Goal: Task Accomplishment & Management: Complete application form

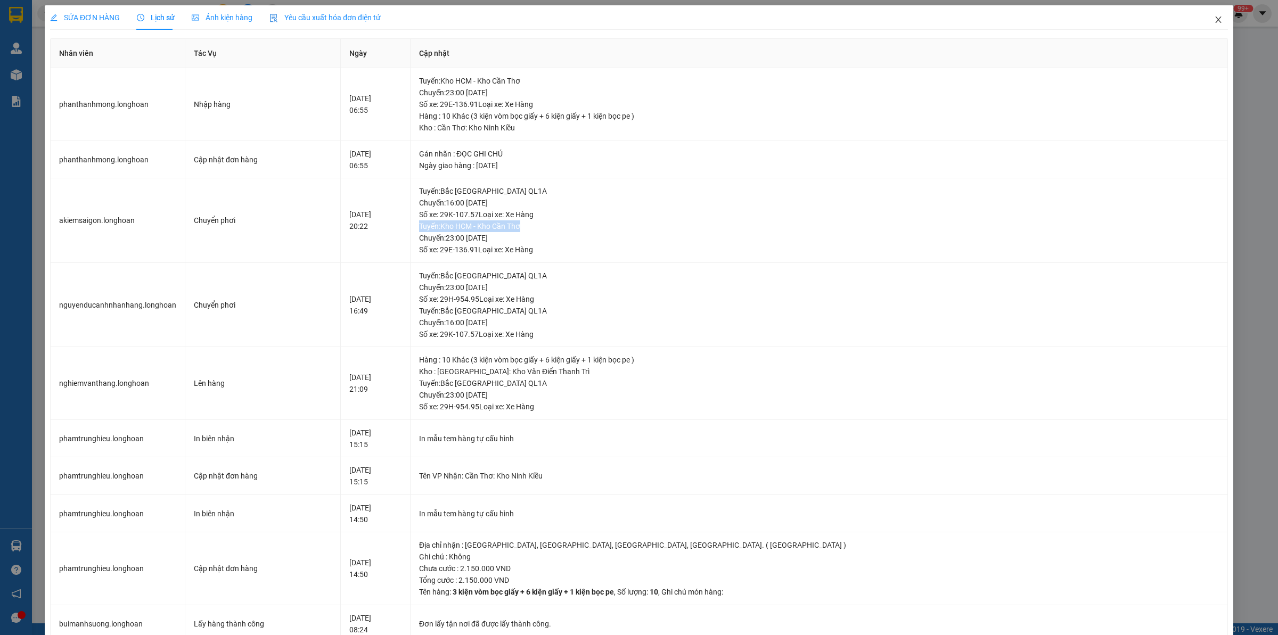
click at [1214, 22] on span "Close" at bounding box center [1218, 20] width 30 height 30
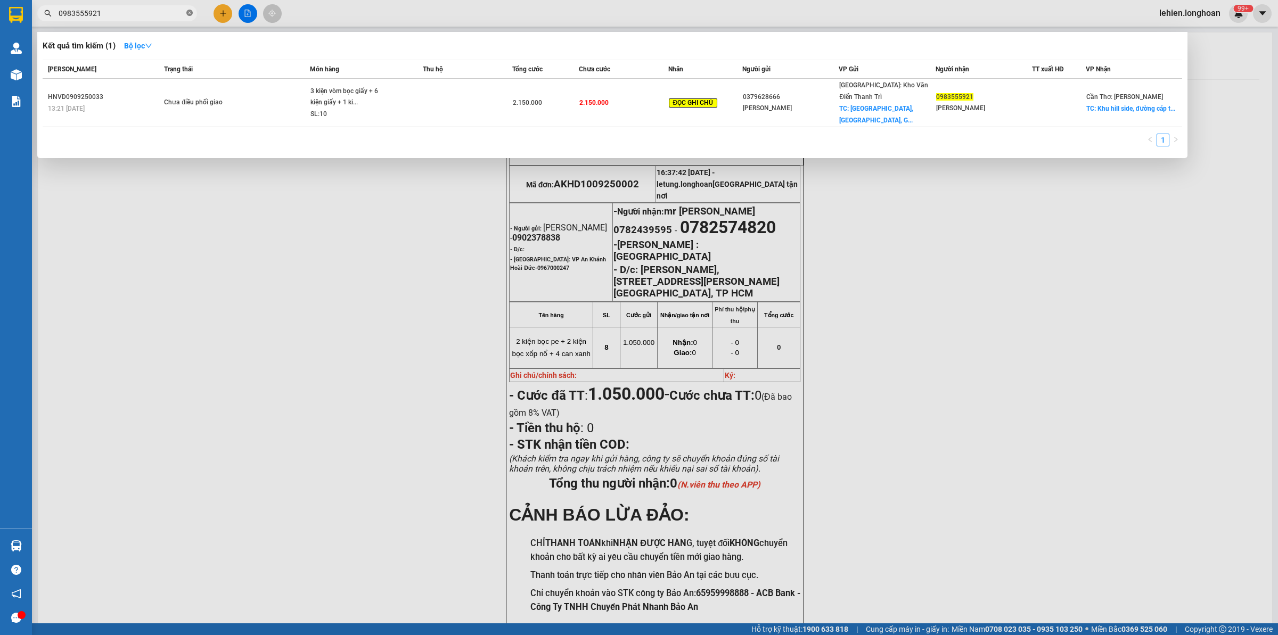
click at [189, 14] on icon "close-circle" at bounding box center [189, 13] width 6 height 6
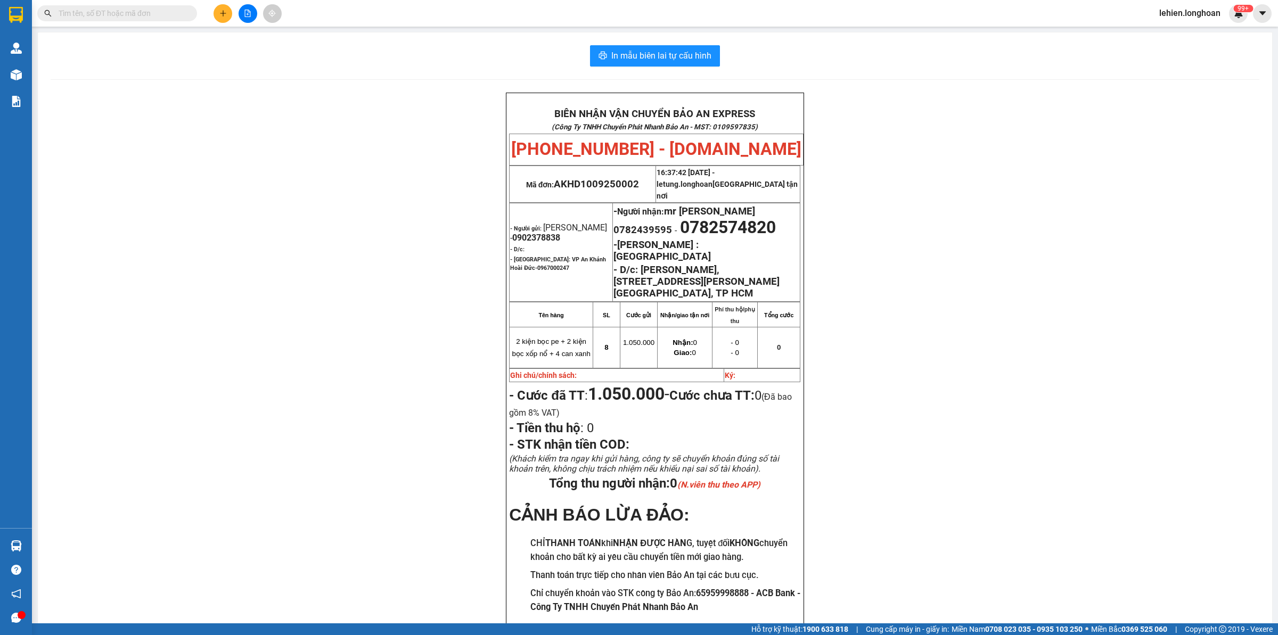
paste input "0337720986"
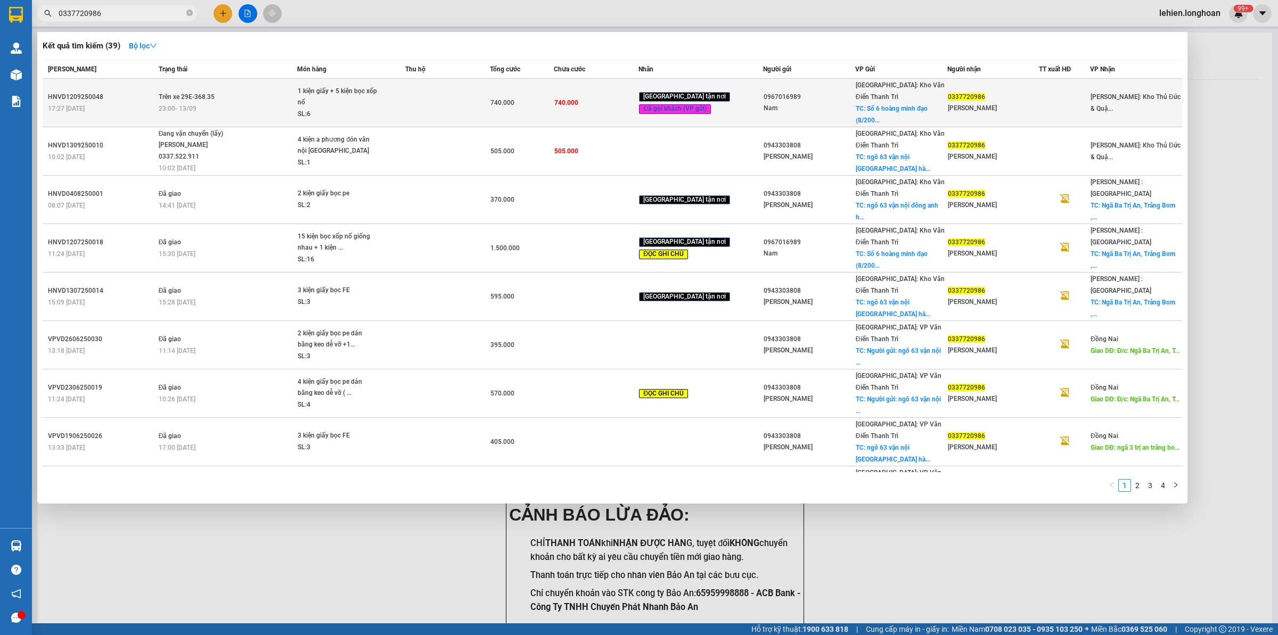
type input "0337720986"
click at [235, 103] on div "23:00 [DATE]" at bounding box center [228, 109] width 138 height 12
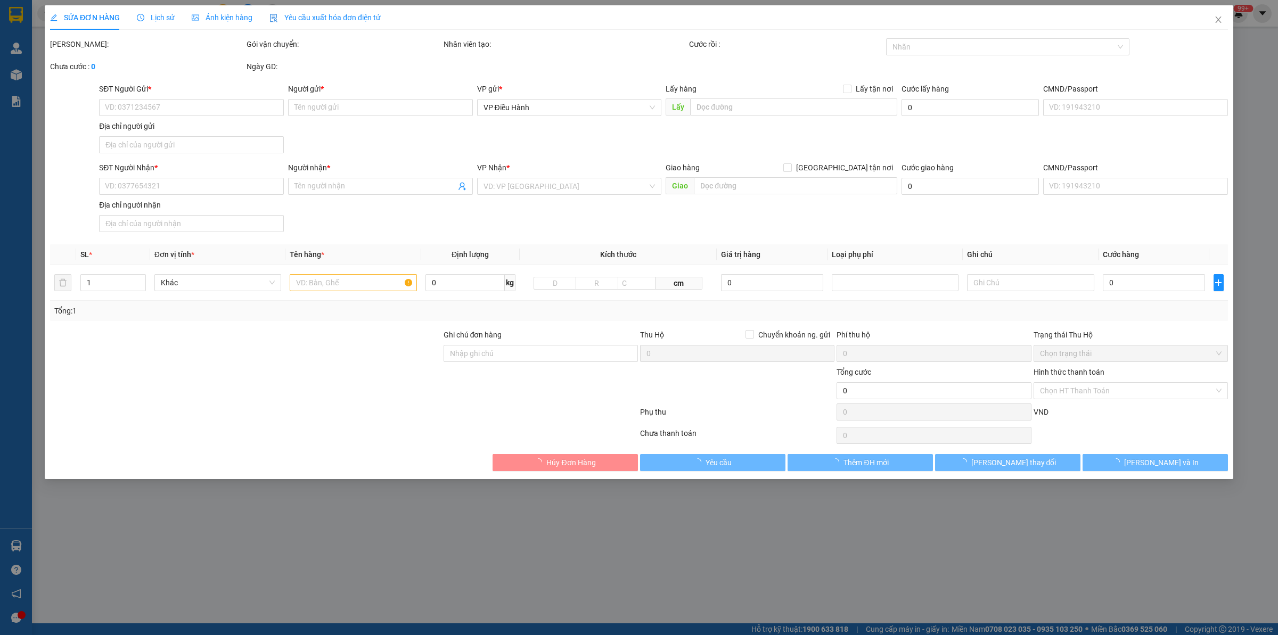
type input "0967016989"
type input "Nam"
checkbox input "true"
type input "Số 6 hoàng minh đạo (8/200 [GEOGRAPHIC_DATA] cũ) [GEOGRAPHIC_DATA]."
type input "0337720986"
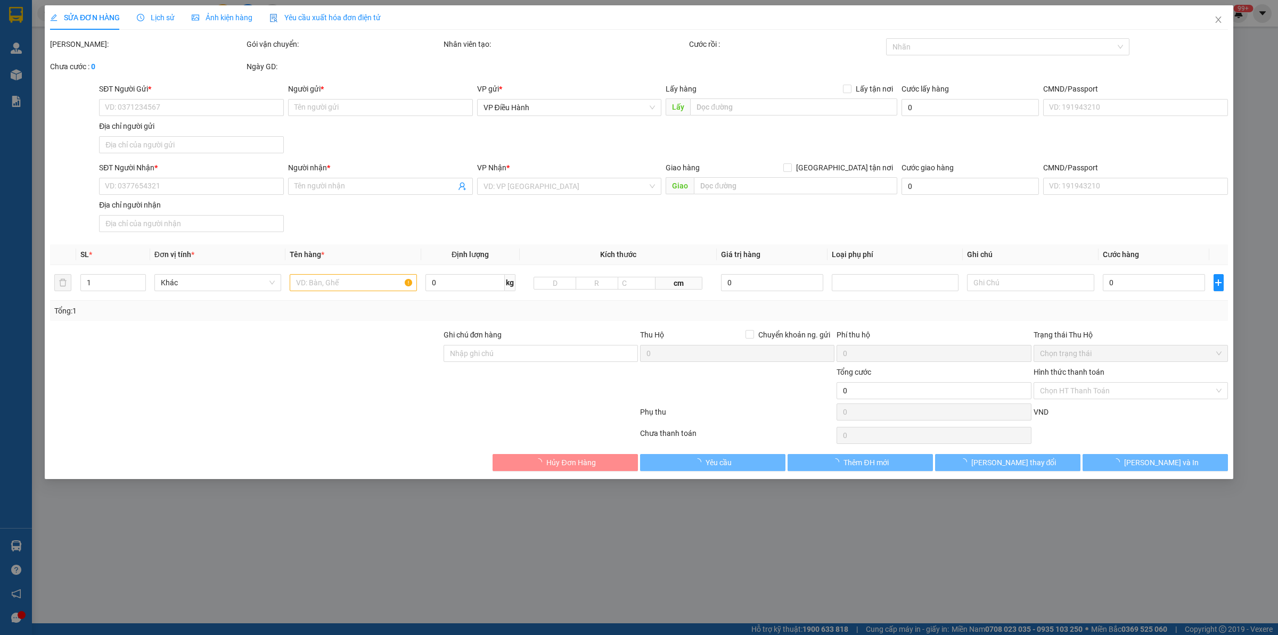
type input "[PERSON_NAME]"
type input "hàng giao nguyên kiện, hư vỡ ko đền"
type input "740.000"
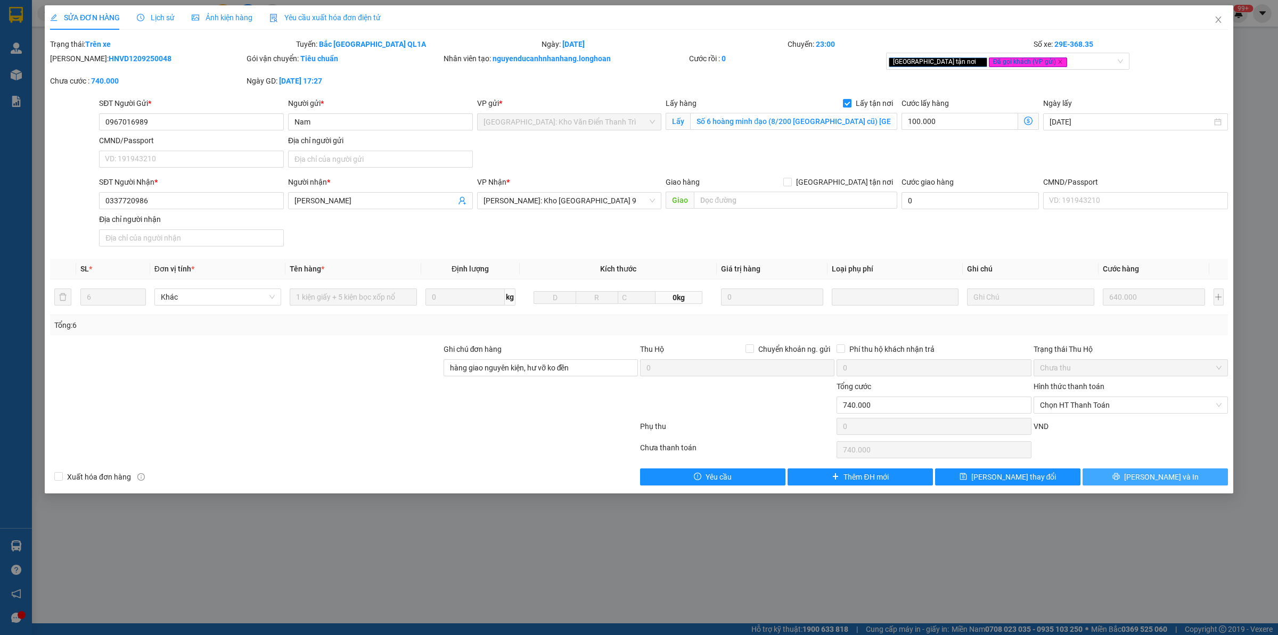
click at [1120, 479] on icon "printer" at bounding box center [1115, 476] width 7 height 7
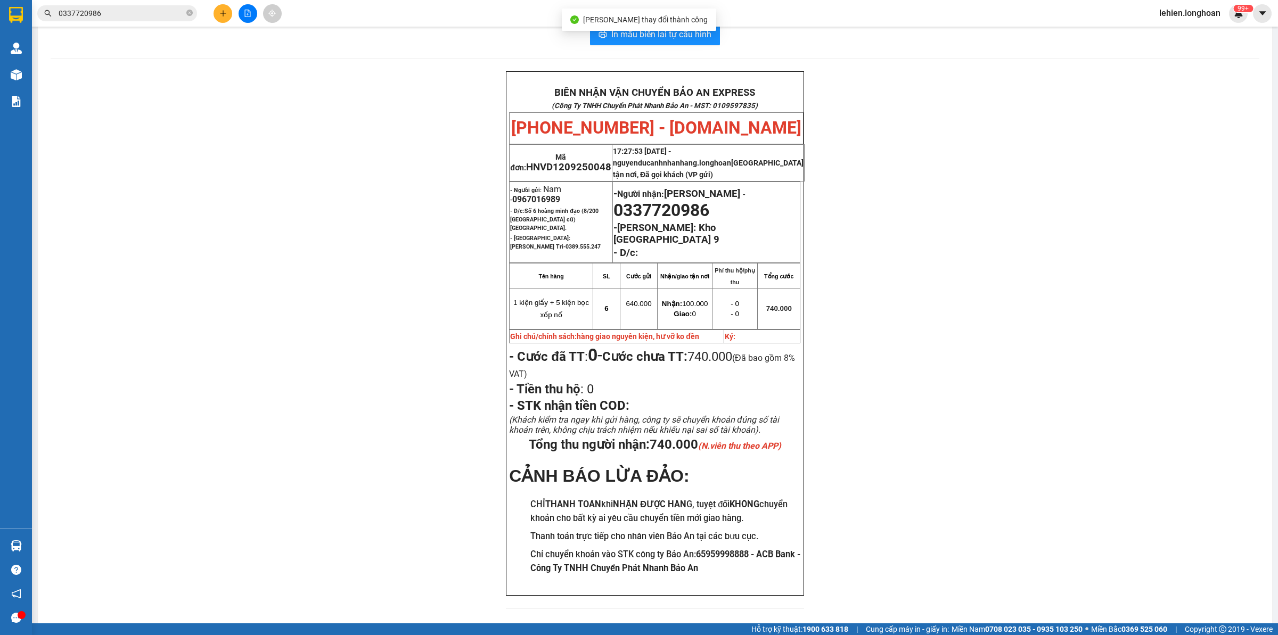
scroll to position [37, 0]
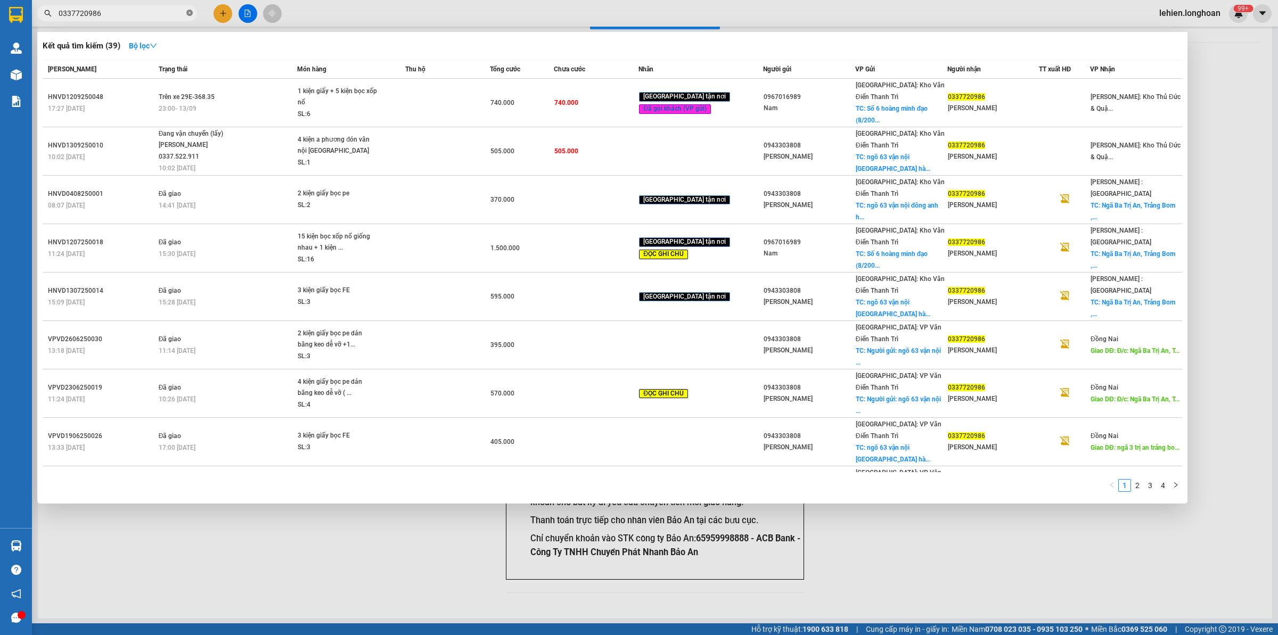
click at [187, 15] on icon "close-circle" at bounding box center [189, 13] width 6 height 6
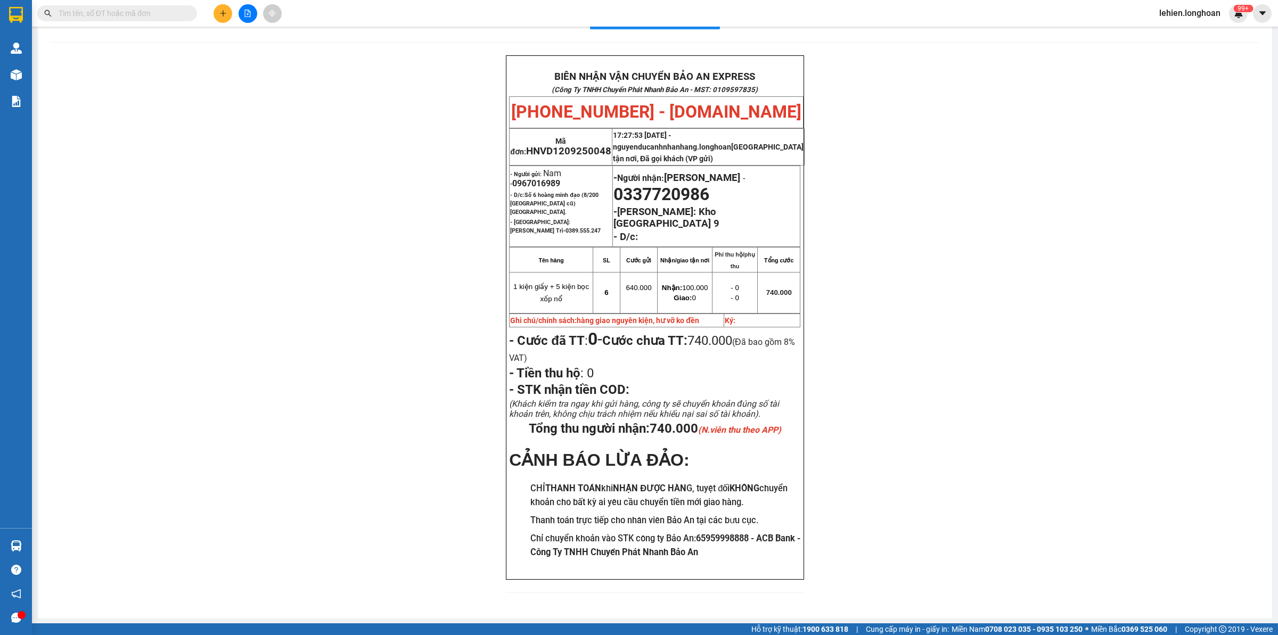
paste input "0913192655"
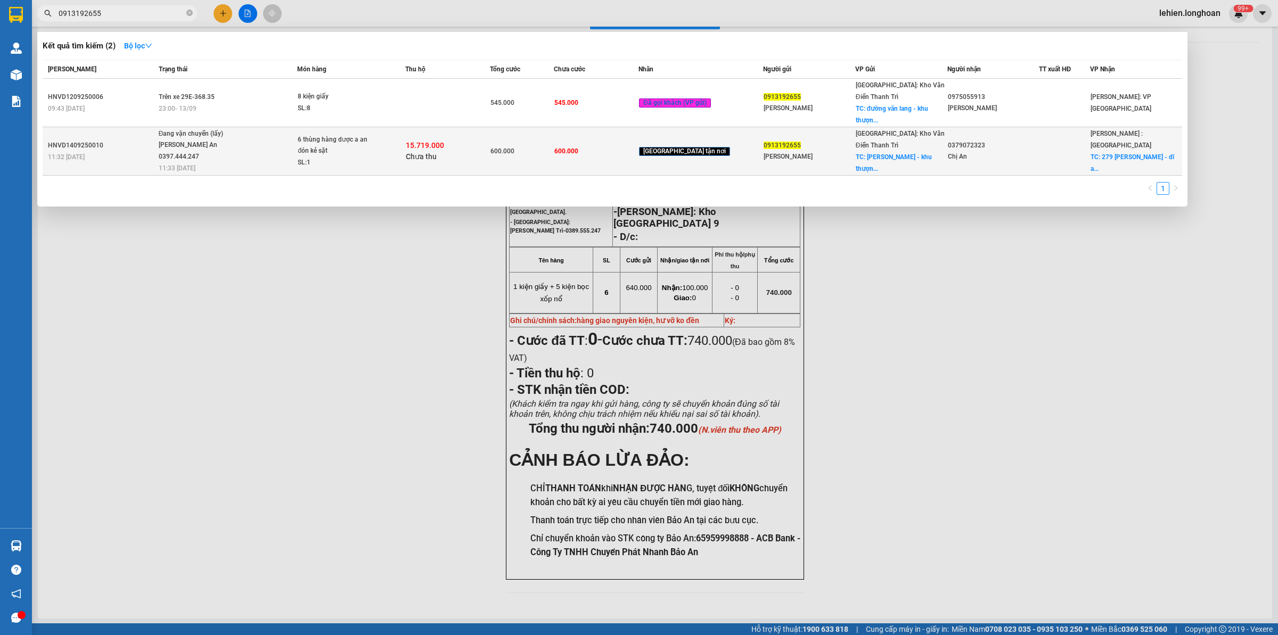
type input "0913192655"
click at [245, 145] on span "Đang vận chuyển (lấy) [PERSON_NAME] An 0397.444.247 11:33 [DATE]" at bounding box center [228, 150] width 138 height 44
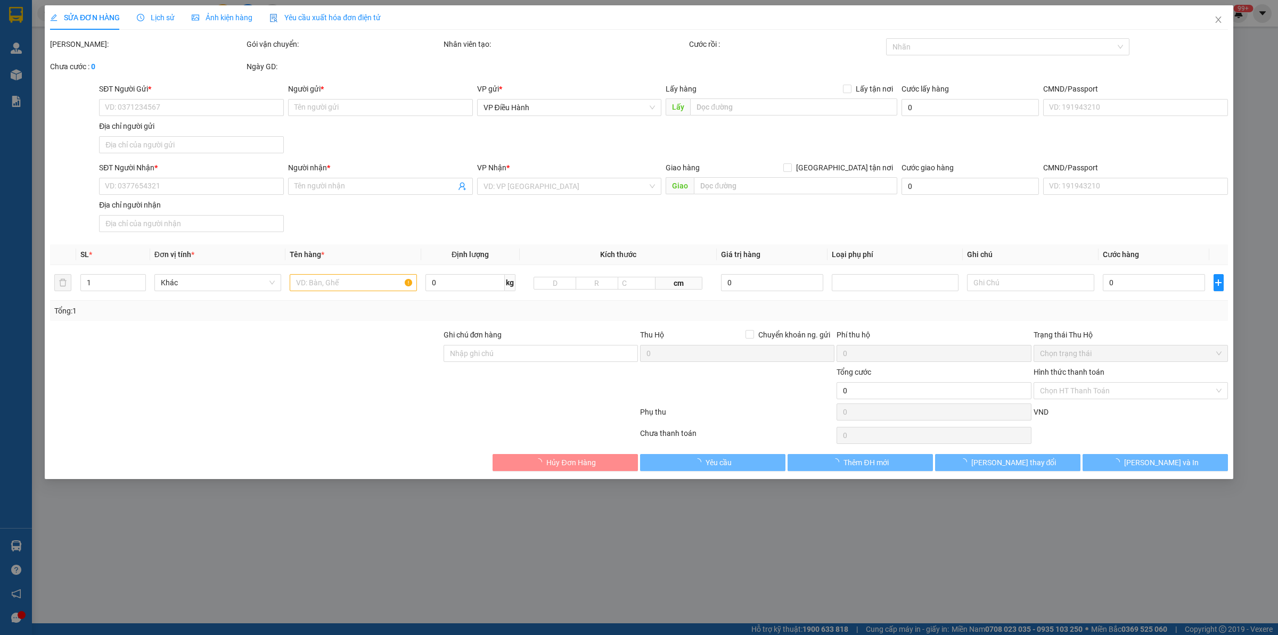
type input "0913192655"
type input "[PERSON_NAME]"
checkbox input "true"
type input "[PERSON_NAME] - khu thượng - thị trấn [GEOGRAPHIC_DATA] - [GEOGRAPHIC_DATA]"
type input "0379072323"
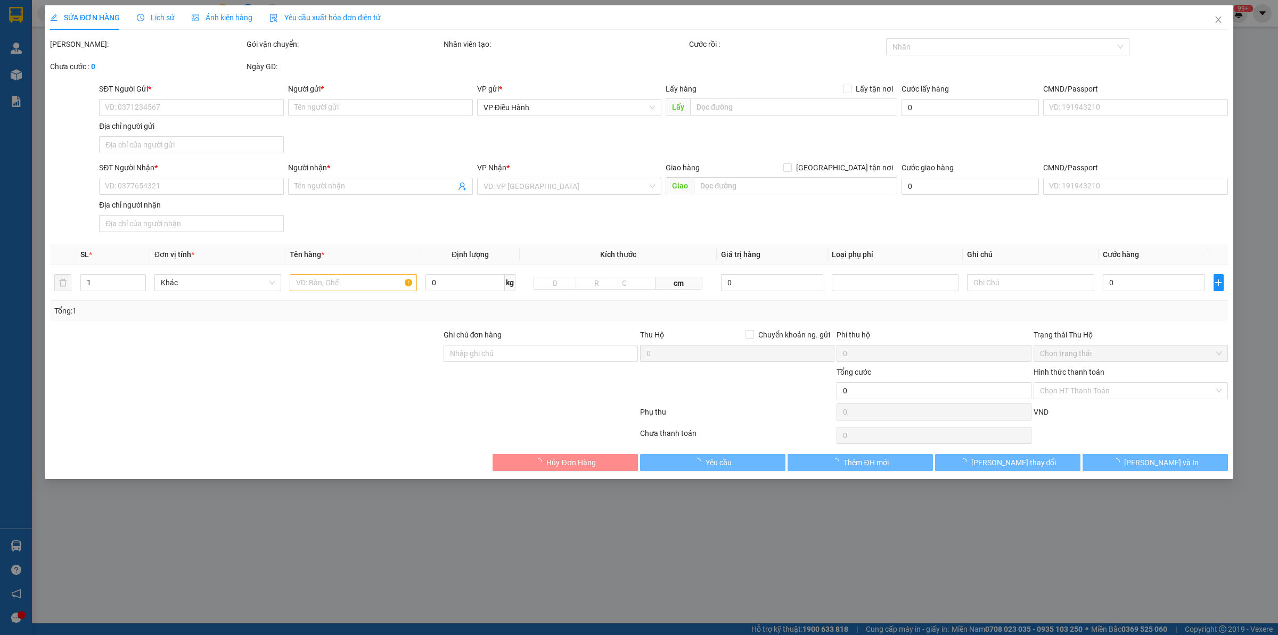
type input "Chị An"
checkbox input "true"
type input "279 [PERSON_NAME] - dĩ an"
type input "CƯỚC TRÙ VÀO COD"
type input "600.000"
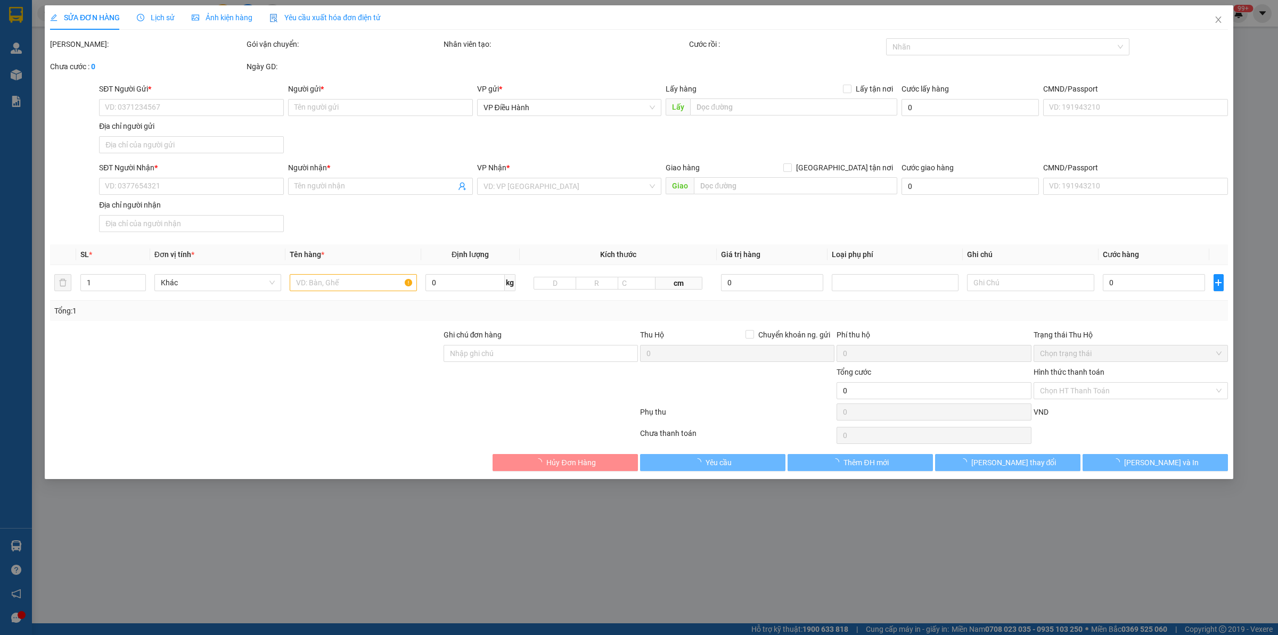
type input "600.000"
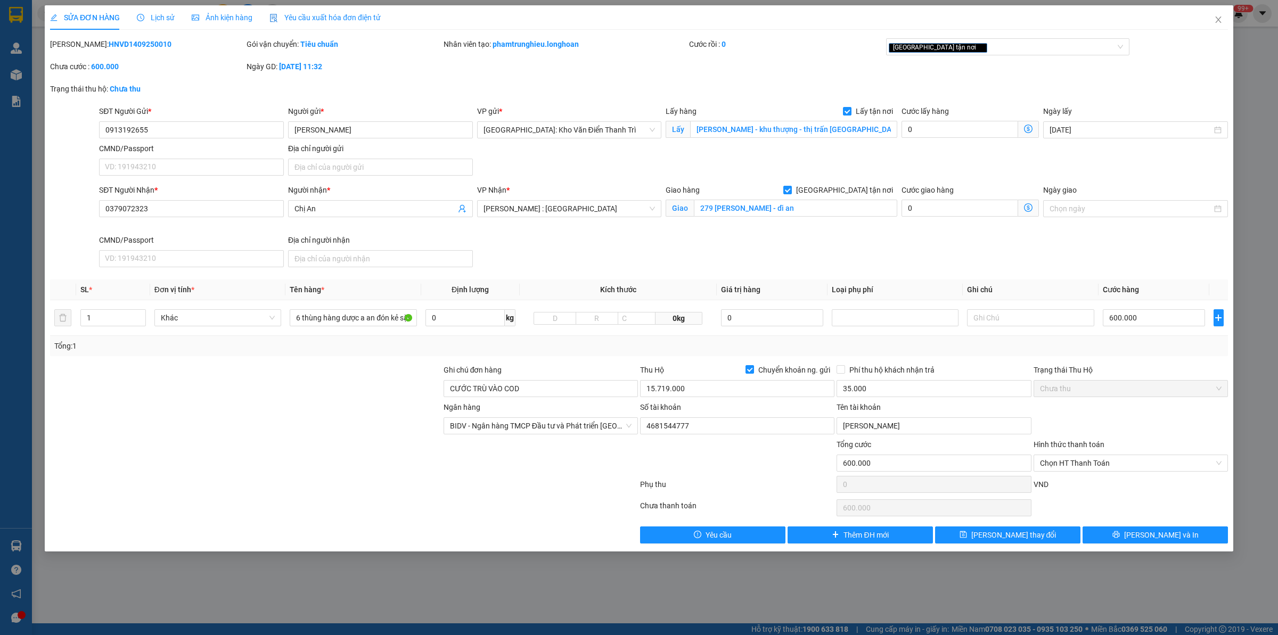
click at [160, 20] on span "Lịch sử" at bounding box center [156, 17] width 38 height 9
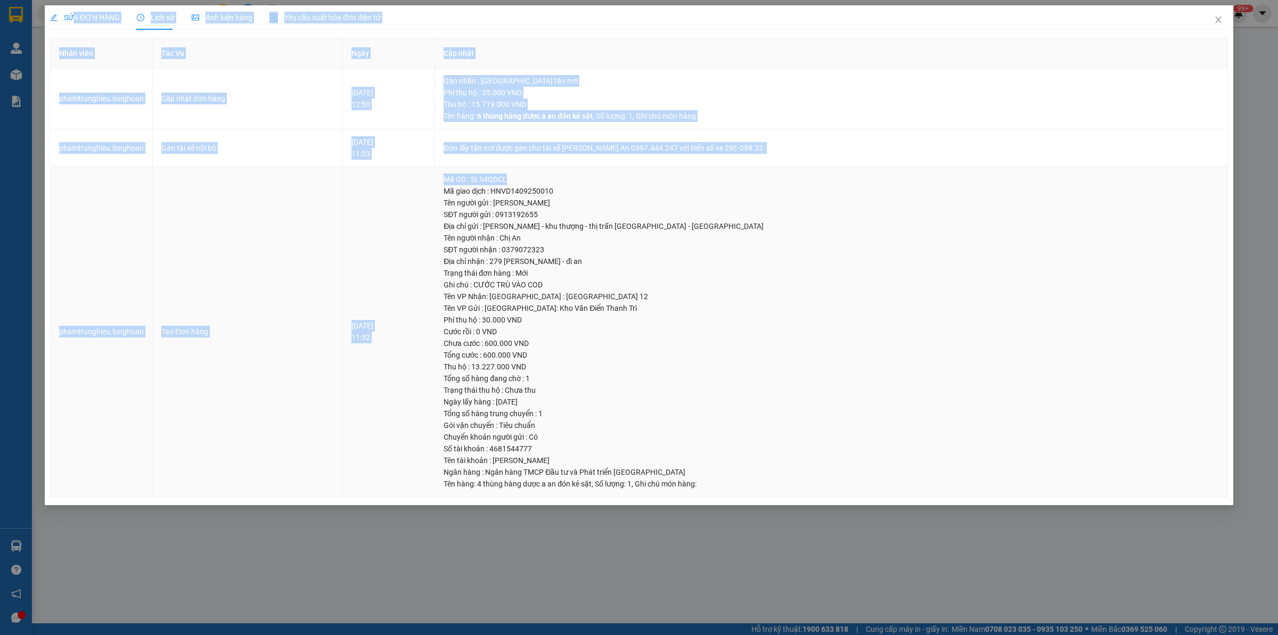
drag, startPoint x: 73, startPoint y: 18, endPoint x: 576, endPoint y: 174, distance: 526.7
click at [576, 174] on div "SỬA ĐƠN HÀNG Lịch sử Ảnh kiện hàng Yêu cầu xuất hóa đơn điện tử Total Paid Fee …" at bounding box center [639, 251] width 1178 height 492
click at [607, 175] on div "Mã GD : 3LS4QDCL" at bounding box center [830, 180] width 775 height 12
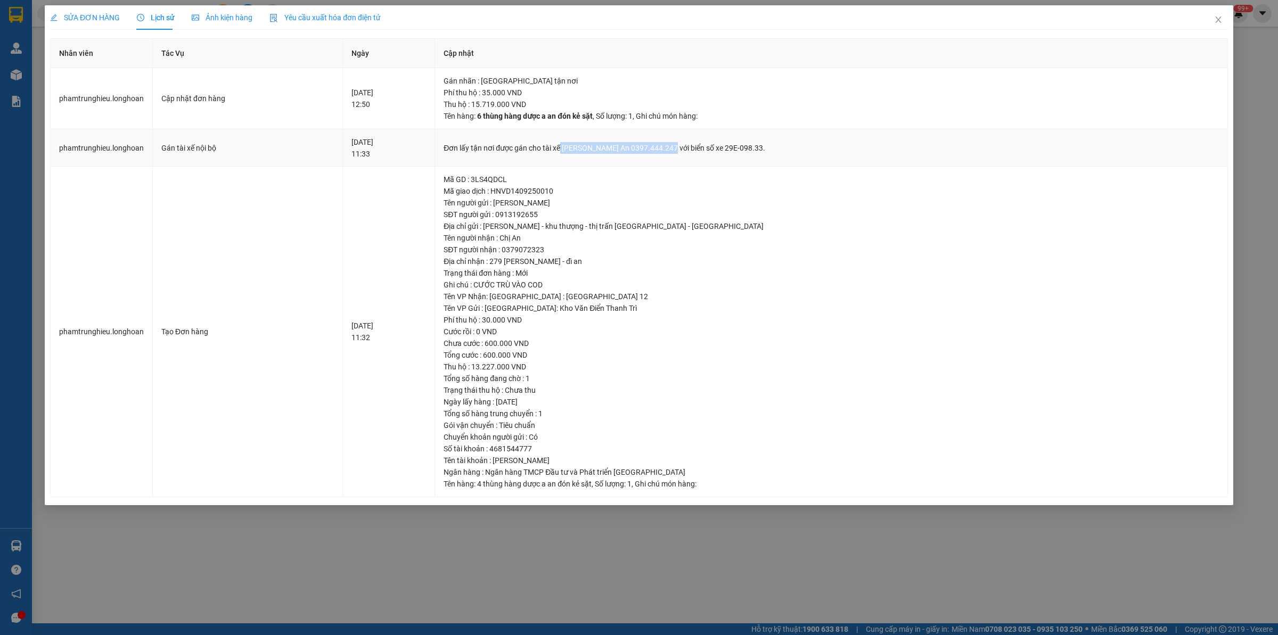
drag, startPoint x: 592, startPoint y: 150, endPoint x: 701, endPoint y: 145, distance: 108.7
click at [701, 145] on div "Đơn lấy tận nơi được gán cho tài xế [PERSON_NAME] An 0397.444.247 với biển số x…" at bounding box center [830, 148] width 775 height 12
copy div "[PERSON_NAME] An 0397.444.247"
click at [386, 113] on td "[DATE] 12:50" at bounding box center [389, 98] width 92 height 61
click at [97, 16] on span "SỬA ĐƠN HÀNG" at bounding box center [85, 17] width 70 height 9
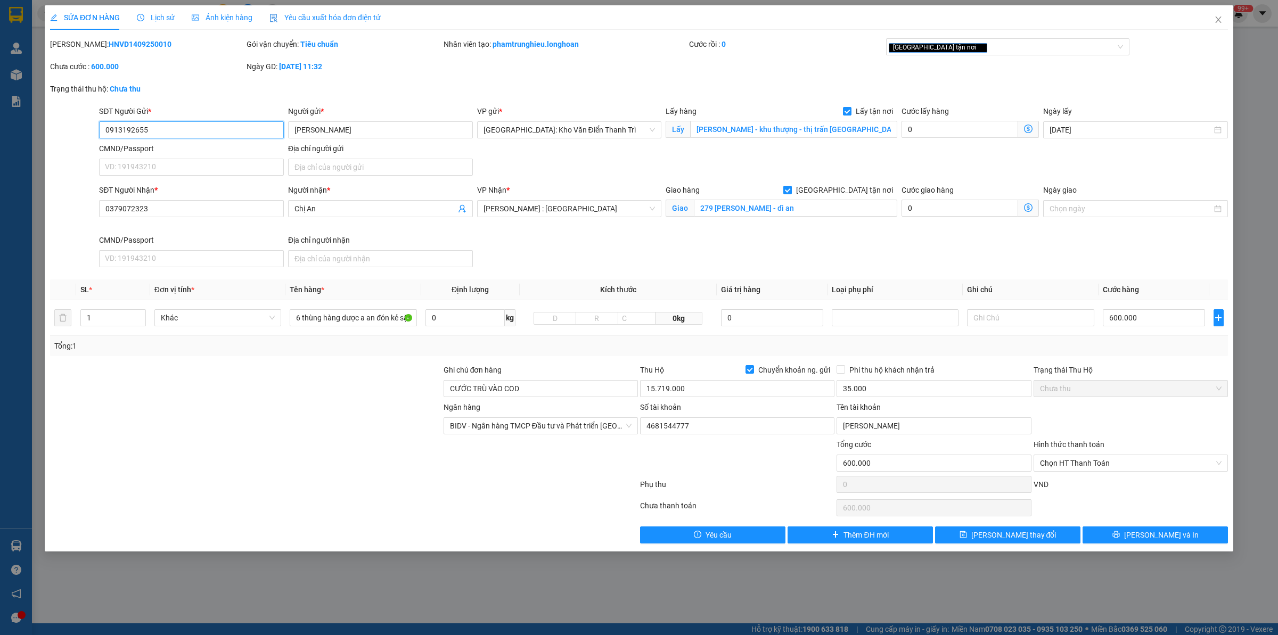
click at [205, 130] on input "0913192655" at bounding box center [191, 129] width 185 height 17
click at [203, 128] on input "0913192655" at bounding box center [191, 129] width 185 height 17
click at [1207, 17] on span "Close" at bounding box center [1218, 20] width 30 height 30
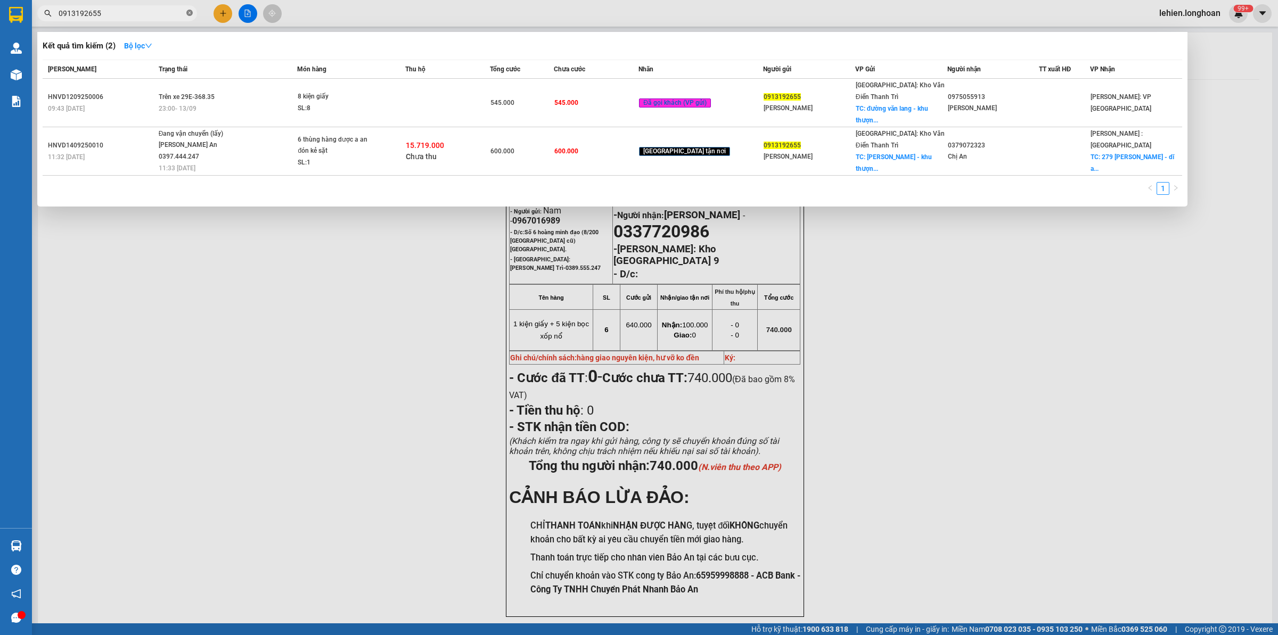
click at [190, 12] on icon "close-circle" at bounding box center [189, 13] width 6 height 6
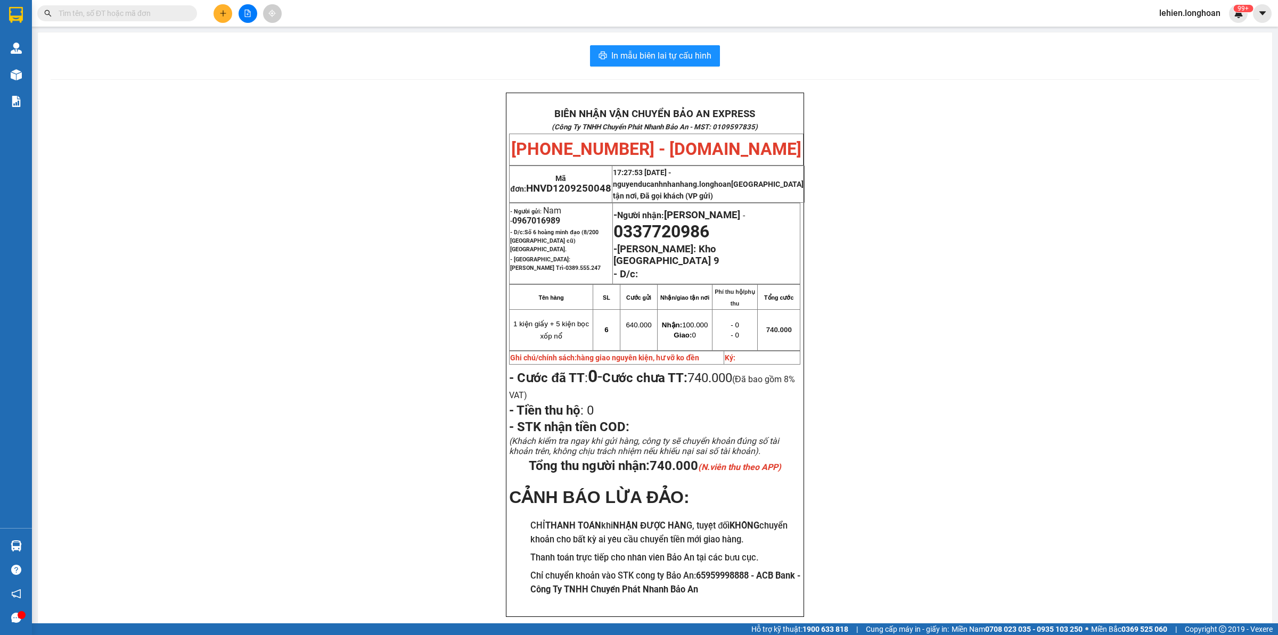
paste input "0913192655"
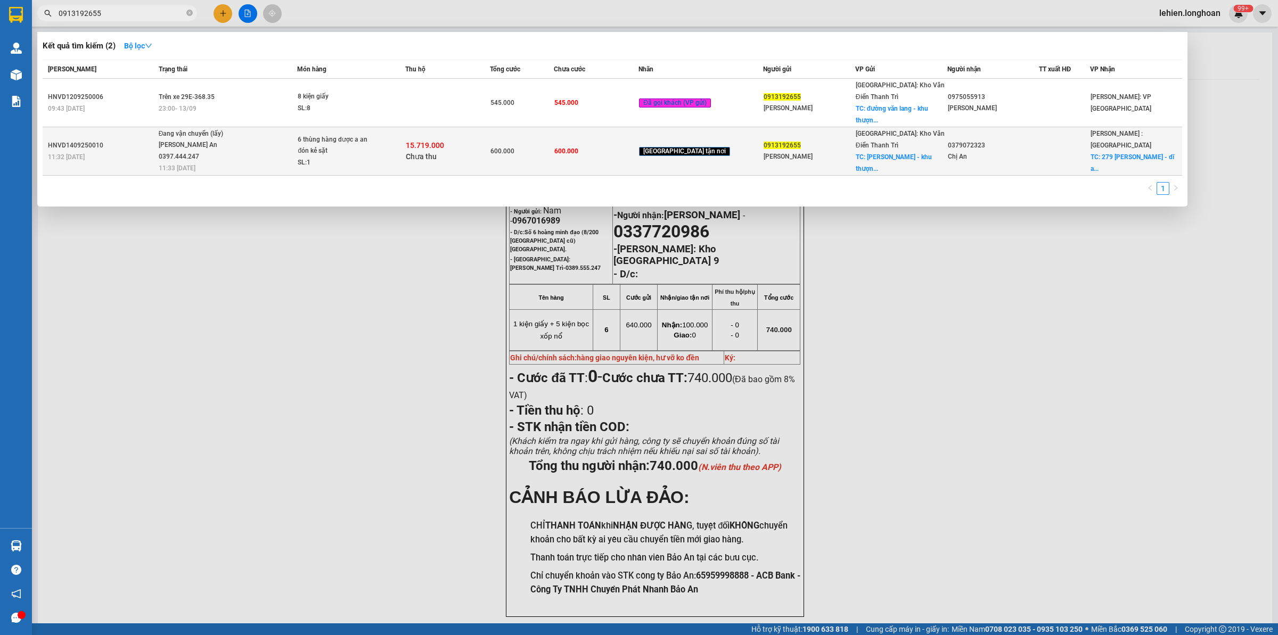
type input "0913192655"
click at [311, 161] on td "6 thùng hàng dược a an đón kẻ sặt SL: 1" at bounding box center [351, 151] width 108 height 48
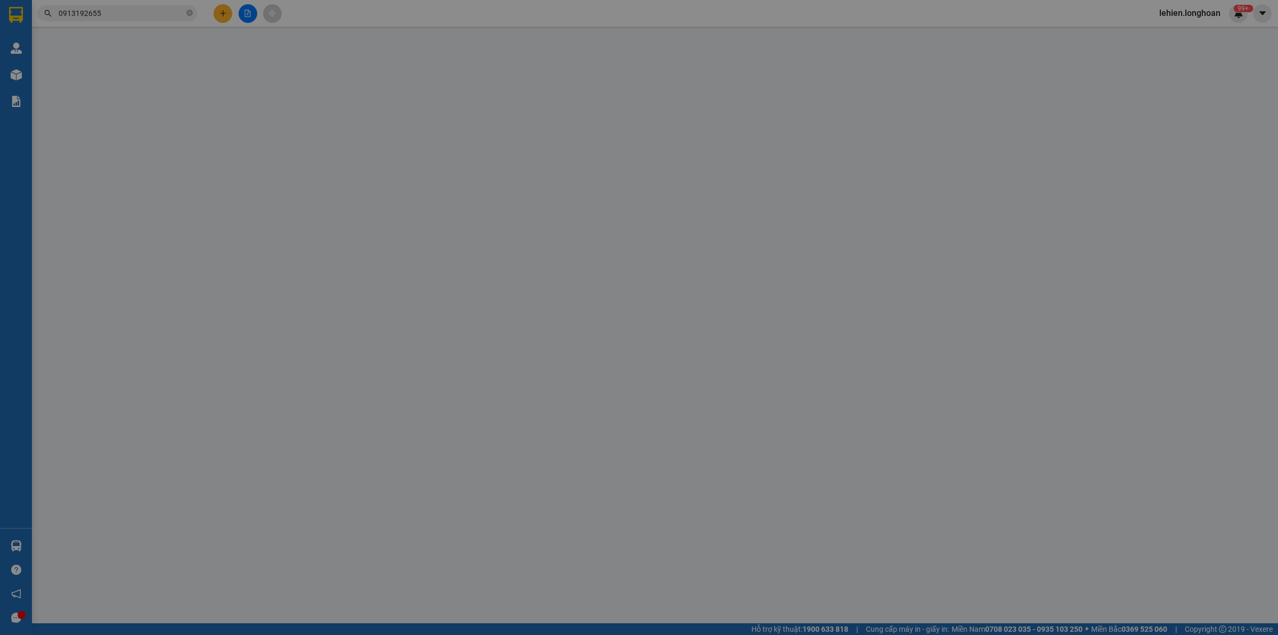
type input "0913192655"
type input "[PERSON_NAME]"
checkbox input "true"
type input "[PERSON_NAME] - khu thượng - thị trấn [GEOGRAPHIC_DATA] - [GEOGRAPHIC_DATA]"
type input "0379072323"
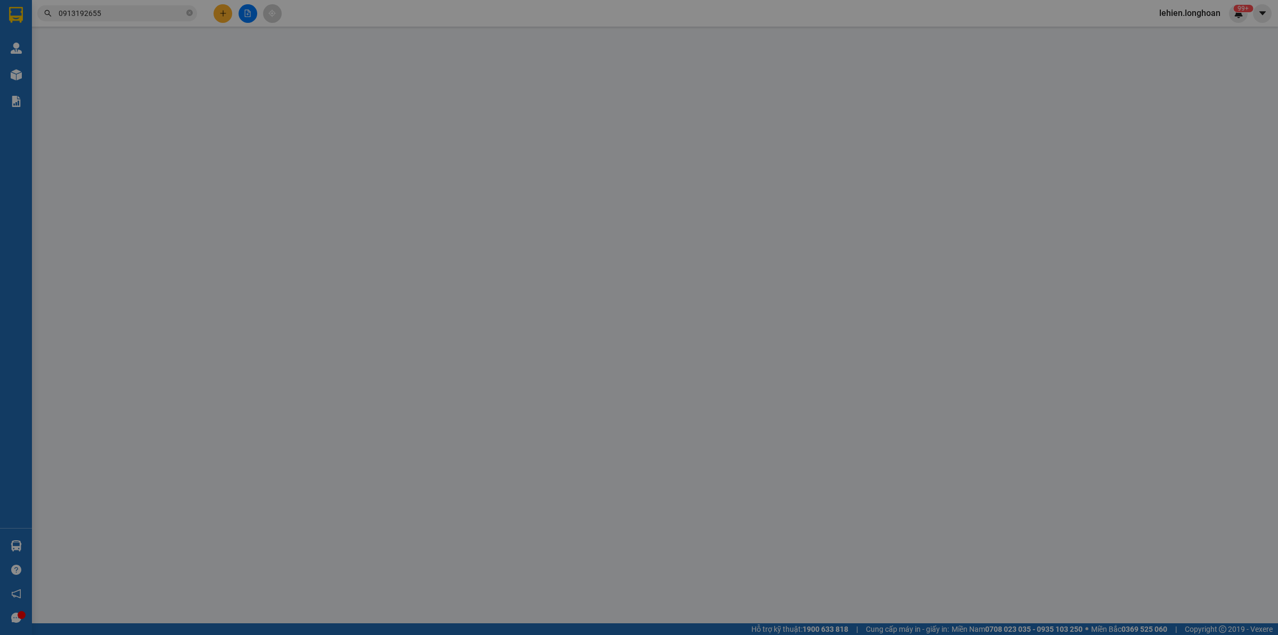
type input "Chị An"
checkbox input "true"
type input "279 [PERSON_NAME] - dĩ an"
type input "CƯỚC TRÙ VÀO COD"
type input "600.000"
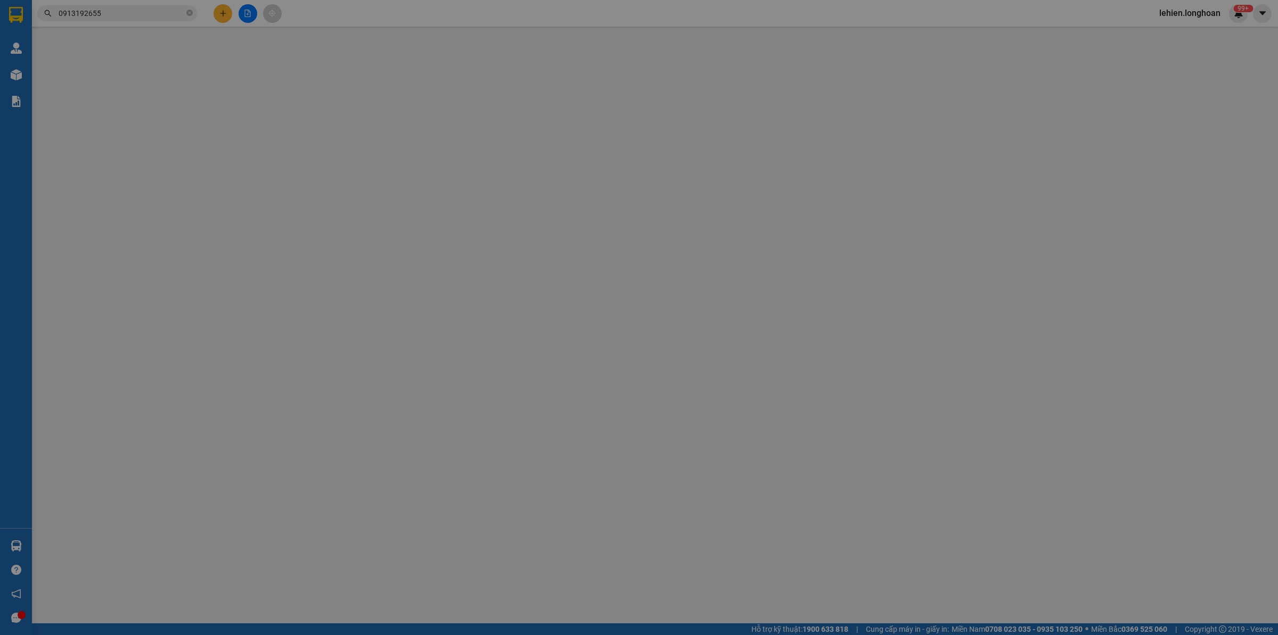
type input "600.000"
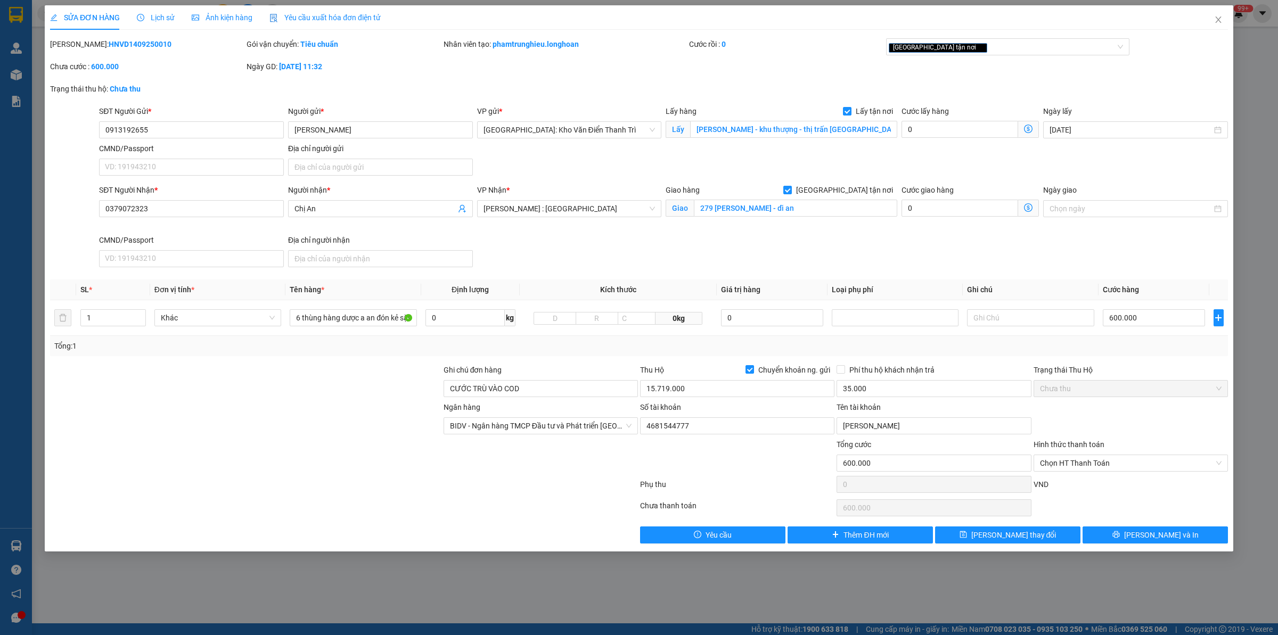
click at [144, 13] on span "Lịch sử" at bounding box center [156, 17] width 38 height 9
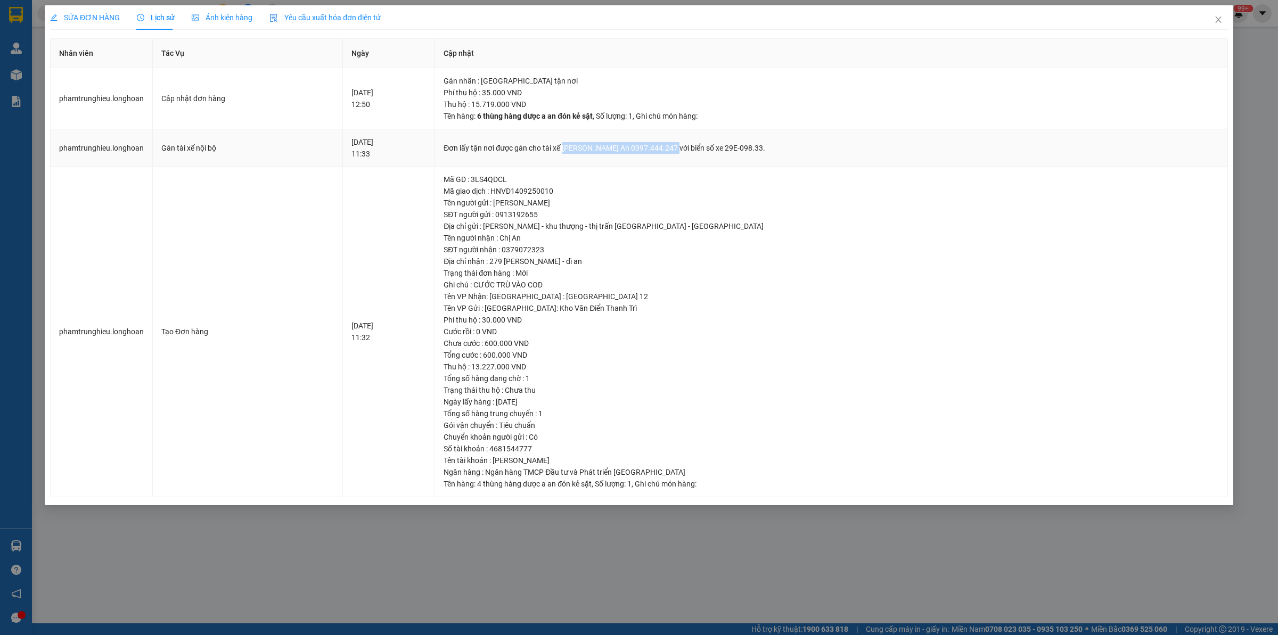
drag, startPoint x: 593, startPoint y: 152, endPoint x: 703, endPoint y: 150, distance: 110.2
click at [703, 150] on div "Đơn lấy tận nơi được gán cho tài xế [PERSON_NAME] An 0397.444.247 với biển số x…" at bounding box center [830, 148] width 775 height 12
copy div "[PERSON_NAME] An 0397.444.247"
click at [1214, 20] on icon "close" at bounding box center [1218, 19] width 9 height 9
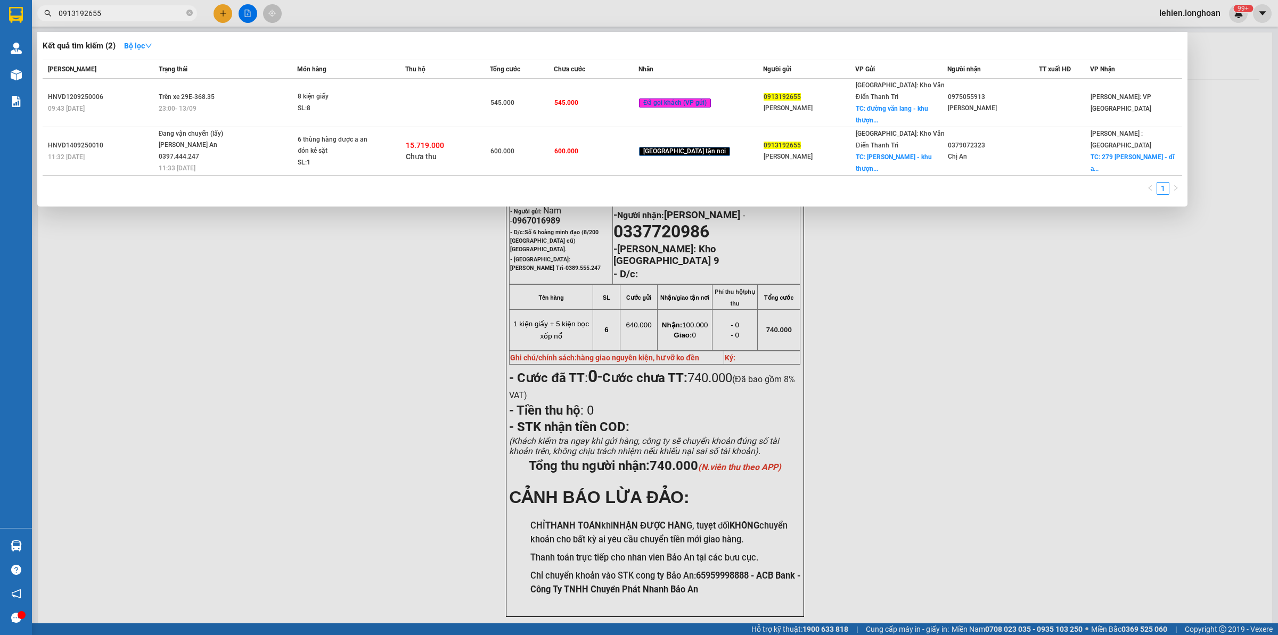
click at [194, 14] on span "0913192655" at bounding box center [117, 13] width 160 height 16
click at [192, 14] on icon "close-circle" at bounding box center [189, 13] width 6 height 6
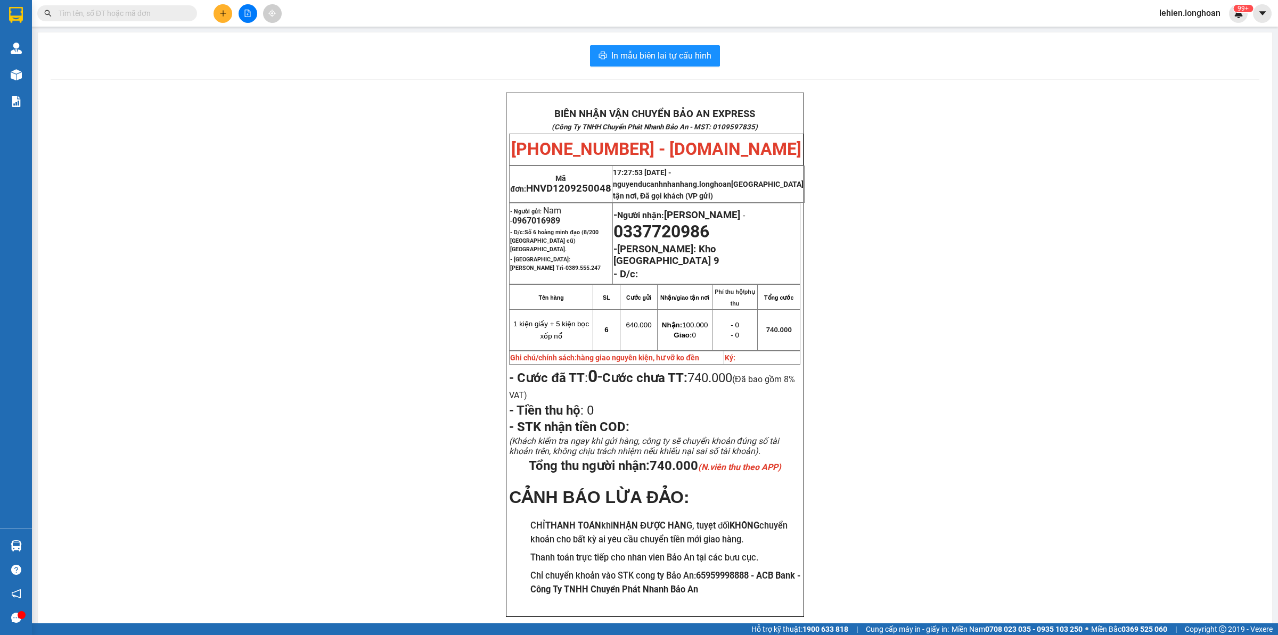
paste input "0903263379"
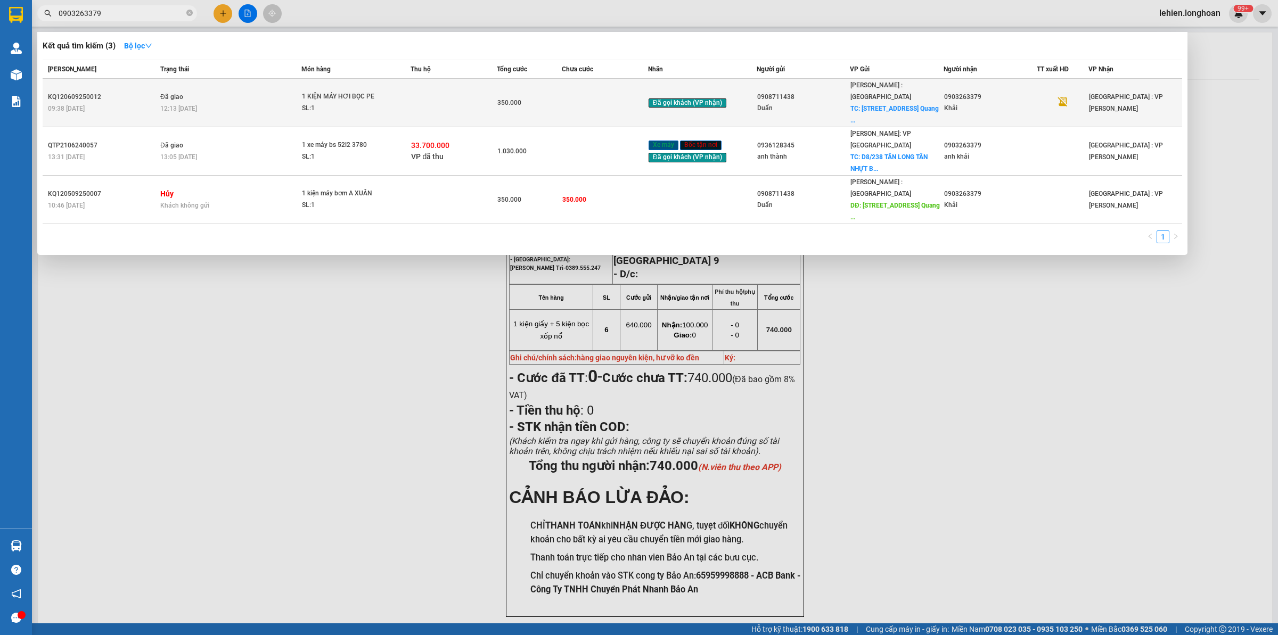
type input "0903263379"
click at [246, 103] on div "12:13 [DATE]" at bounding box center [230, 109] width 141 height 12
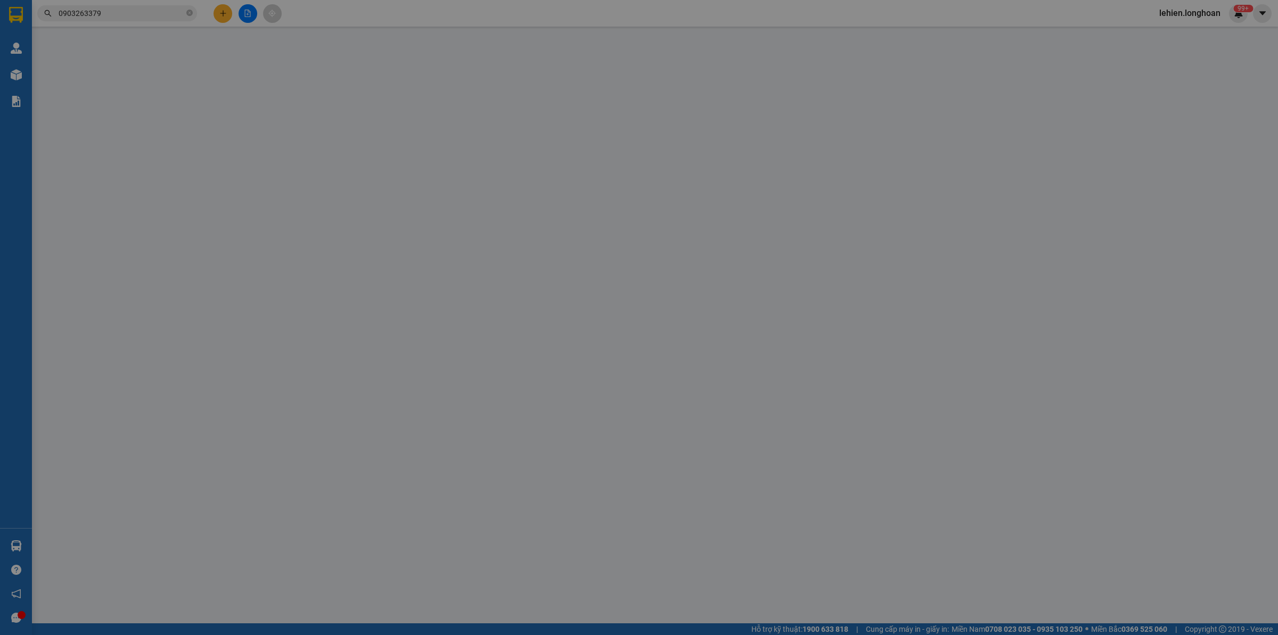
type input "0908711438"
type input "Duẩn"
checkbox input "true"
type input "46 đường [PERSON_NAME] Vinh [GEOGRAPHIC_DATA] [GEOGRAPHIC_DATA]"
type input "0903263379"
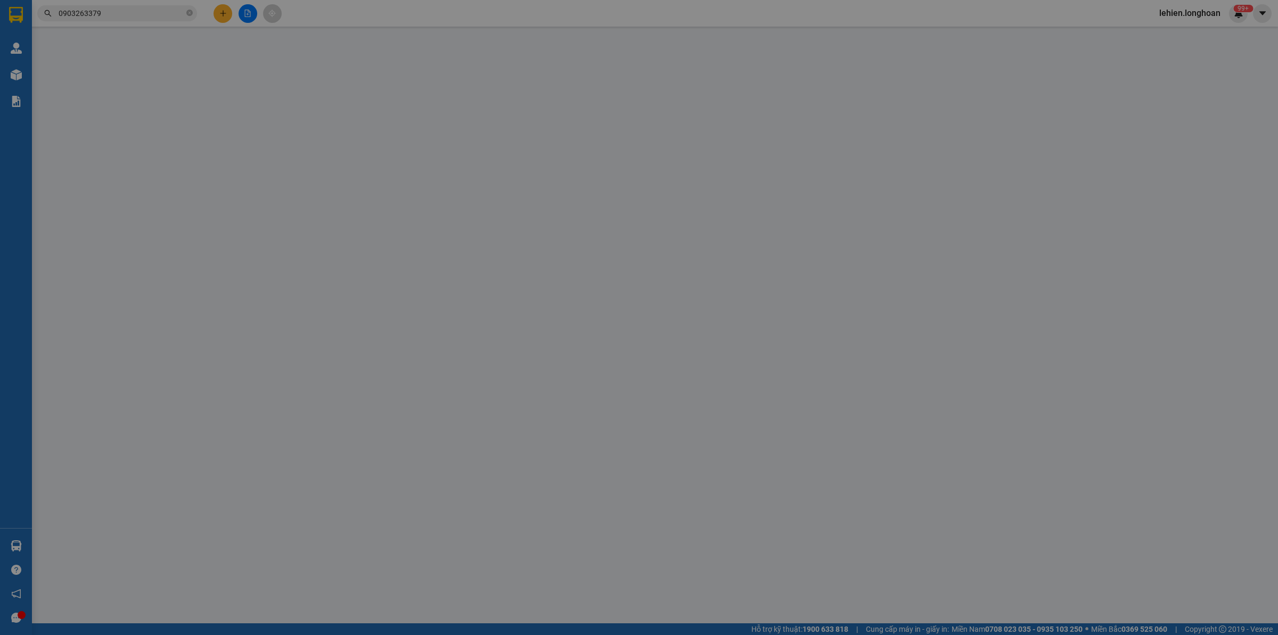
type input "Khải"
type input "350.000"
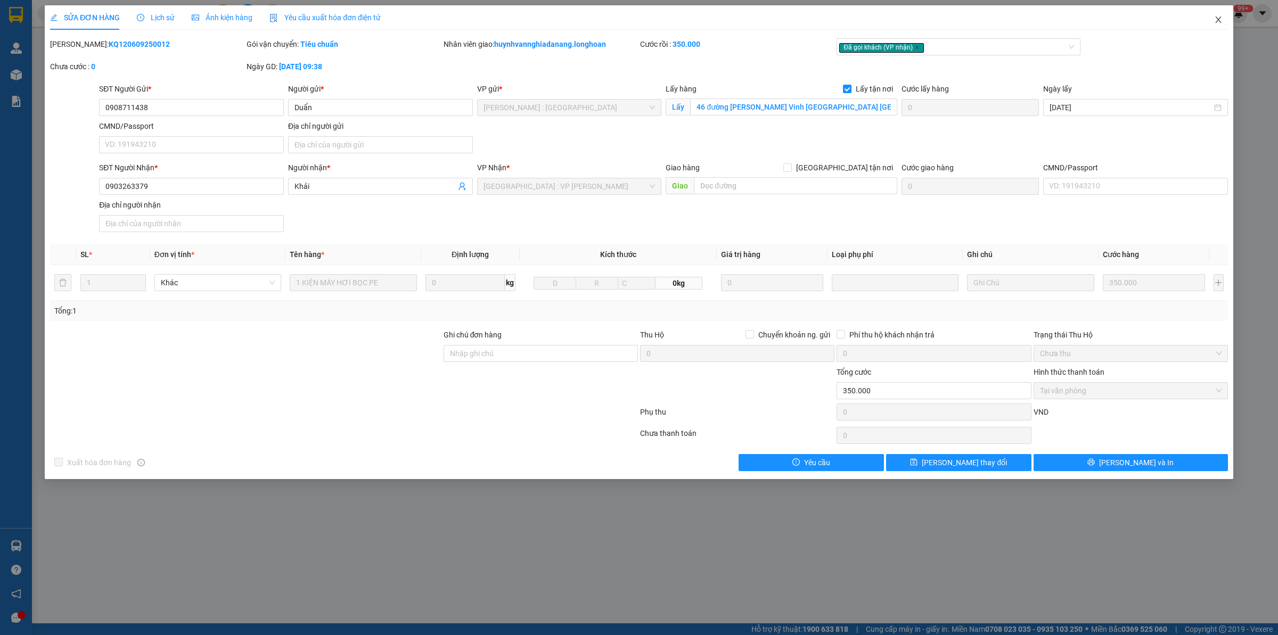
click at [1225, 21] on span "Close" at bounding box center [1218, 20] width 30 height 30
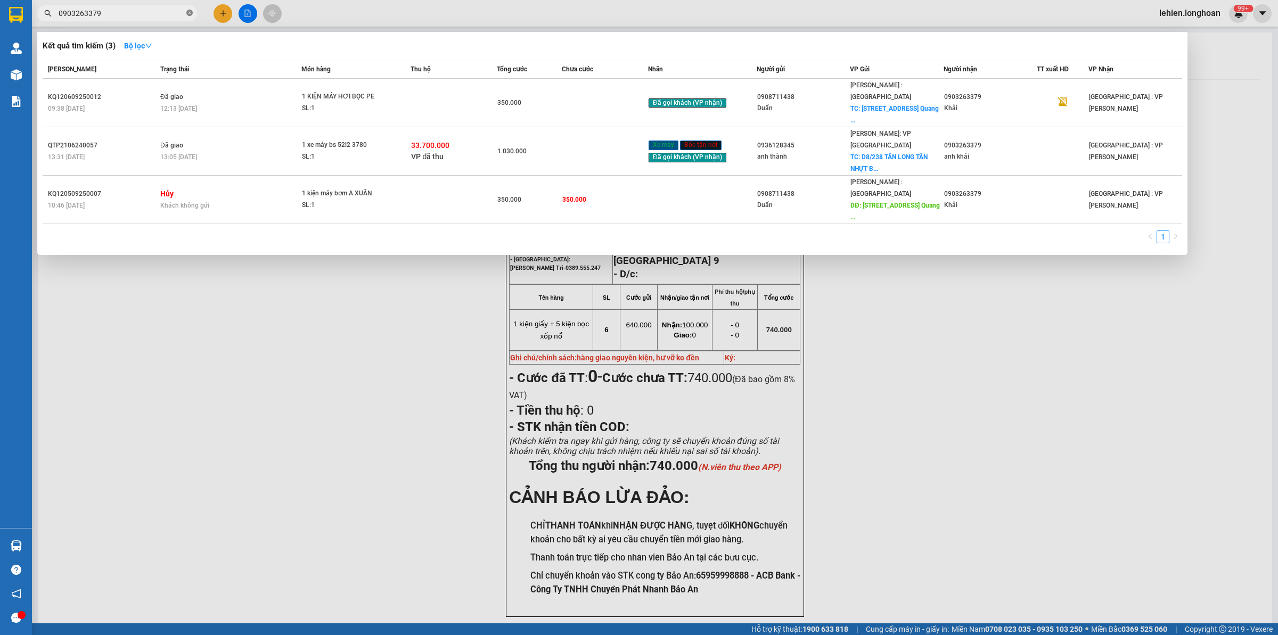
click at [190, 14] on icon "close-circle" at bounding box center [189, 13] width 6 height 6
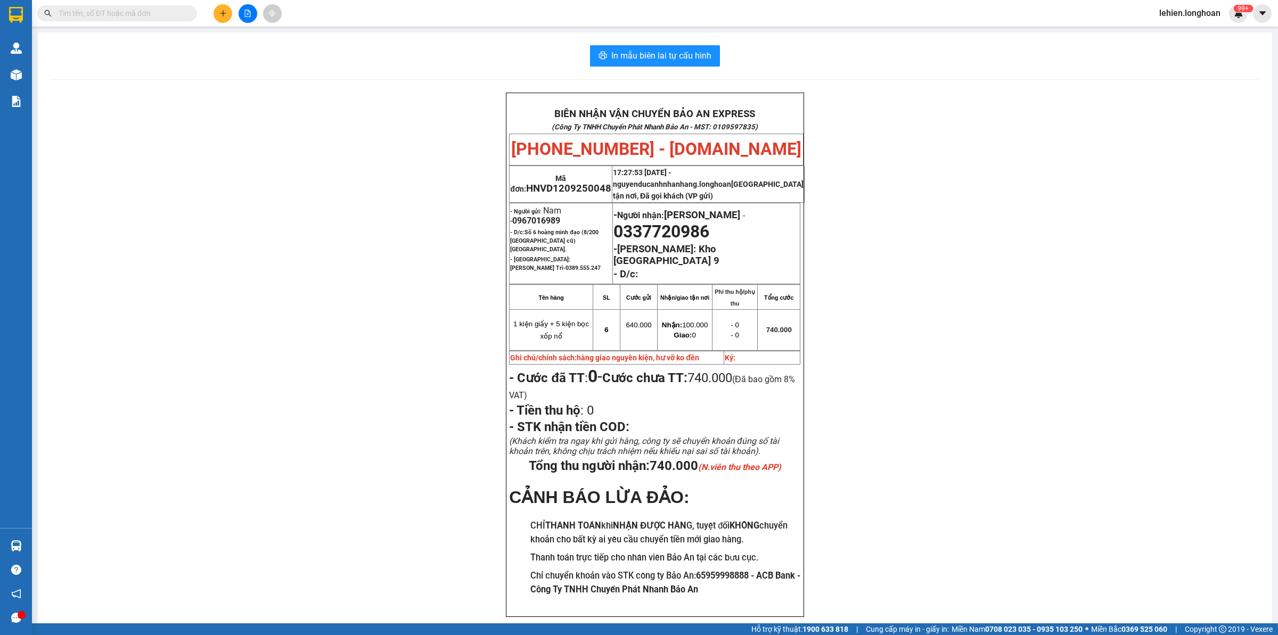
paste input "0979893439"
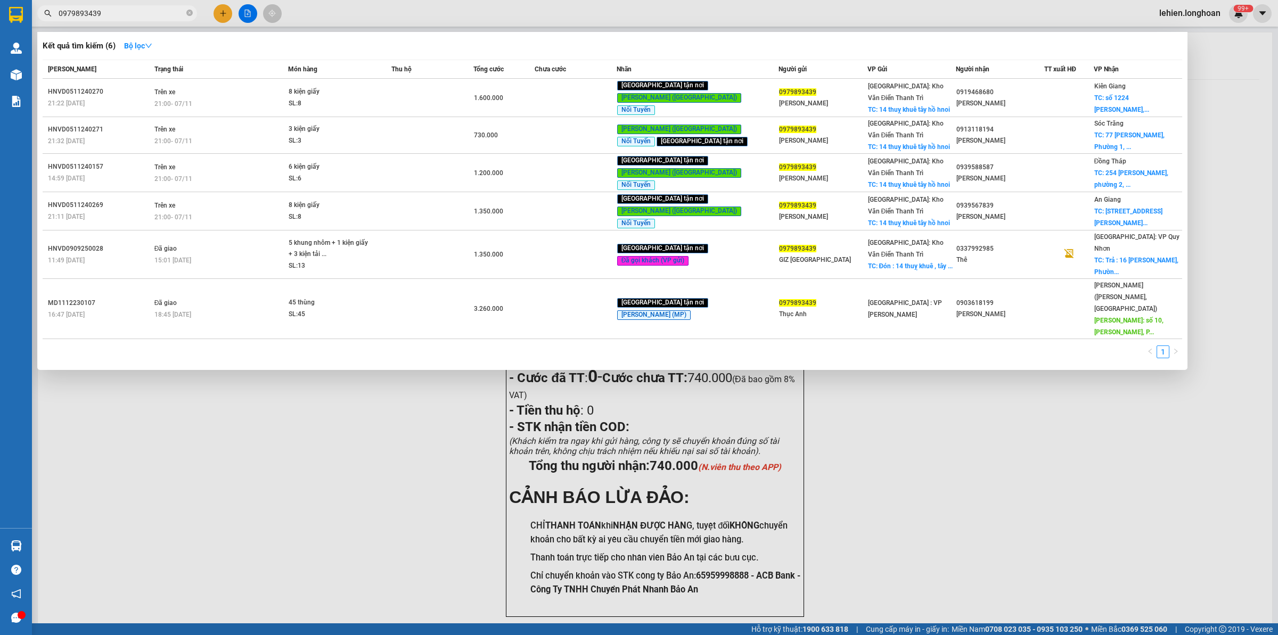
type input "0979893439"
click at [190, 12] on icon "close-circle" at bounding box center [189, 13] width 6 height 6
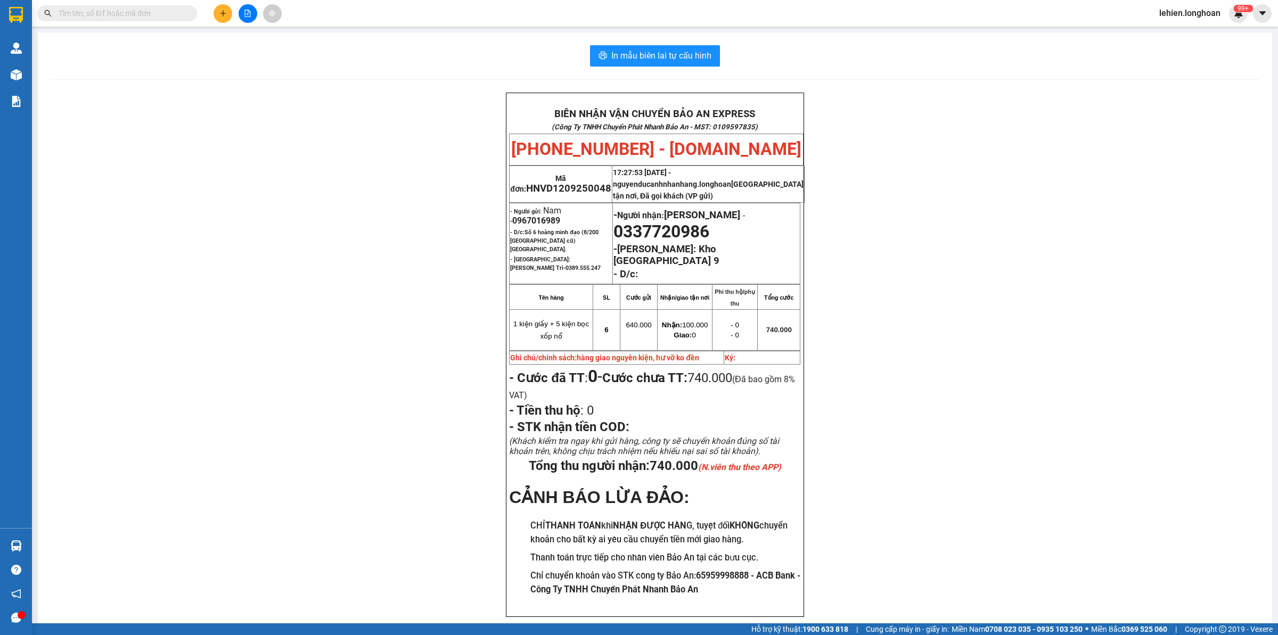
paste input "0903263379"
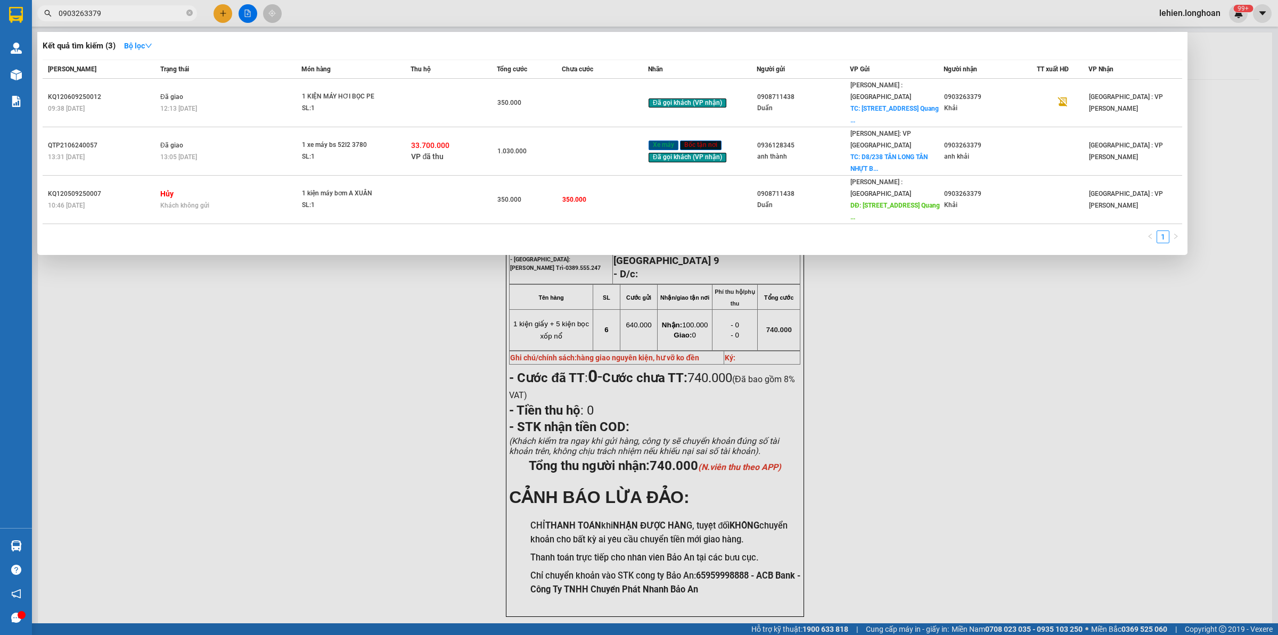
type input "0903263379"
click at [323, 103] on div "SL: 1" at bounding box center [342, 109] width 80 height 12
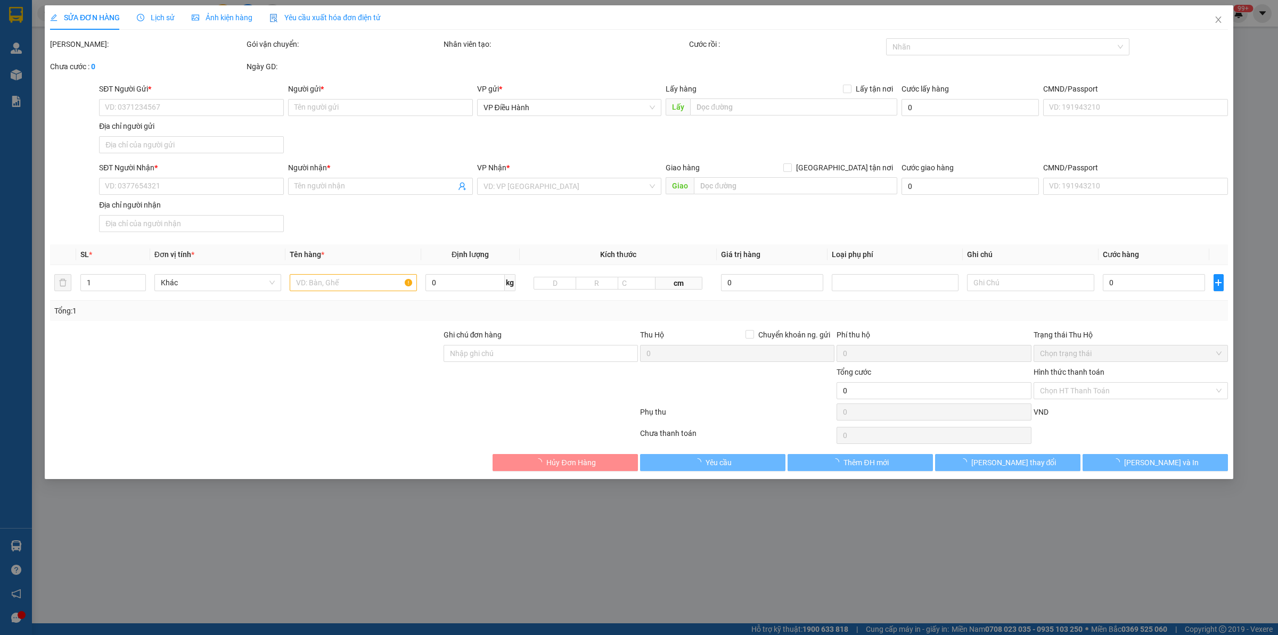
type input "0908711438"
type input "Duẩn"
checkbox input "true"
type input "46 đường [PERSON_NAME] Vinh [GEOGRAPHIC_DATA] [GEOGRAPHIC_DATA]"
type input "0903263379"
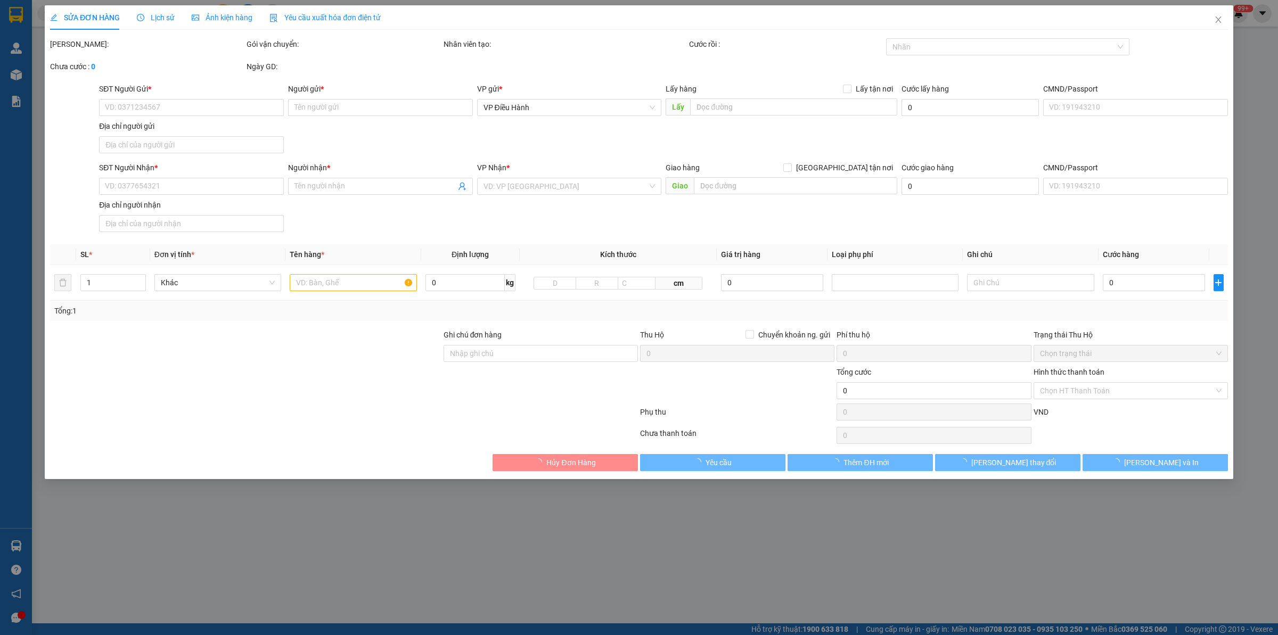
type input "Khải"
type input "350.000"
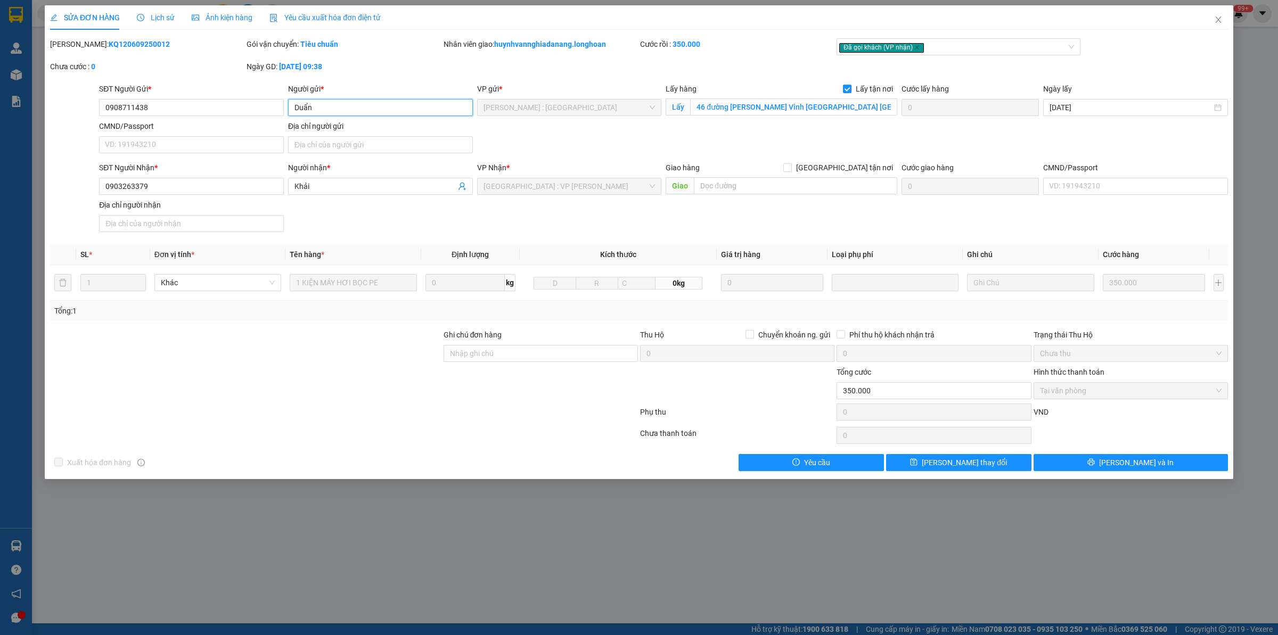
drag, startPoint x: 348, startPoint y: 102, endPoint x: 243, endPoint y: 96, distance: 104.5
click at [244, 96] on div "SĐT Người Gửi * 0908711438 Người gửi * [PERSON_NAME] VP gửi * [GEOGRAPHIC_DATA]…" at bounding box center [663, 120] width 1133 height 75
click at [173, 102] on input "0908711438" at bounding box center [191, 107] width 185 height 17
click at [752, 107] on input "46 đường [PERSON_NAME] Vinh [GEOGRAPHIC_DATA] [GEOGRAPHIC_DATA]" at bounding box center [793, 106] width 207 height 17
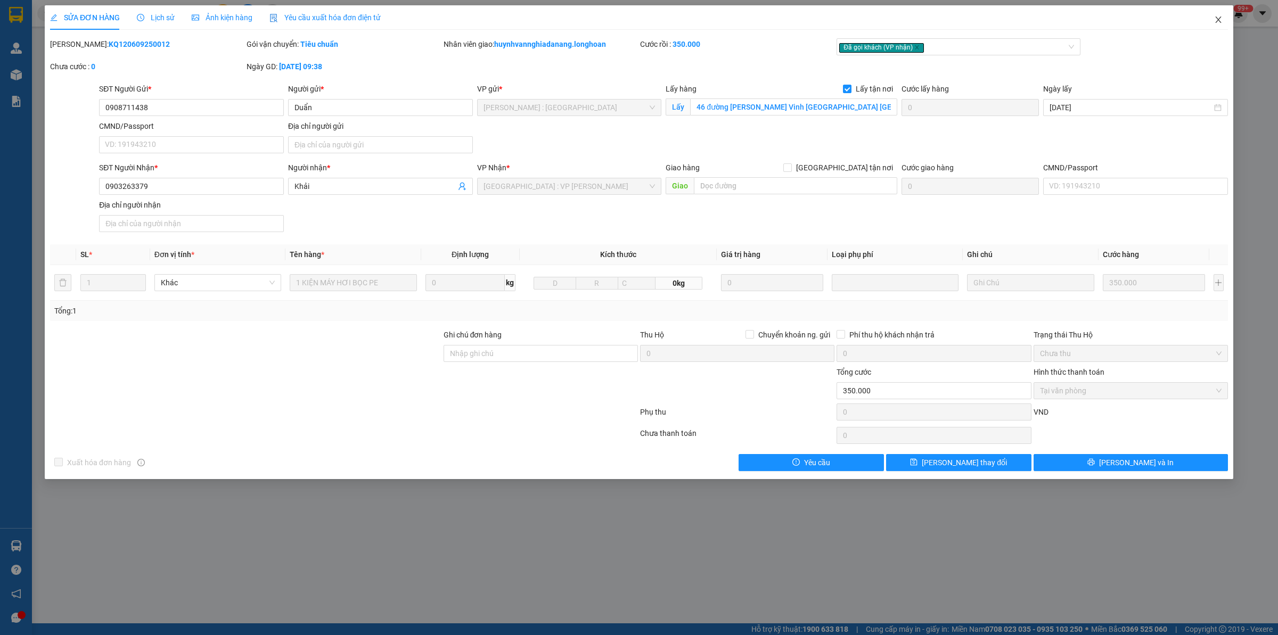
click at [1223, 23] on span "Close" at bounding box center [1218, 20] width 30 height 30
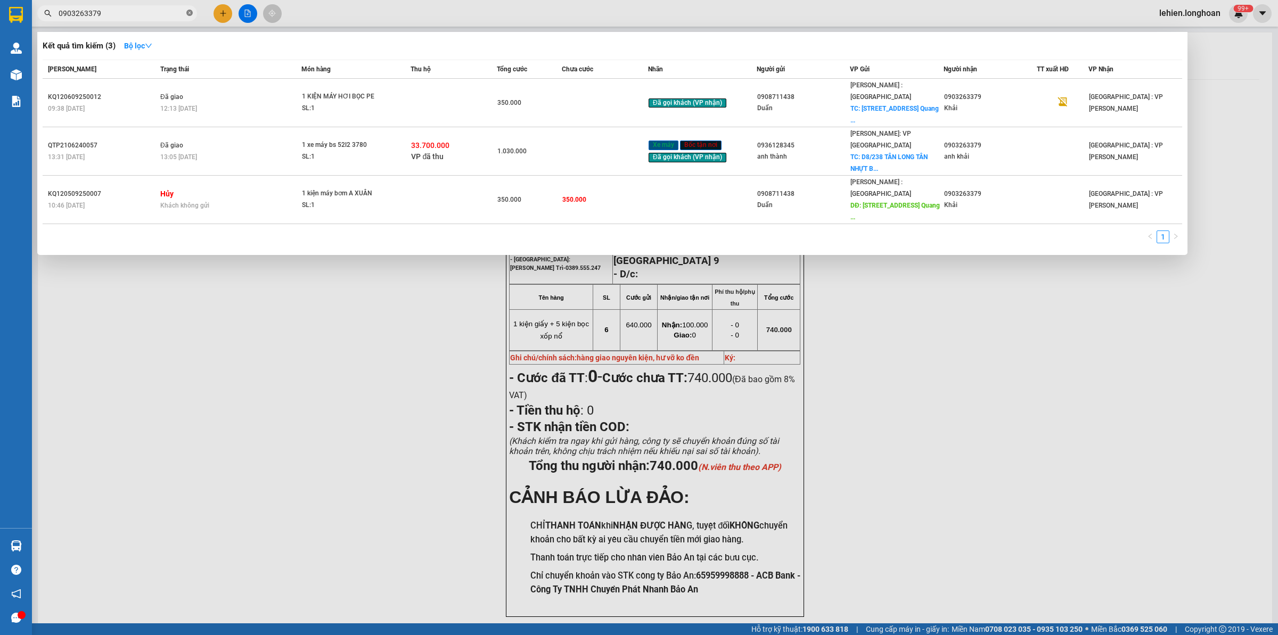
click at [192, 14] on icon "close-circle" at bounding box center [189, 13] width 6 height 6
paste input "08.9999.6101"
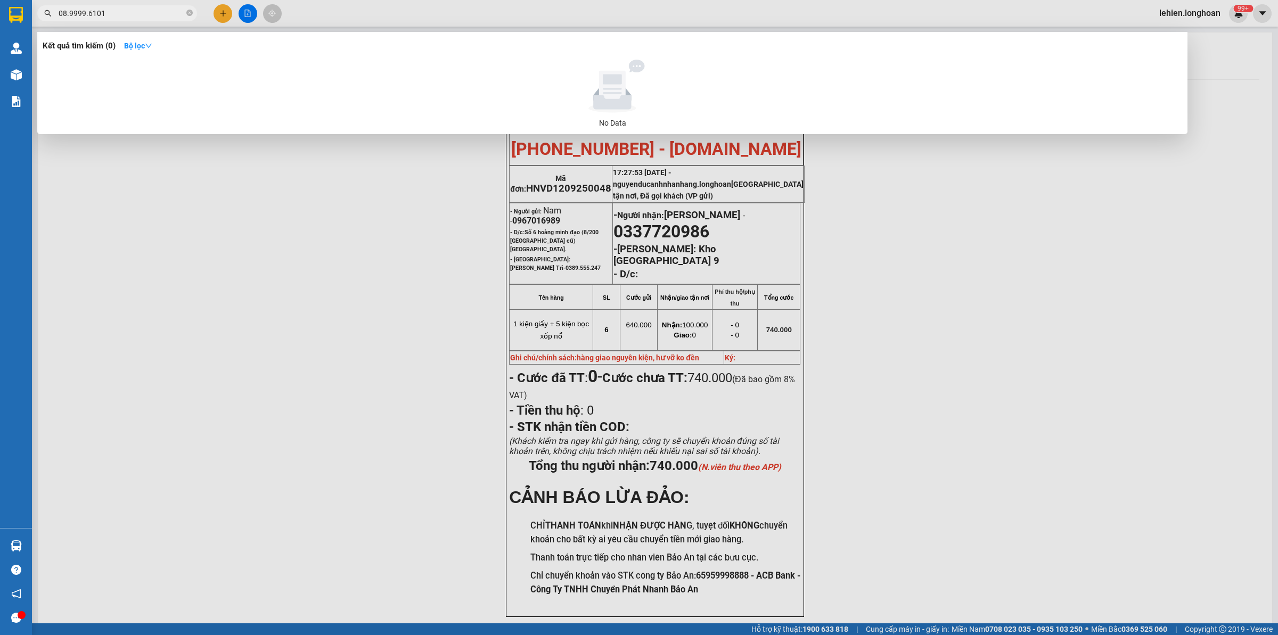
click at [67, 13] on input "08.9999.6101" at bounding box center [122, 13] width 126 height 12
click at [68, 14] on input "08.9999.6101" at bounding box center [122, 13] width 126 height 12
click at [87, 6] on span "08.9999.6101" at bounding box center [117, 13] width 160 height 16
click at [86, 11] on input "08.9999.6101" at bounding box center [122, 13] width 126 height 12
click at [67, 12] on input "08.99996101" at bounding box center [122, 13] width 126 height 12
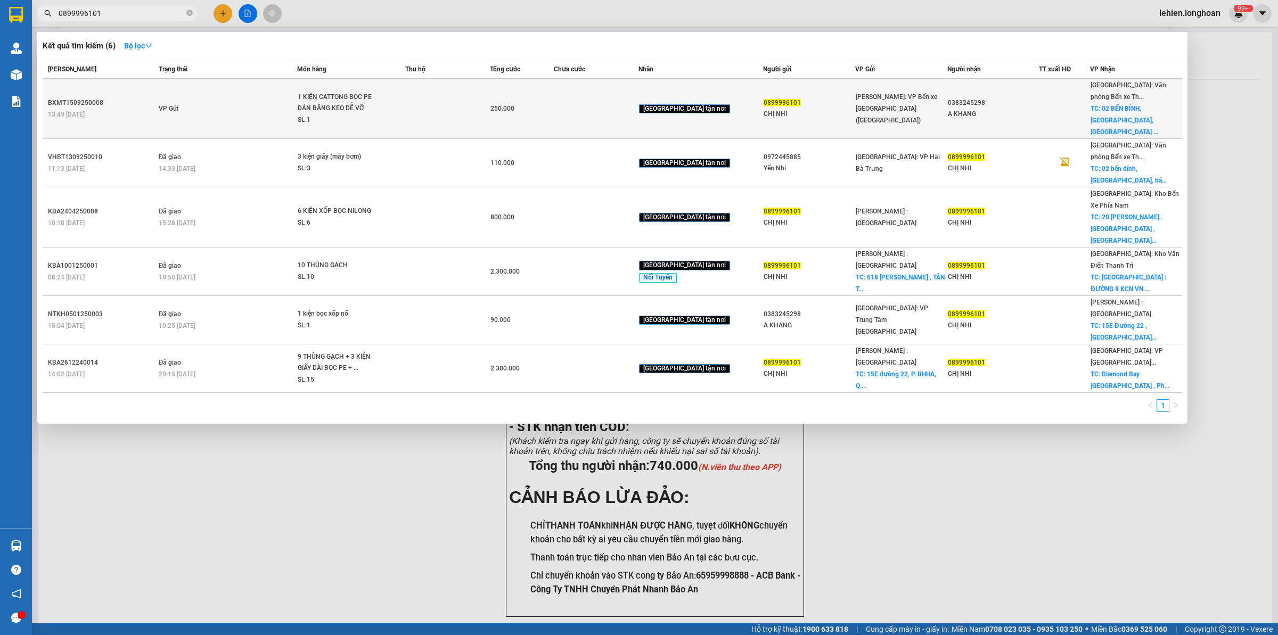
type input "0899996101"
click at [376, 98] on div "1 KIỆN CATTONG BỌC PE DÁN BĂNG KEO DỄ VỠ" at bounding box center [338, 103] width 80 height 23
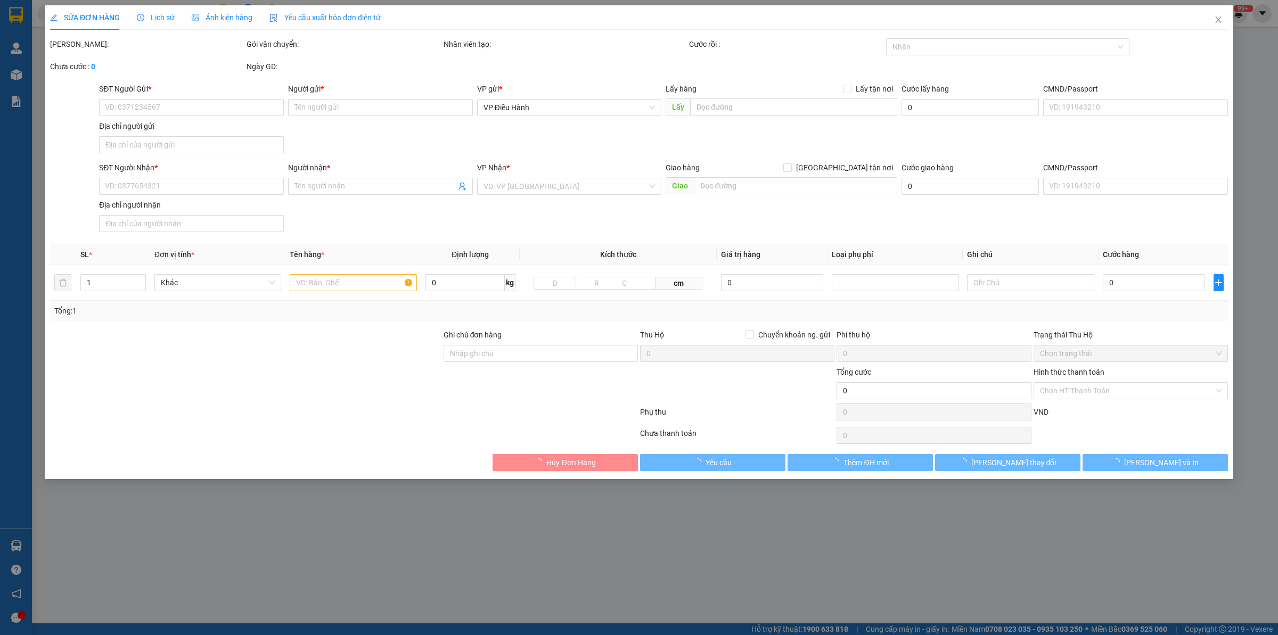
type input "0899996101"
type input "CHỊ NHI"
type input "0383245298"
type input "A KHANG"
checkbox input "true"
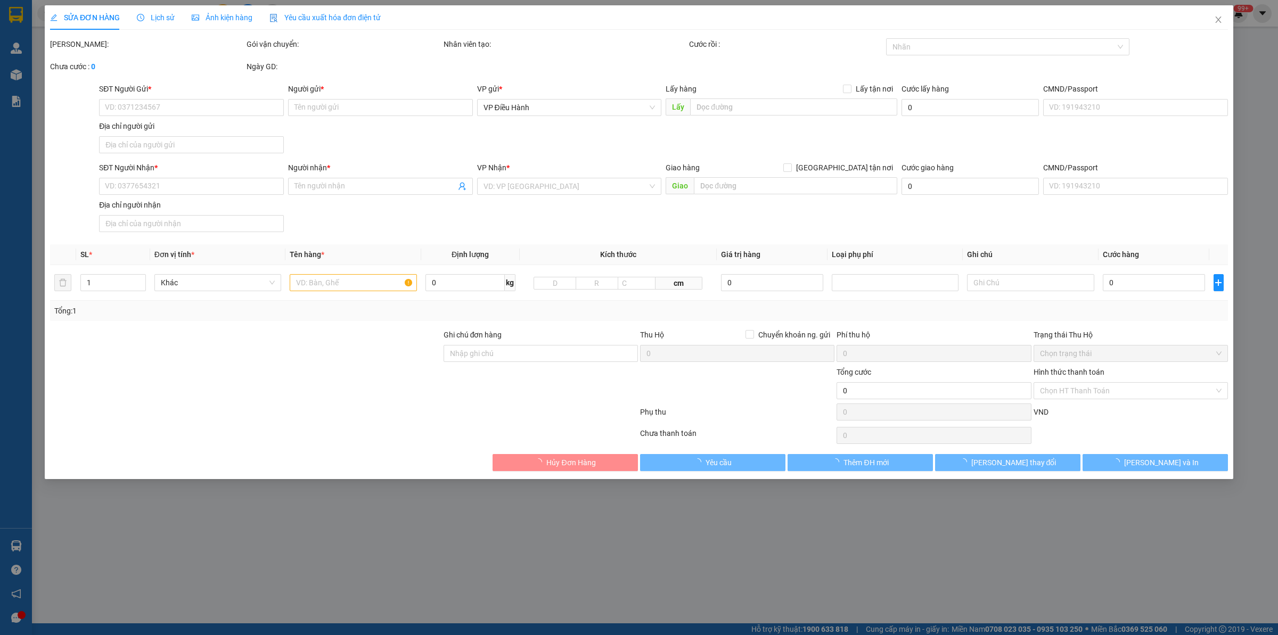
type input "02 BẾN BÍNH,[GEOGRAPHIC_DATA],[GEOGRAPHIC_DATA]"
type input "HÀNG DỄ VỠ HƯ VỠ KHÔNG ĐỀN"
type input "250.000"
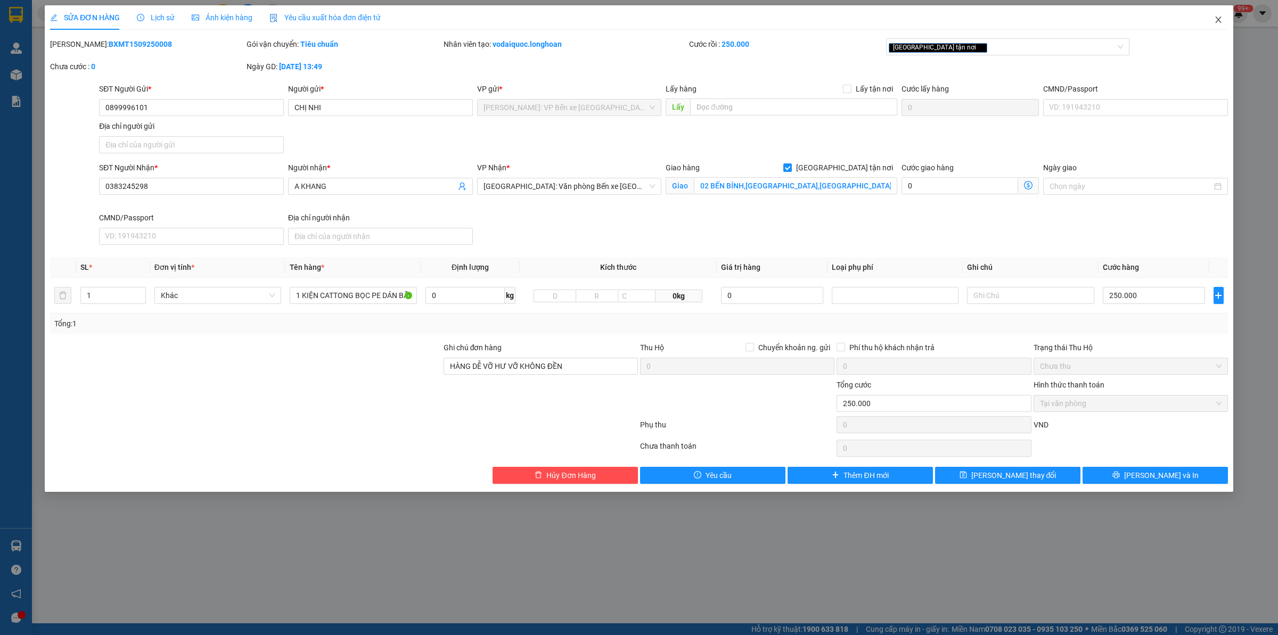
click at [1213, 18] on span "Close" at bounding box center [1218, 20] width 30 height 30
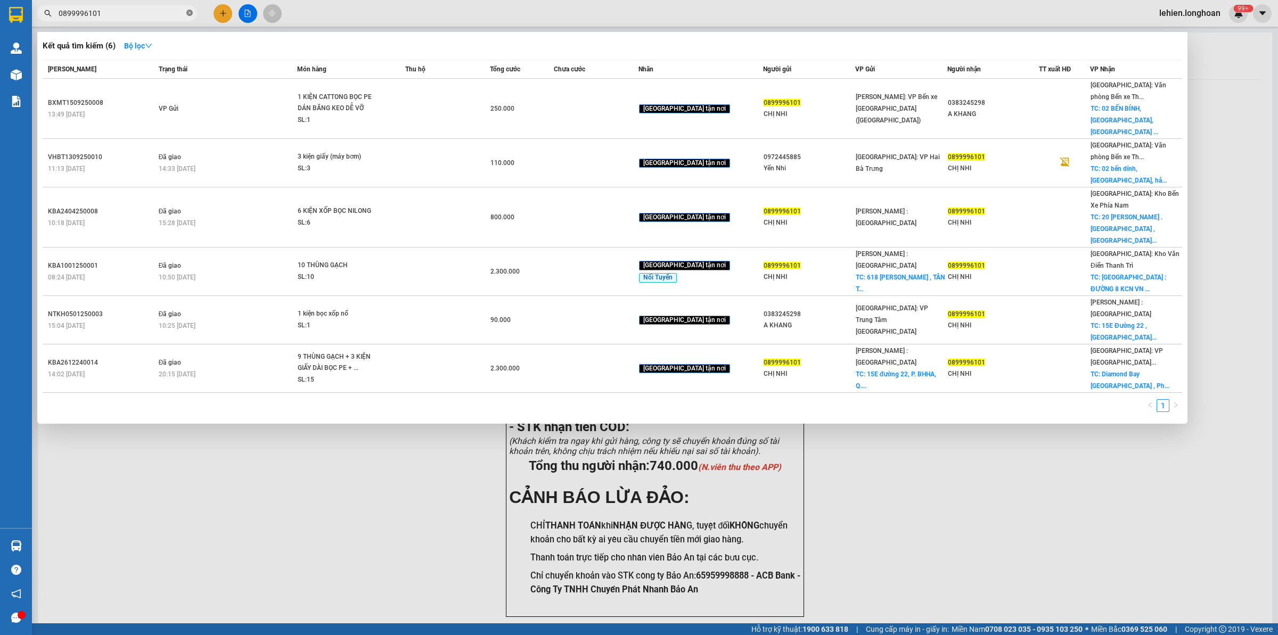
click at [188, 14] on icon "close-circle" at bounding box center [189, 13] width 6 height 6
paste input "0707206067"
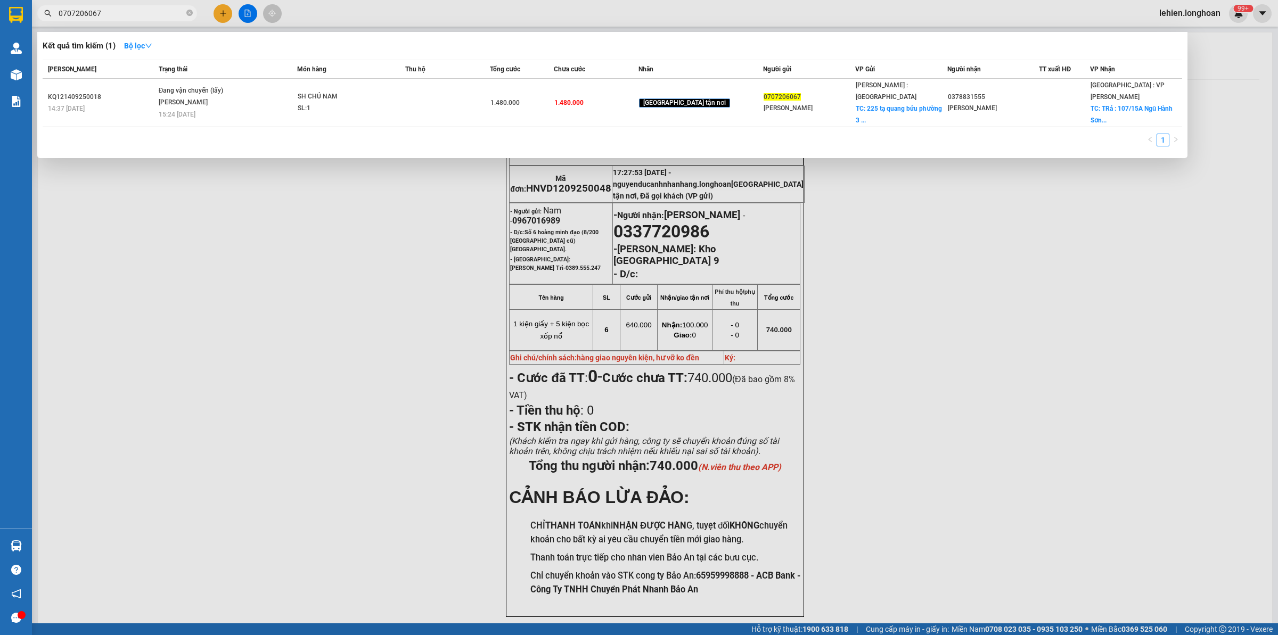
type input "0707206067"
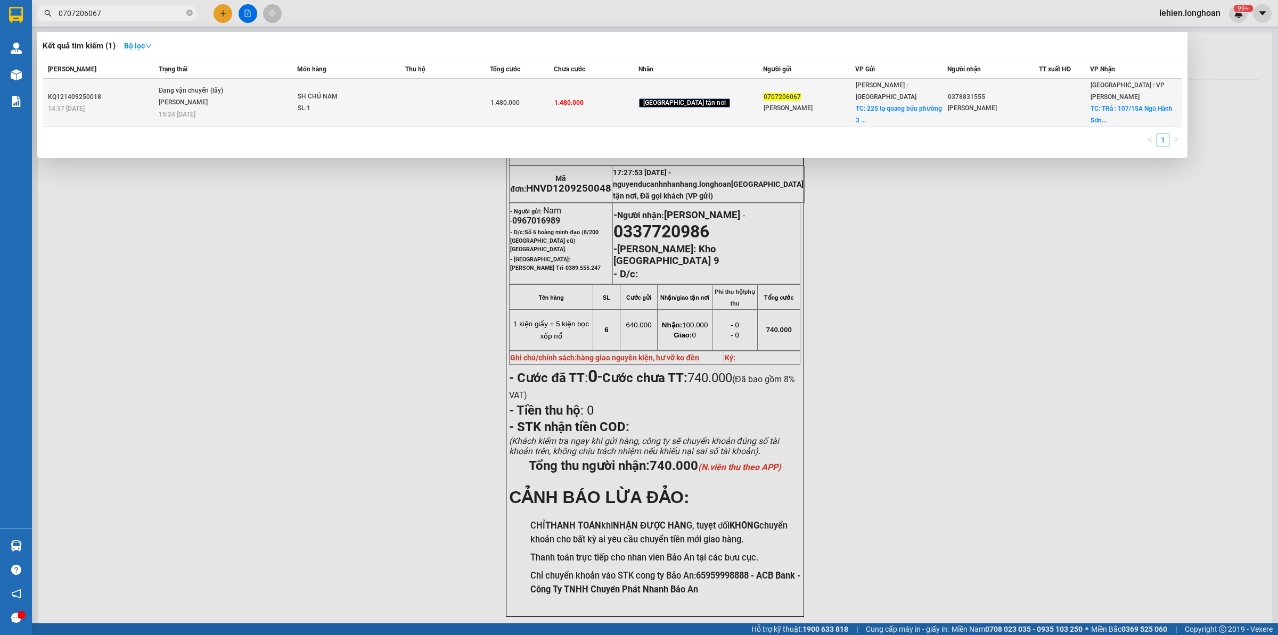
click at [530, 102] on div "1.480.000" at bounding box center [521, 103] width 63 height 12
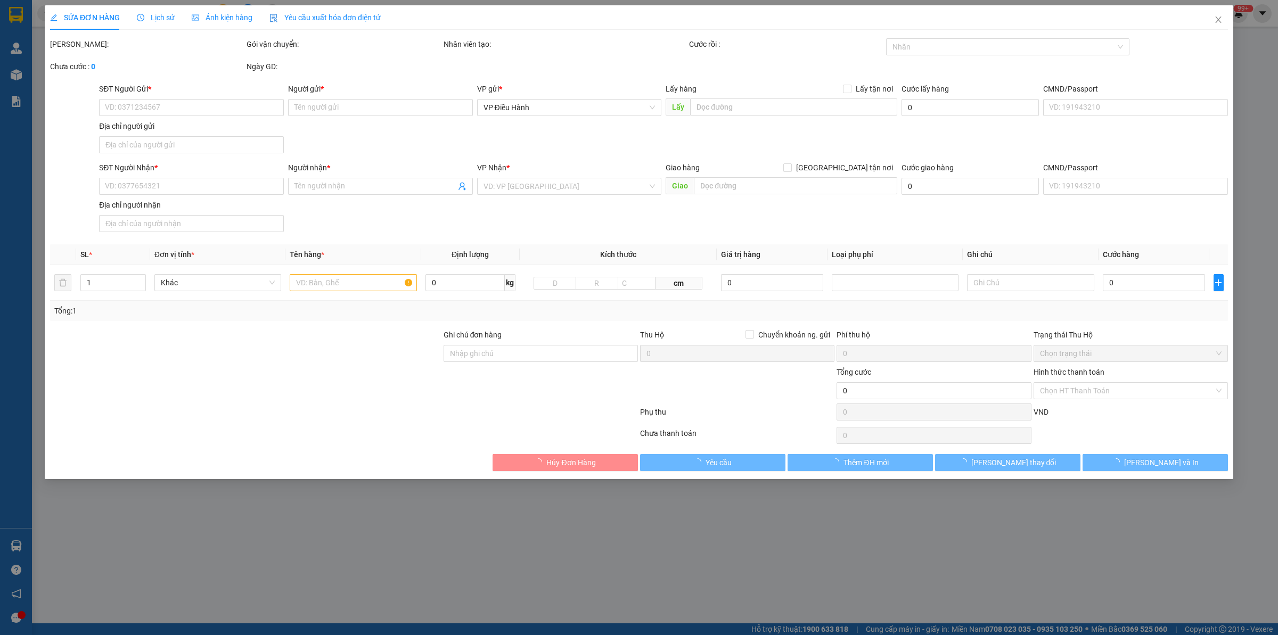
type input "0707206067"
type input "[PERSON_NAME]"
checkbox input "true"
type input "225 tạ quang bửu [GEOGRAPHIC_DATA]"
type input "0378831555"
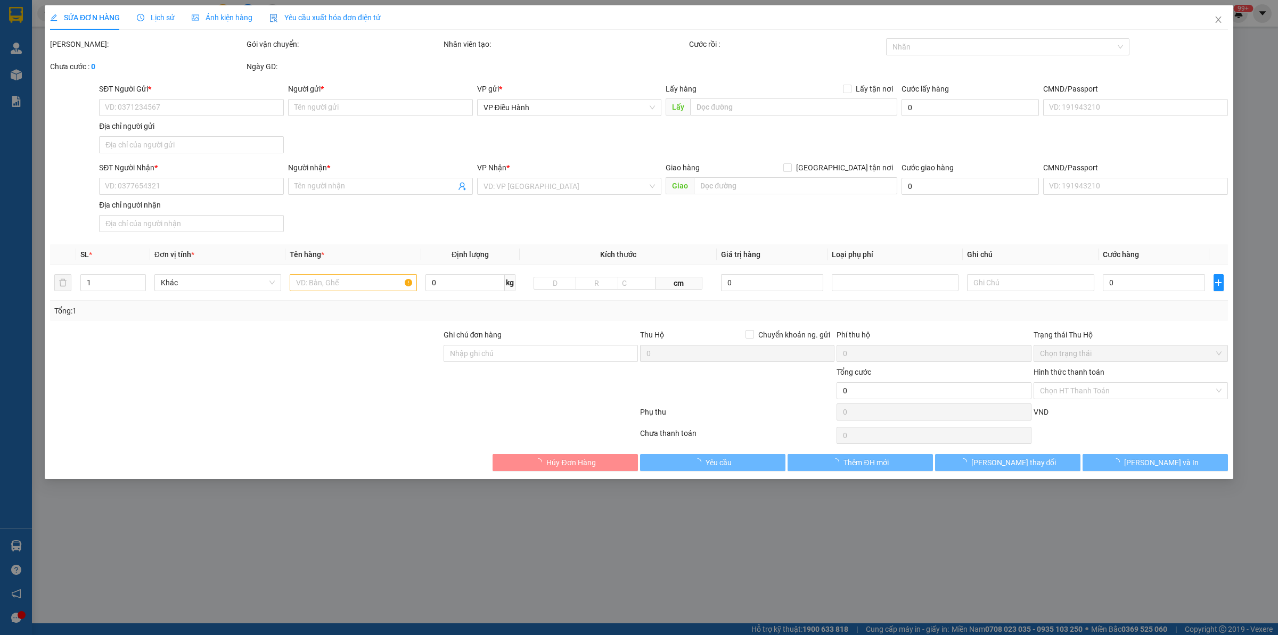
type input "[PERSON_NAME]"
checkbox input "true"
type input "TRả : [STREET_ADDRESS] An, [GEOGRAPHIC_DATA], [GEOGRAPHIC_DATA]. [GEOGRAPHIC_DA…"
type input "1.480.000"
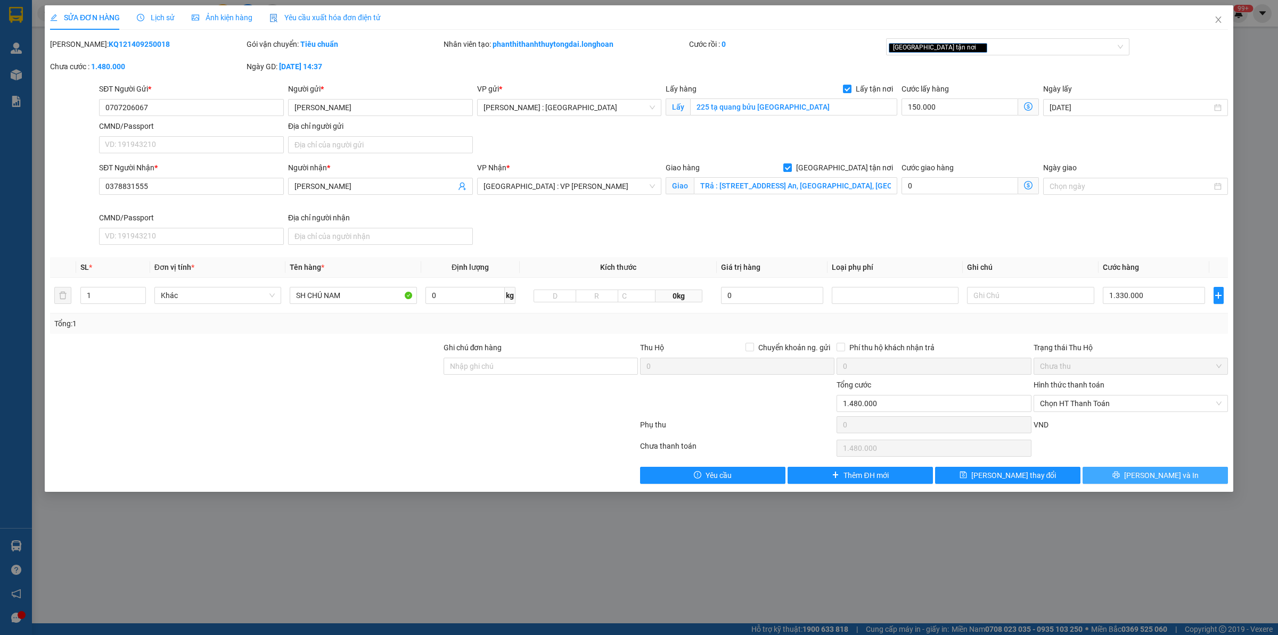
click at [1142, 478] on button "[PERSON_NAME] và In" at bounding box center [1154, 475] width 145 height 17
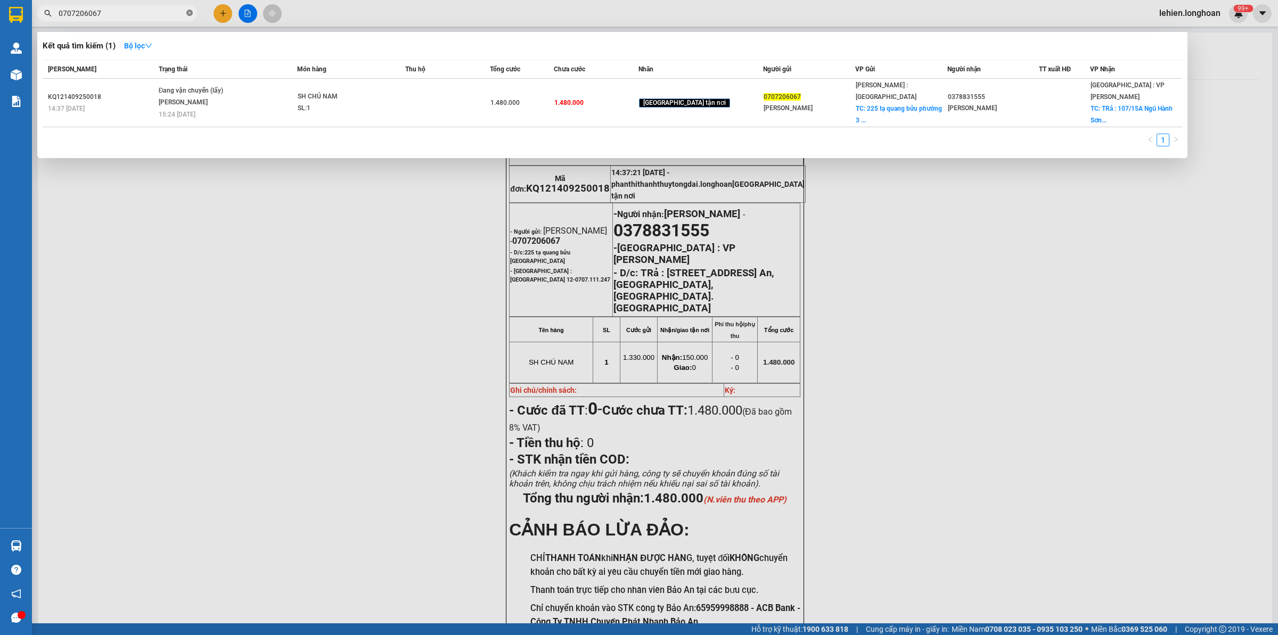
click at [191, 10] on icon "close-circle" at bounding box center [189, 13] width 6 height 6
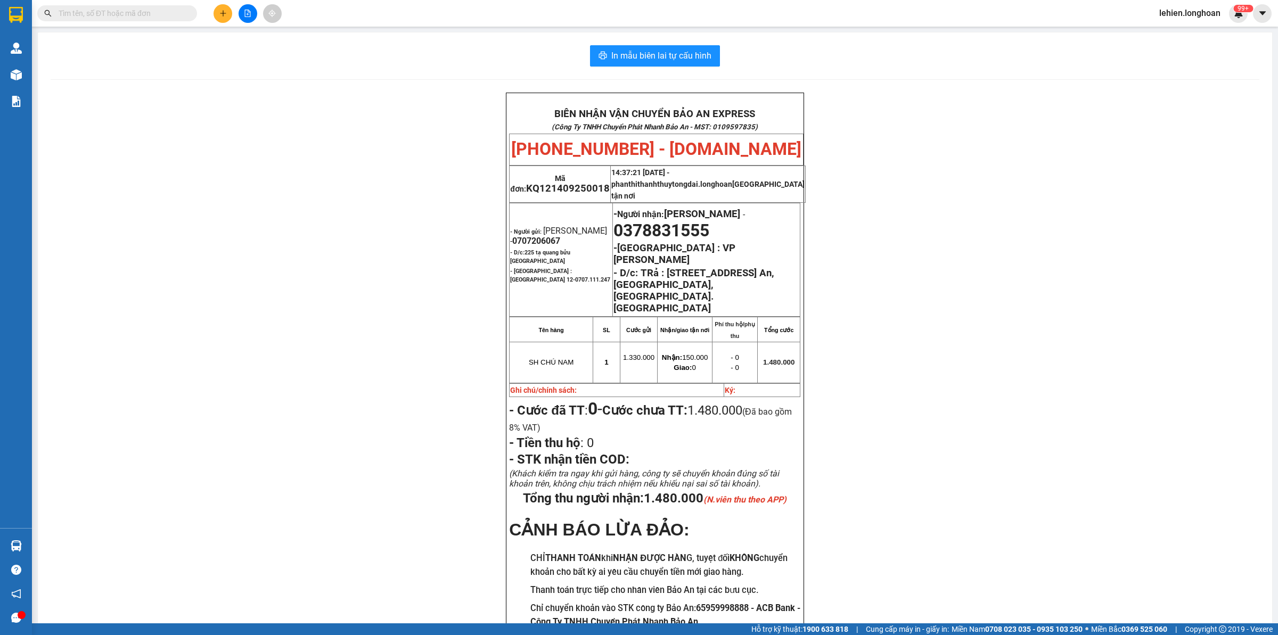
paste input "0776005049"
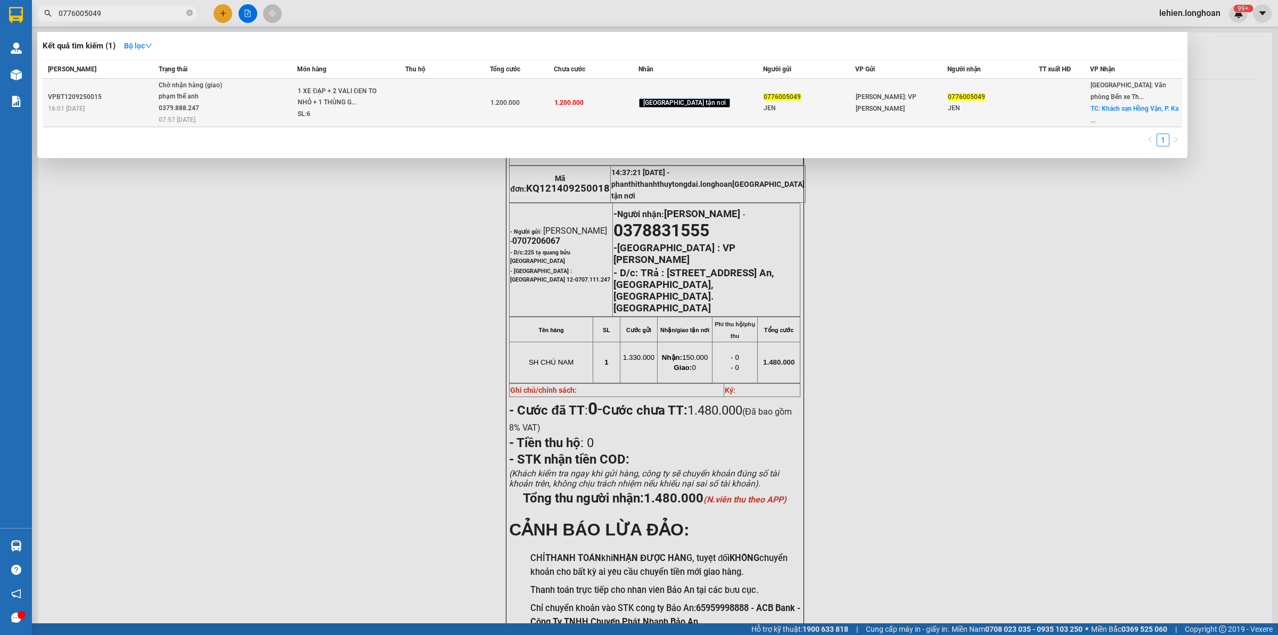
type input "0776005049"
click at [351, 102] on div "1 XE ĐẠP + 2 VALI ĐEN TO NHỎ + 1 THÙNG G..." at bounding box center [338, 97] width 80 height 23
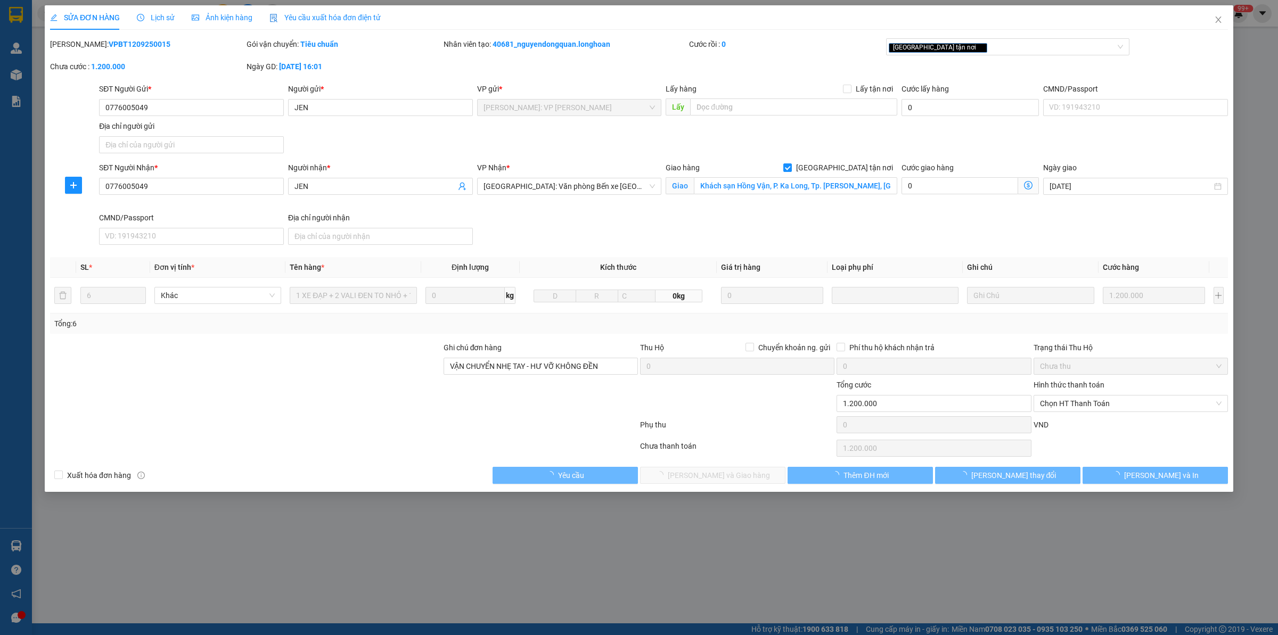
click at [145, 18] on span "Lịch sử" at bounding box center [156, 17] width 38 height 9
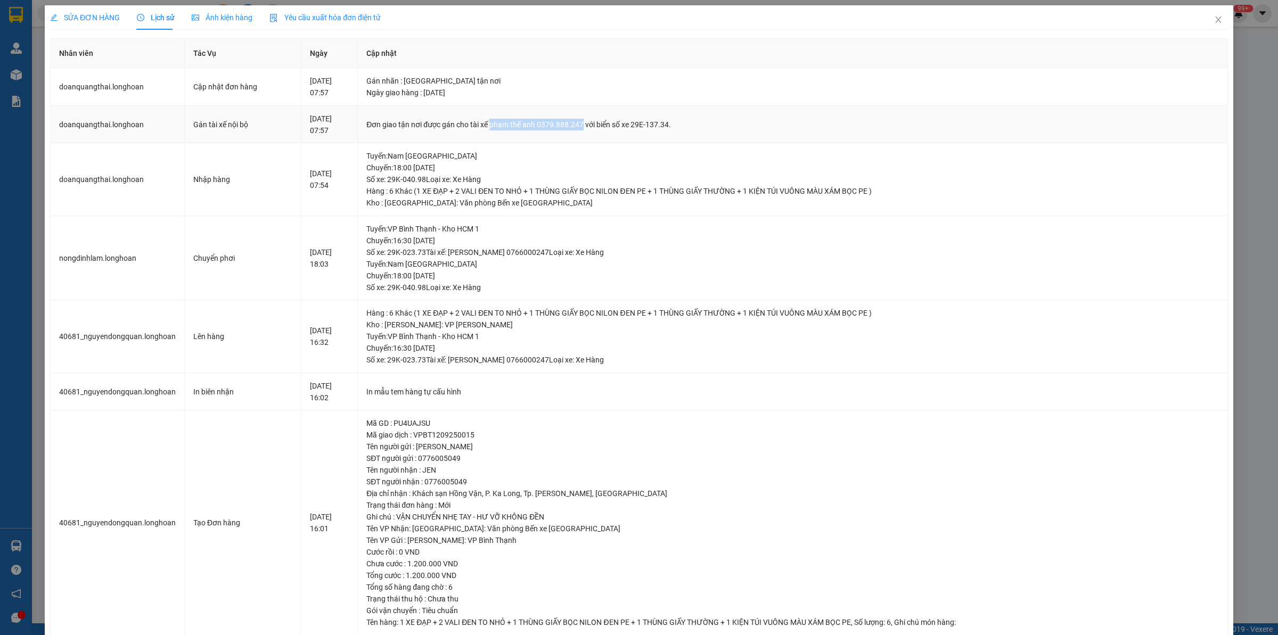
drag, startPoint x: 504, startPoint y: 127, endPoint x: 593, endPoint y: 115, distance: 89.7
click at [593, 115] on td "Đơn giao tận nơi được gán cho tài xế phạm thế anh 0379.888.247 với biển số xe 2…" at bounding box center [793, 125] width 870 height 38
copy div "phạm thế anh 0379.888.247"
click at [1214, 15] on icon "close" at bounding box center [1218, 19] width 9 height 9
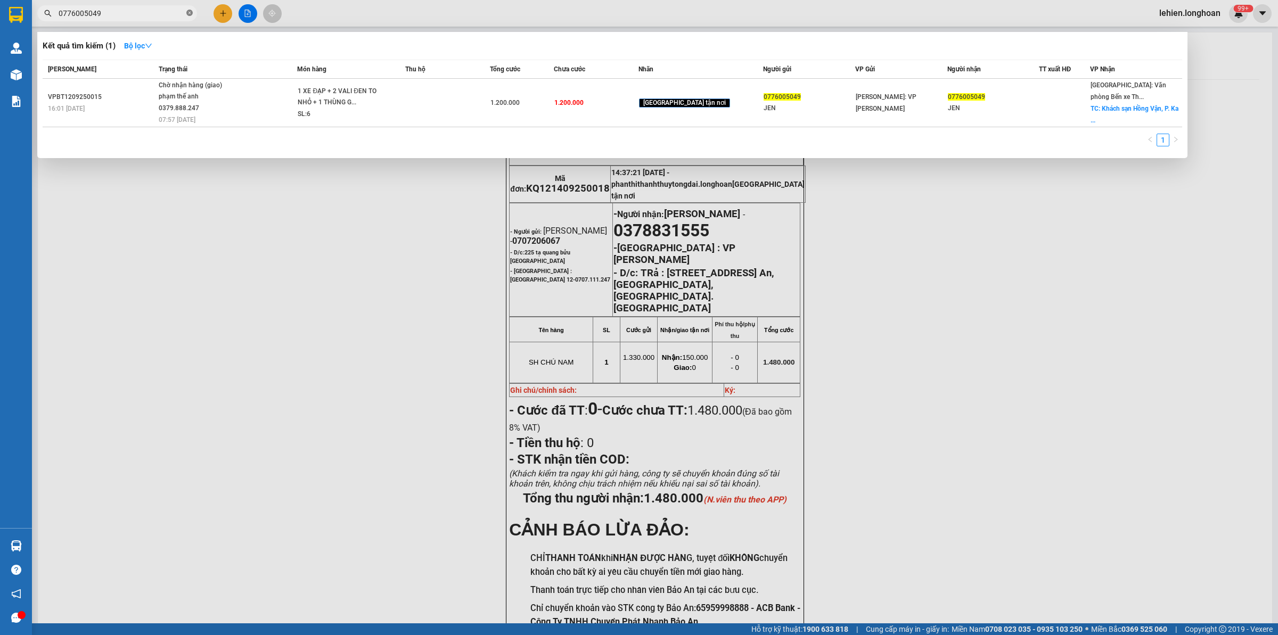
click at [189, 15] on icon "close-circle" at bounding box center [189, 13] width 6 height 6
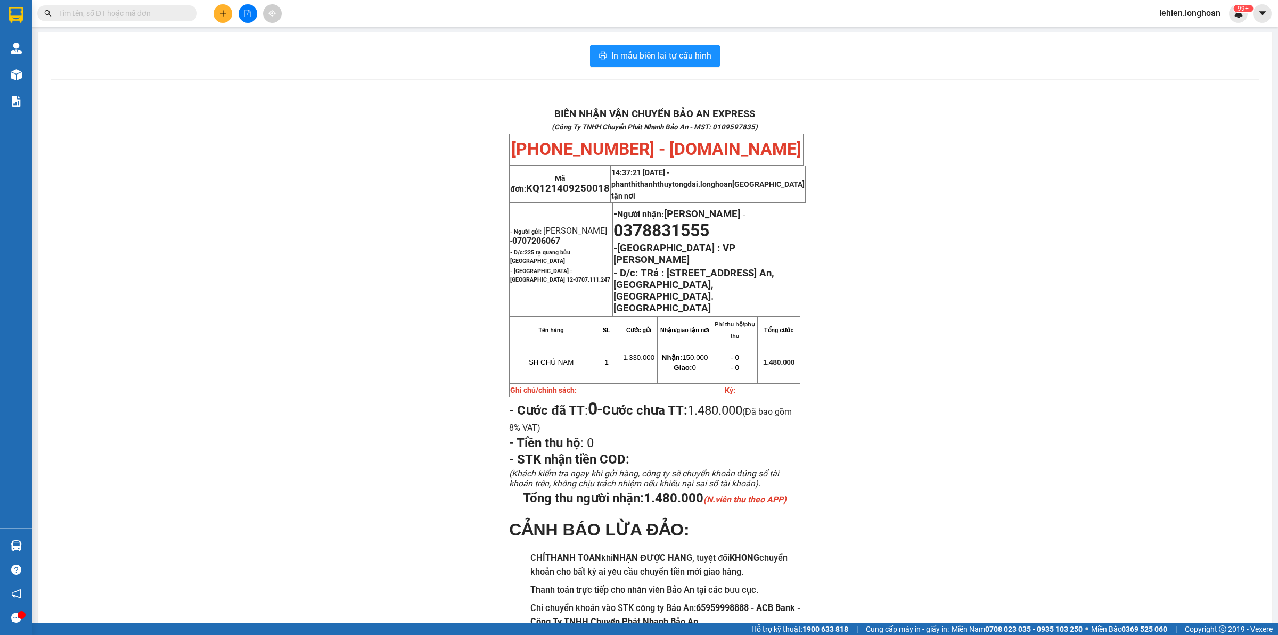
paste input "0983736933"
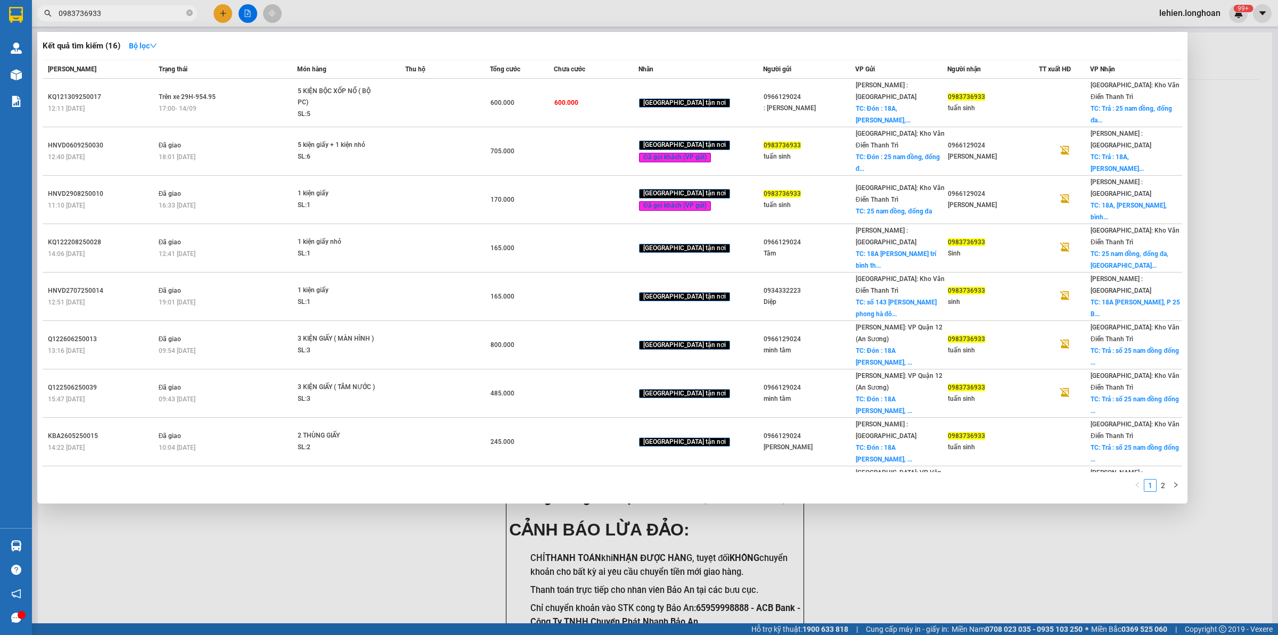
type input "0983736933"
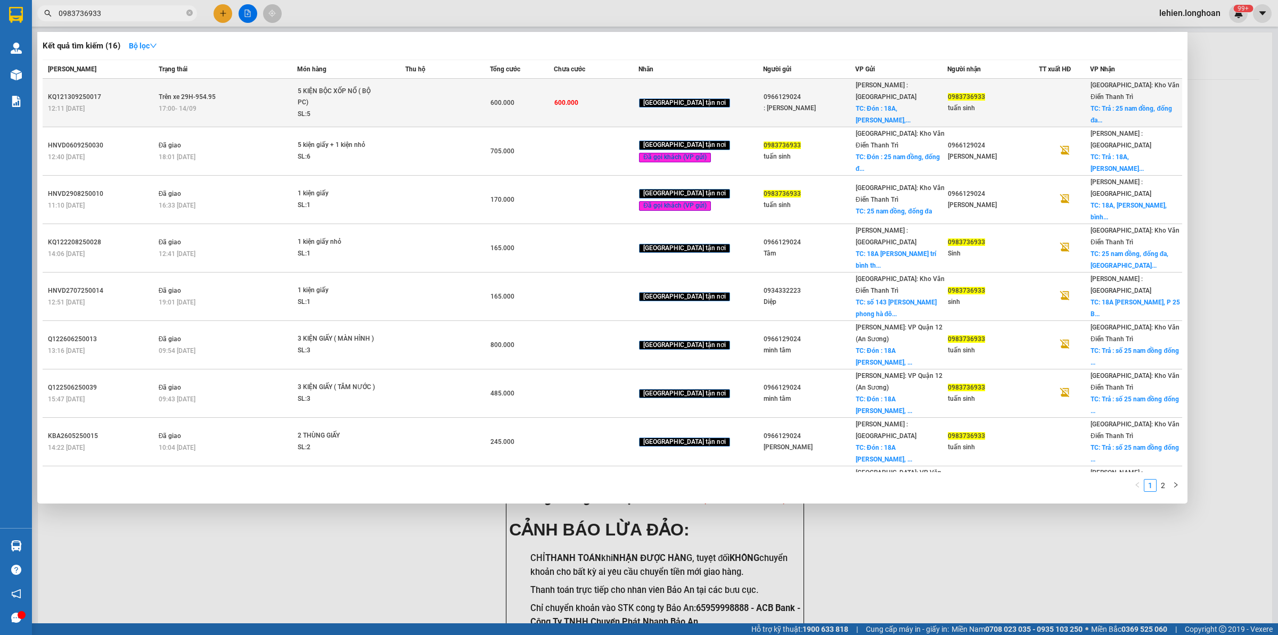
click at [262, 103] on div "17:00 [DATE]" at bounding box center [228, 109] width 138 height 12
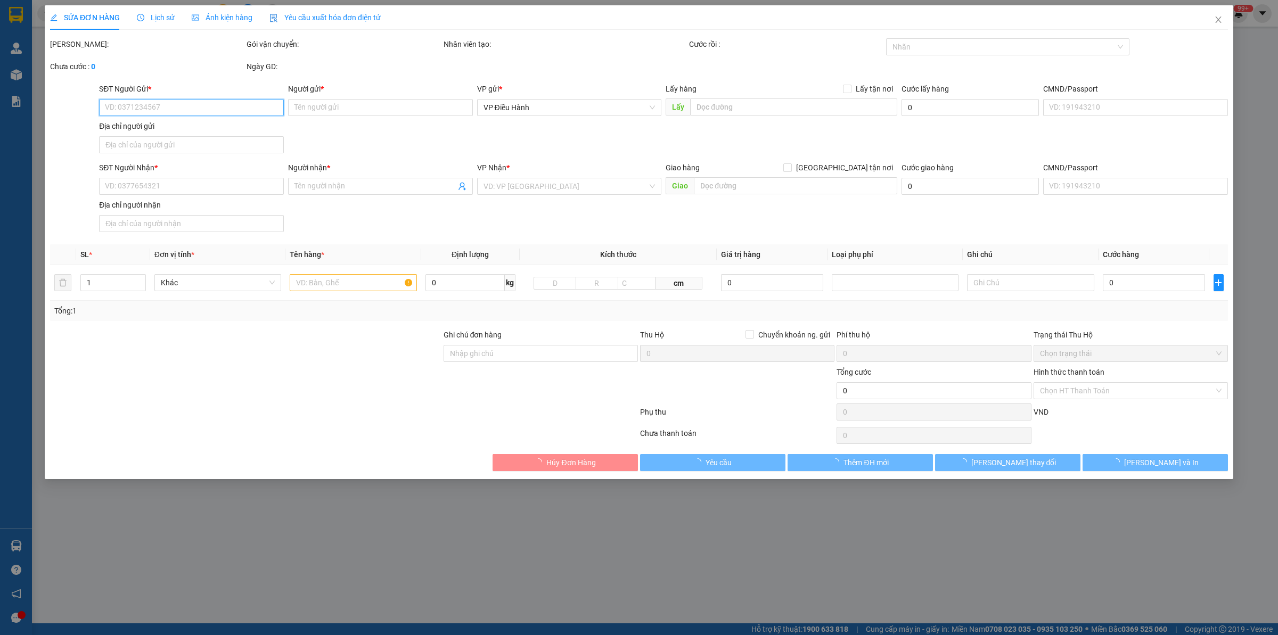
type input "0966129024"
type input ": [PERSON_NAME]"
checkbox input "true"
type input "Đón : 18A, [PERSON_NAME], [PERSON_NAME], [PERSON_NAME]"
type input "0983736933"
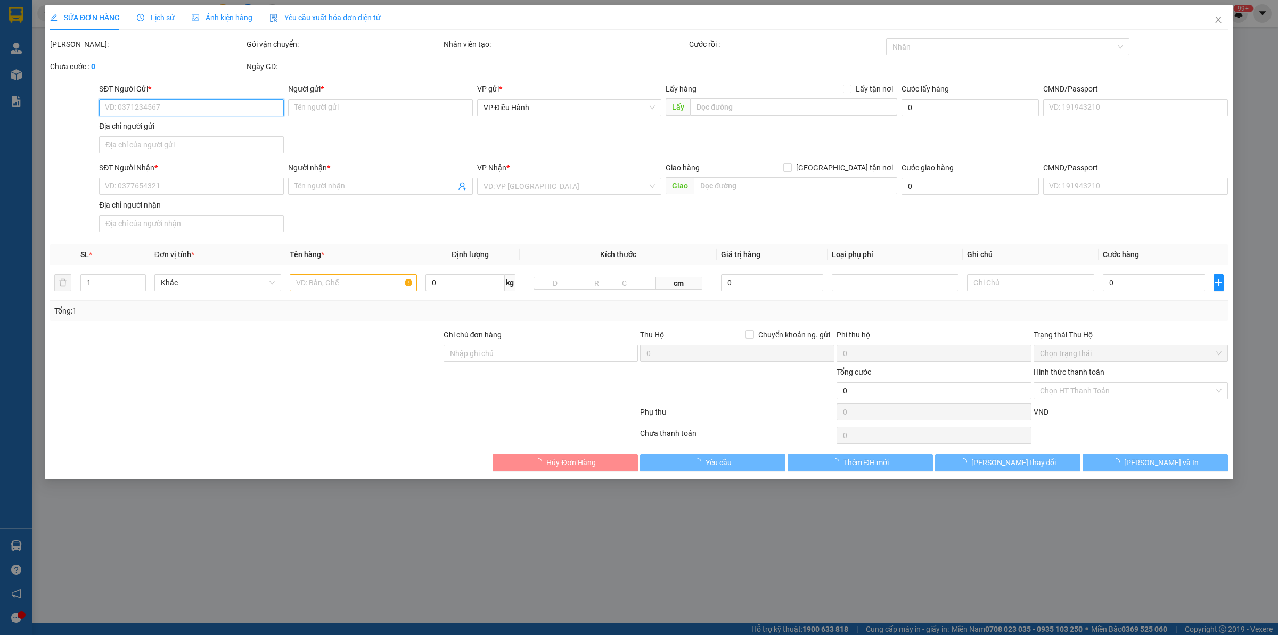
type input "tuấn sinh"
checkbox input "true"
type input "Trả : 25 nam đồng, [GEOGRAPHIC_DATA] , [GEOGRAPHIC_DATA]"
type input "HÀNG DỄ VỠ NHẸ TAY KHÔNG BAO HƯ VỠ"
type input "600.000"
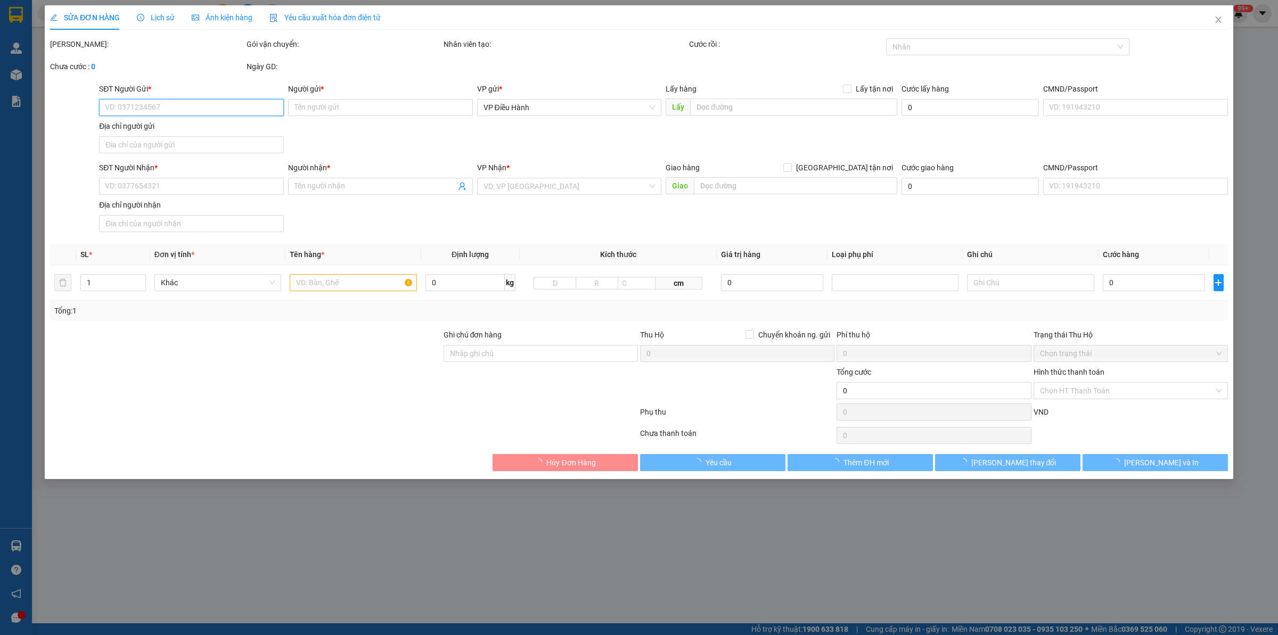
type input "600.000"
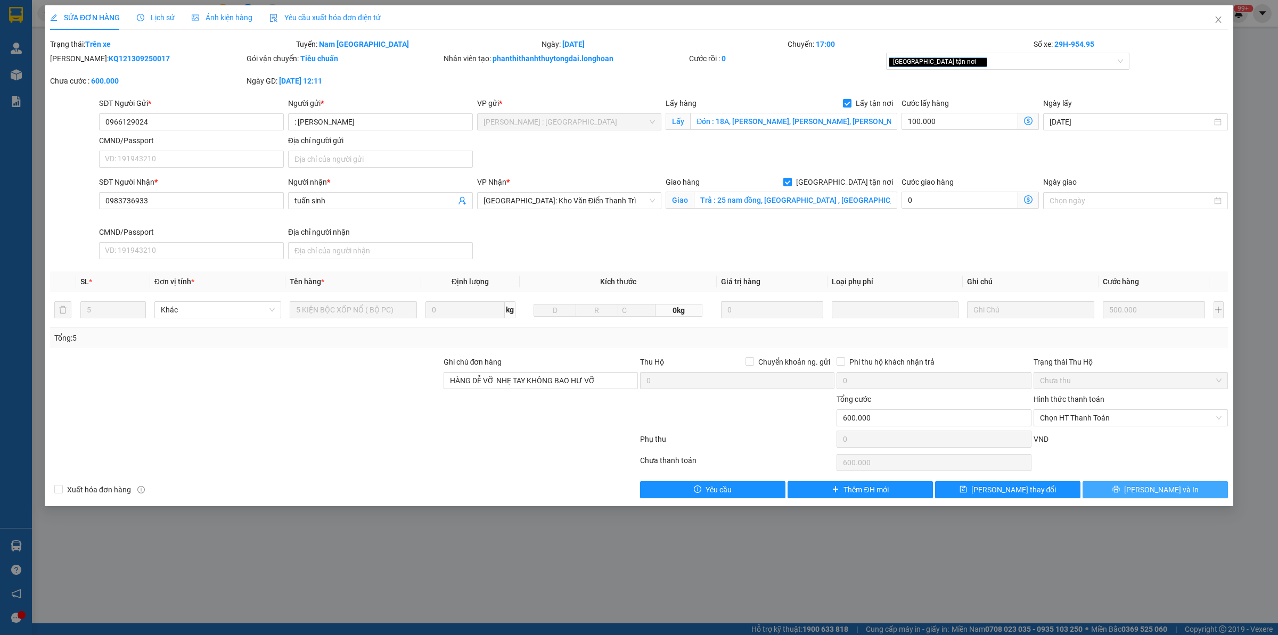
click at [1183, 495] on button "[PERSON_NAME] và In" at bounding box center [1154, 489] width 145 height 17
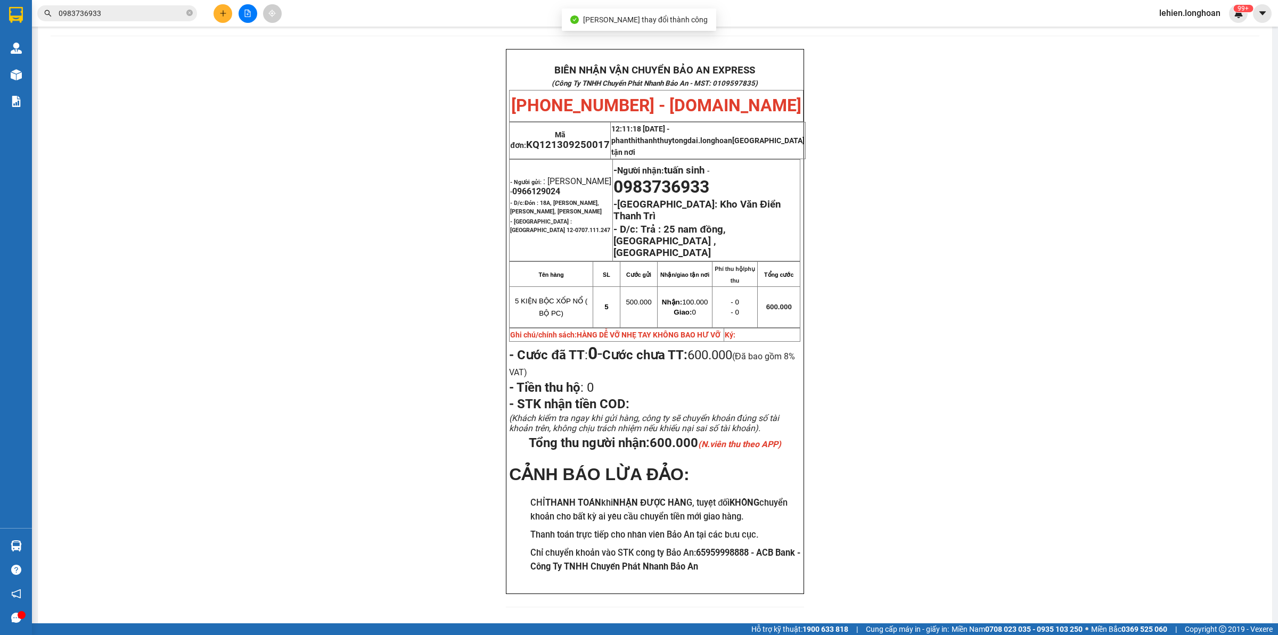
scroll to position [47, 0]
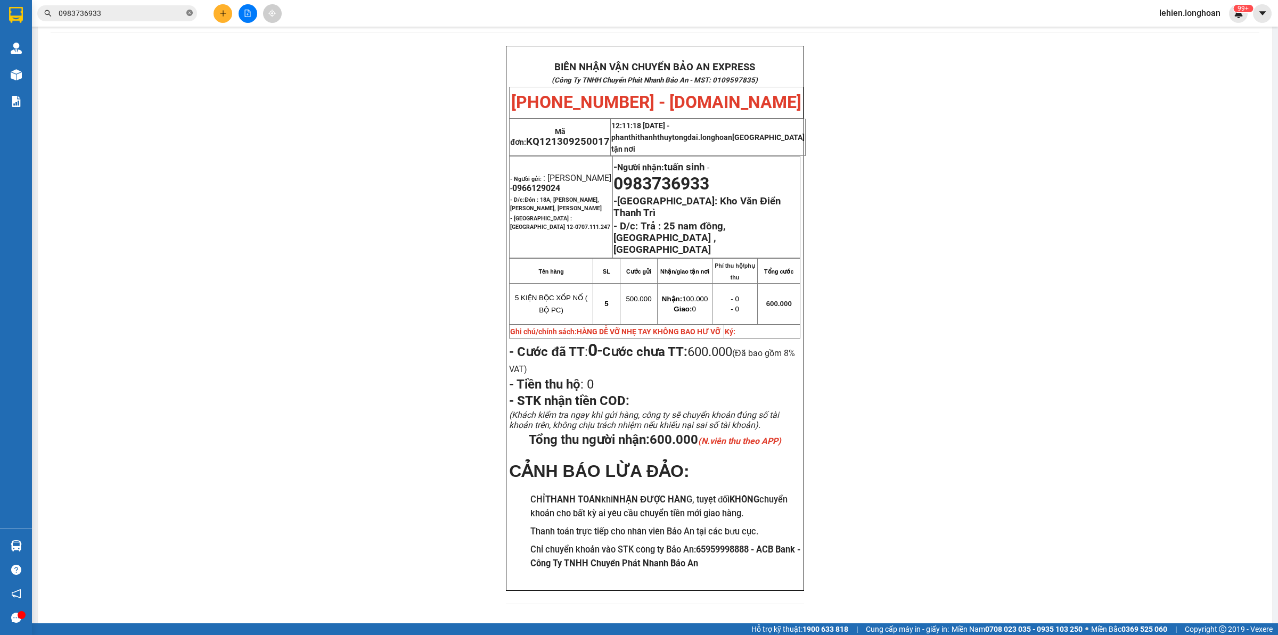
click at [190, 13] on icon "close-circle" at bounding box center [189, 13] width 6 height 6
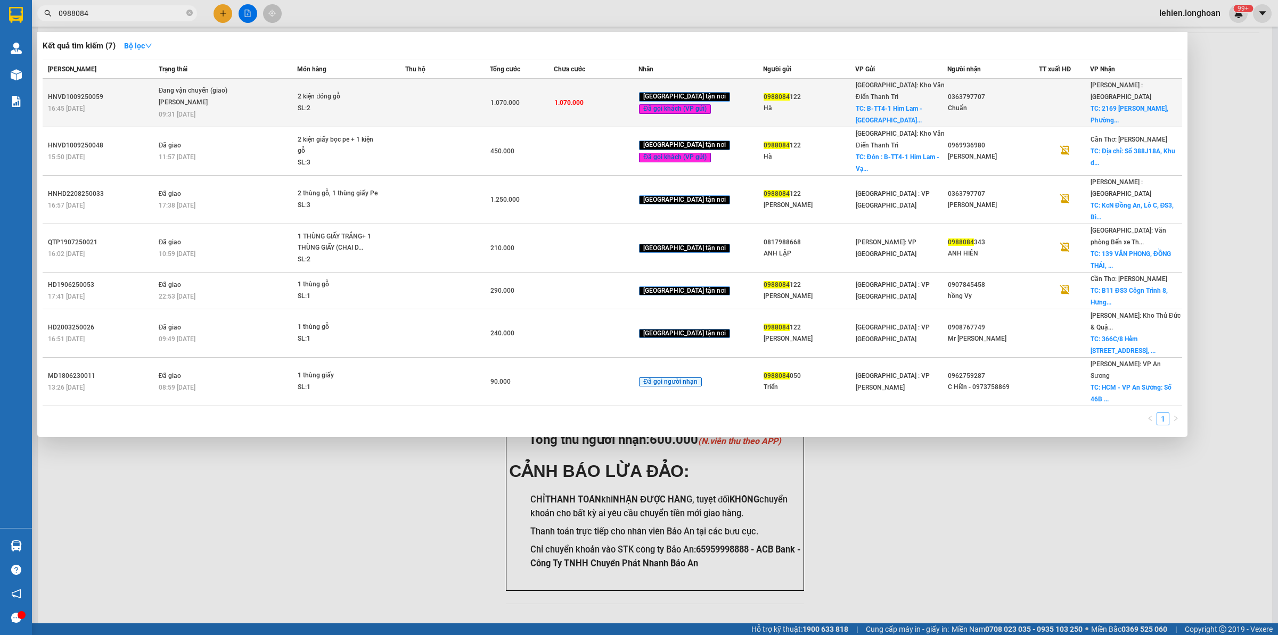
type input "0988084"
click at [274, 89] on span "Đang vận chuyển (giao) [PERSON_NAME] 09:31 [DATE]" at bounding box center [228, 101] width 138 height 32
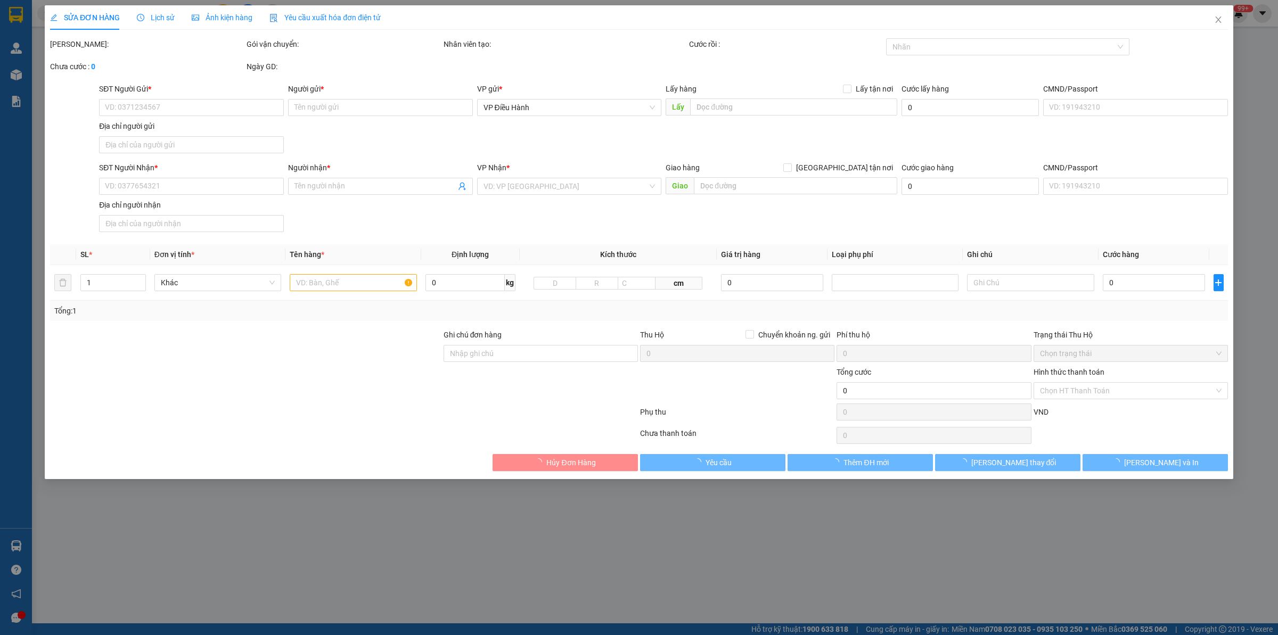
type input "0988084122"
type input "Hà"
checkbox input "true"
type input "B-TT4-1 Him Lam - [GEOGRAPHIC_DATA], [GEOGRAPHIC_DATA], [GEOGRAPHIC_DATA]"
type input "0363797707"
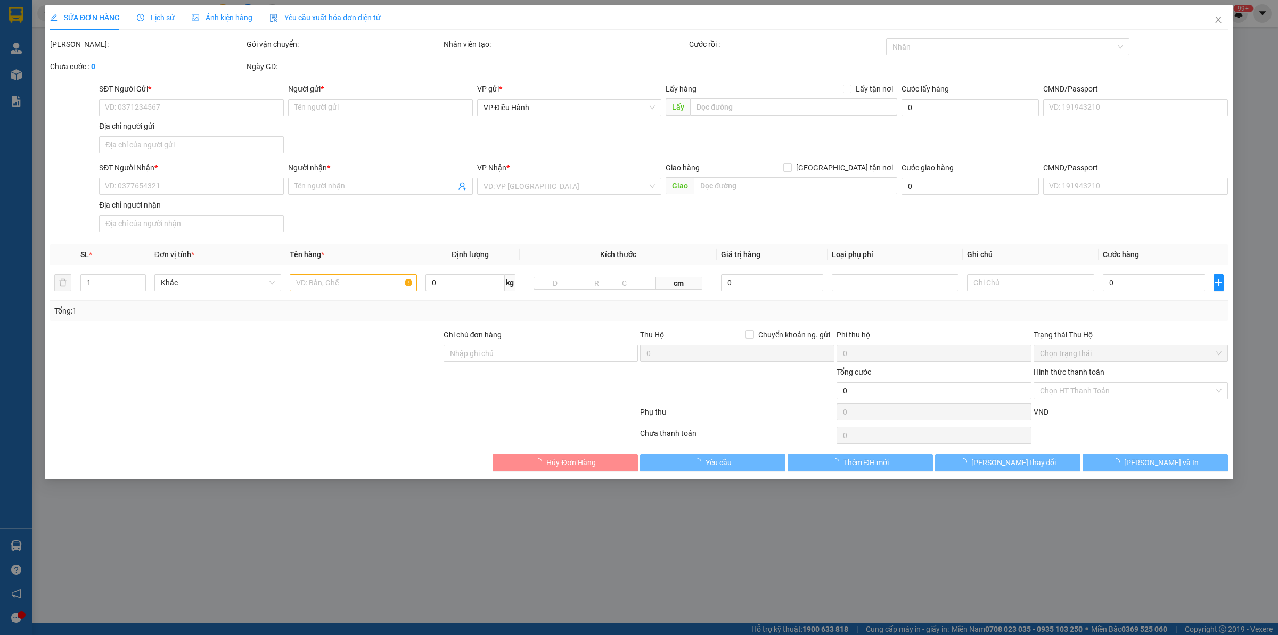
type input "Chuẩn"
checkbox input "true"
type input "[STREET_ADDRESS][PERSON_NAME]"
type input "hàng giao nguyên kiện, hư vỡ ko đền"
type input "1.070.000"
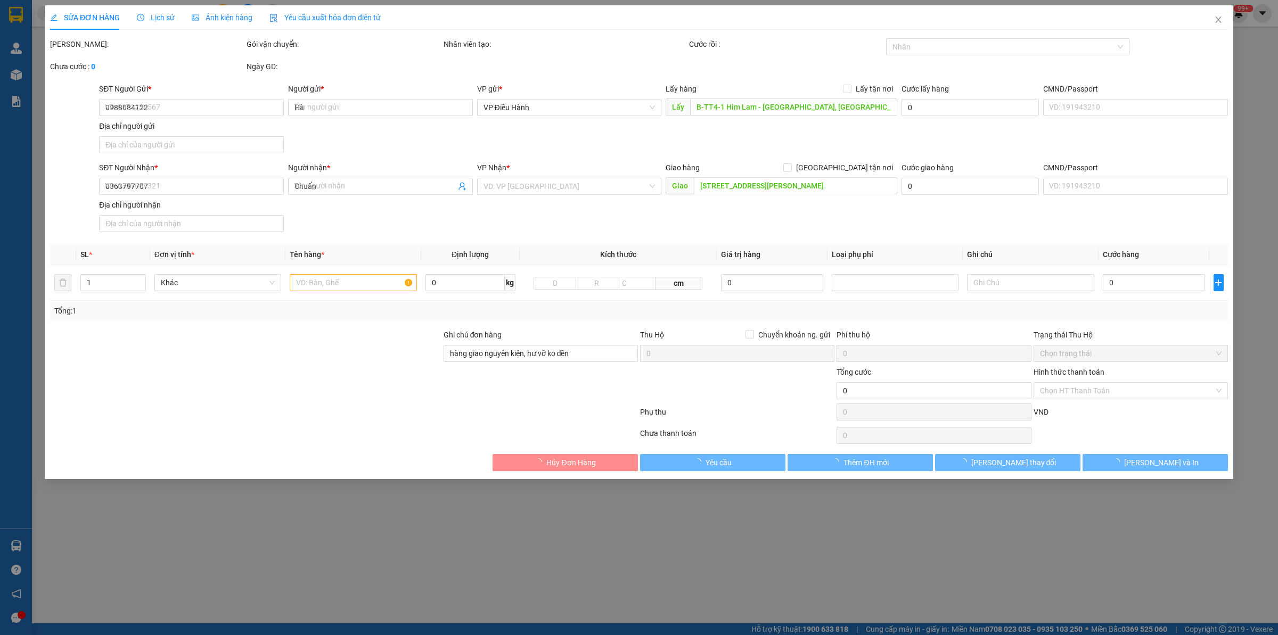
type input "1.070.000"
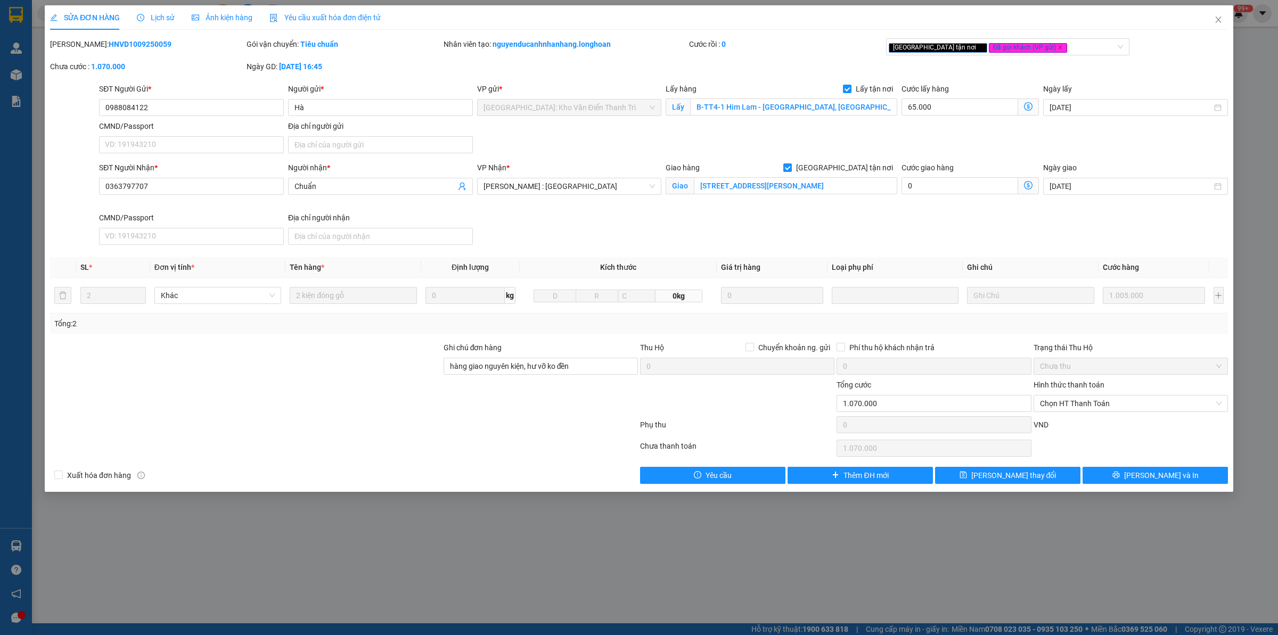
click at [160, 17] on span "Lịch sử" at bounding box center [156, 17] width 38 height 9
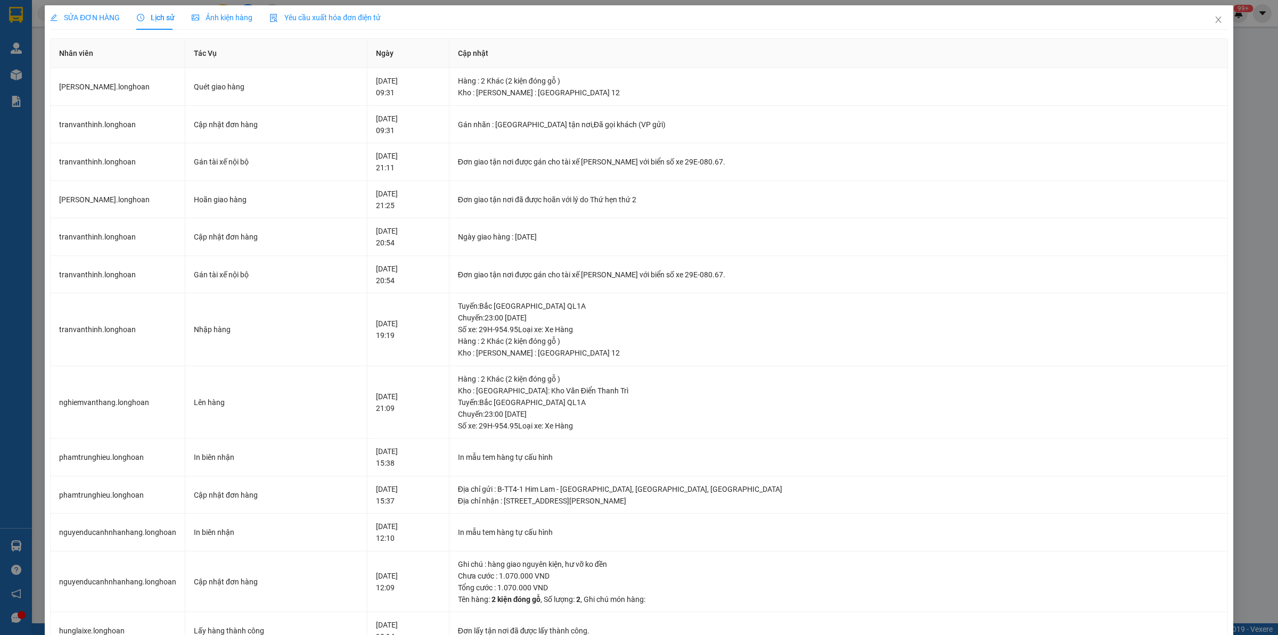
click at [92, 20] on span "SỬA ĐƠN HÀNG" at bounding box center [85, 17] width 70 height 9
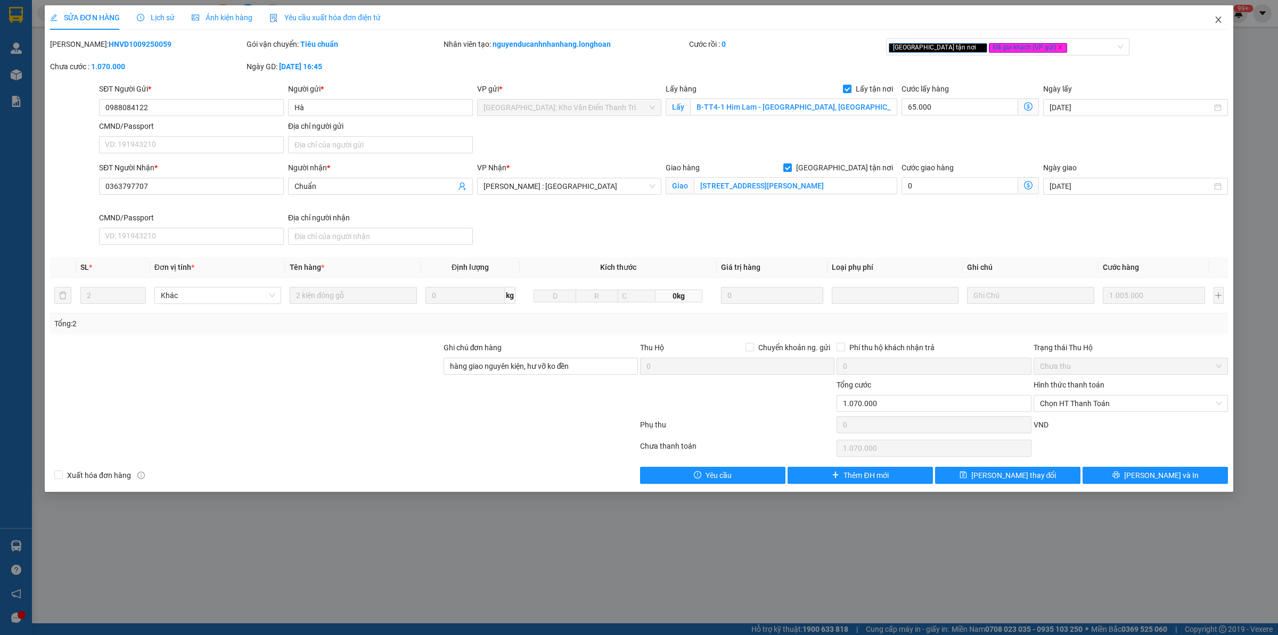
click at [1222, 22] on span "Close" at bounding box center [1218, 20] width 30 height 30
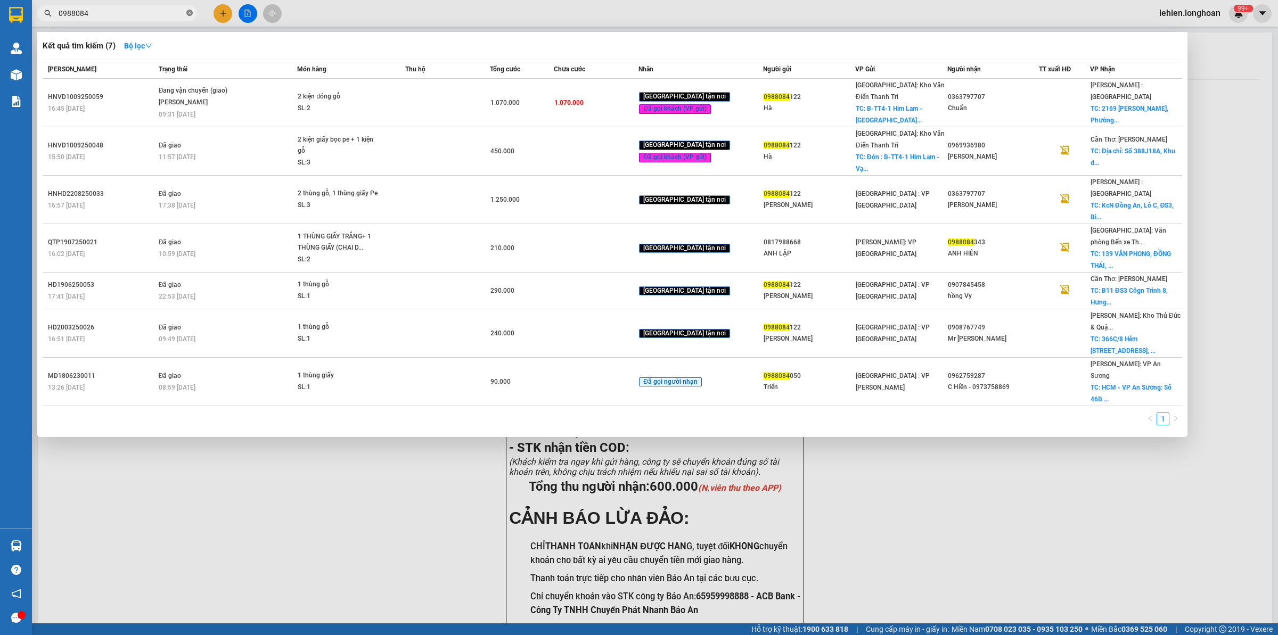
click at [187, 12] on icon "close-circle" at bounding box center [189, 13] width 6 height 6
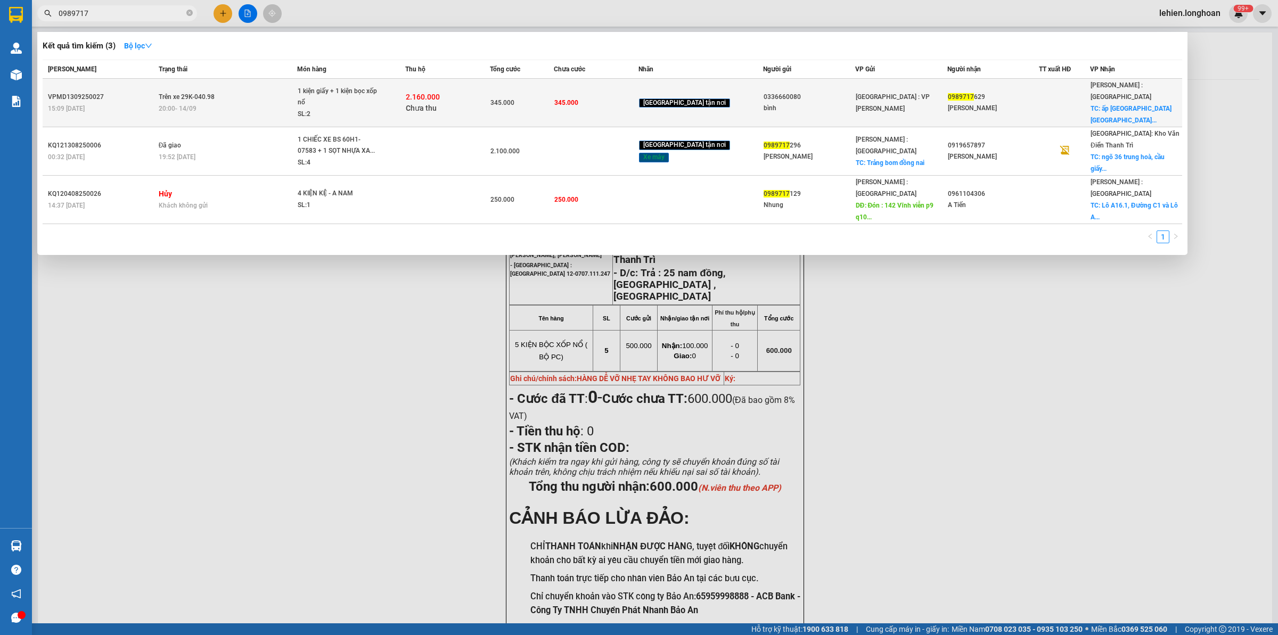
type input "0989717"
click at [283, 103] on div "20:00 [DATE]" at bounding box center [228, 109] width 138 height 12
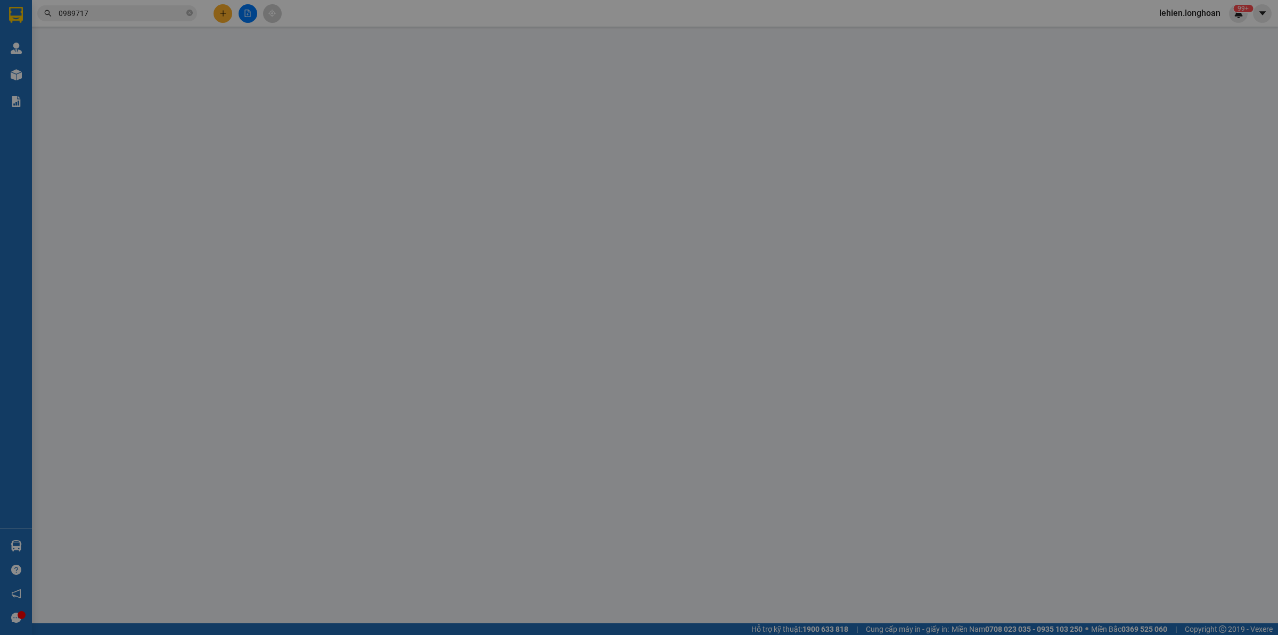
type input "0336660080"
type input "bình"
type input "0989717629"
type input "[PERSON_NAME]"
checkbox input "true"
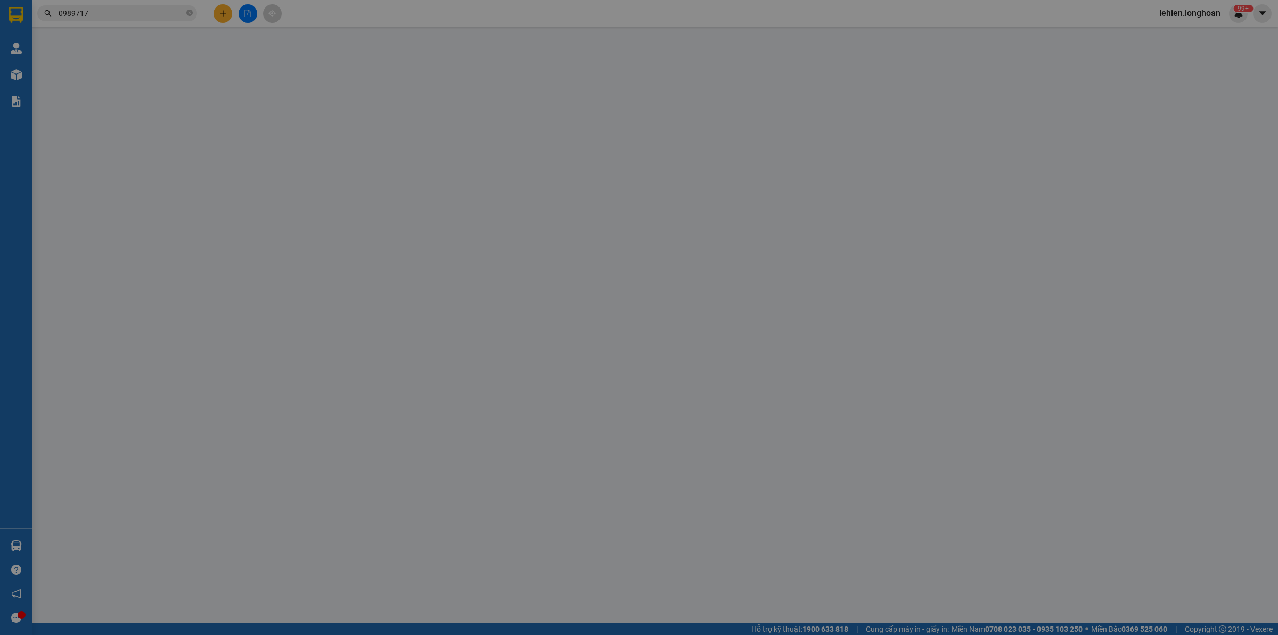
type input "ấp [GEOGRAPHIC_DATA] [GEOGRAPHIC_DATA] a huyện [GEOGRAPHIC_DATA]"
type input "hàng ko đồng kiểm giao nguyên kiện hư vỡ k đền"
type input "345.000"
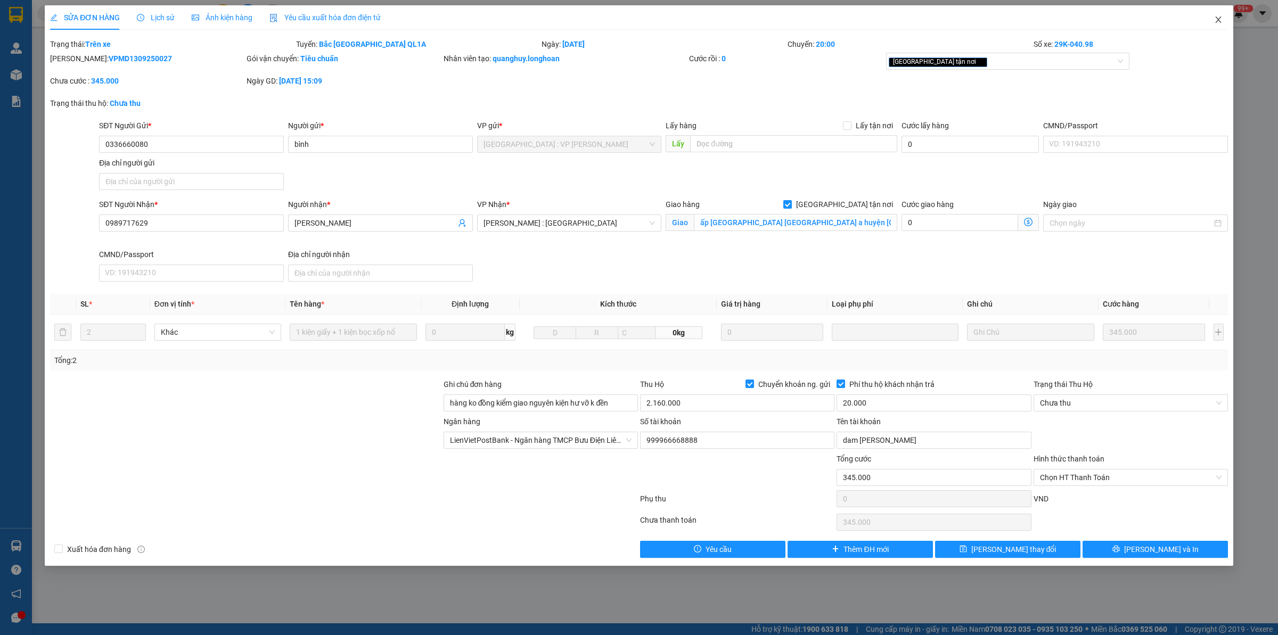
click at [1216, 22] on icon "close" at bounding box center [1218, 19] width 9 height 9
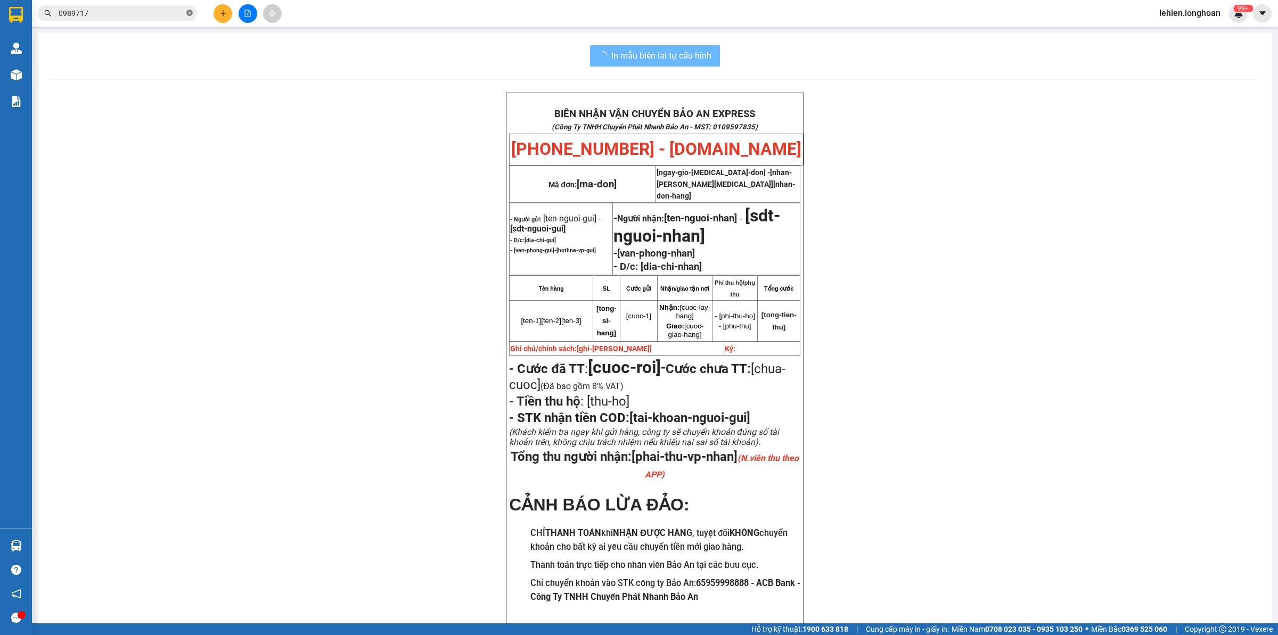
click at [187, 12] on icon "close-circle" at bounding box center [189, 13] width 6 height 6
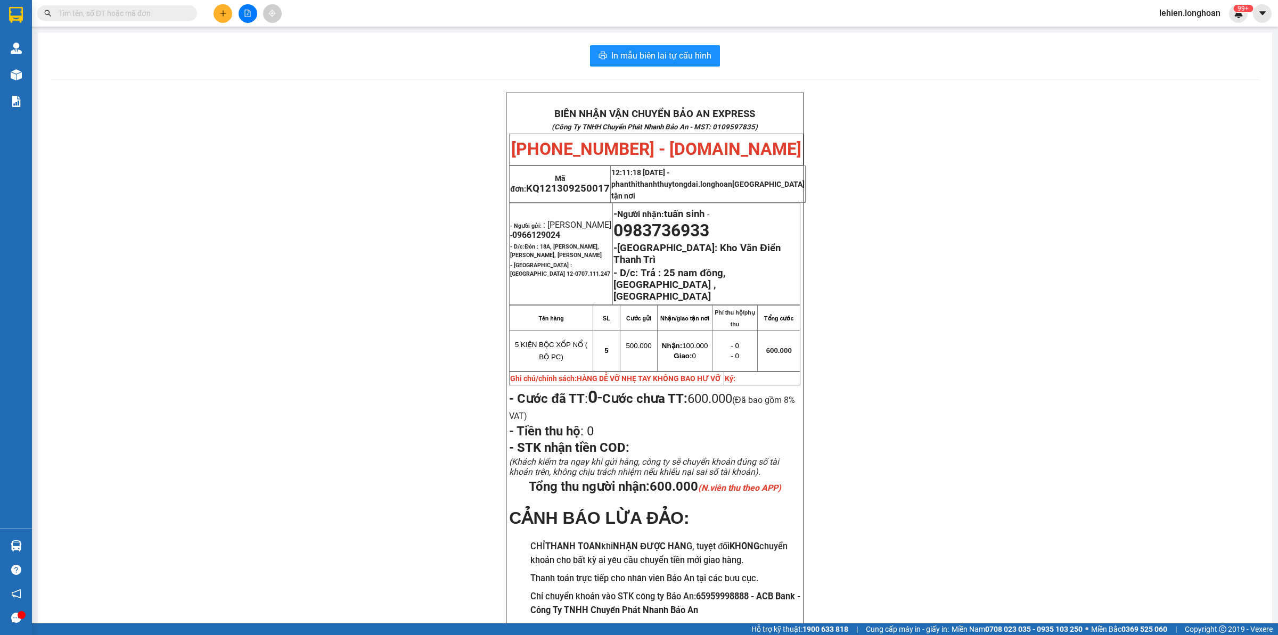
paste input "033 5753756"
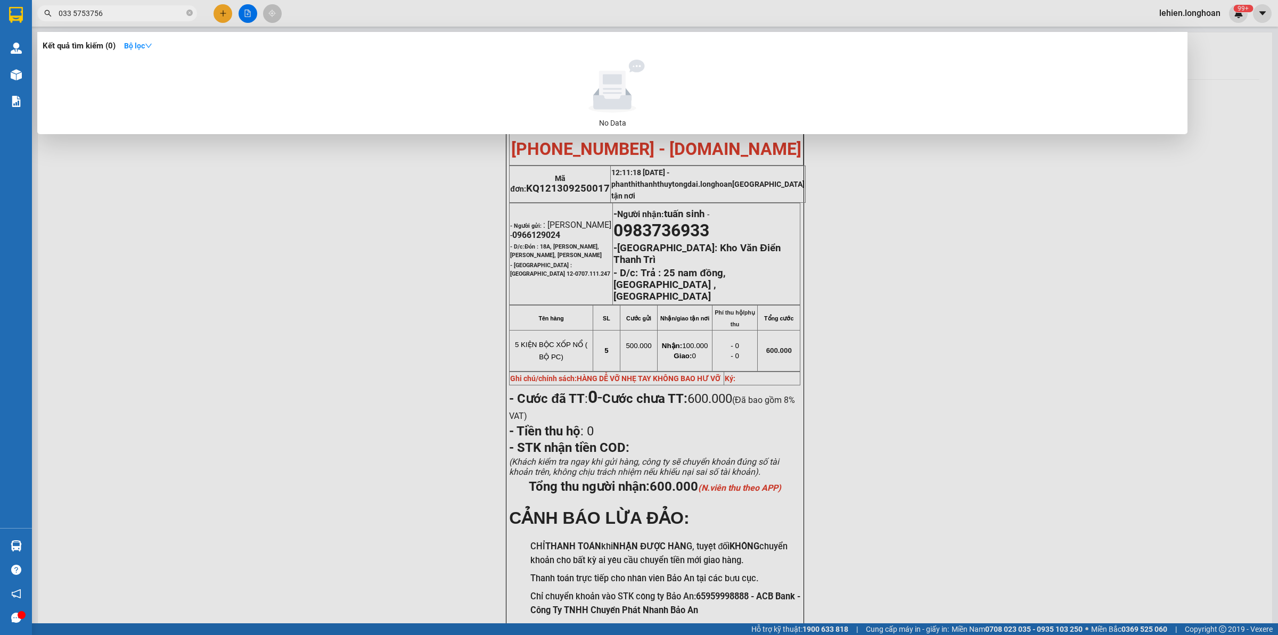
click at [72, 14] on input "033 5753756" at bounding box center [122, 13] width 126 height 12
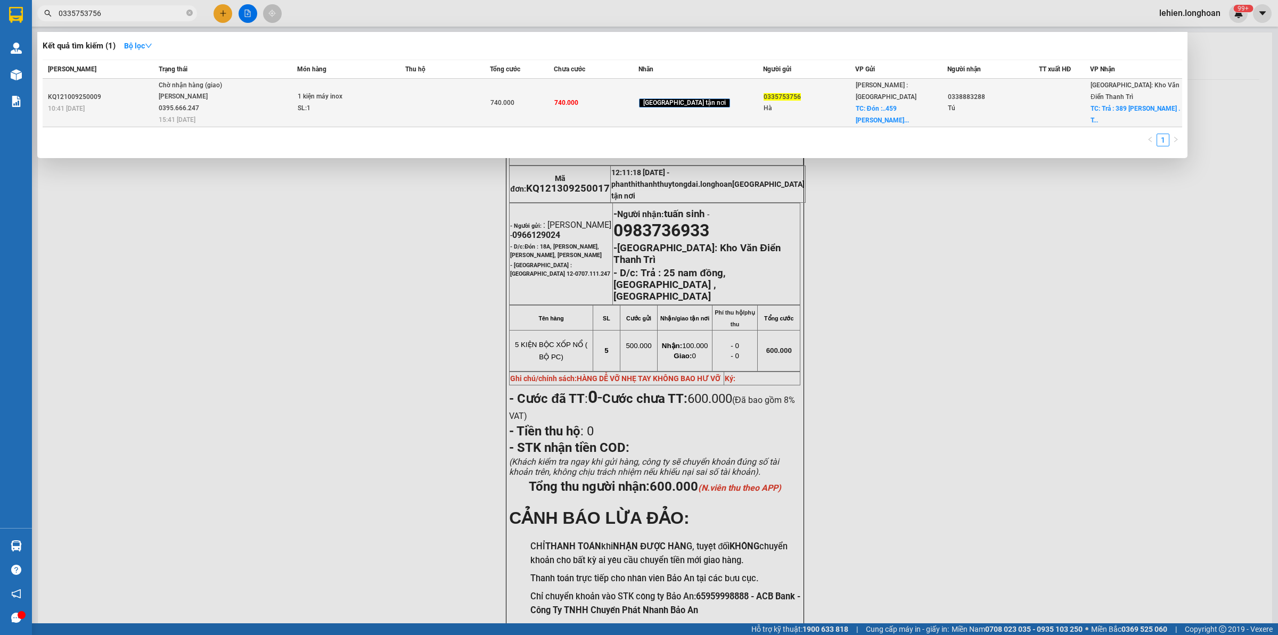
type input "0335753756"
click at [297, 106] on span "Chờ nhận hàng (giao) [PERSON_NAME] 0395.666.247 15:41 [DATE]" at bounding box center [228, 102] width 138 height 44
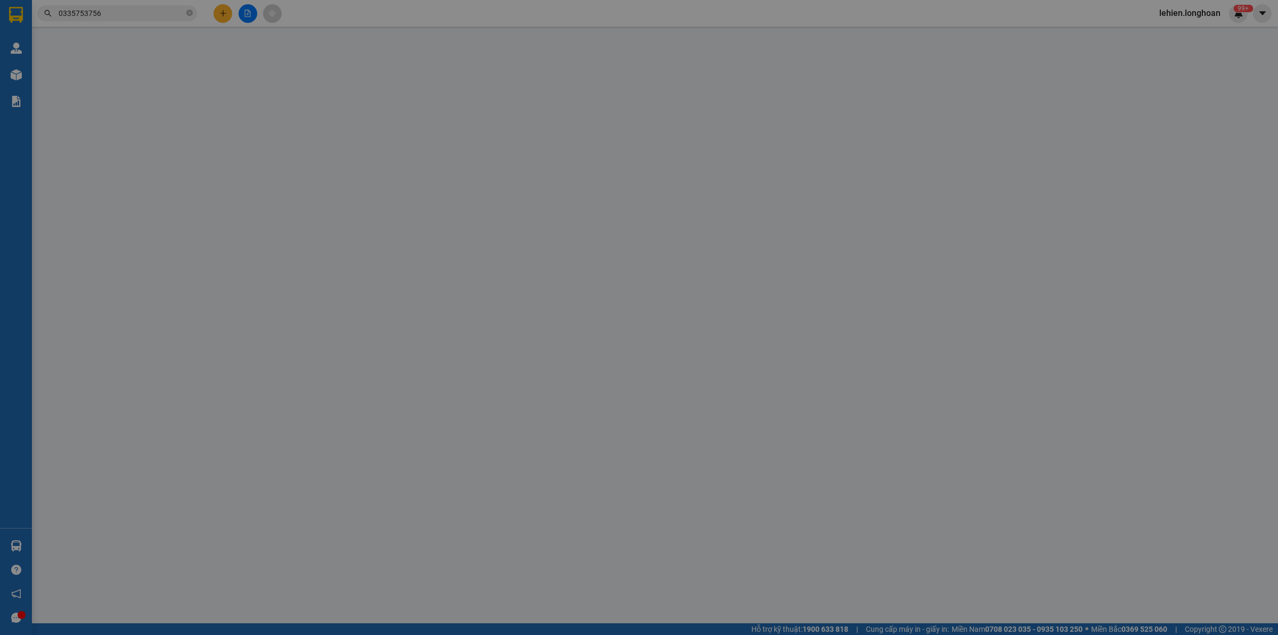
type input "0335753756"
type input "Hà"
checkbox input "true"
type input "Đón :..[STREET_ADDRESS][PERSON_NAME]"
type input "0338883288"
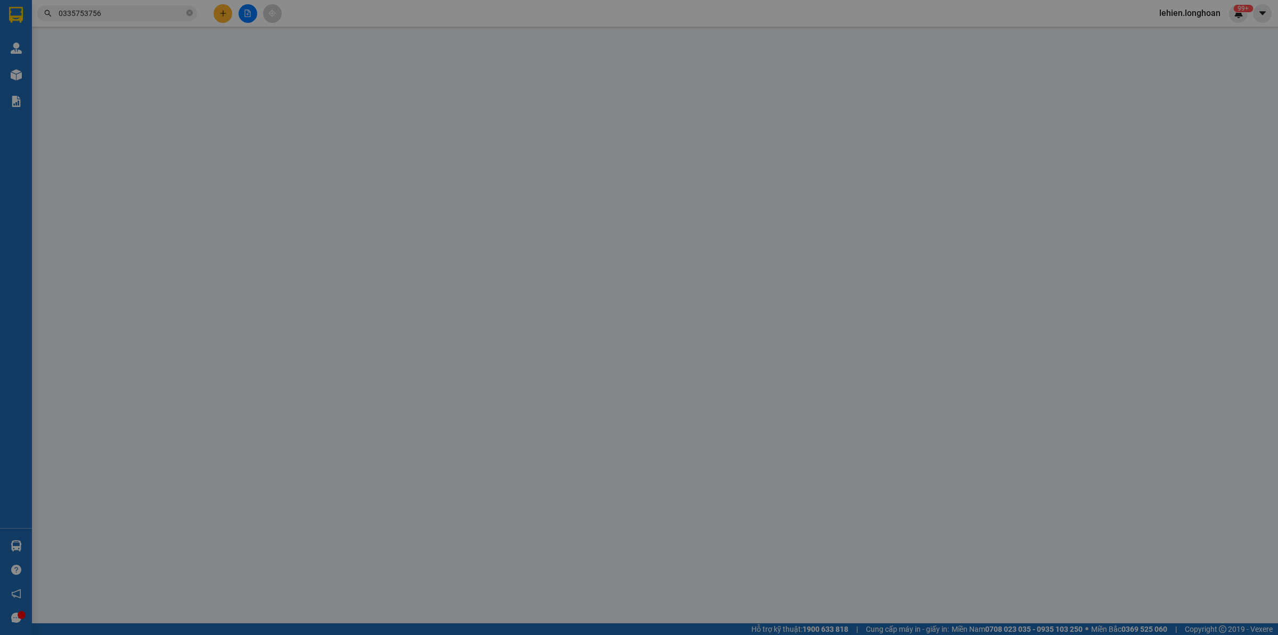
type input "Tú"
checkbox input "true"
type input "Trả : 389 [PERSON_NAME] . [GEOGRAPHIC_DATA]. [PERSON_NAME]. [GEOGRAPHIC_DATA]"
type input "740.000"
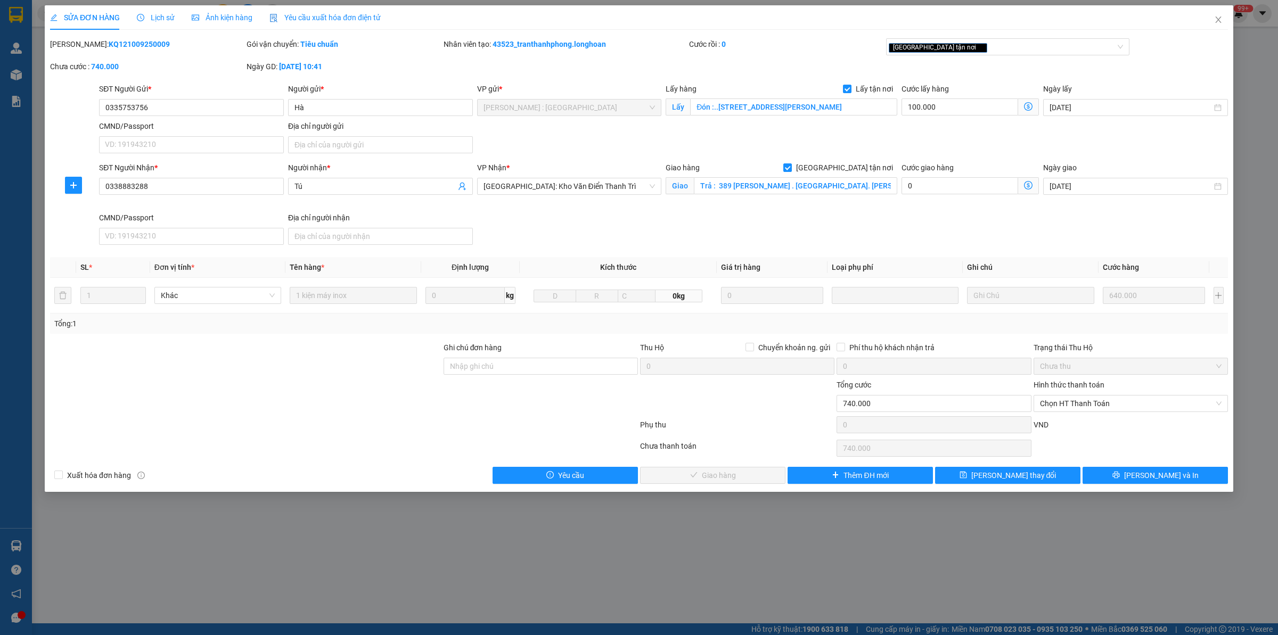
click at [161, 19] on span "Lịch sử" at bounding box center [156, 17] width 38 height 9
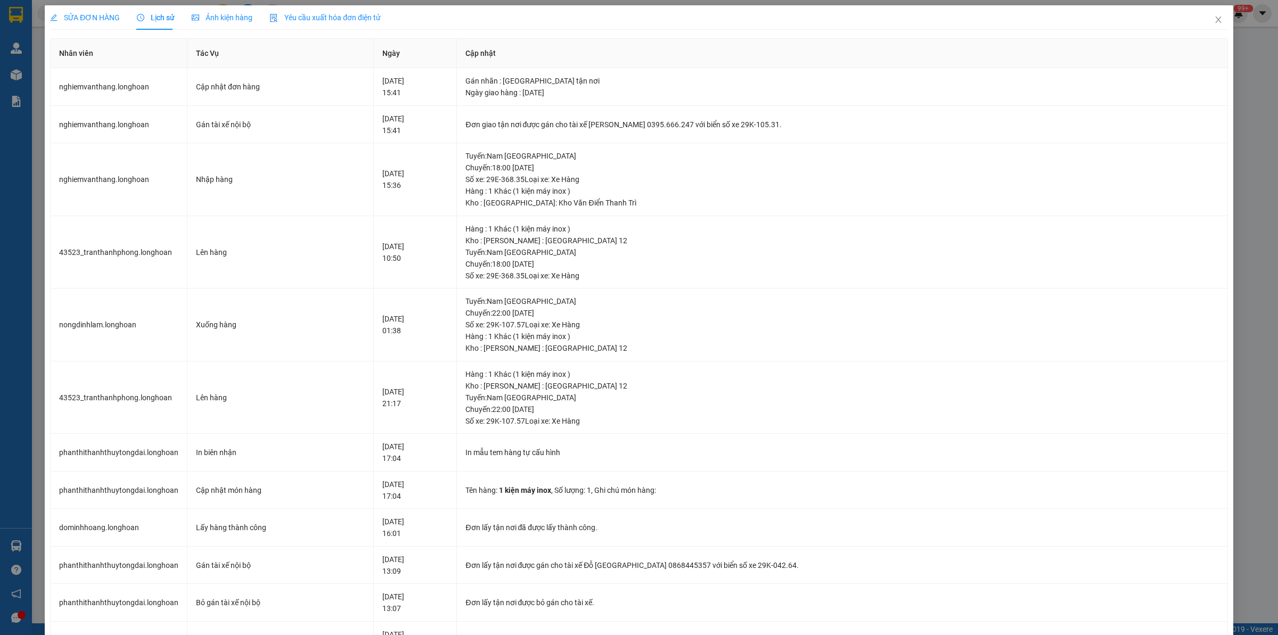
click at [88, 18] on span "SỬA ĐƠN HÀNG" at bounding box center [85, 17] width 70 height 9
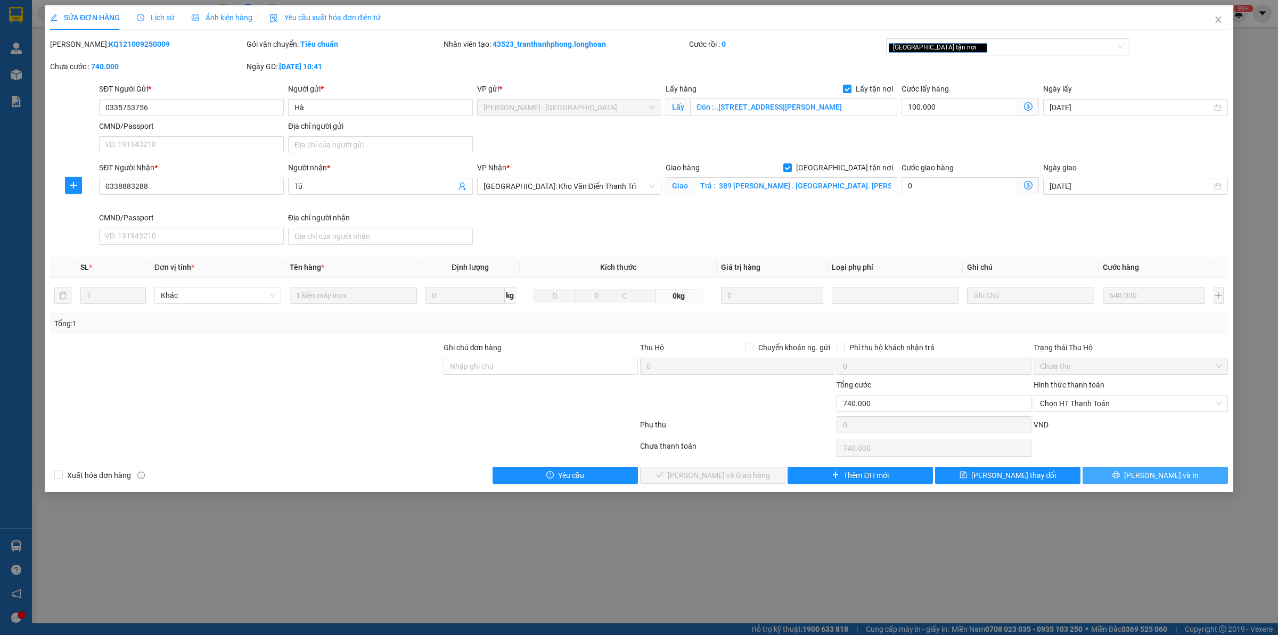
drag, startPoint x: 1139, startPoint y: 479, endPoint x: 1135, endPoint y: 490, distance: 11.5
click at [1138, 488] on div "SỬA ĐƠN HÀNG Lịch sử Ảnh kiện hàng Yêu cầu xuất hóa đơn điện tử Total Paid Fee …" at bounding box center [639, 248] width 1188 height 487
click at [1117, 473] on button "[PERSON_NAME] và In" at bounding box center [1154, 475] width 145 height 17
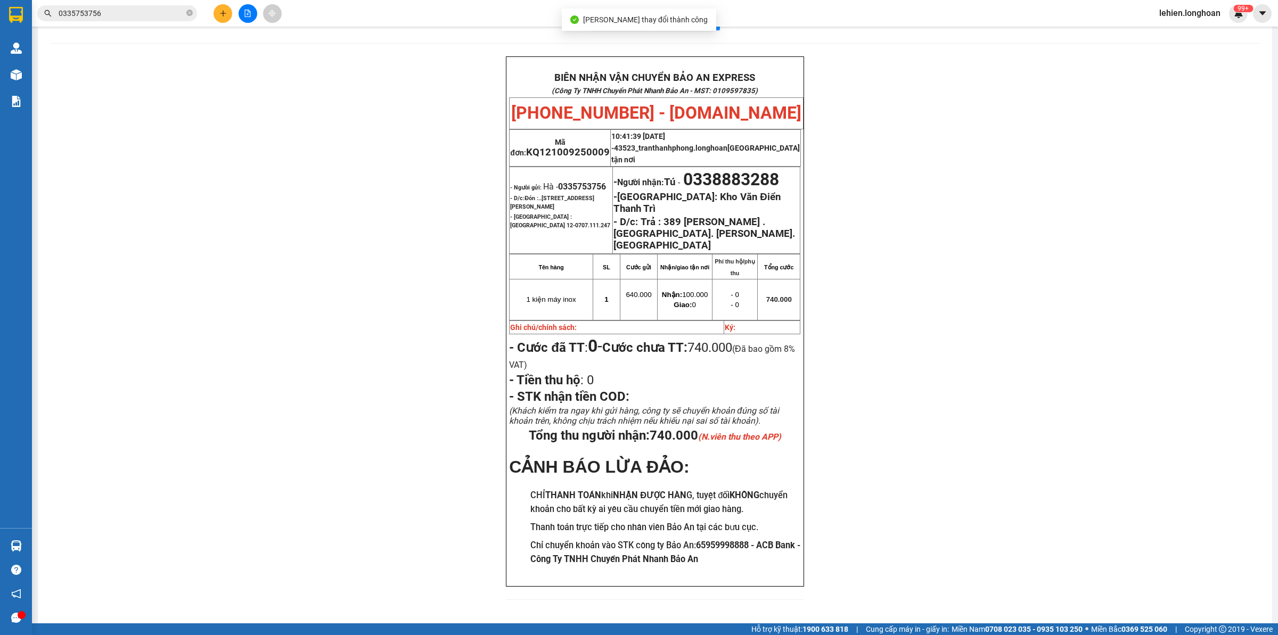
scroll to position [43, 0]
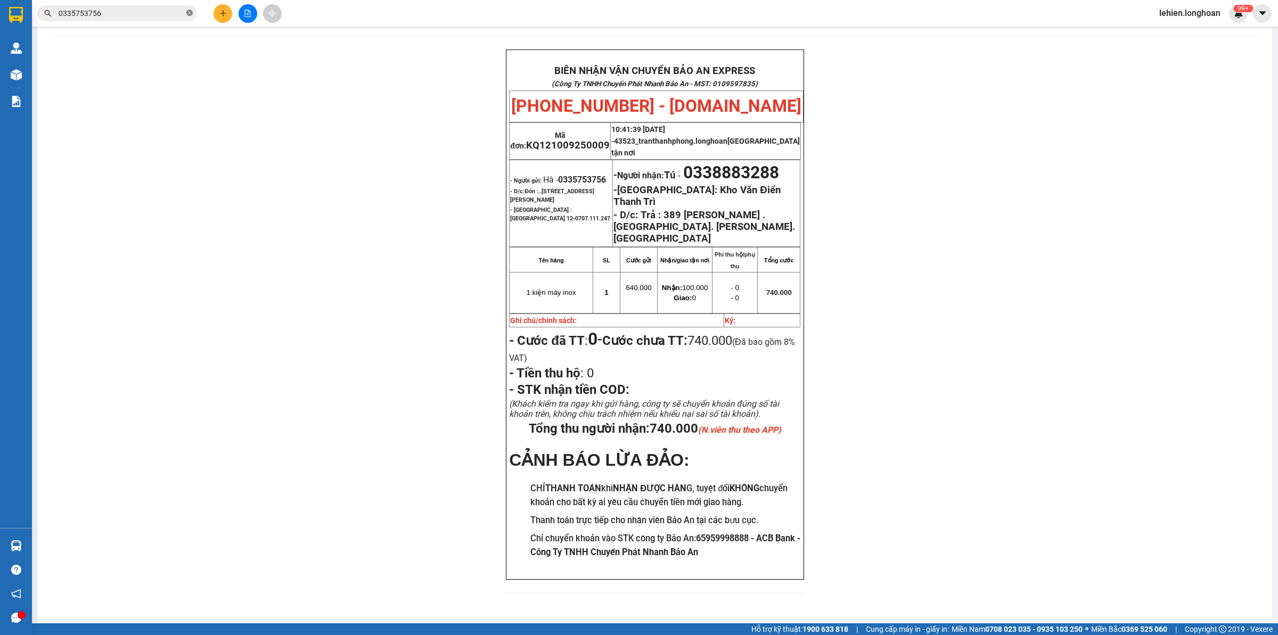
click at [192, 15] on icon "close-circle" at bounding box center [189, 13] width 6 height 6
paste input "0936895189"
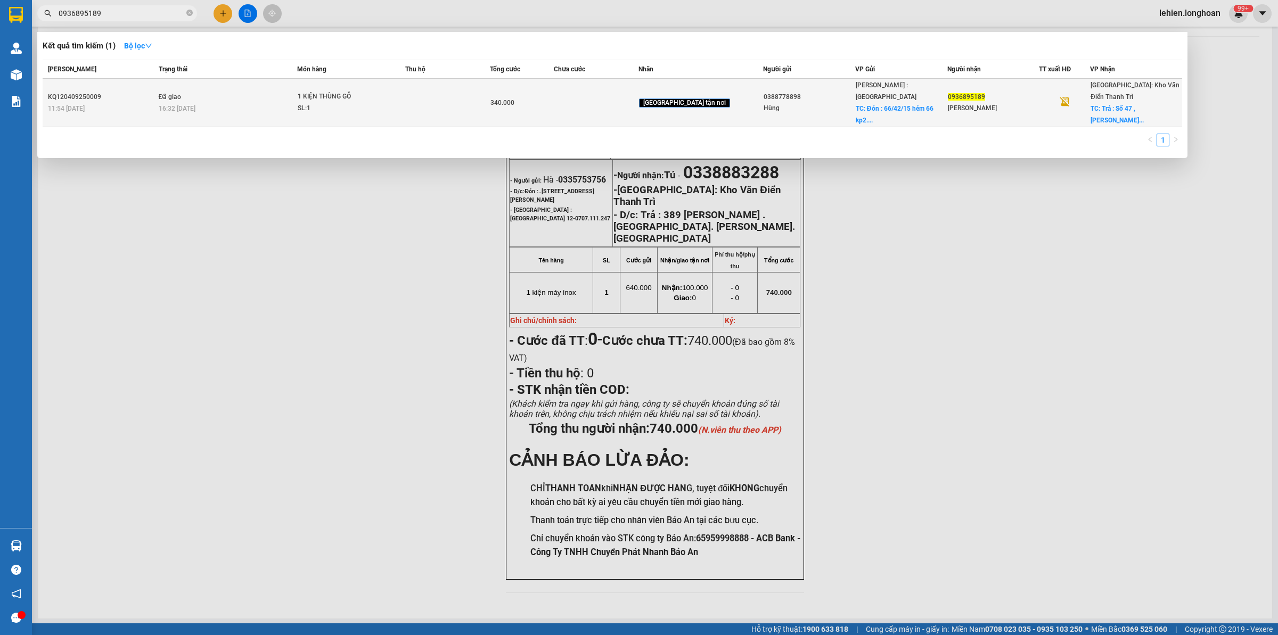
type input "0936895189"
click at [259, 92] on td "Đã giao 16:32 [DATE]" at bounding box center [227, 103] width 142 height 48
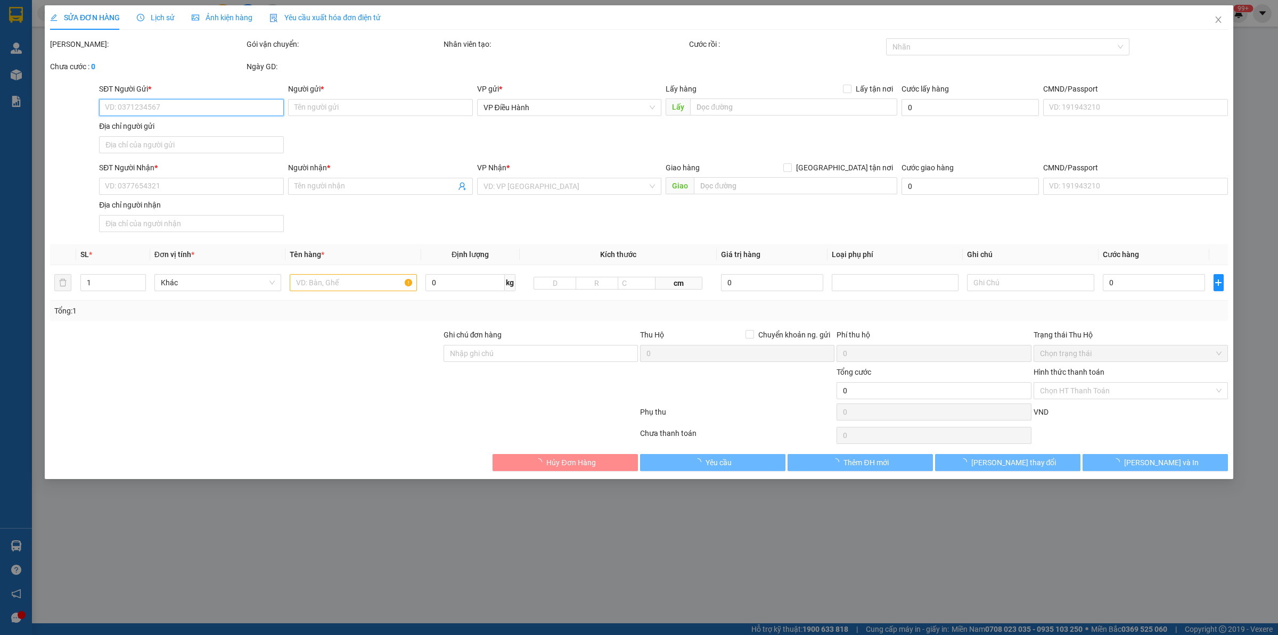
type input "0388778898"
type input "Hùng"
checkbox input "true"
type input "Đón : 66/42/15 hẻm 66 kp2. [PERSON_NAME] , [GEOGRAPHIC_DATA], [GEOGRAPHIC_DATA]"
type input "0936895189"
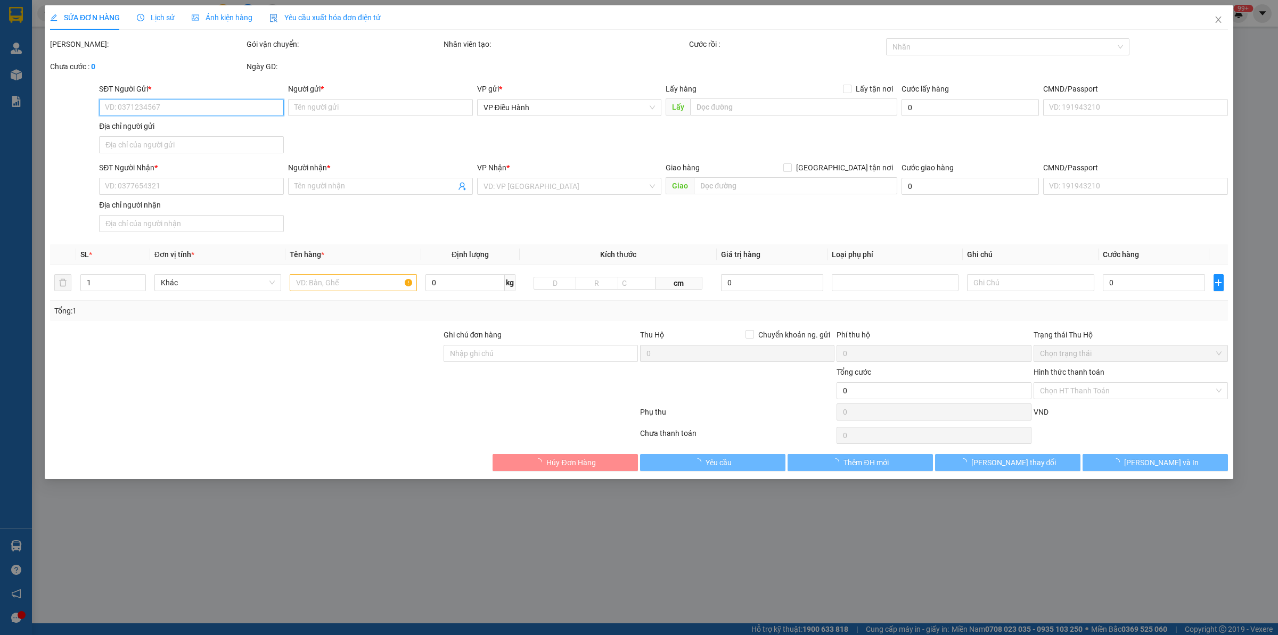
type input "[PERSON_NAME]"
checkbox input "true"
type input "Trả : Số 47 , [PERSON_NAME] , [GEOGRAPHIC_DATA] , [GEOGRAPHIC_DATA]"
type input "340.000"
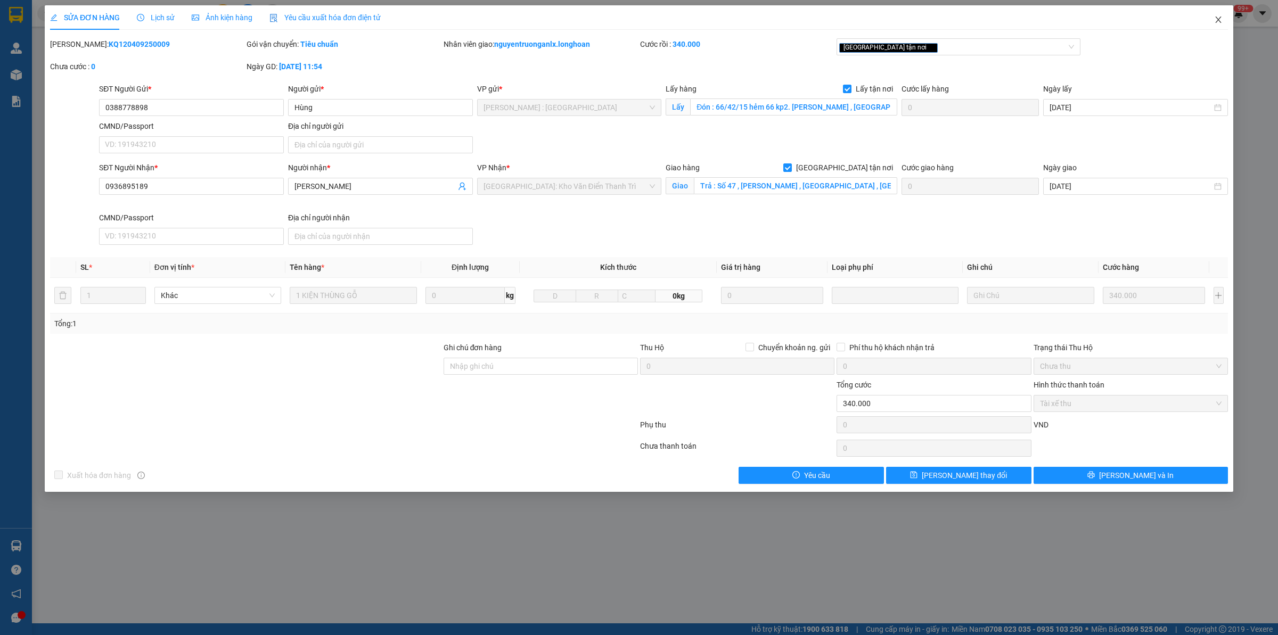
drag, startPoint x: 1211, startPoint y: 20, endPoint x: 1201, endPoint y: 17, distance: 10.6
click at [1210, 19] on span "Close" at bounding box center [1218, 20] width 30 height 30
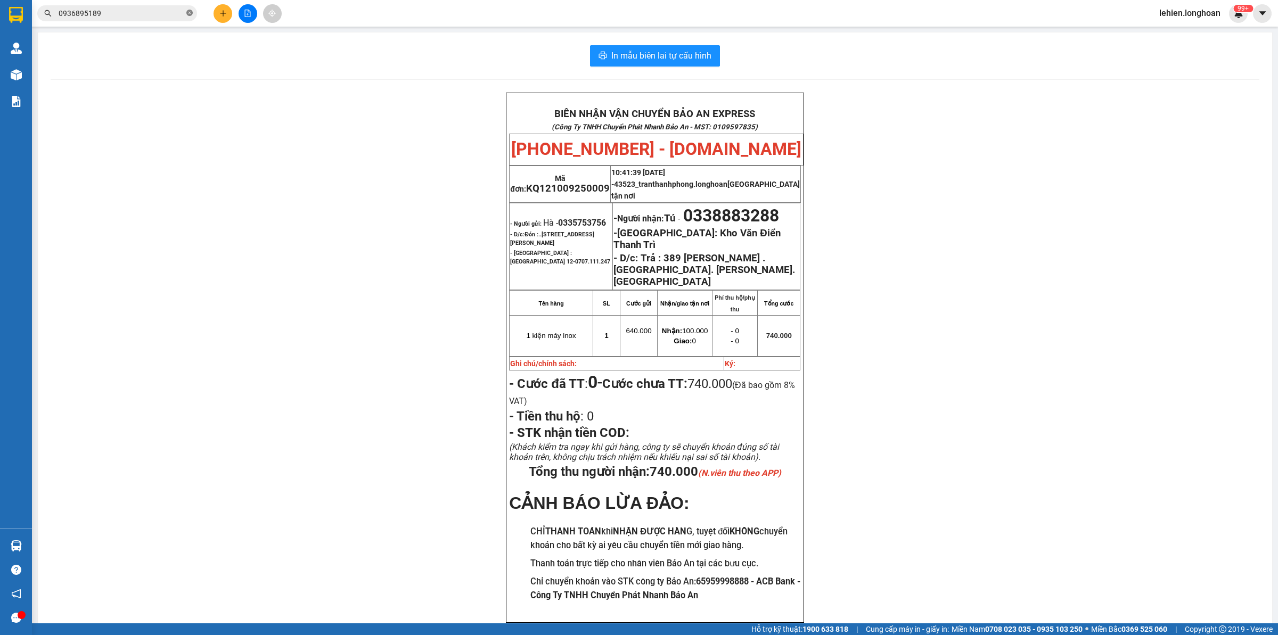
click at [190, 14] on icon "close-circle" at bounding box center [189, 13] width 6 height 6
click at [179, 16] on input "text" at bounding box center [122, 13] width 126 height 12
paste input "0338883288"
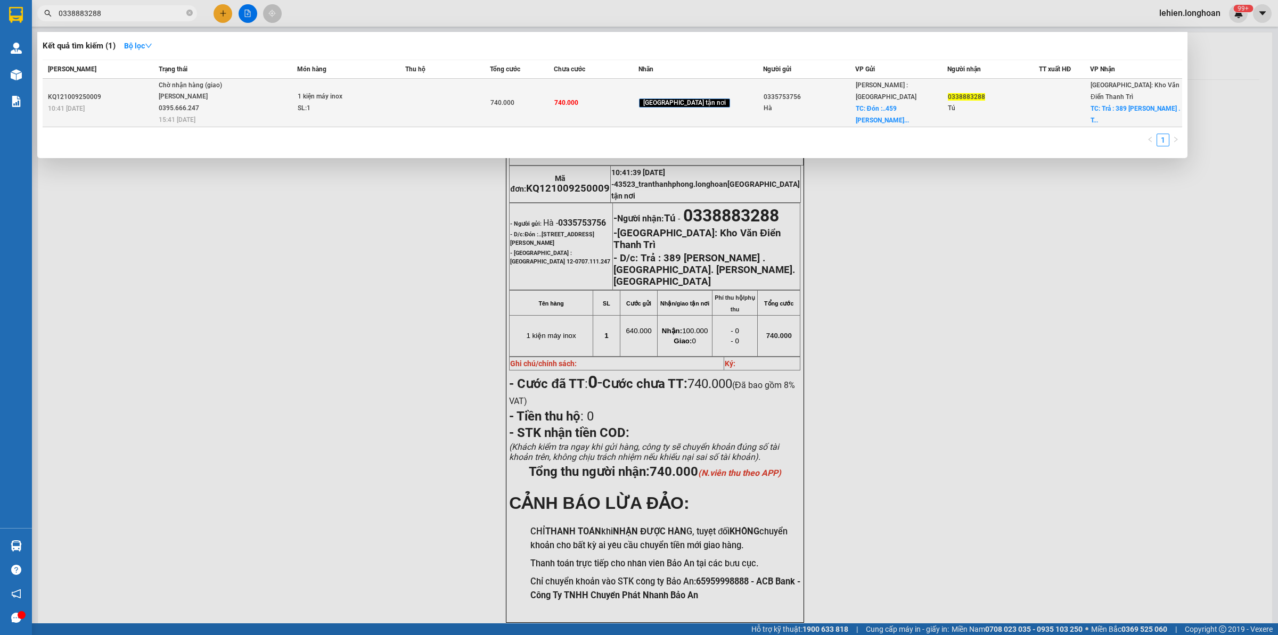
type input "0338883288"
click at [244, 86] on span "Chờ nhận hàng (giao) [PERSON_NAME] 0395.666.247 15:41 [DATE]" at bounding box center [228, 102] width 138 height 44
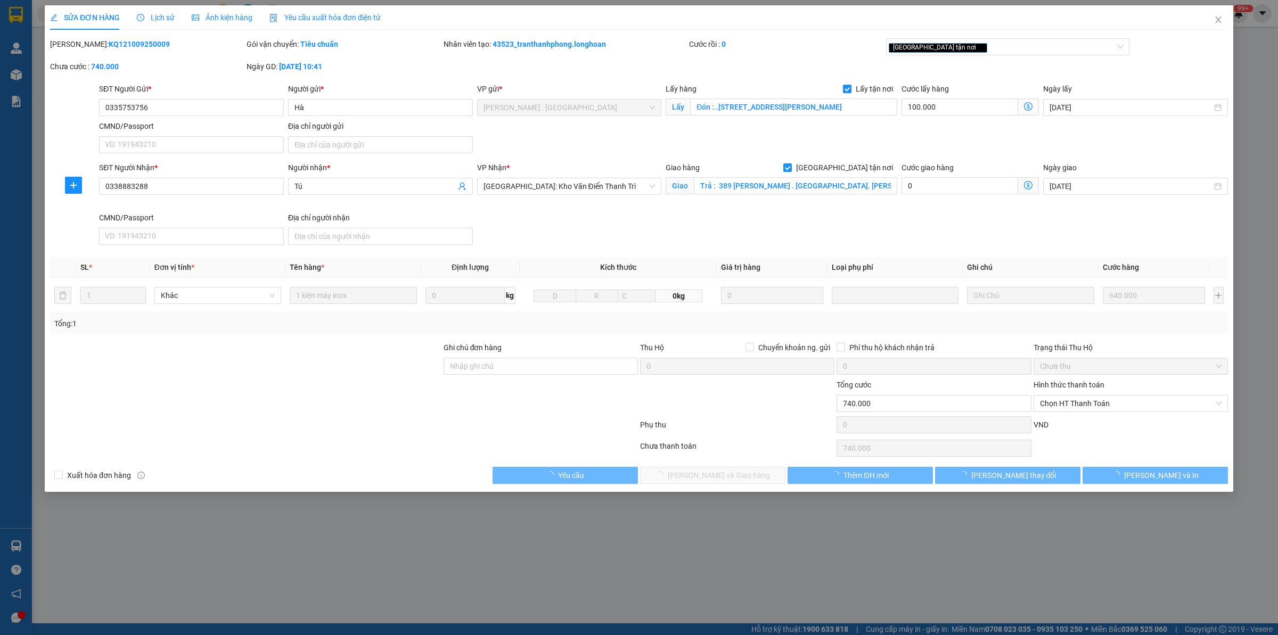
type input "0335753756"
type input "Hà"
checkbox input "true"
type input "Đón :..[STREET_ADDRESS][PERSON_NAME]"
type input "0338883288"
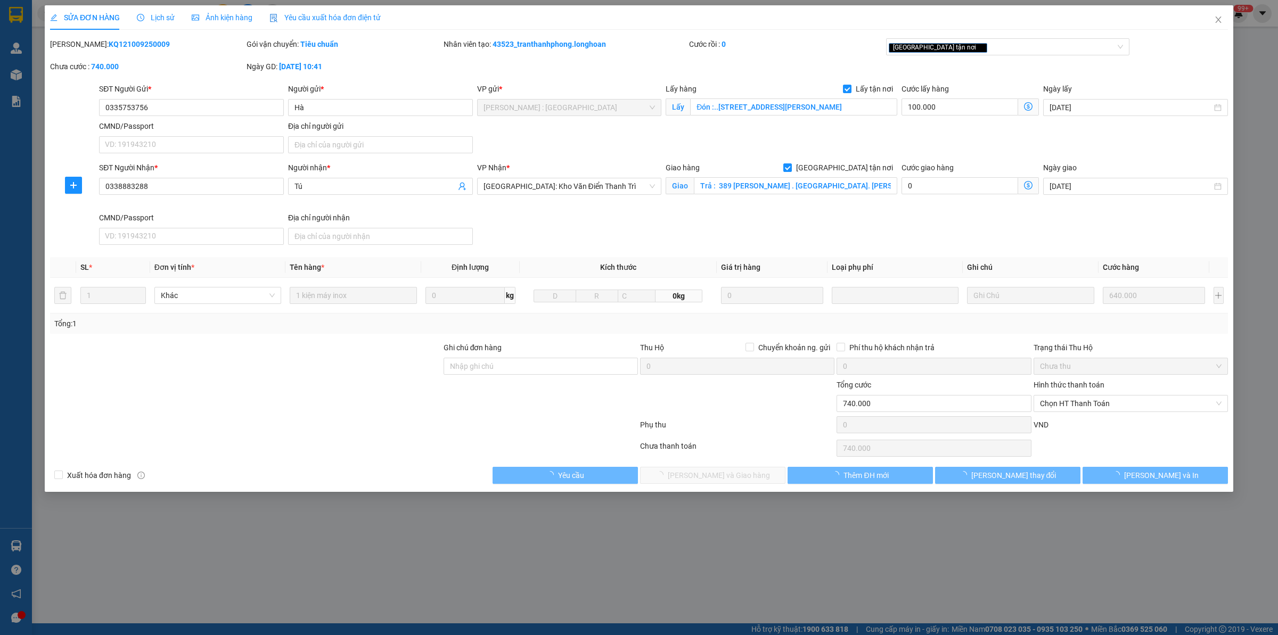
type input "Tú"
checkbox input "true"
type input "Trả : 389 [PERSON_NAME] . [GEOGRAPHIC_DATA]. [PERSON_NAME]. [GEOGRAPHIC_DATA]"
type input "740.000"
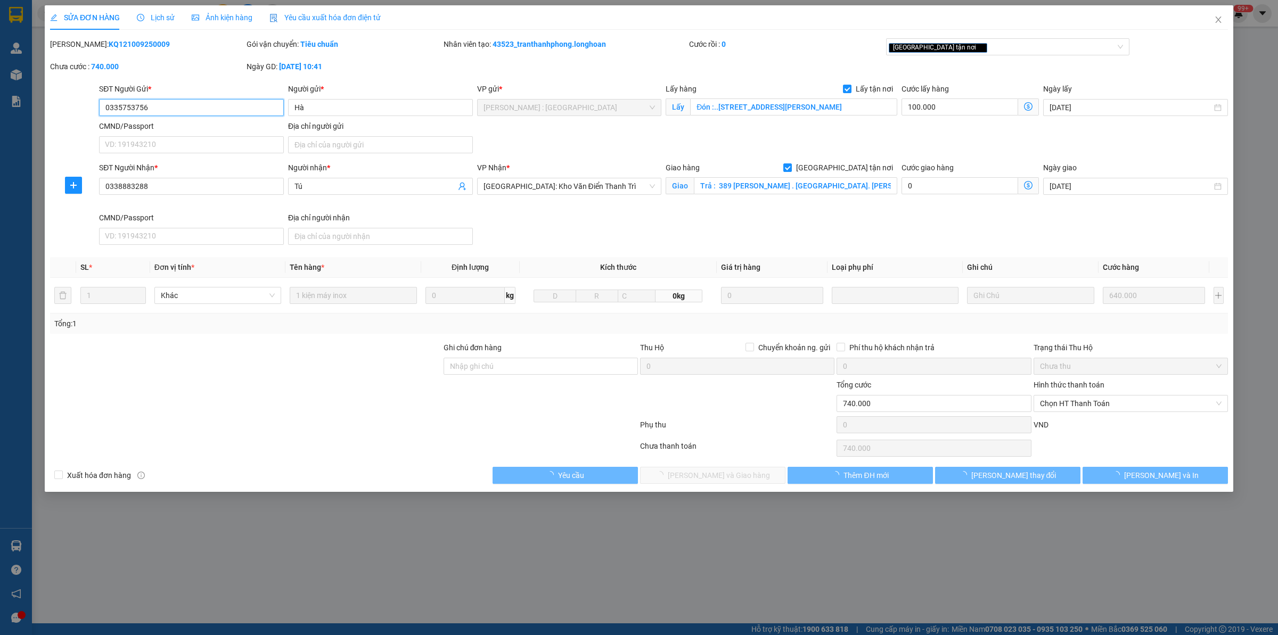
click at [158, 12] on div "SỬA ĐƠN HÀNG Lịch sử Ảnh kiện hàng Yêu cầu xuất hóa đơn điện tử Total Paid Fee …" at bounding box center [639, 317] width 1278 height 635
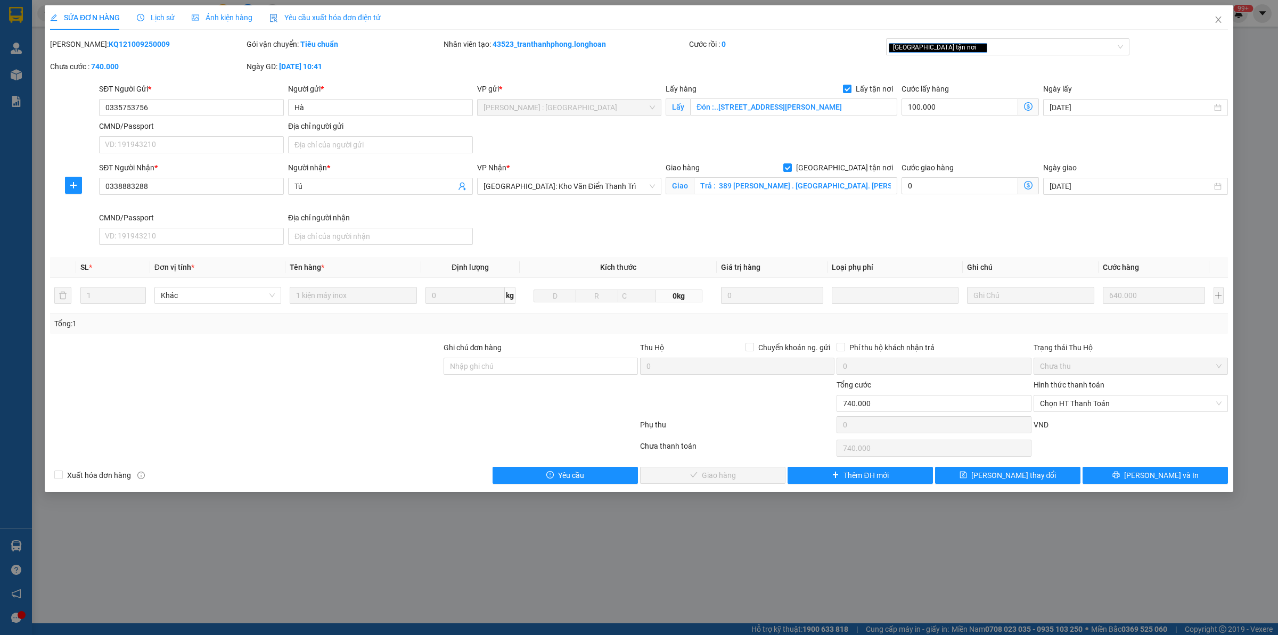
click at [159, 22] on span "Lịch sử" at bounding box center [156, 17] width 38 height 9
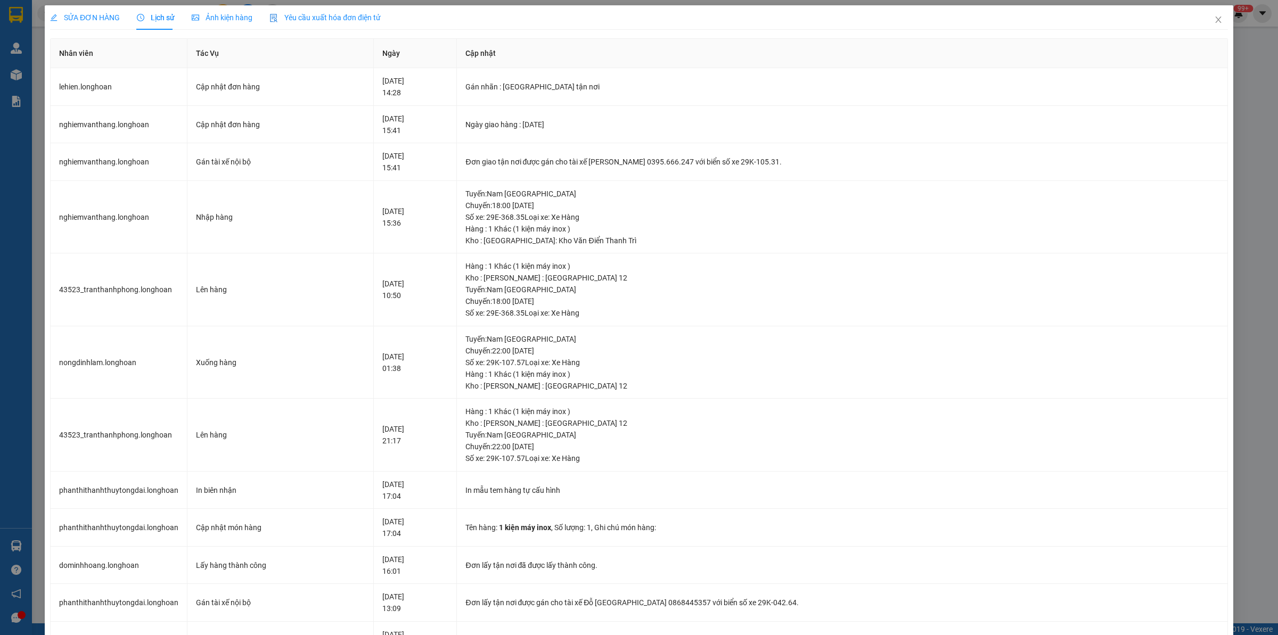
click at [89, 16] on span "SỬA ĐƠN HÀNG" at bounding box center [85, 17] width 70 height 9
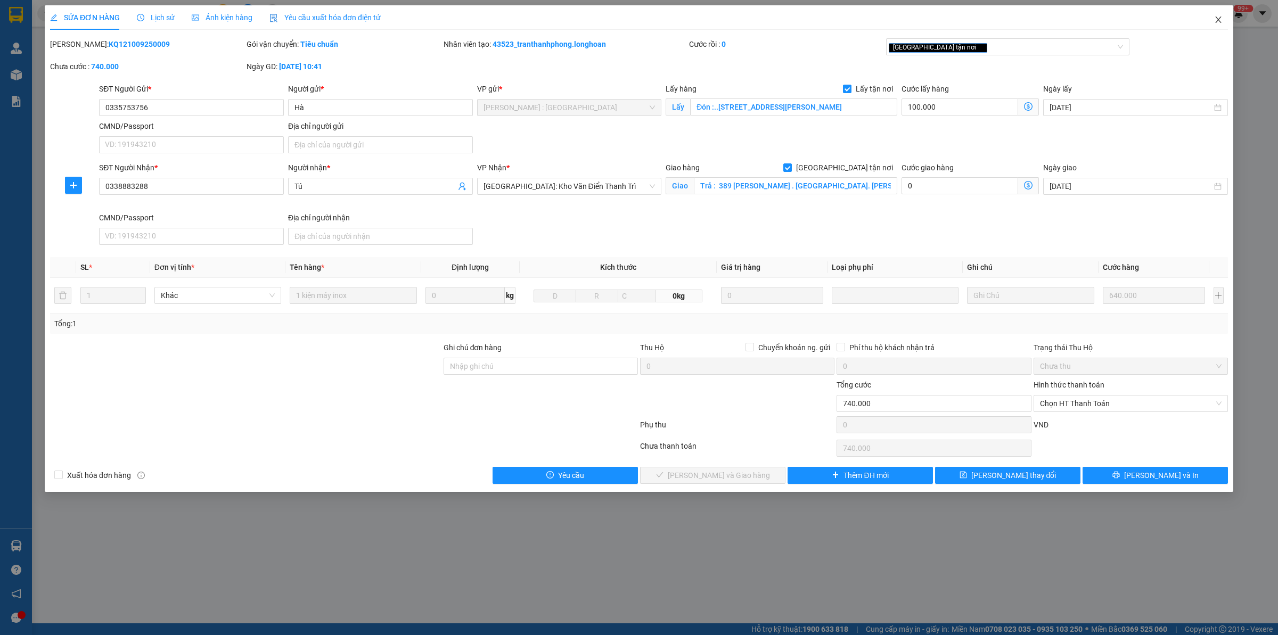
click at [1225, 17] on span "Close" at bounding box center [1218, 20] width 30 height 30
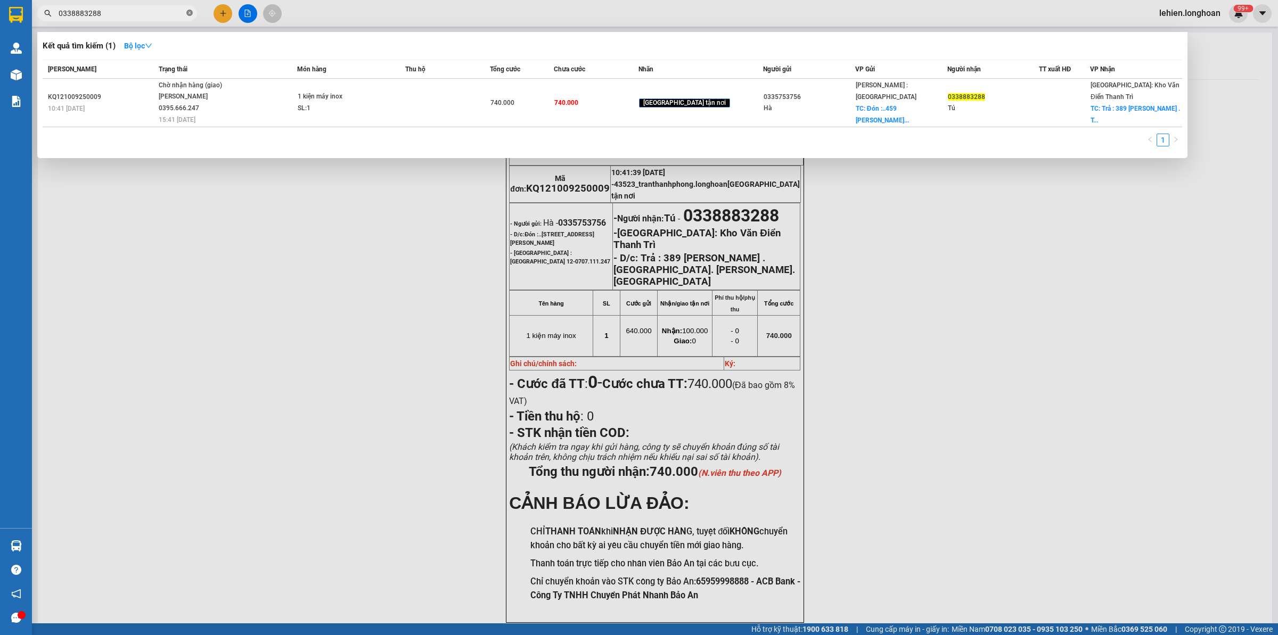
paste input "0987610006"
type input "03388832880987610006"
click at [190, 12] on icon "close-circle" at bounding box center [189, 13] width 6 height 6
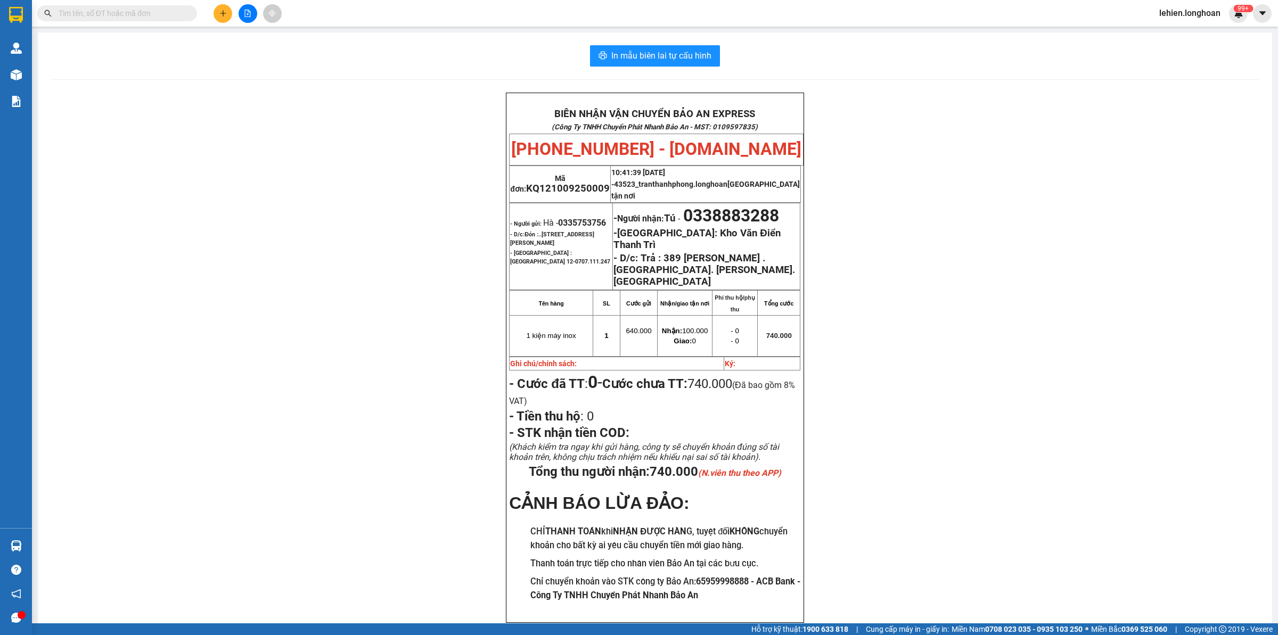
click at [156, 3] on div "Kết quả tìm kiếm ( 1 ) Bộ lọc Mã ĐH Trạng thái Món hàng Thu hộ Tổng cước Chưa c…" at bounding box center [639, 13] width 1278 height 27
click at [155, 20] on span at bounding box center [117, 13] width 160 height 16
click at [158, 11] on input "text" at bounding box center [122, 13] width 126 height 12
paste input "0987610006"
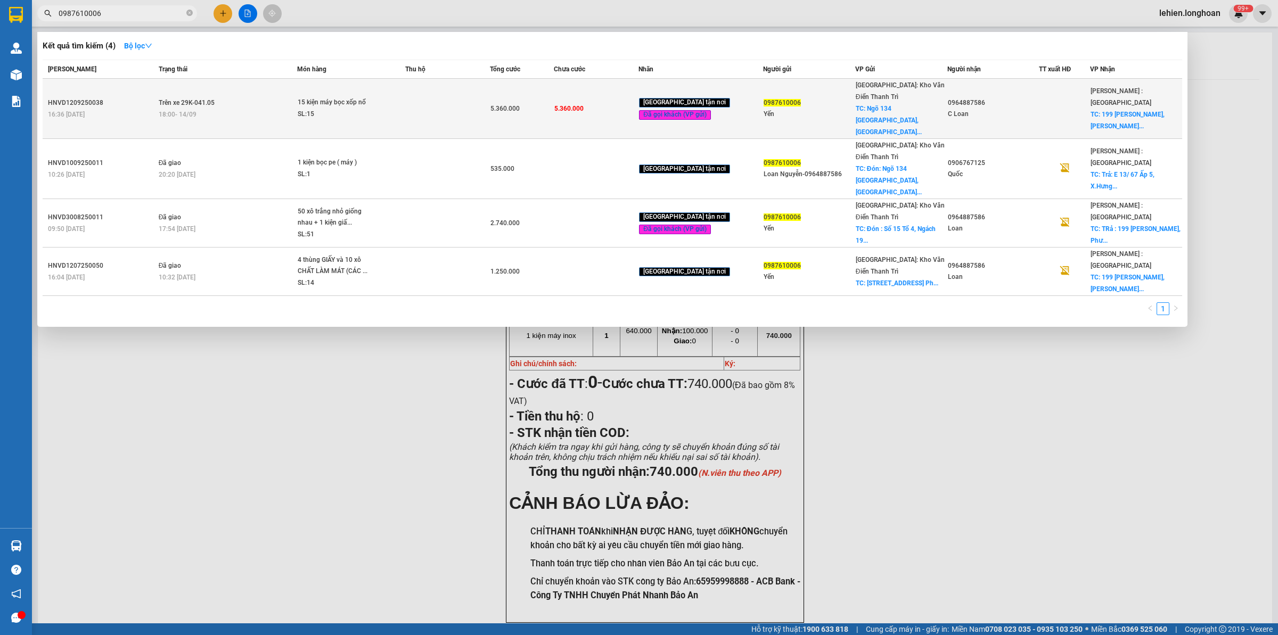
type input "0987610006"
click at [285, 109] on div "18:00 [DATE]" at bounding box center [228, 115] width 138 height 12
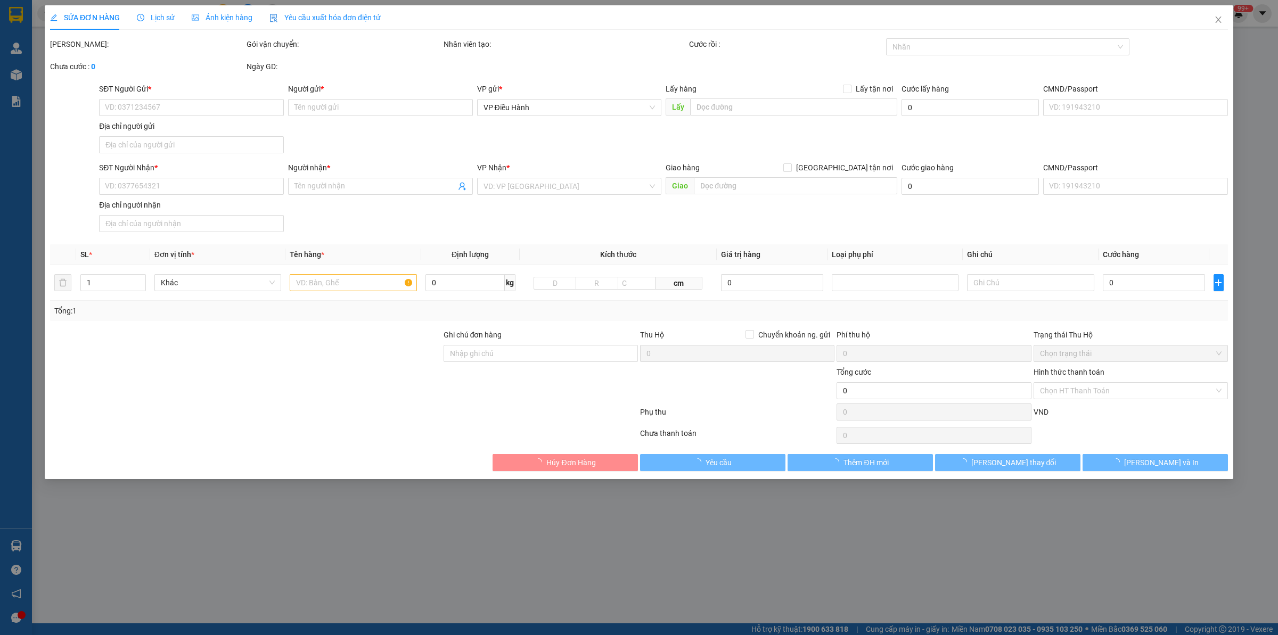
type input "0987610006"
type input "Yến"
checkbox input "true"
type input "Ngõ [GEOGRAPHIC_DATA], [GEOGRAPHIC_DATA], [GEOGRAPHIC_DATA], [GEOGRAPHIC_DATA]"
type input "0964887586"
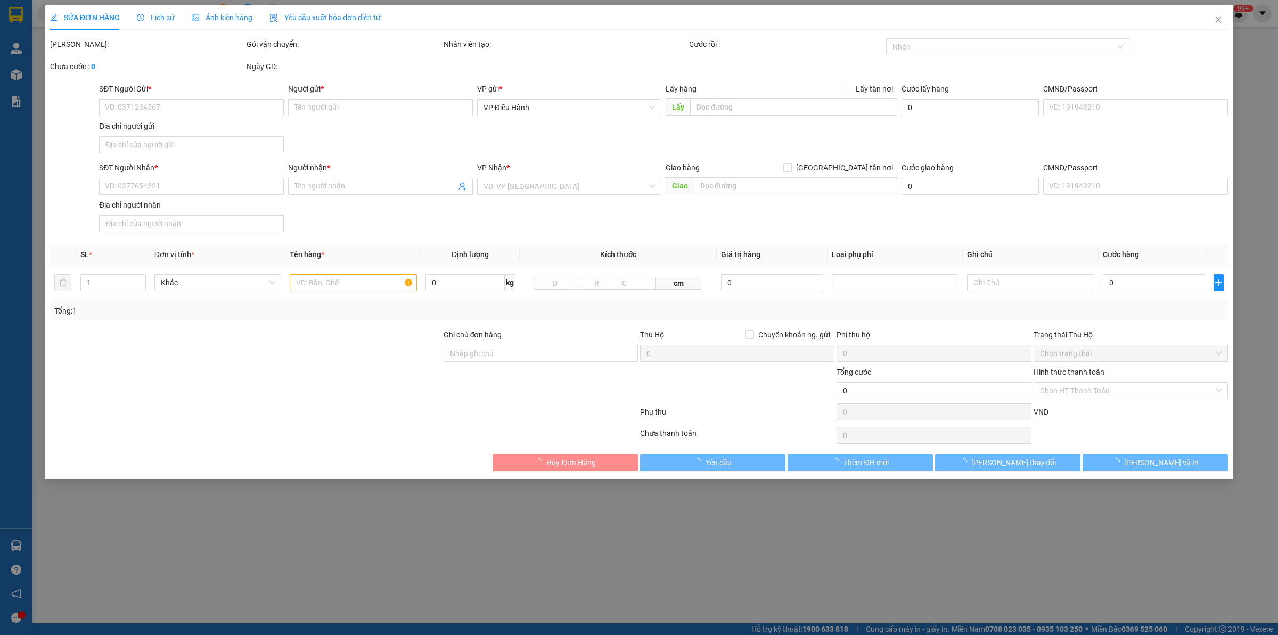
type input "C Loan"
checkbox input "true"
type input "199 [PERSON_NAME], [PERSON_NAME] Thủ Đức HCM"
type input "5.360.000"
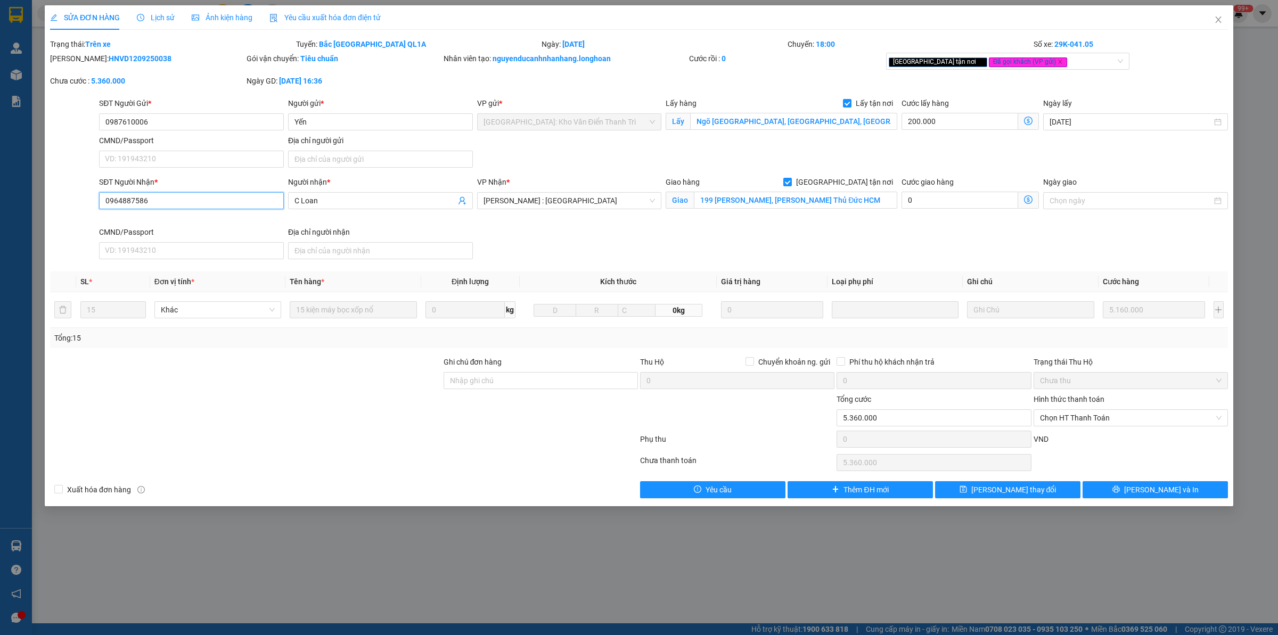
click at [204, 198] on input "0964887586" at bounding box center [191, 200] width 185 height 17
click at [1152, 491] on span "[PERSON_NAME] và In" at bounding box center [1161, 490] width 75 height 12
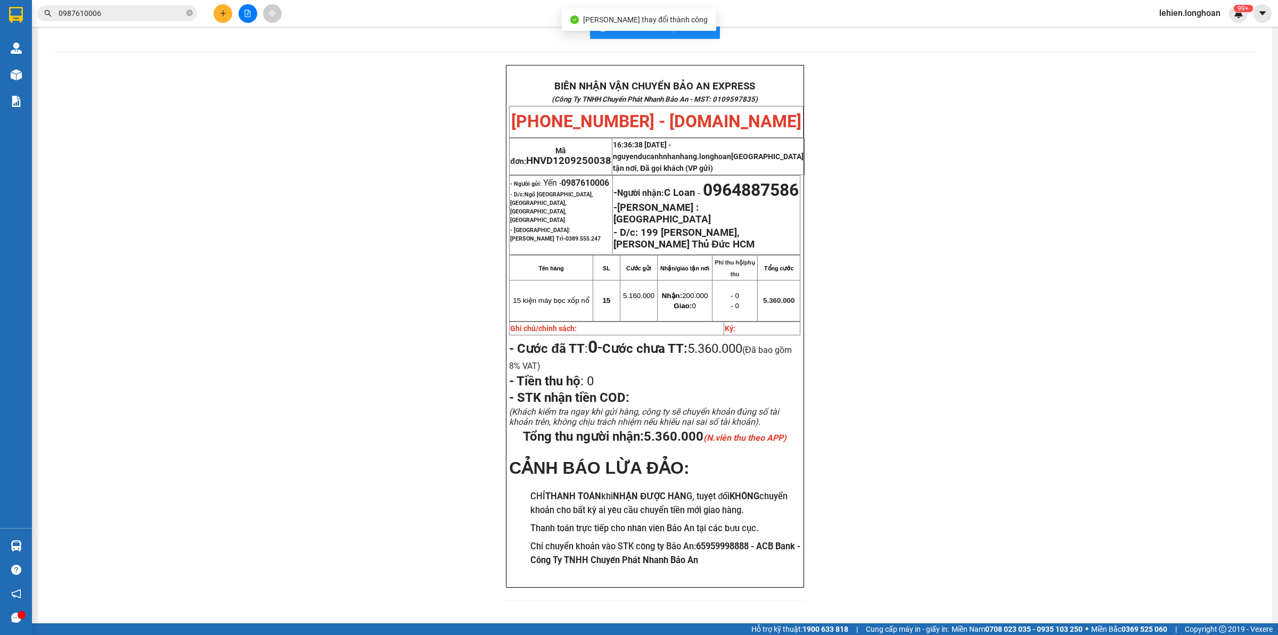
scroll to position [33, 0]
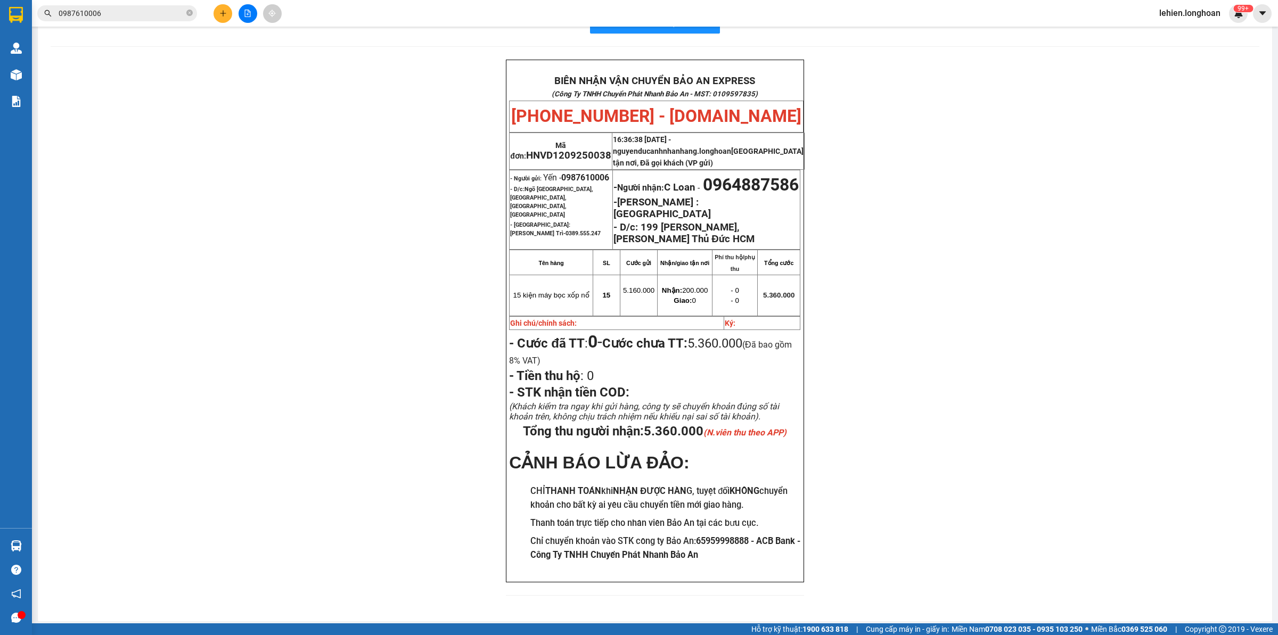
click at [150, 1] on div "Kết quả tìm kiếm ( 4 ) Bộ lọc Mã ĐH Trạng thái Món hàng Thu hộ Tổng cước Chưa c…" at bounding box center [639, 13] width 1278 height 27
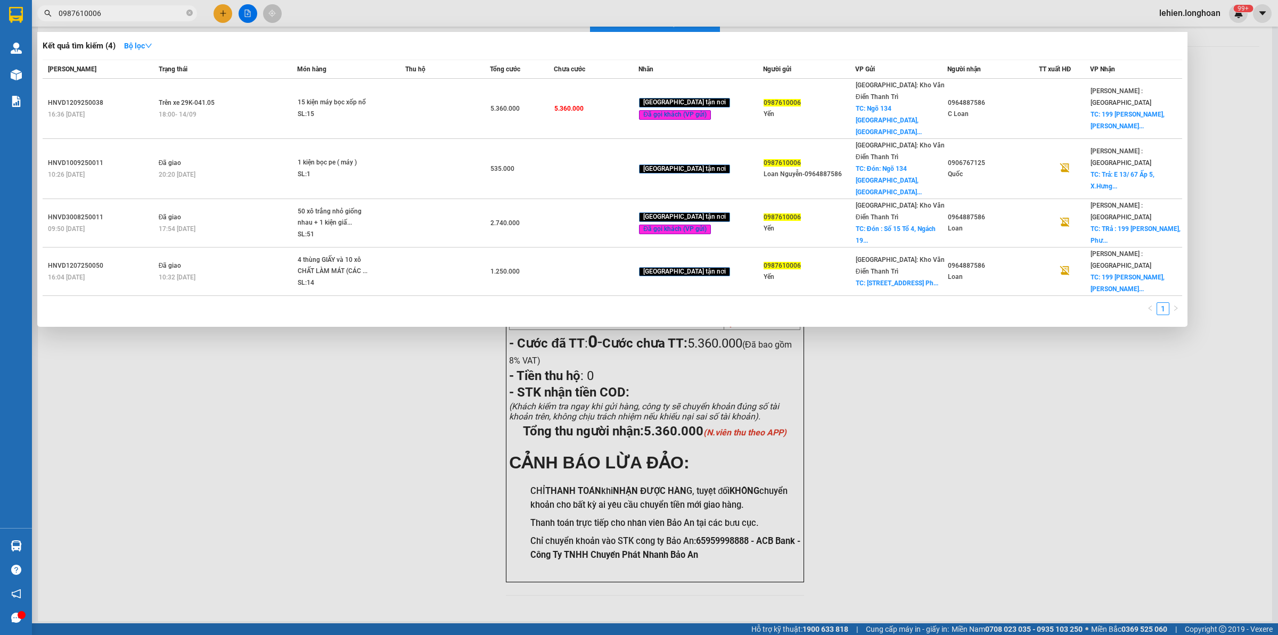
drag, startPoint x: 152, startPoint y: 9, endPoint x: 166, endPoint y: 44, distance: 38.5
click at [151, 11] on input "0987610006" at bounding box center [122, 13] width 126 height 12
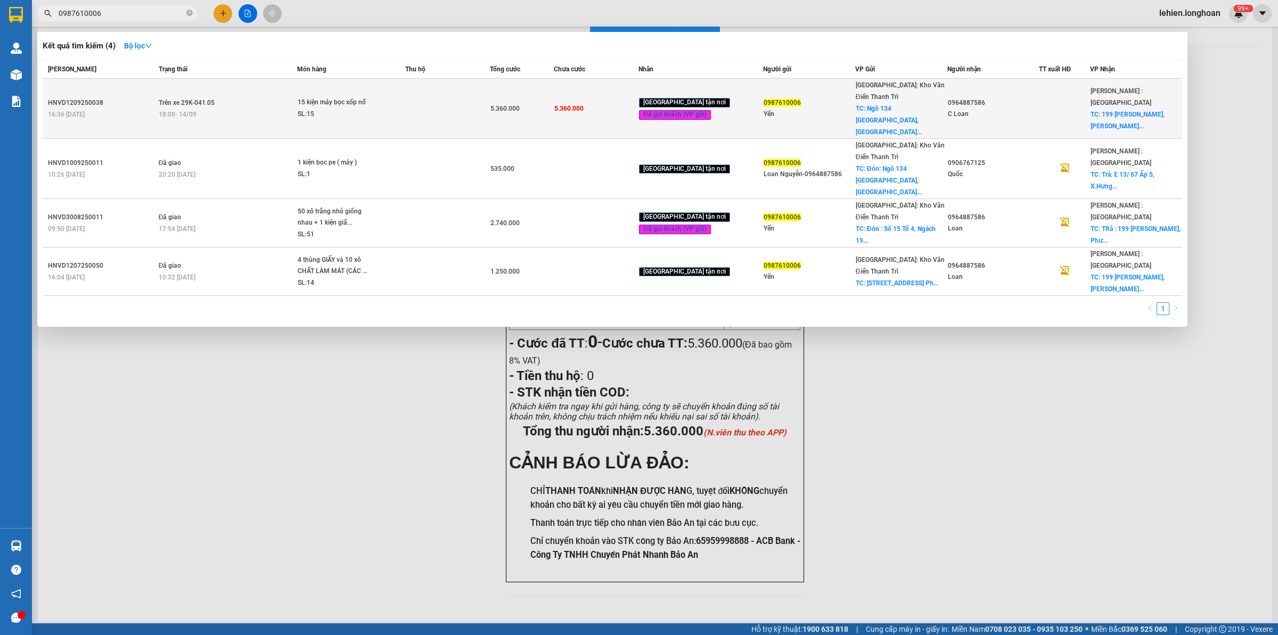
click at [205, 110] on td "Trên xe 29K-041.05 18:00 [DATE]" at bounding box center [227, 109] width 142 height 60
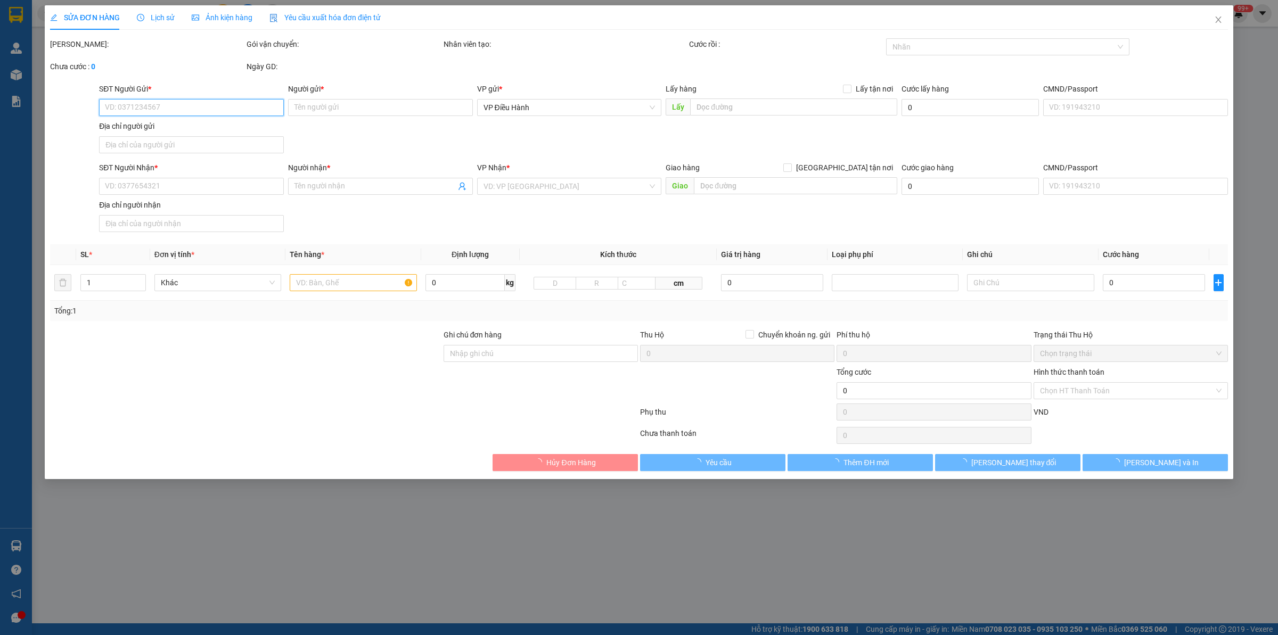
type input "0987610006"
type input "Yến"
checkbox input "true"
type input "Ngõ [GEOGRAPHIC_DATA], [GEOGRAPHIC_DATA], [GEOGRAPHIC_DATA], [GEOGRAPHIC_DATA]"
type input "0964887586"
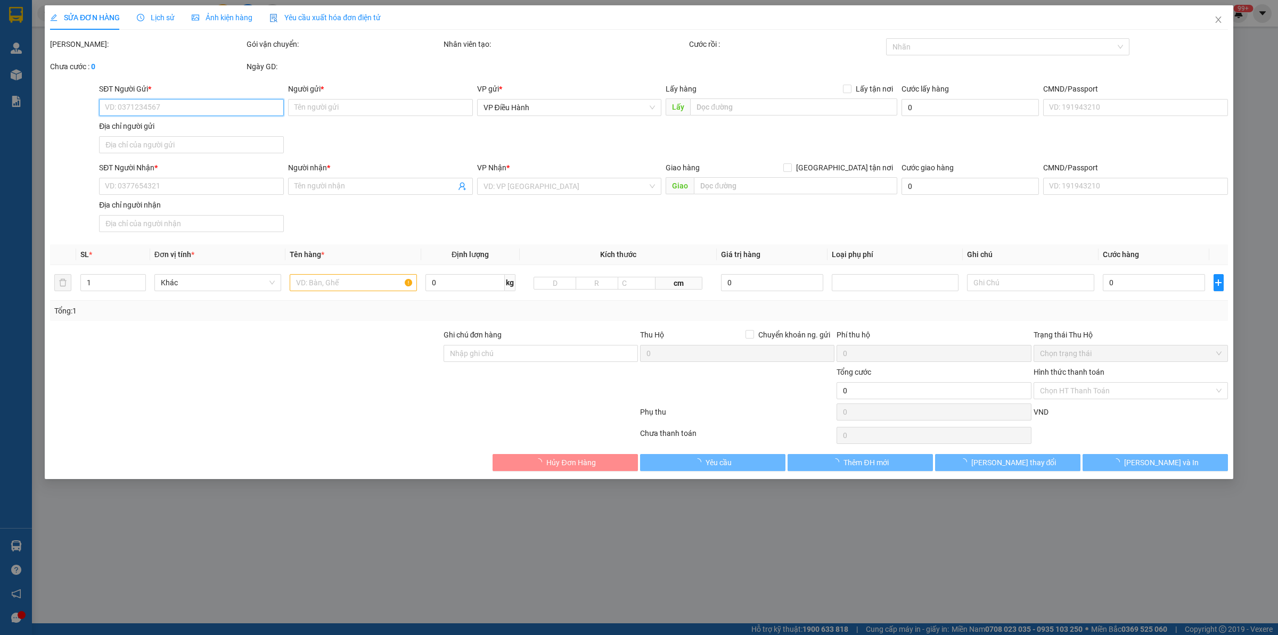
type input "C Loan"
checkbox input "true"
type input "199 [PERSON_NAME], [PERSON_NAME] Thủ Đức HCM"
type input "5.360.000"
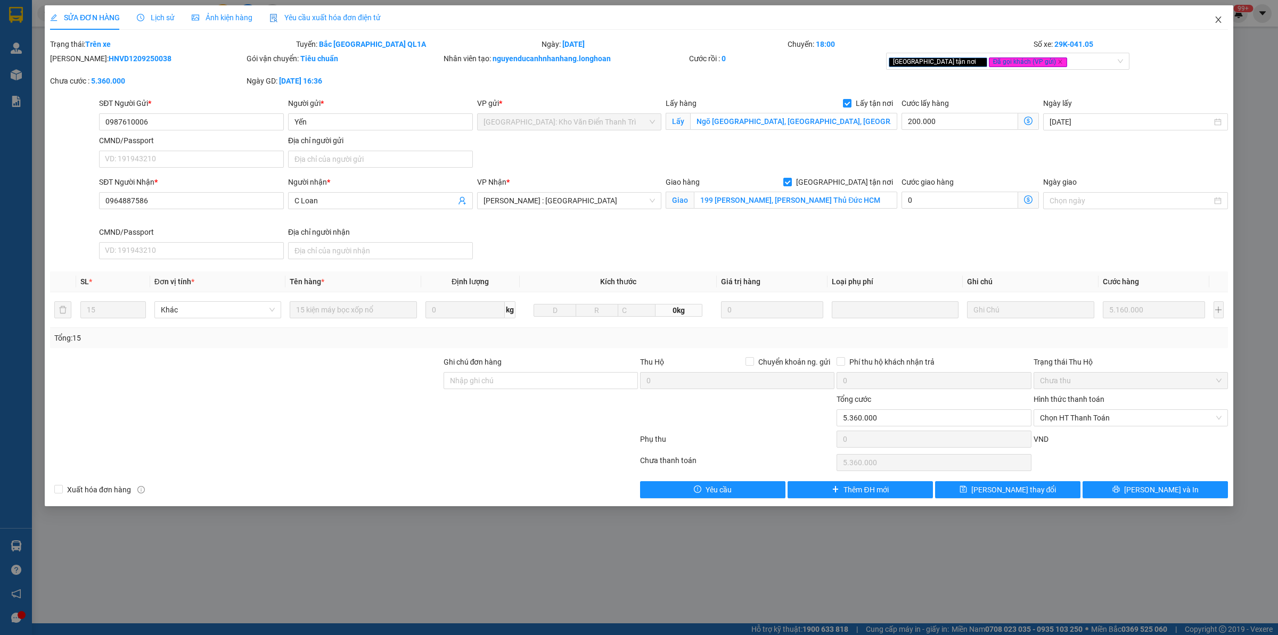
click at [1217, 19] on icon "close" at bounding box center [1218, 20] width 6 height 6
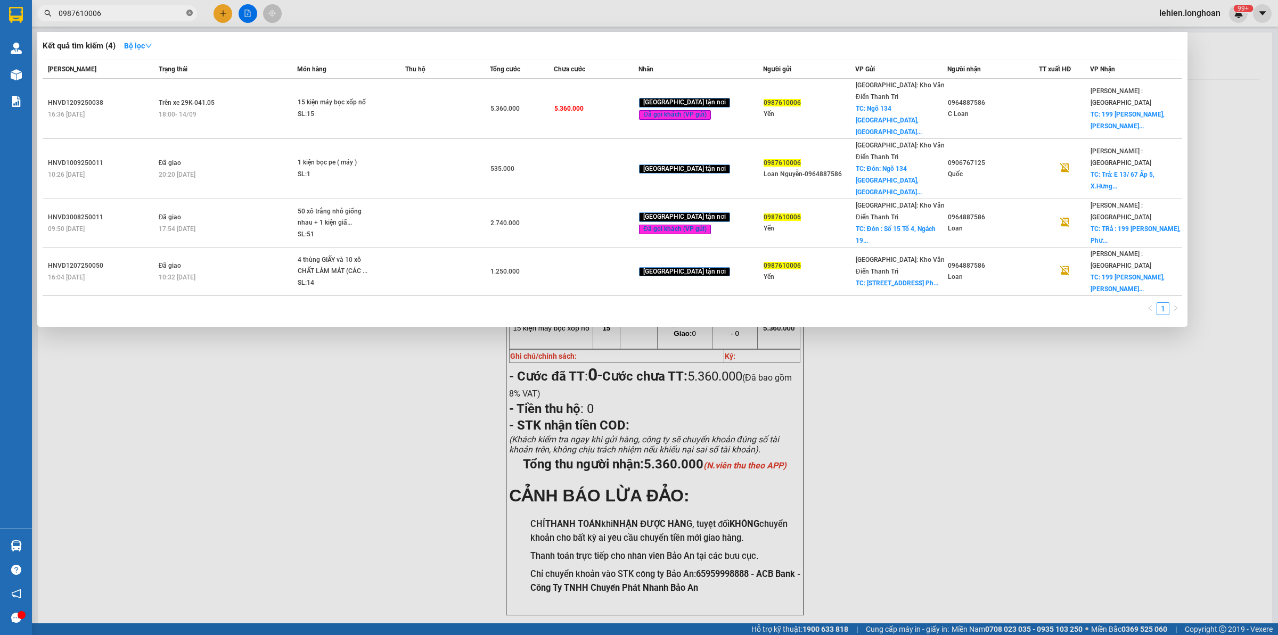
click at [186, 12] on icon "close-circle" at bounding box center [189, 13] width 6 height 6
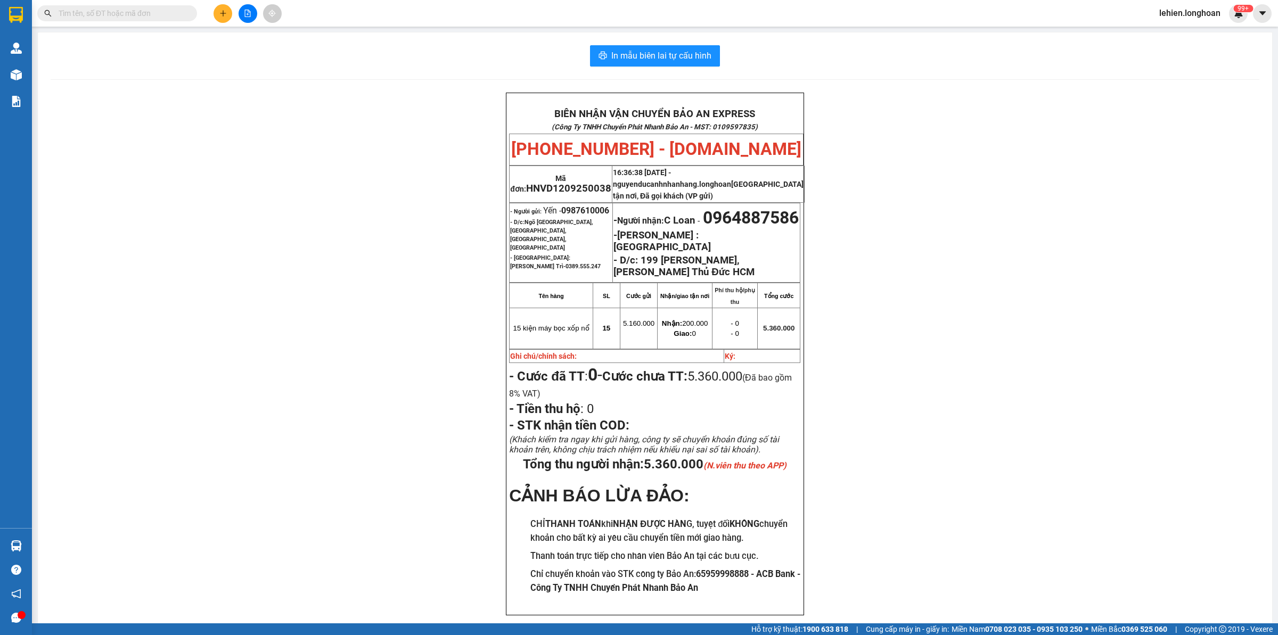
paste input "0941291881"
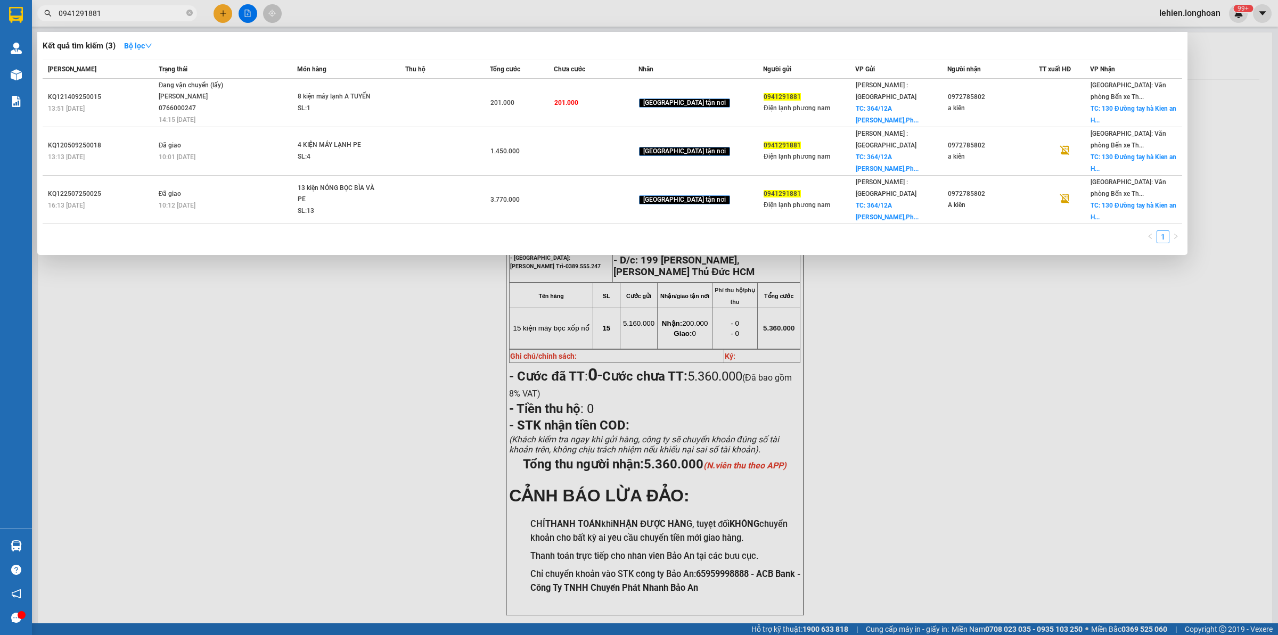
type input "0941291881"
click at [188, 10] on icon "close-circle" at bounding box center [189, 13] width 6 height 6
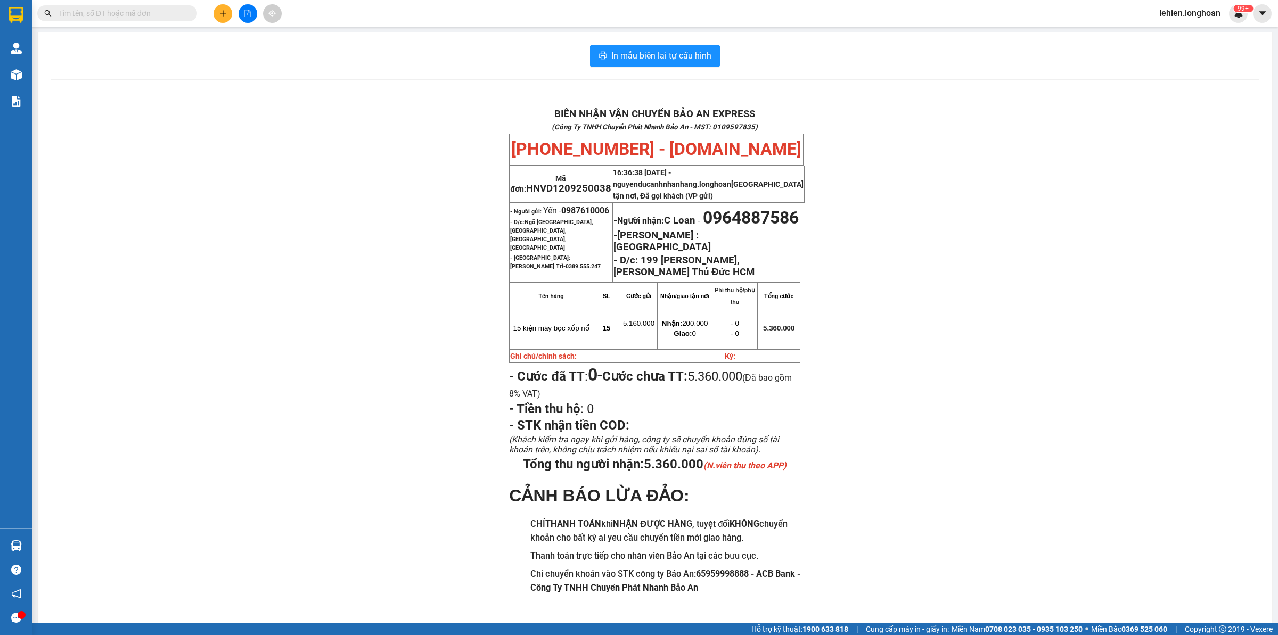
paste input "0977812658"
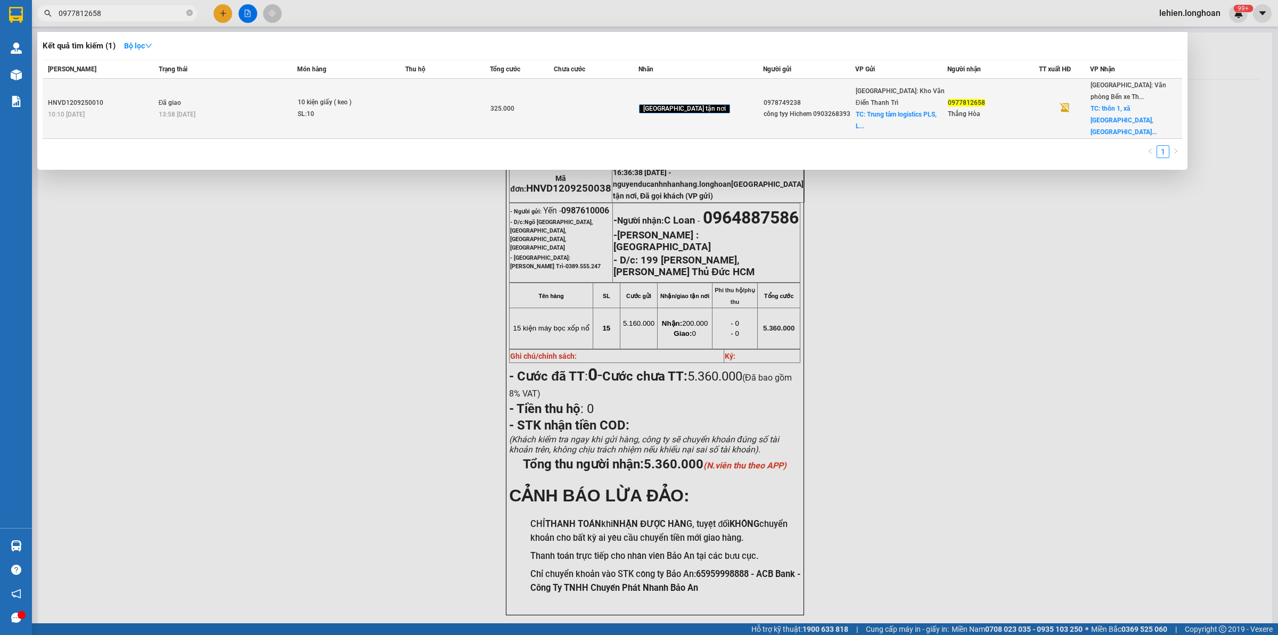
type input "0977812658"
click at [221, 112] on td "Đã giao 13:58 [DATE]" at bounding box center [227, 109] width 142 height 60
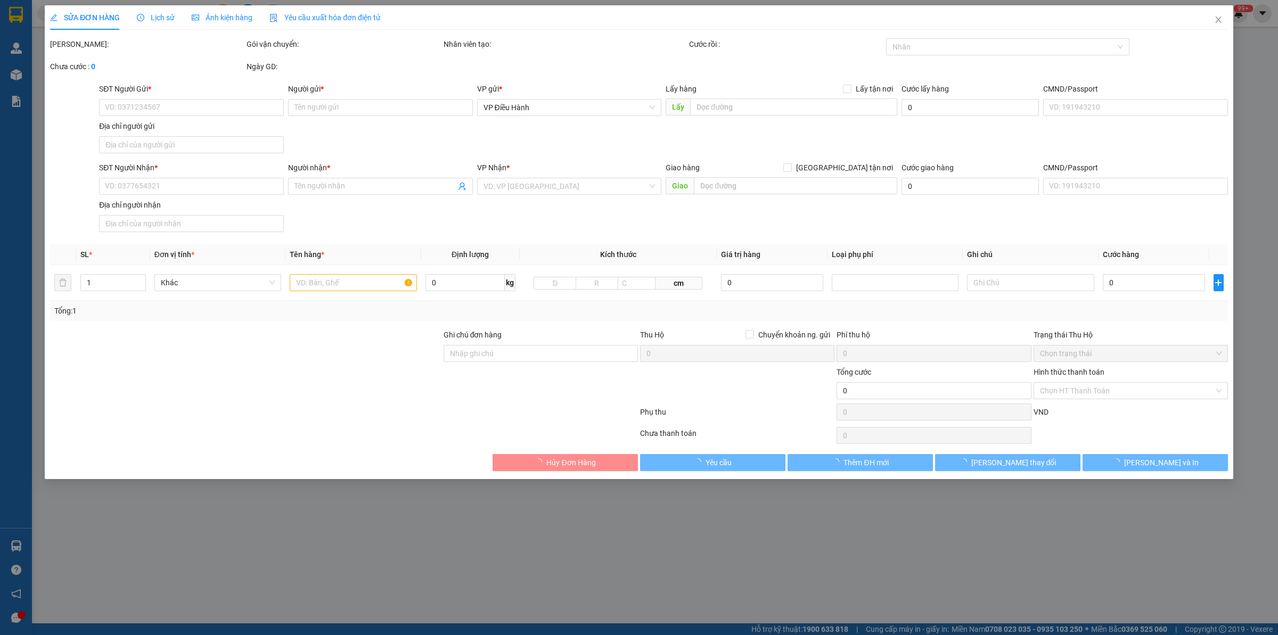
click at [144, 18] on span "Lịch sử" at bounding box center [156, 17] width 38 height 9
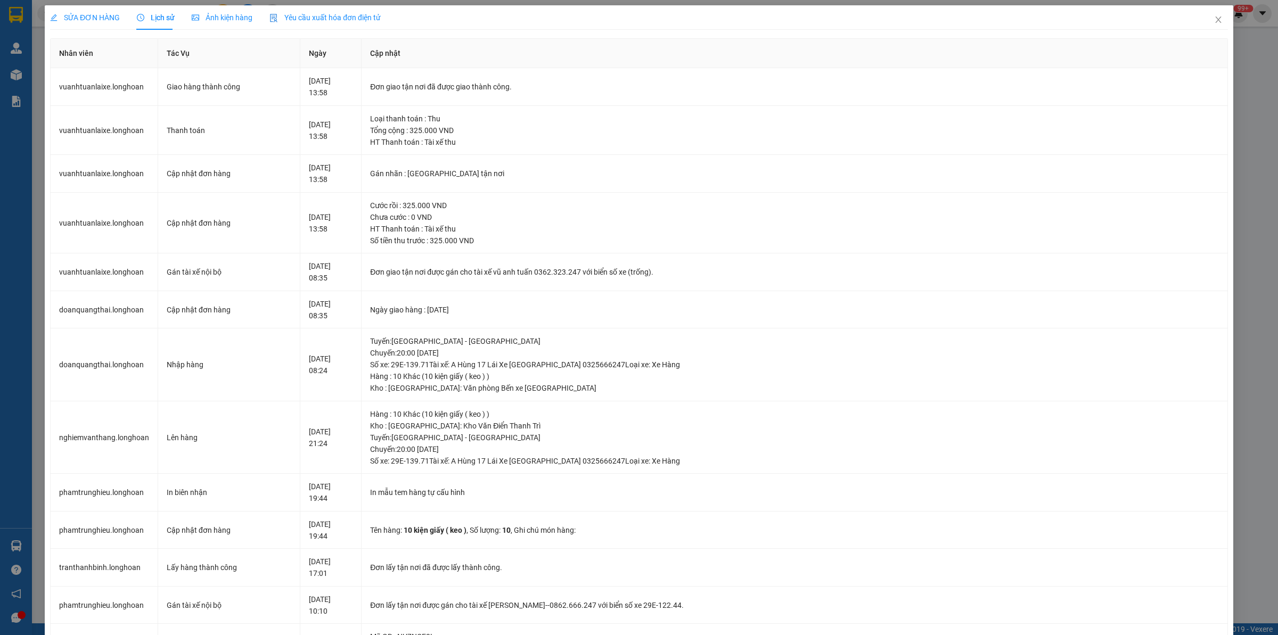
click at [92, 22] on span "SỬA ĐƠN HÀNG" at bounding box center [85, 17] width 70 height 9
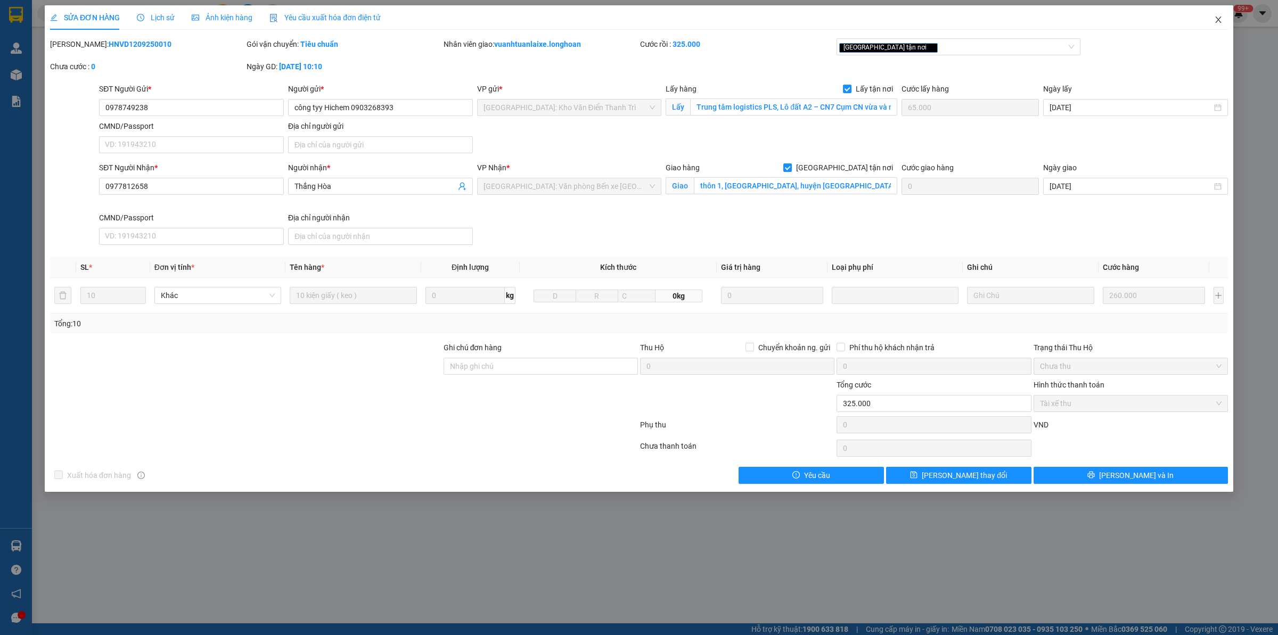
click at [1220, 26] on span "Close" at bounding box center [1218, 20] width 30 height 30
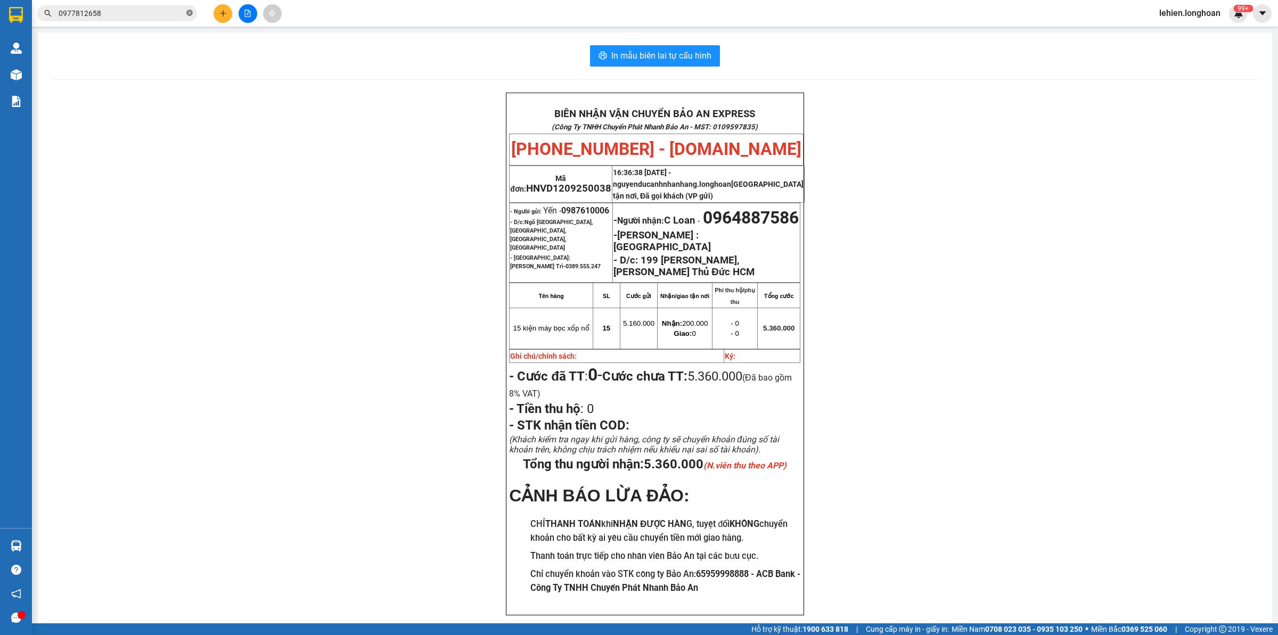
click at [188, 11] on icon "close-circle" at bounding box center [189, 13] width 6 height 6
paste input "0816825854"
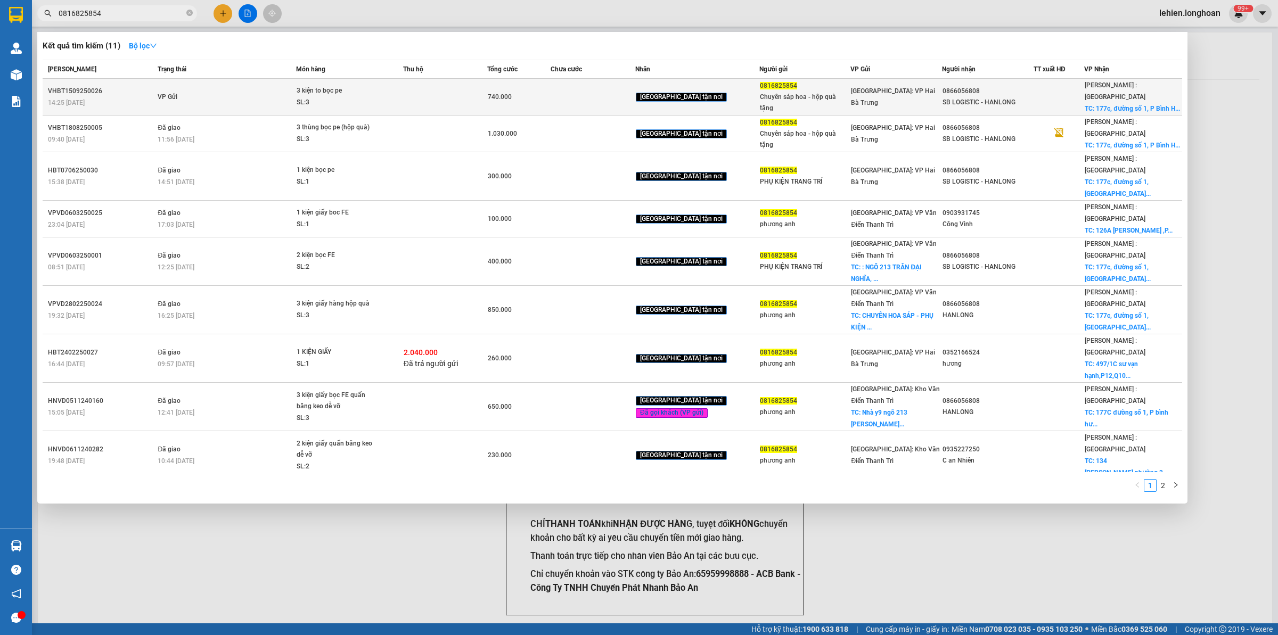
type input "0816825854"
click at [199, 84] on td "VP Gửi" at bounding box center [225, 97] width 141 height 37
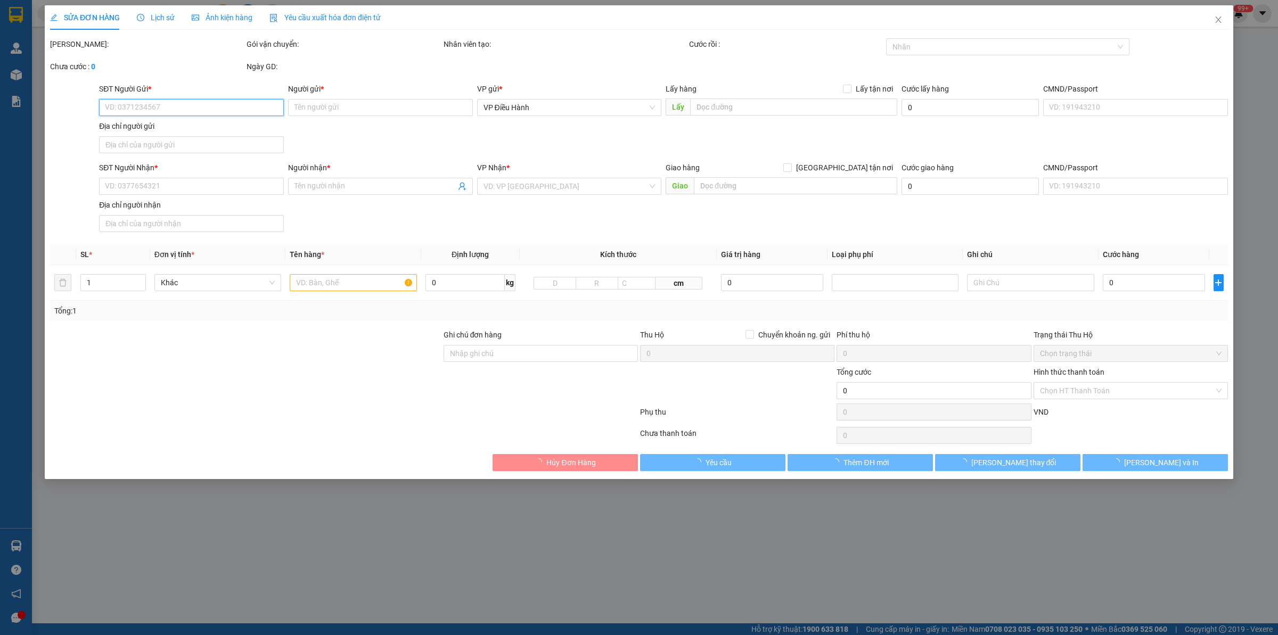
type input "0816825854"
type input "Chuyên sáp hoa - hộp quà tặng"
type input "0866056808"
type input "SB LOGISTIC - HANLONG"
checkbox input "true"
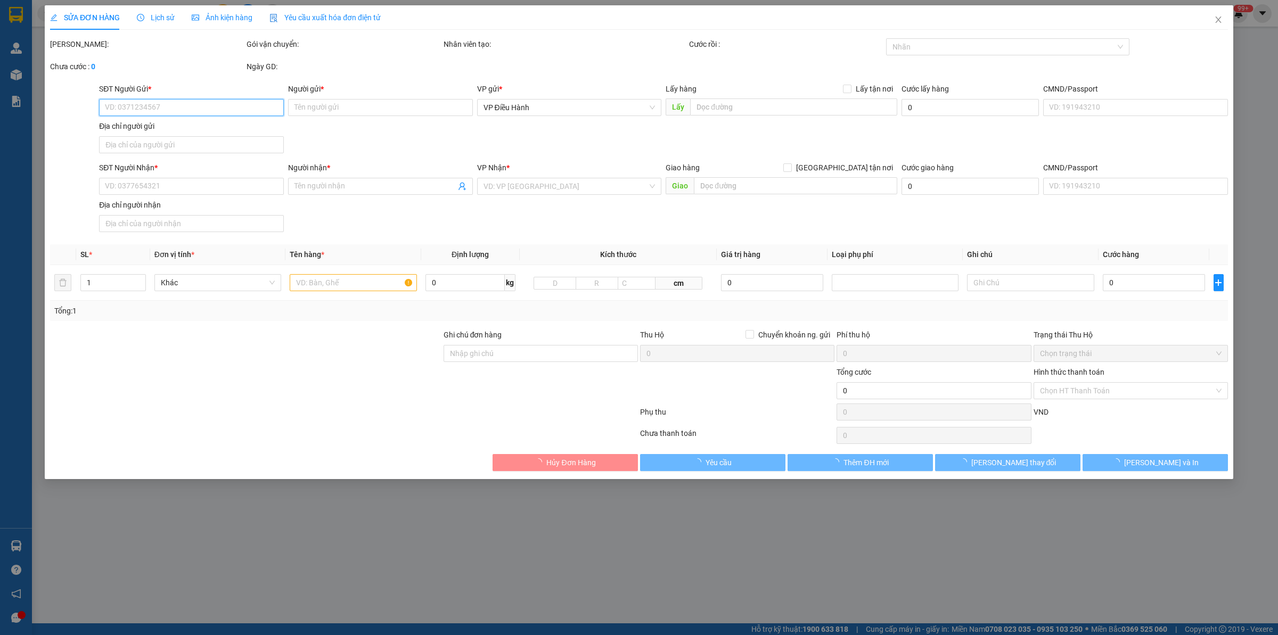
type input "[STREET_ADDRESS]"
type input "740.000"
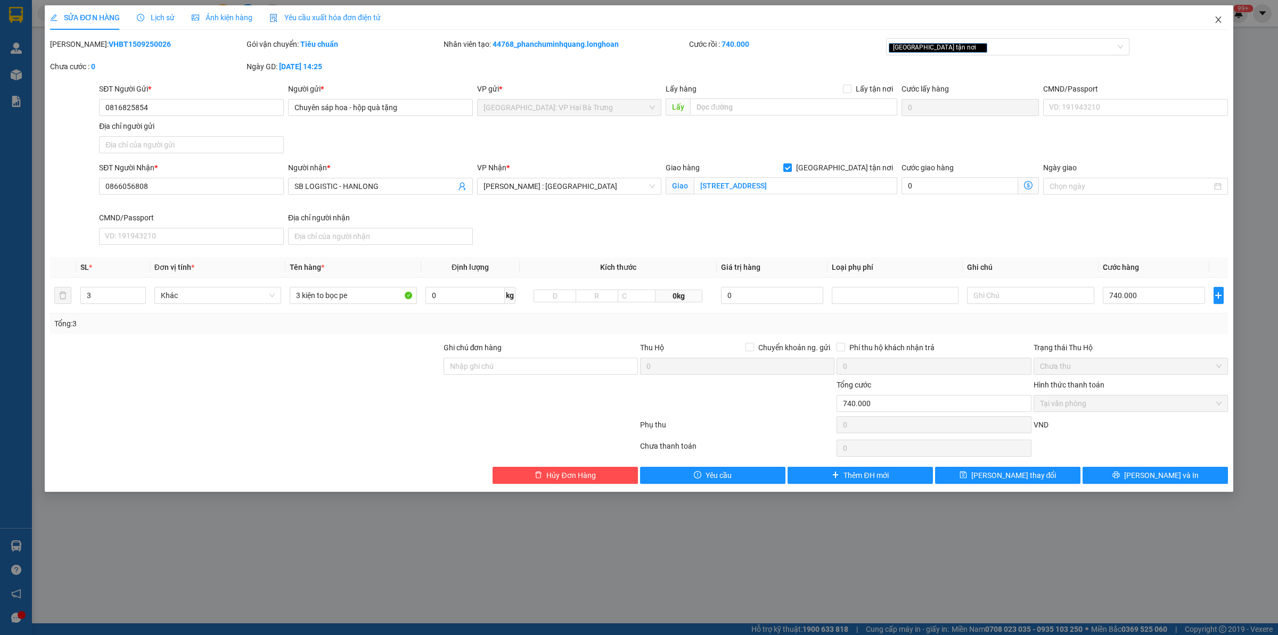
click at [1221, 29] on span "Close" at bounding box center [1218, 20] width 30 height 30
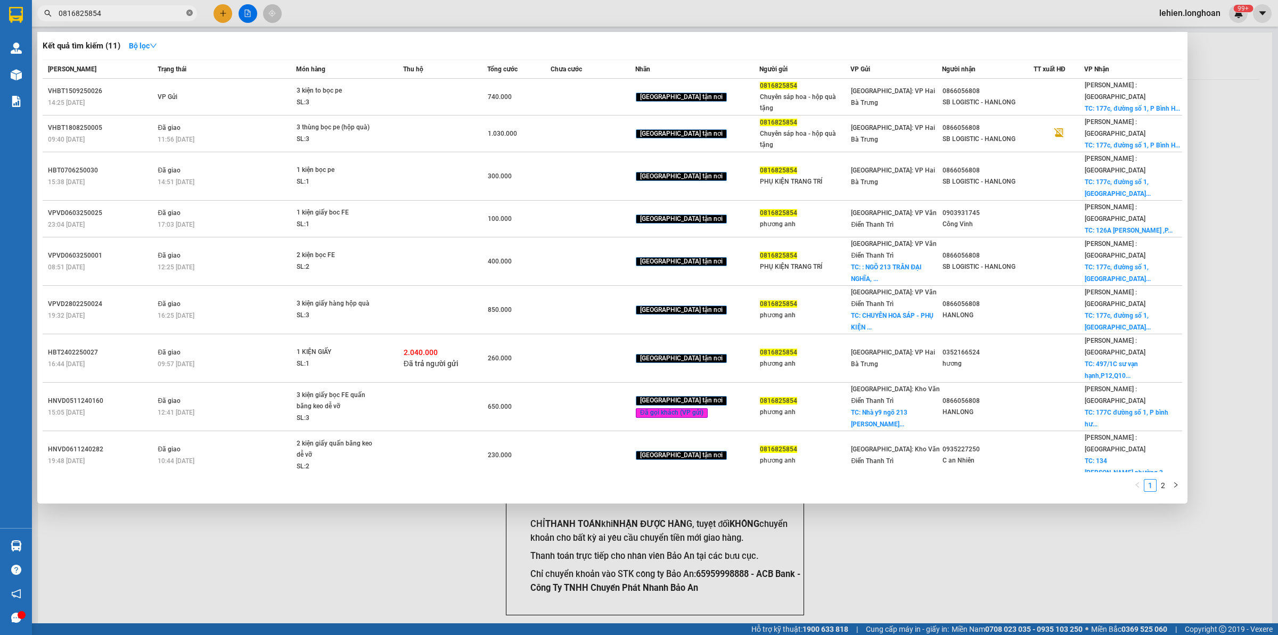
click at [189, 12] on icon "close-circle" at bounding box center [189, 13] width 6 height 6
paste input "0916980678"
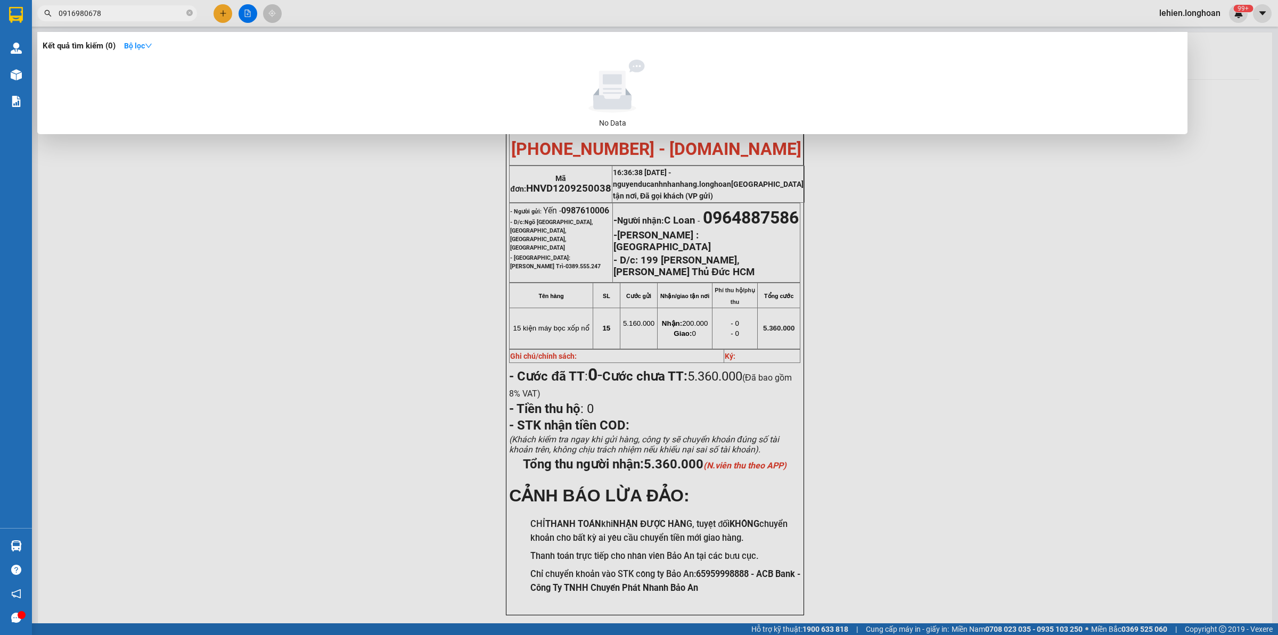
type input "0916980678"
click at [185, 11] on span "0916980678" at bounding box center [117, 13] width 160 height 16
click at [186, 11] on icon "close-circle" at bounding box center [189, 13] width 6 height 6
paste input "0348088366"
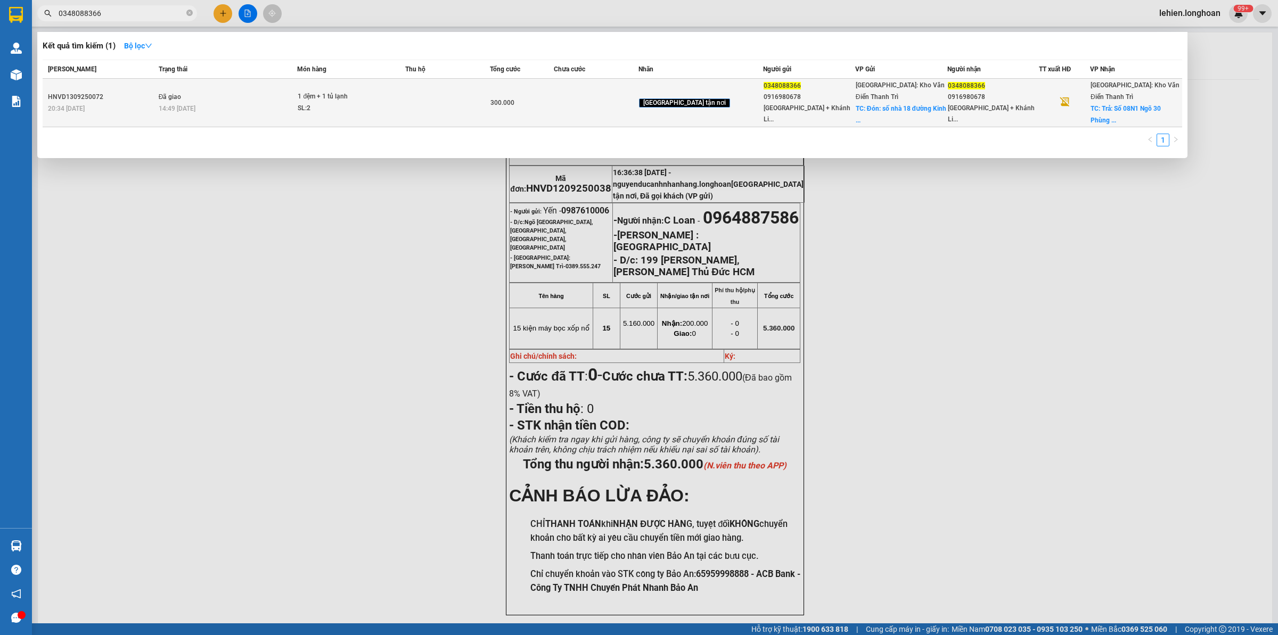
type input "0348088366"
click at [175, 106] on div "14:49 [DATE]" at bounding box center [228, 109] width 138 height 12
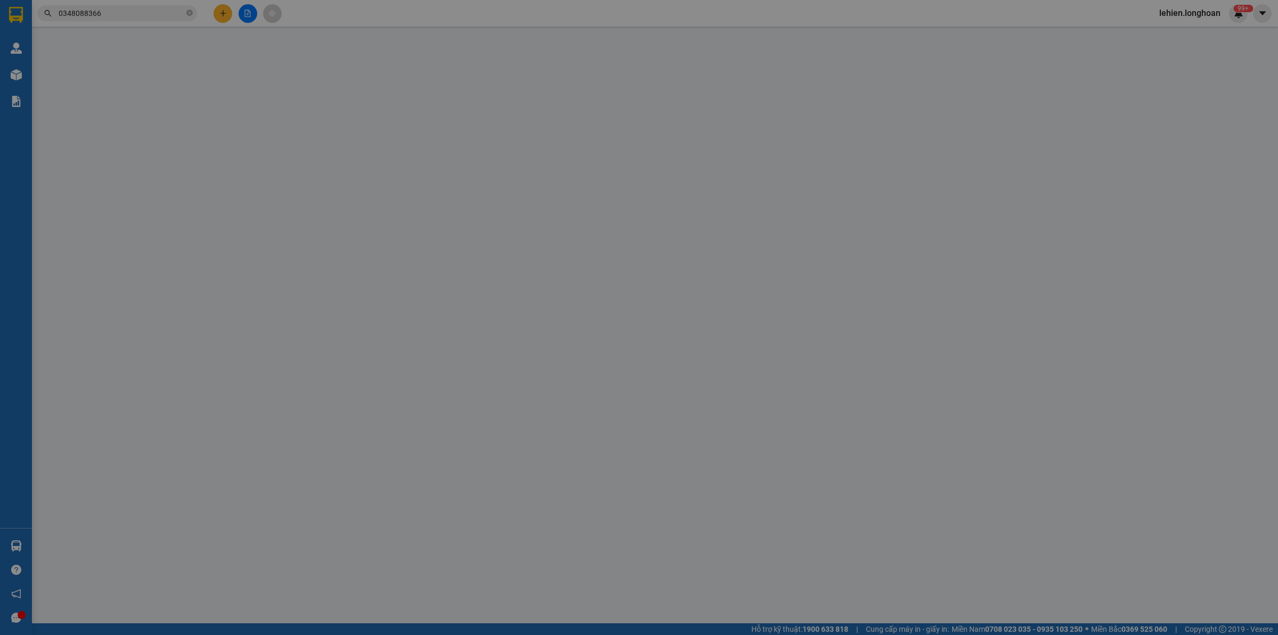
type input "0348088366"
type input "0916980678 [GEOGRAPHIC_DATA] + [GEOGRAPHIC_DATA]"
checkbox input "true"
type input "Đón: [STREET_ADDRESS]"
type input "0348088366"
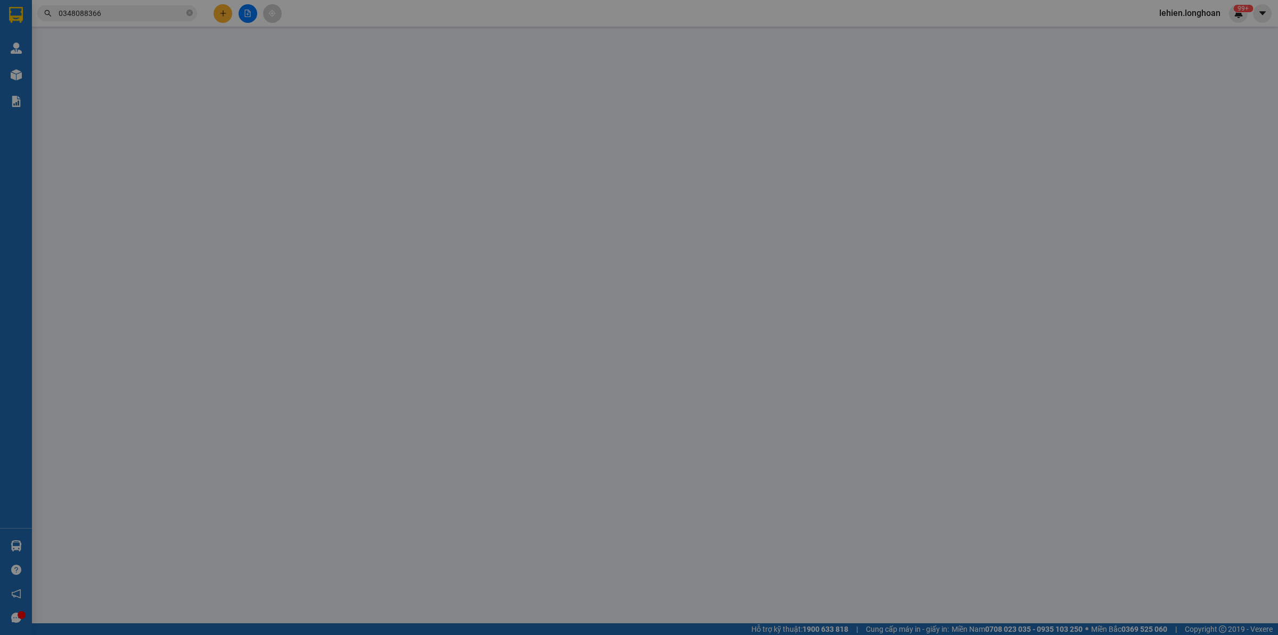
type input "0916980678 [GEOGRAPHIC_DATA] + [GEOGRAPHIC_DATA]"
checkbox input "true"
type input "Trả: Số 08N1 Ngõ 30 Phùng Khoang, [GEOGRAPHIC_DATA], [GEOGRAPHIC_DATA] (cổng [G…"
type input "300.000"
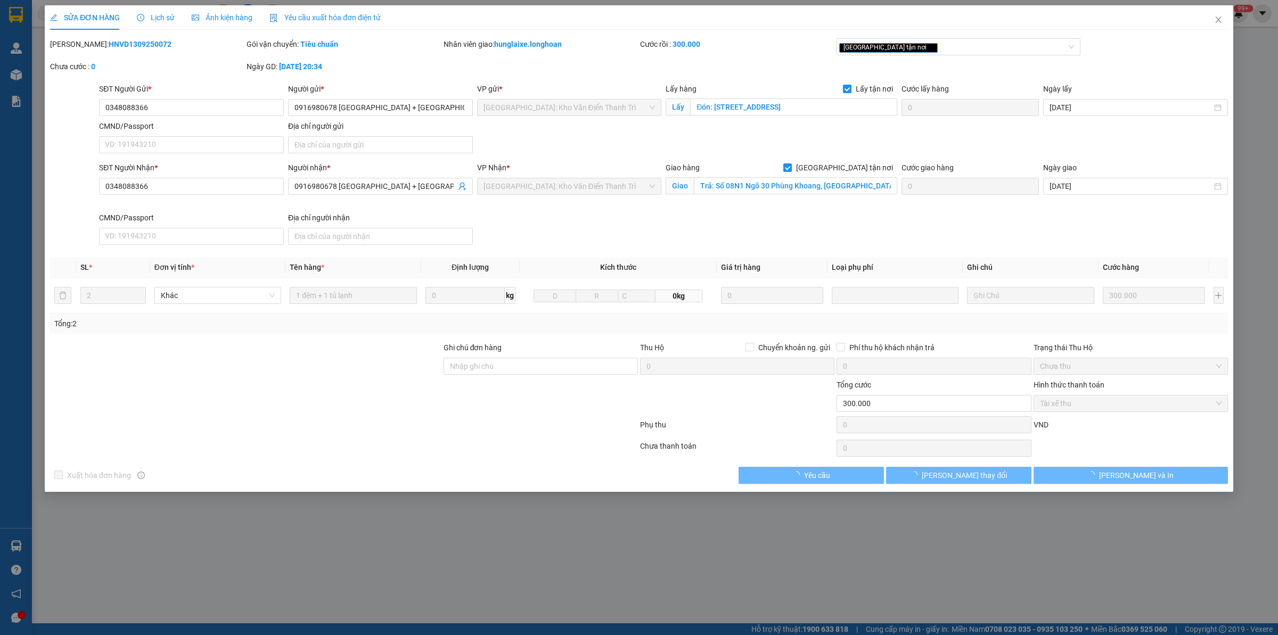
click at [159, 14] on span "Lịch sử" at bounding box center [156, 17] width 38 height 9
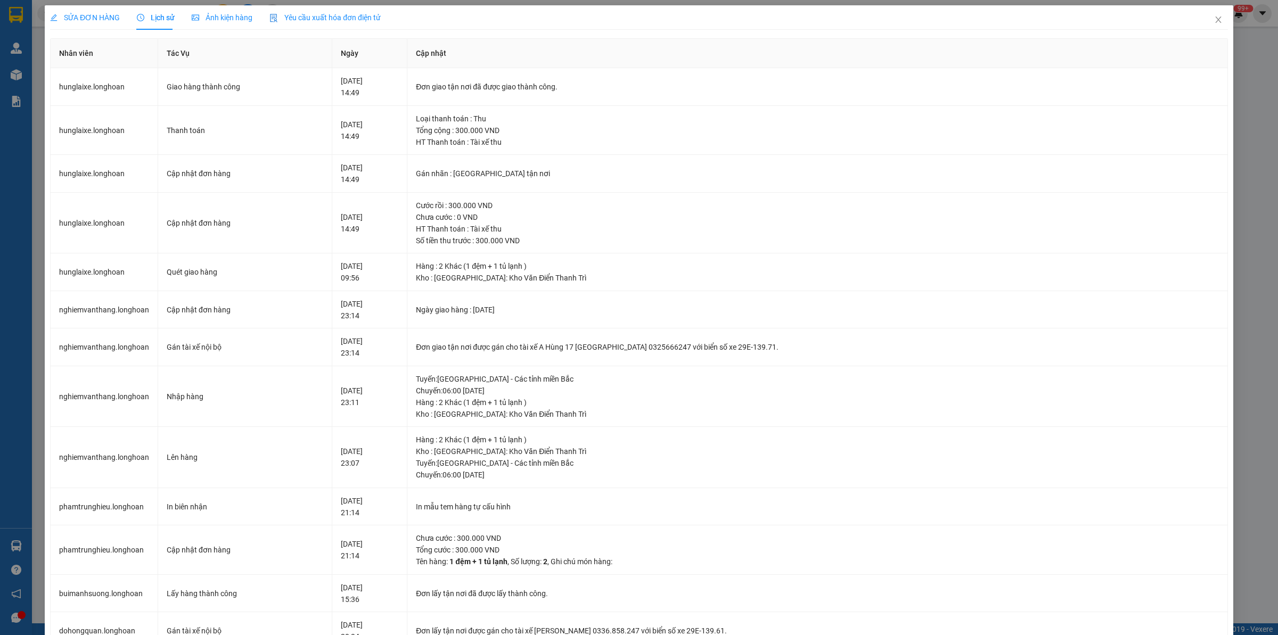
click at [100, 14] on span "SỬA ĐƠN HÀNG" at bounding box center [85, 17] width 70 height 9
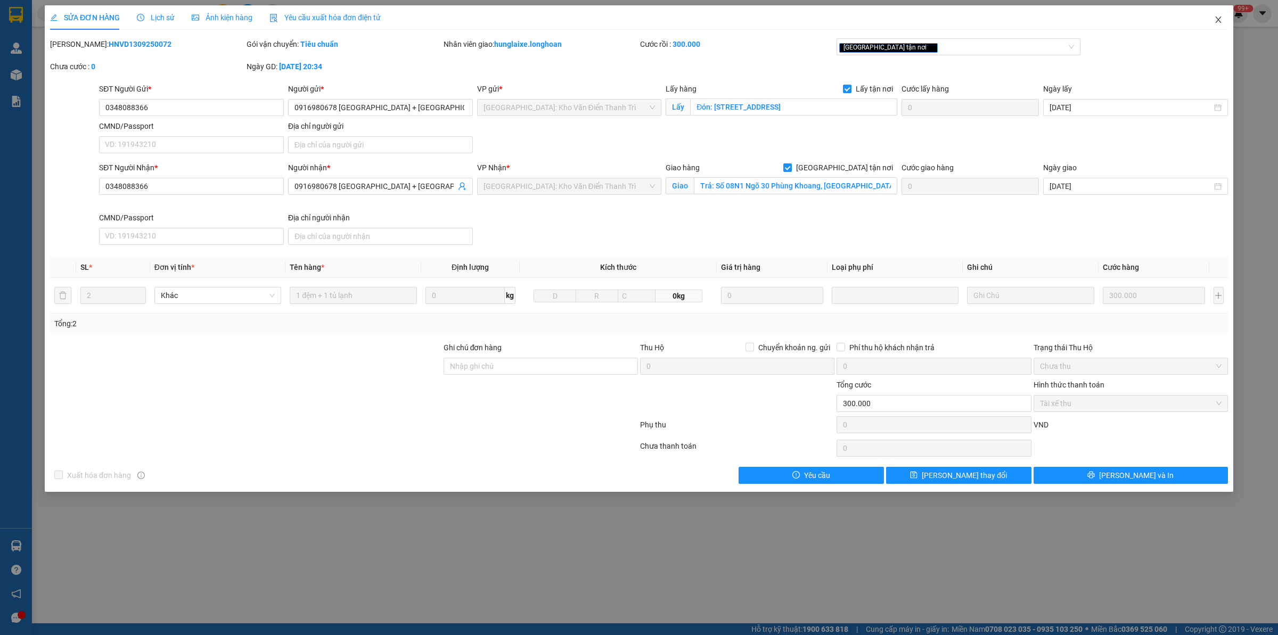
click at [1215, 23] on icon "close" at bounding box center [1218, 19] width 9 height 9
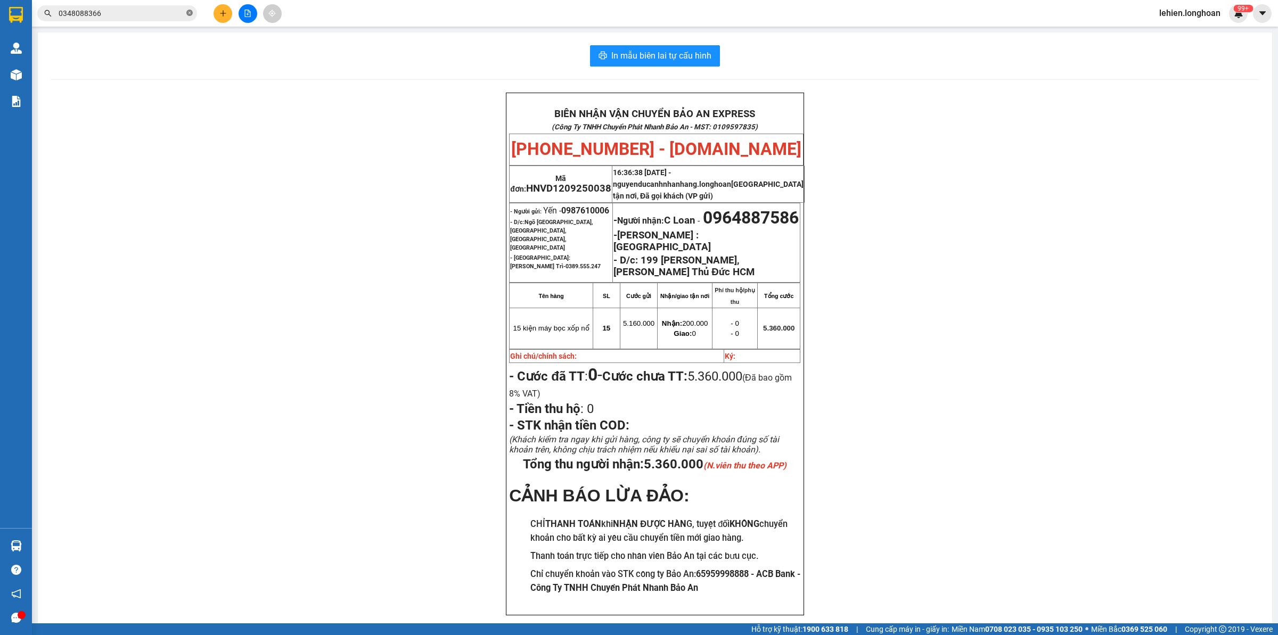
click at [190, 14] on icon "close-circle" at bounding box center [189, 13] width 6 height 6
paste input ":0977914263"
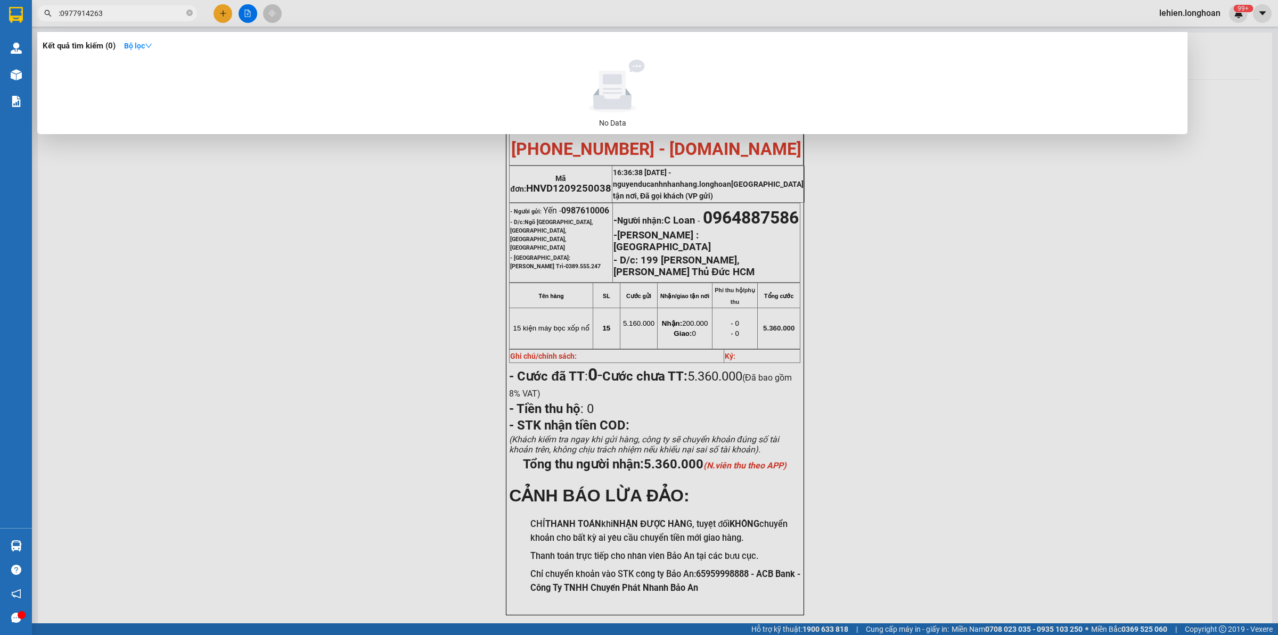
click at [60, 13] on input ":0977914263" at bounding box center [122, 13] width 126 height 12
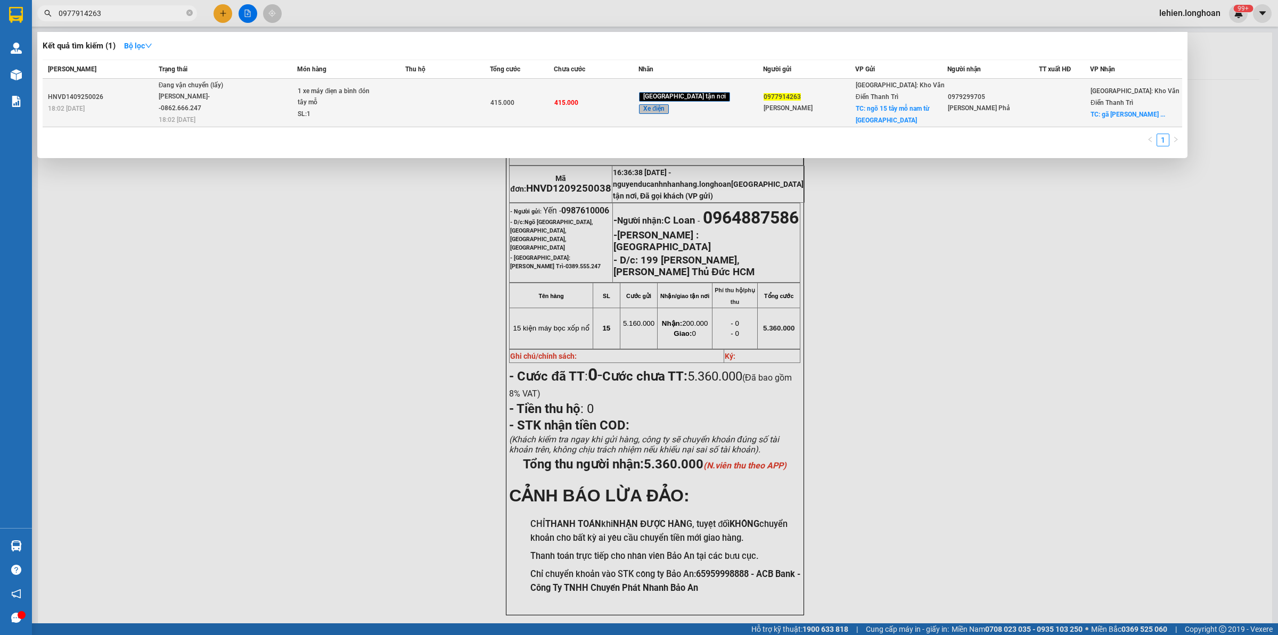
type input "0977914263"
click at [260, 100] on span "Đang vận chuyển (lấy) [PERSON_NAME]--0862.666.247 18:02 [DATE]" at bounding box center [228, 102] width 138 height 44
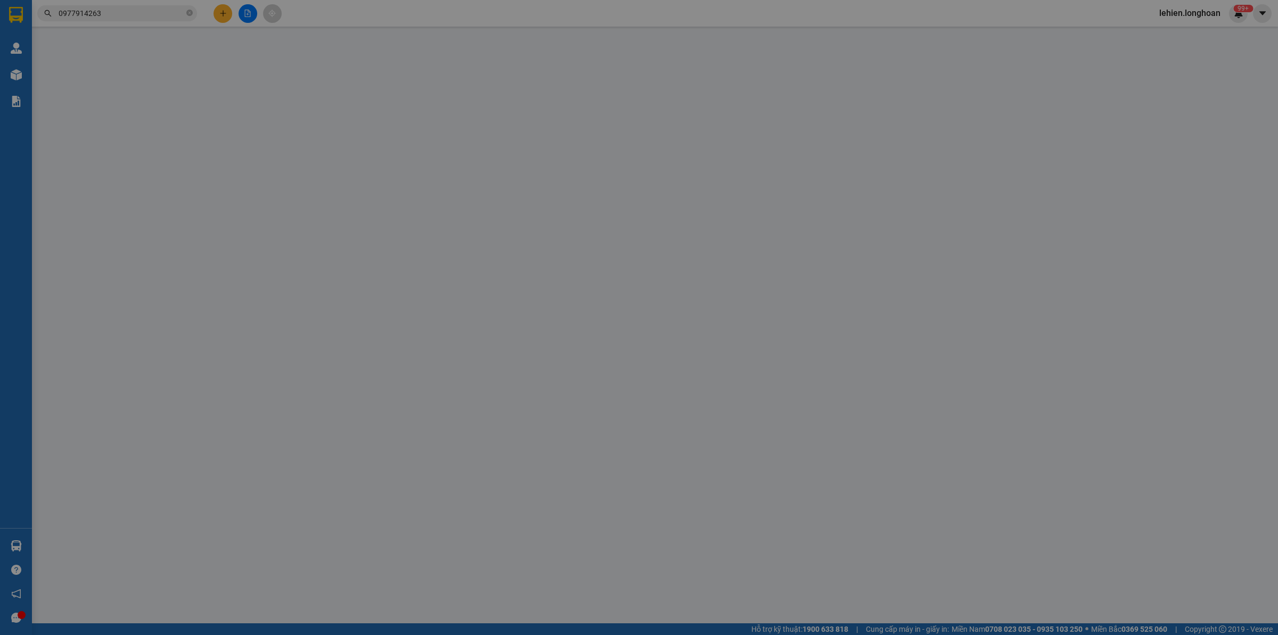
type input "0977914263"
type input "[PERSON_NAME]"
checkbox input "true"
type input "ngõ 15 tây mỗ nam từ [GEOGRAPHIC_DATA]"
type input "0979299705"
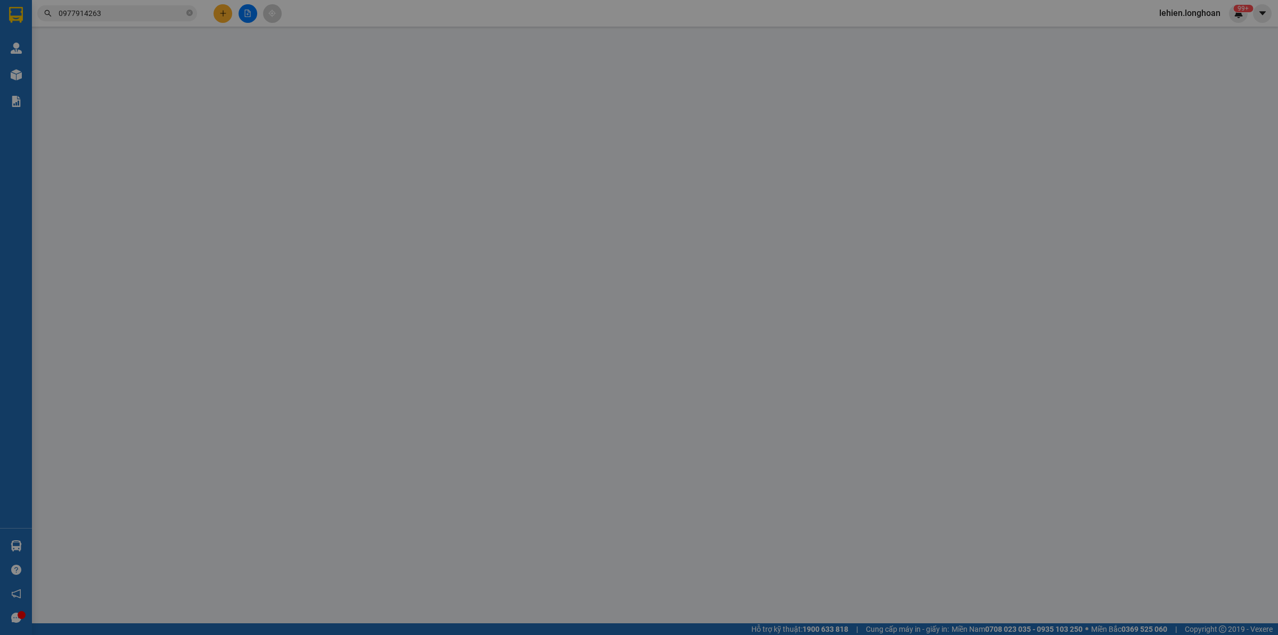
type input "[PERSON_NAME] Phả"
checkbox input "true"
type input "gã [PERSON_NAME] nam [PERSON_NAME] , [GEOGRAPHIC_DATA]"
type input "15/9 đón"
type input "415.000"
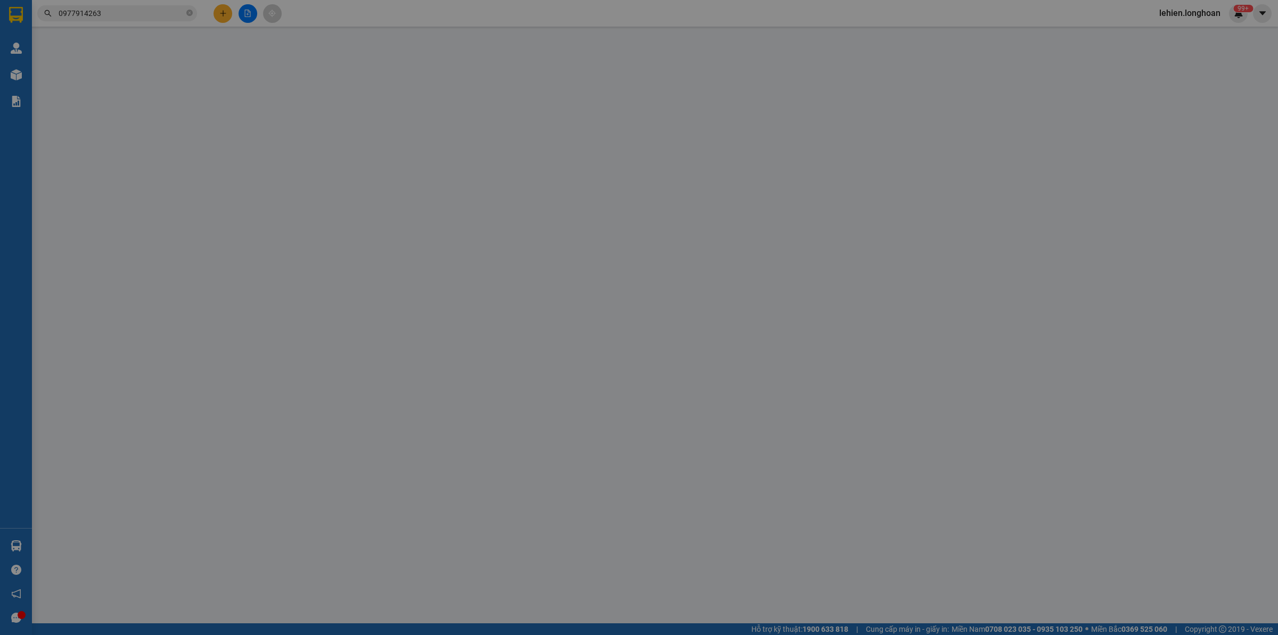
type input "415.000"
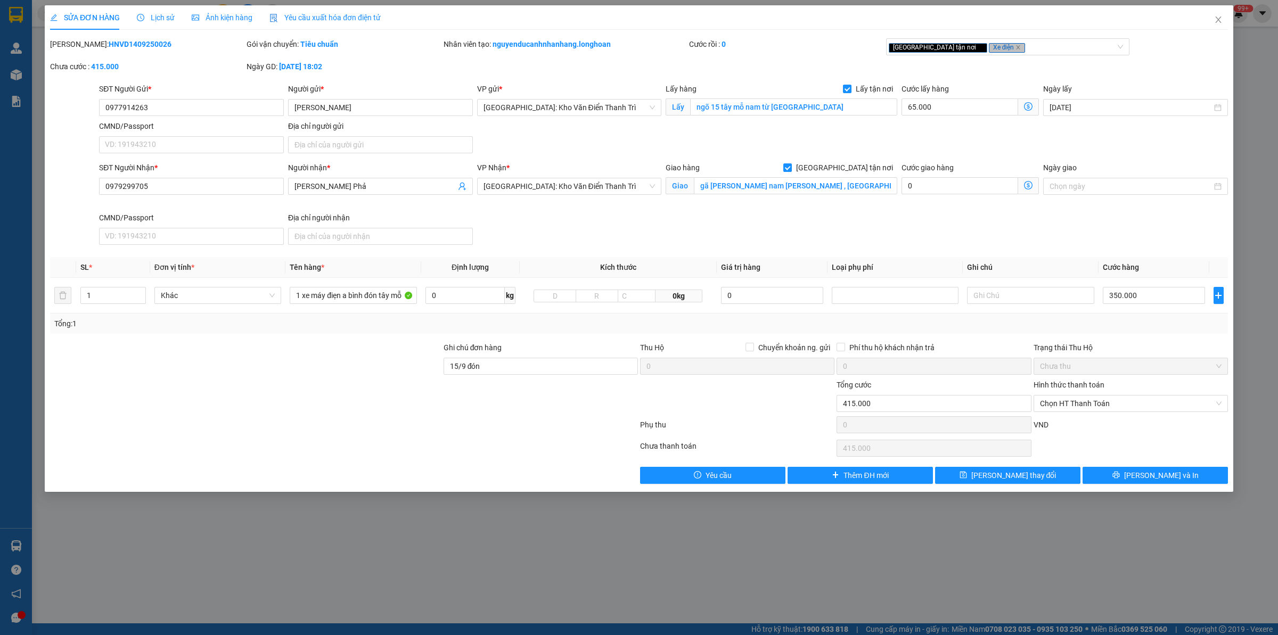
click at [161, 10] on div "Lịch sử" at bounding box center [156, 17] width 38 height 24
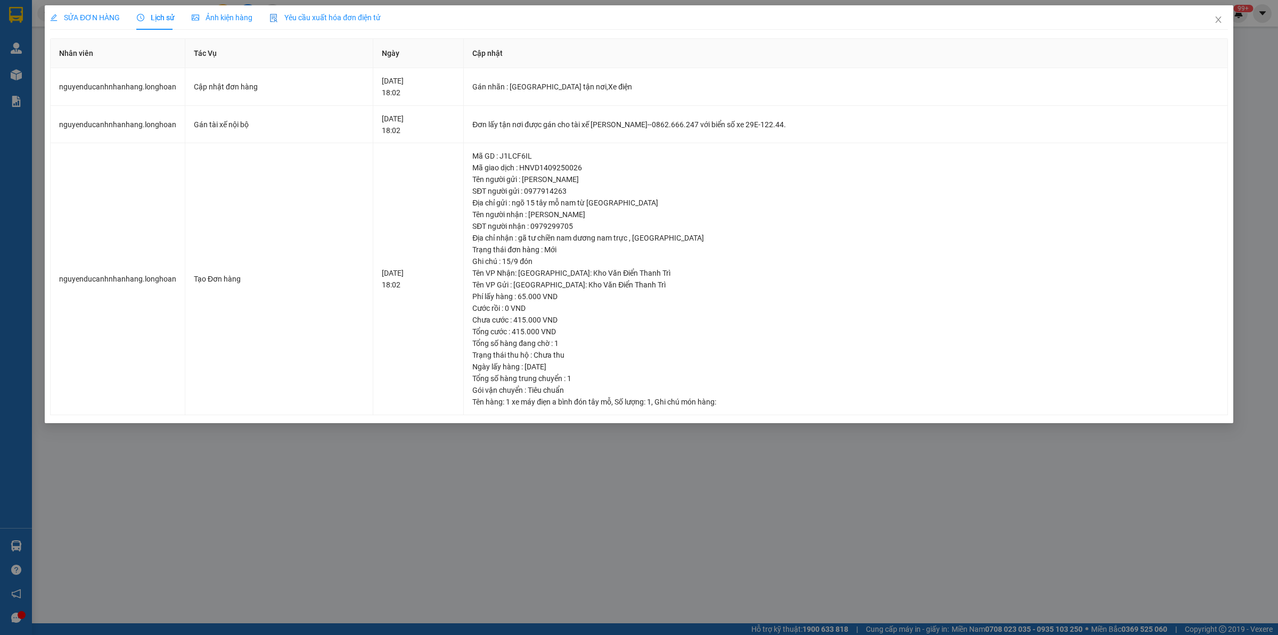
click at [104, 27] on div "SỬA ĐƠN HÀNG" at bounding box center [85, 17] width 70 height 24
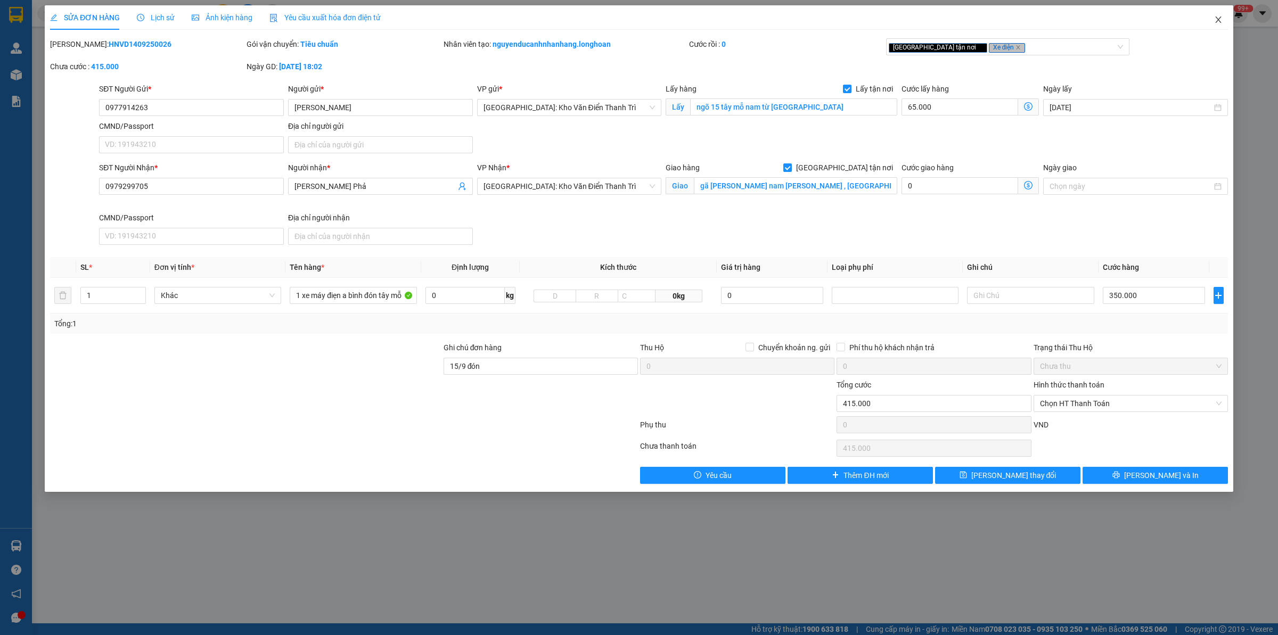
click at [1227, 20] on span "Close" at bounding box center [1218, 20] width 30 height 30
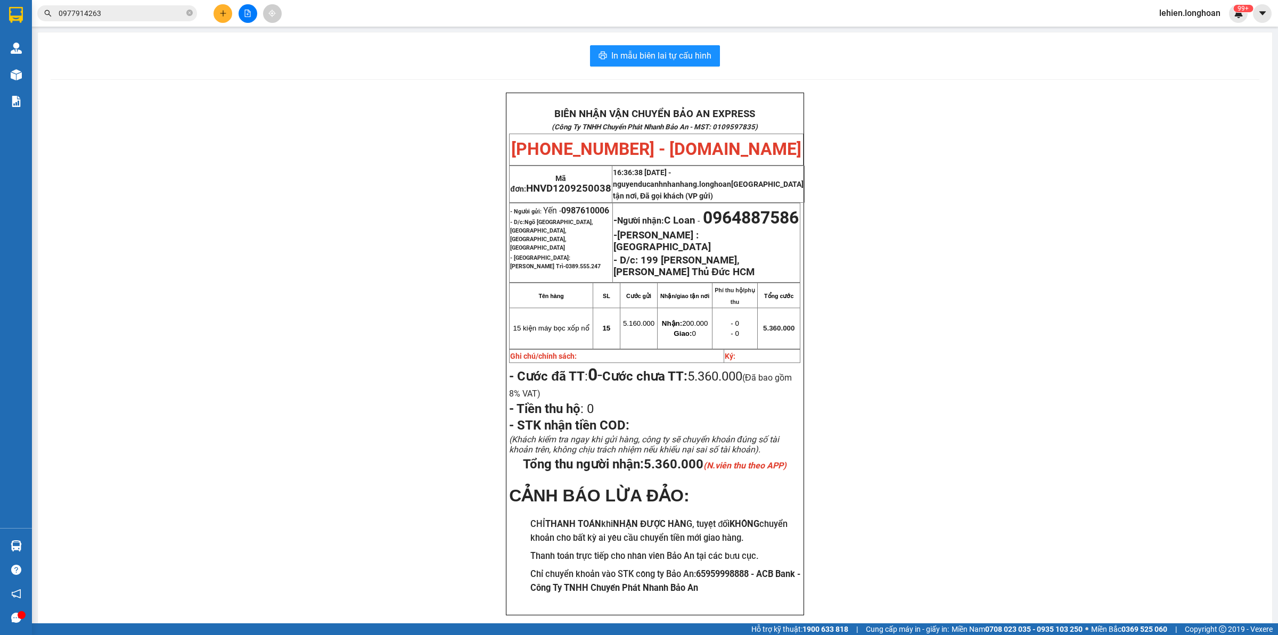
click at [185, 12] on span "0977914263" at bounding box center [117, 13] width 160 height 16
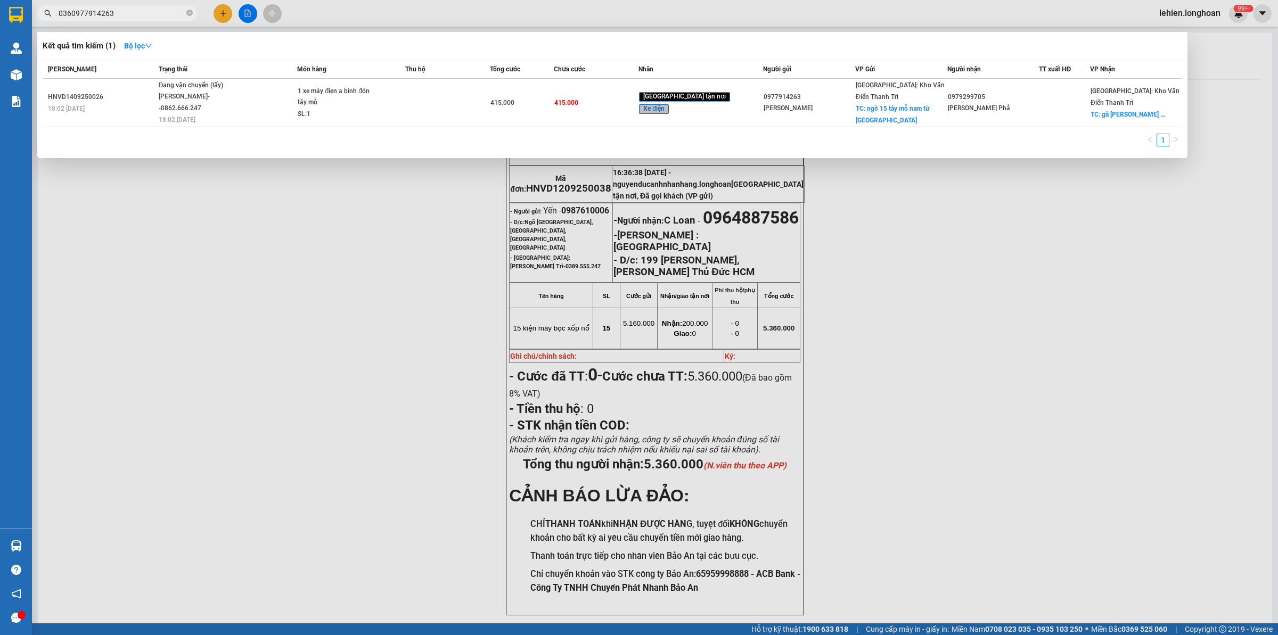
type input "03660977914263"
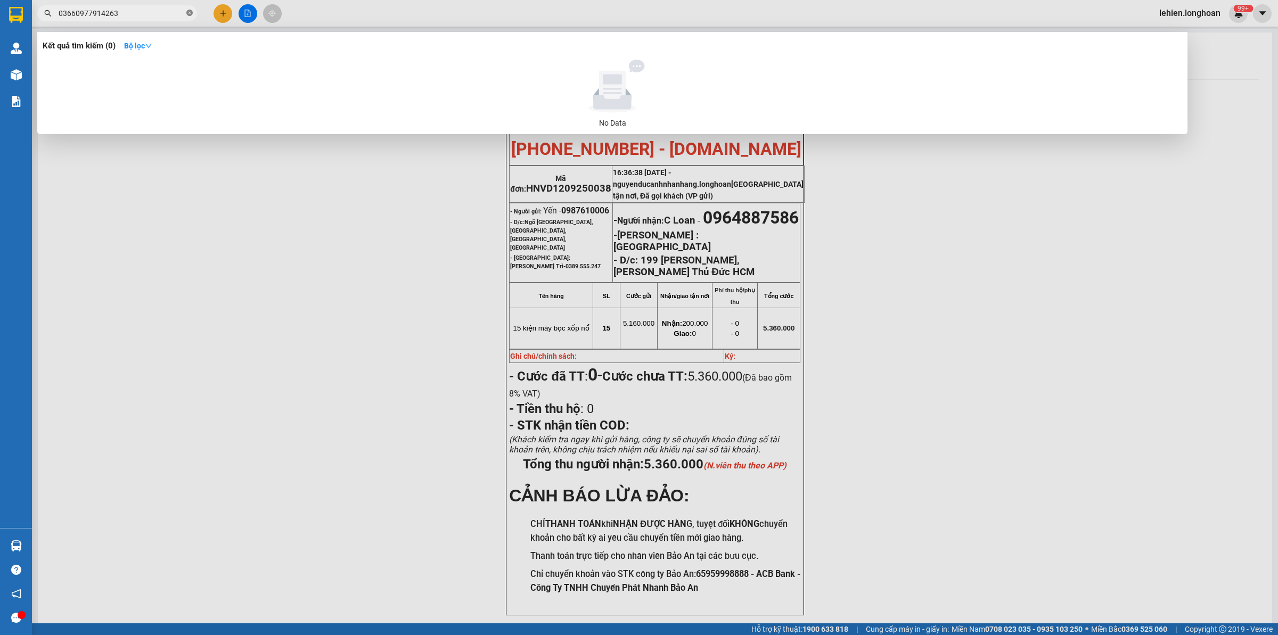
click at [187, 12] on icon "close-circle" at bounding box center [189, 13] width 6 height 6
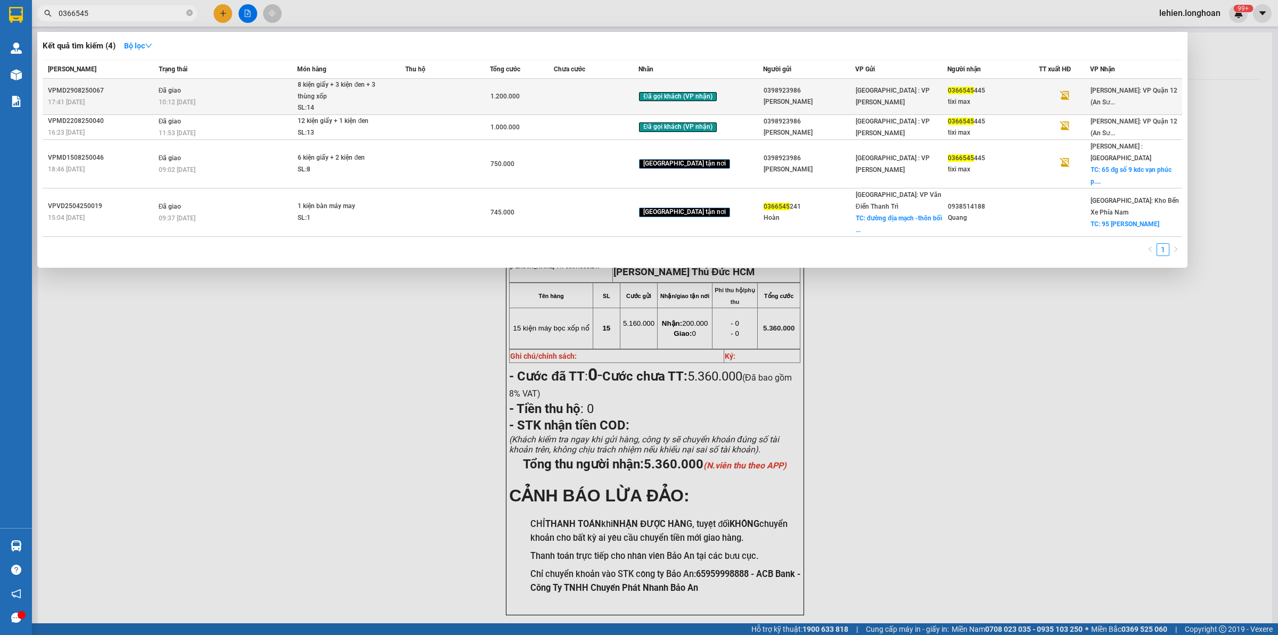
type input "0366545"
drag, startPoint x: 283, startPoint y: 93, endPoint x: 292, endPoint y: 86, distance: 11.0
click at [292, 86] on td "Đã giao 10:12 [DATE]" at bounding box center [227, 97] width 142 height 36
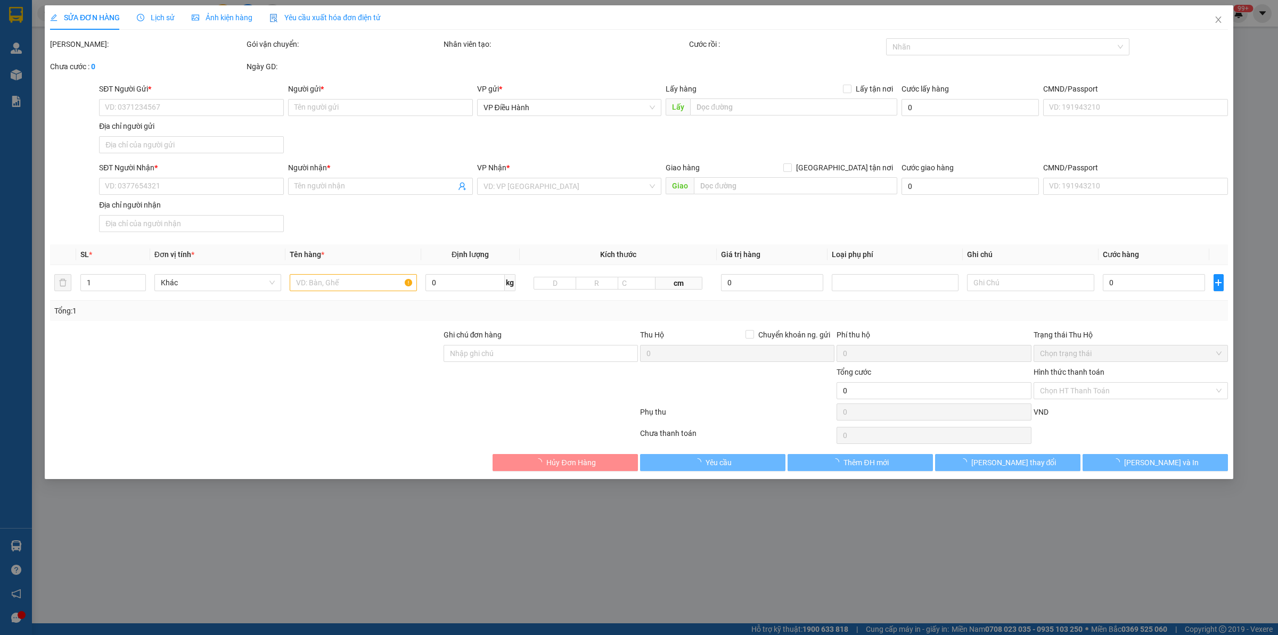
type input "0398923986"
type input "[PERSON_NAME]"
type input "0366545445"
type input "tixi max"
type input "1.200.000"
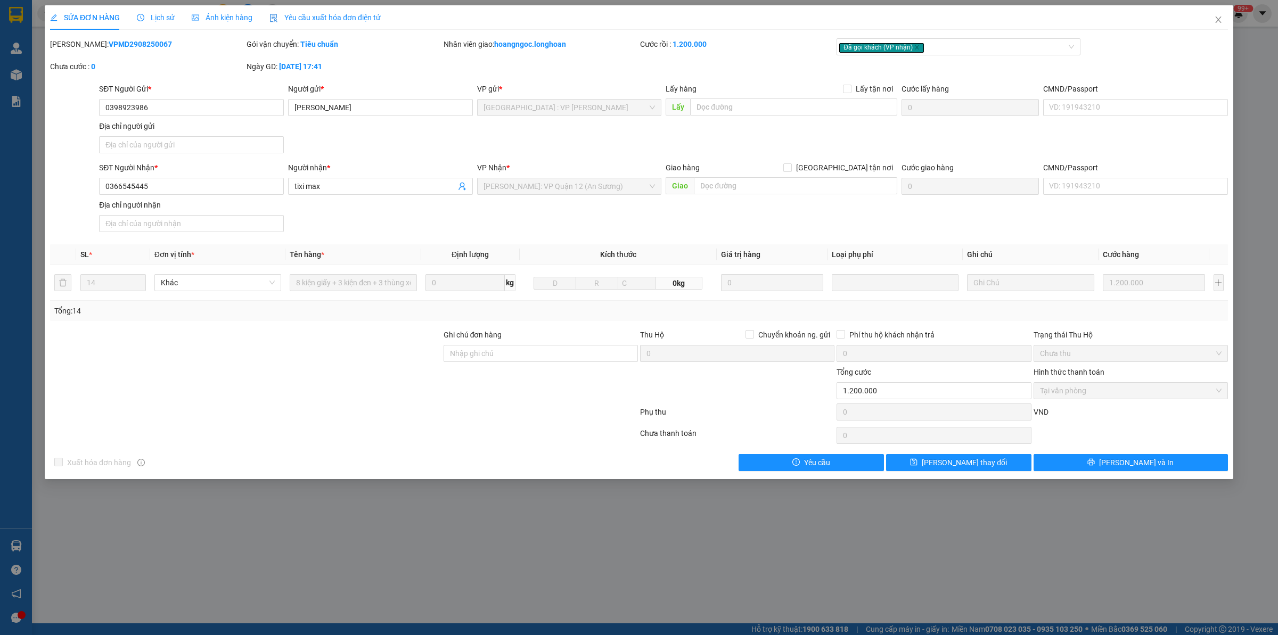
click at [156, 19] on span "Lịch sử" at bounding box center [156, 17] width 38 height 9
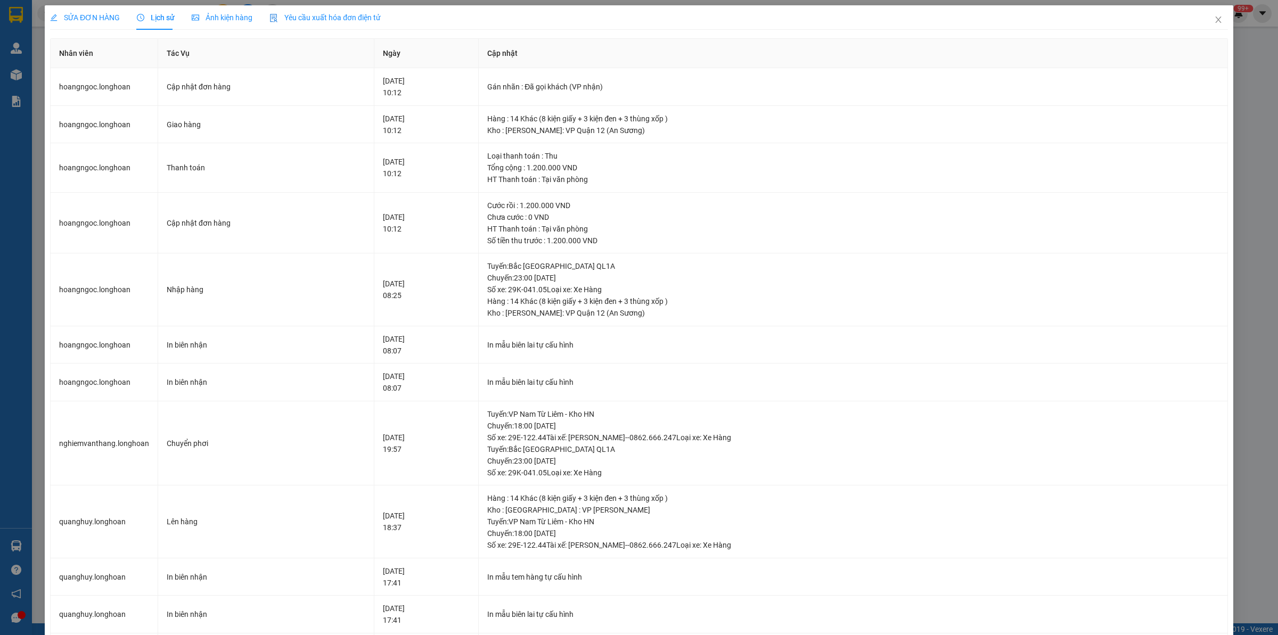
click at [94, 17] on span "SỬA ĐƠN HÀNG" at bounding box center [85, 17] width 70 height 9
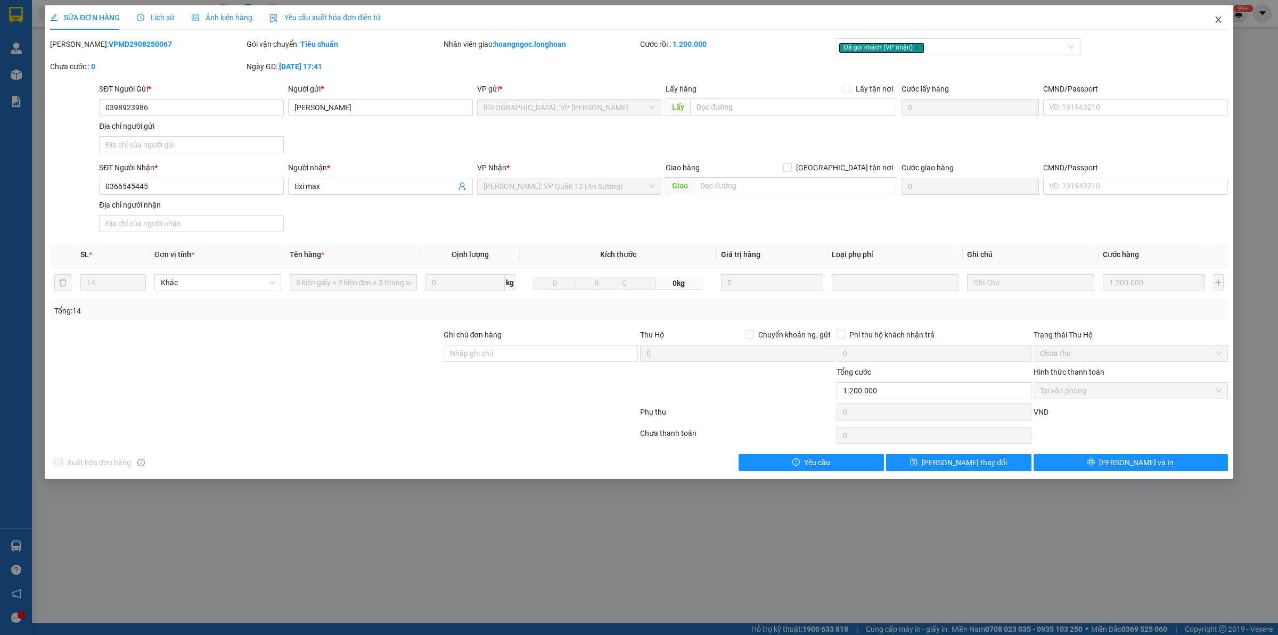
click at [1218, 24] on span "Close" at bounding box center [1218, 20] width 30 height 30
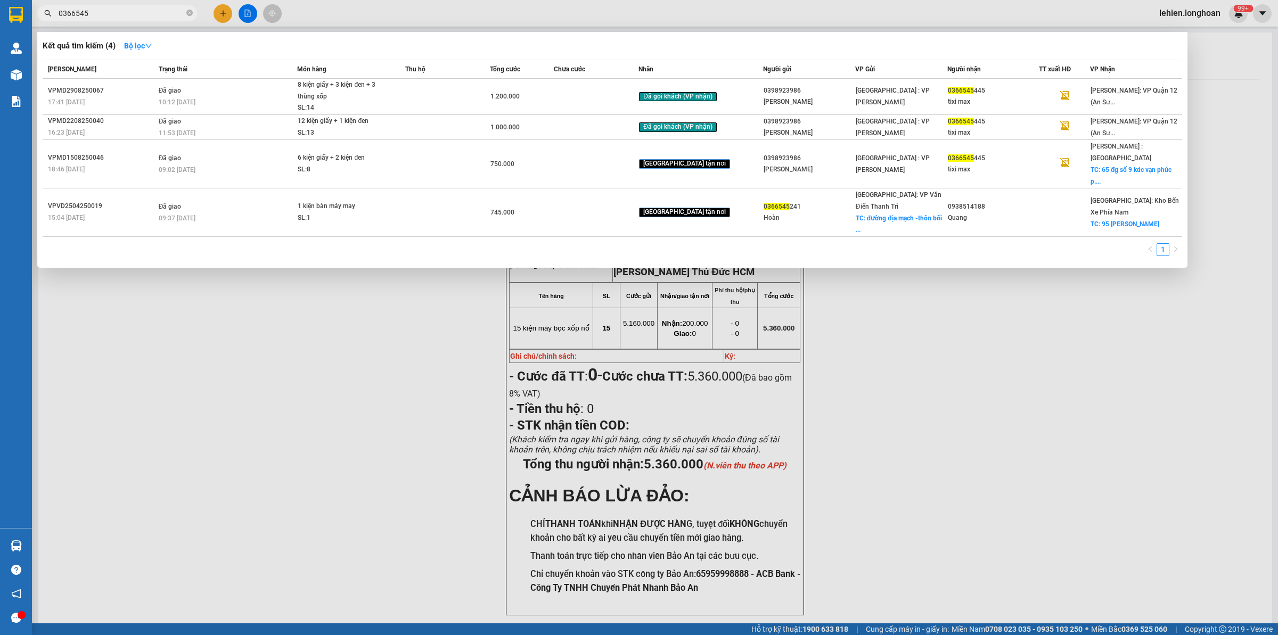
click at [187, 9] on span at bounding box center [189, 14] width 6 height 10
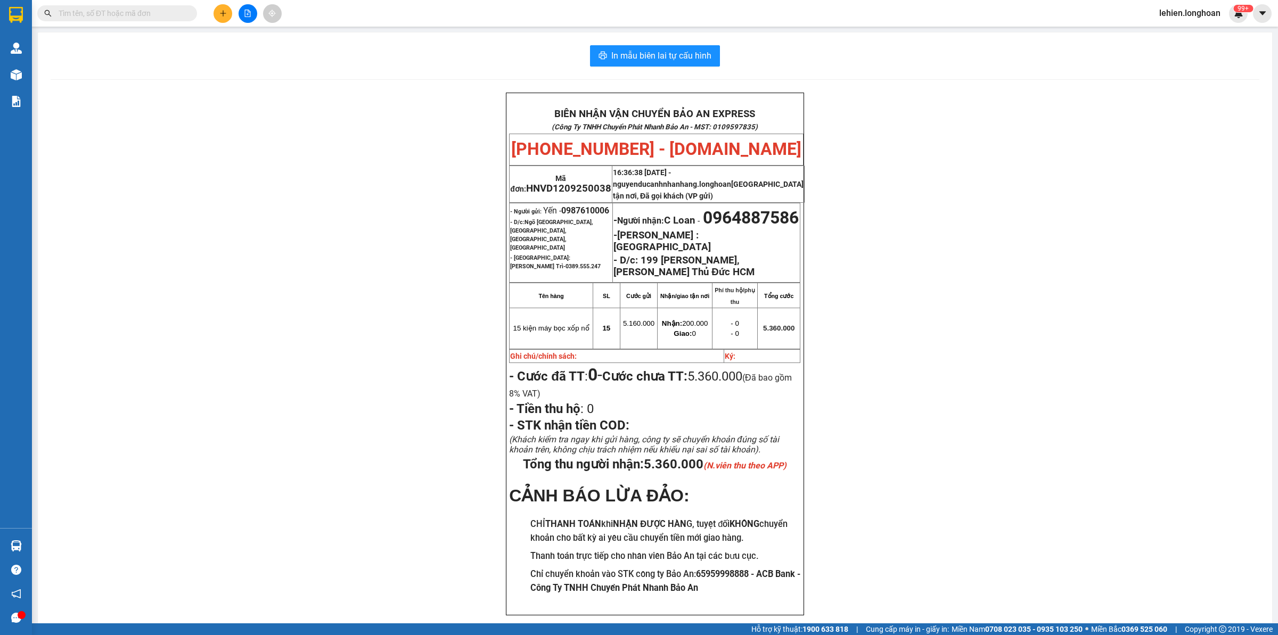
paste input "0967638586"
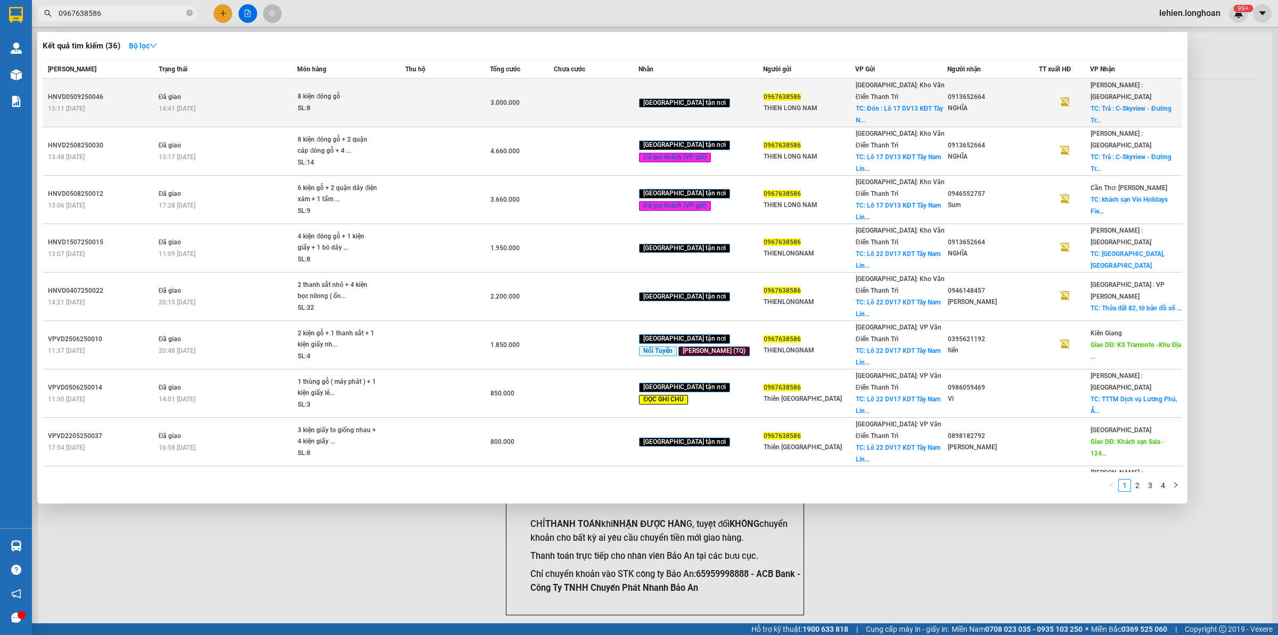
click at [261, 104] on div "14:41 [DATE]" at bounding box center [228, 109] width 138 height 12
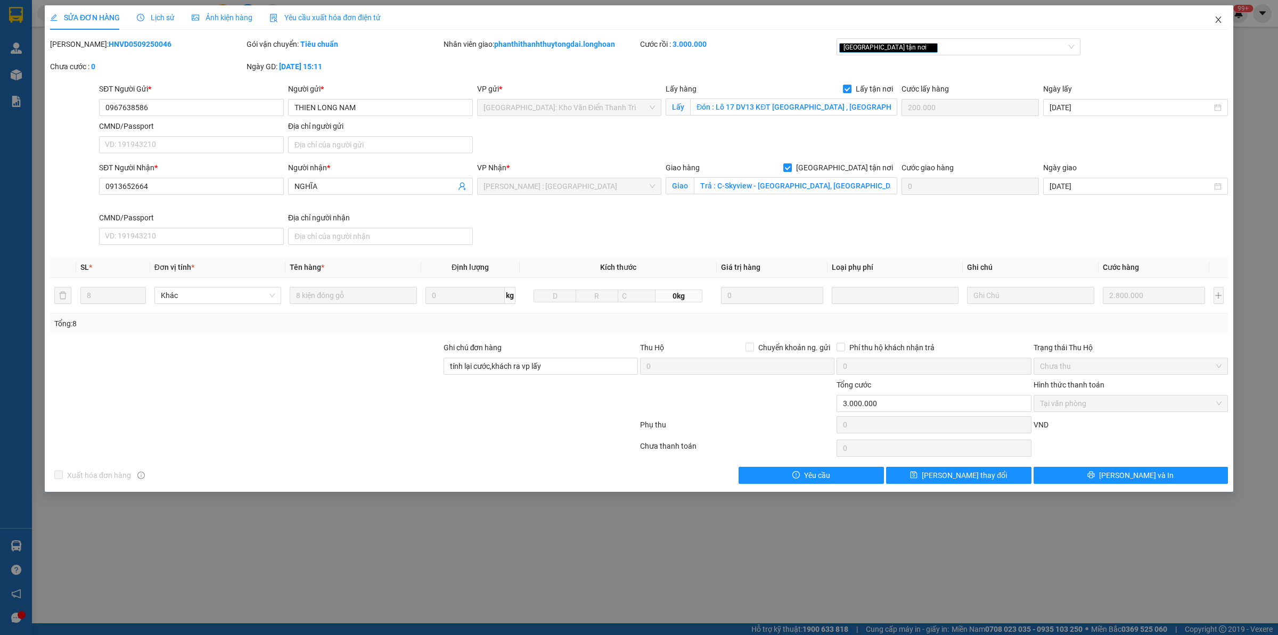
click at [1209, 12] on span "Close" at bounding box center [1218, 20] width 30 height 30
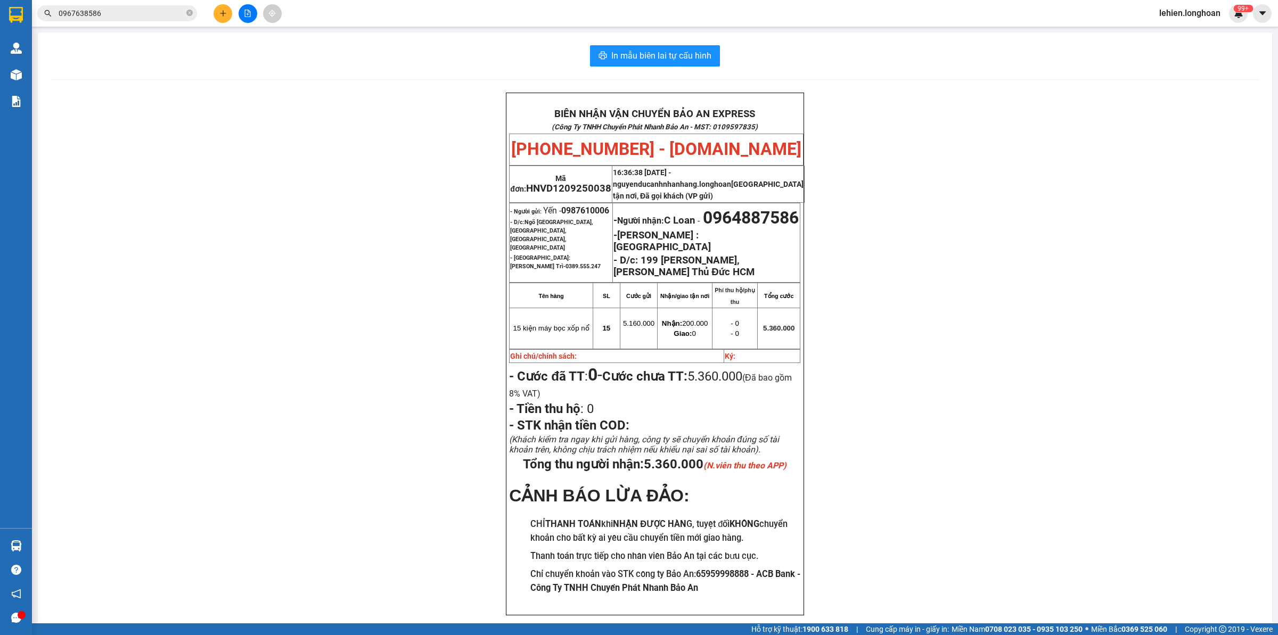
click at [152, 9] on input "0967638586" at bounding box center [122, 13] width 126 height 12
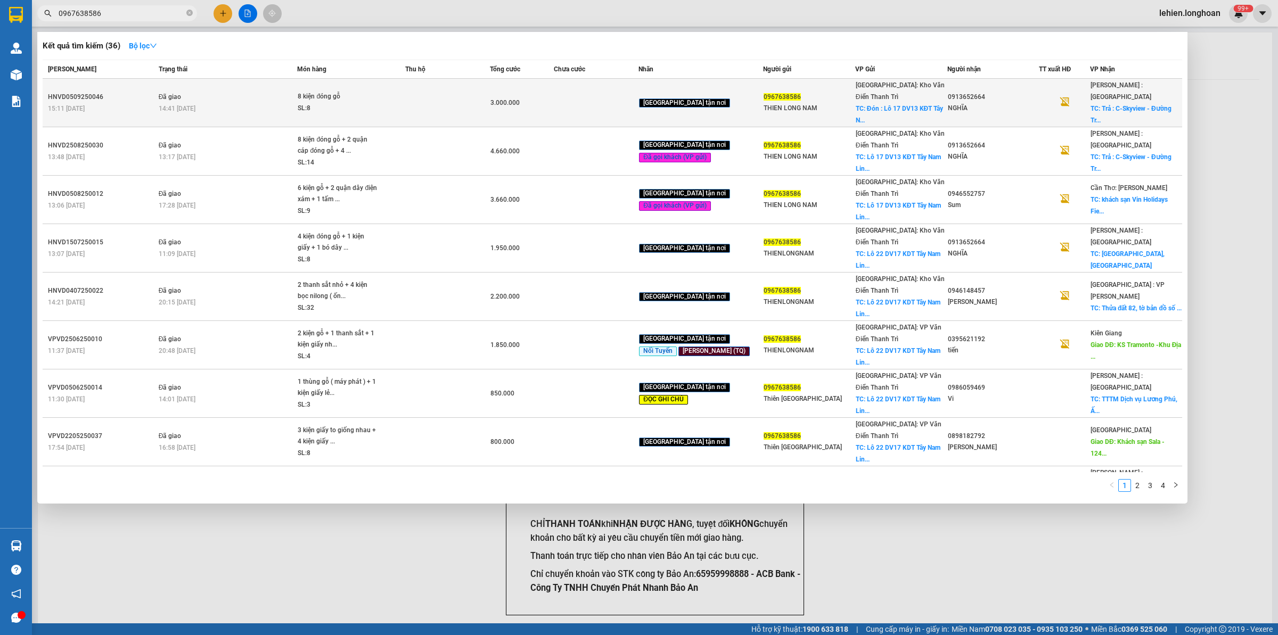
click at [344, 104] on div "SL: 8" at bounding box center [338, 109] width 80 height 12
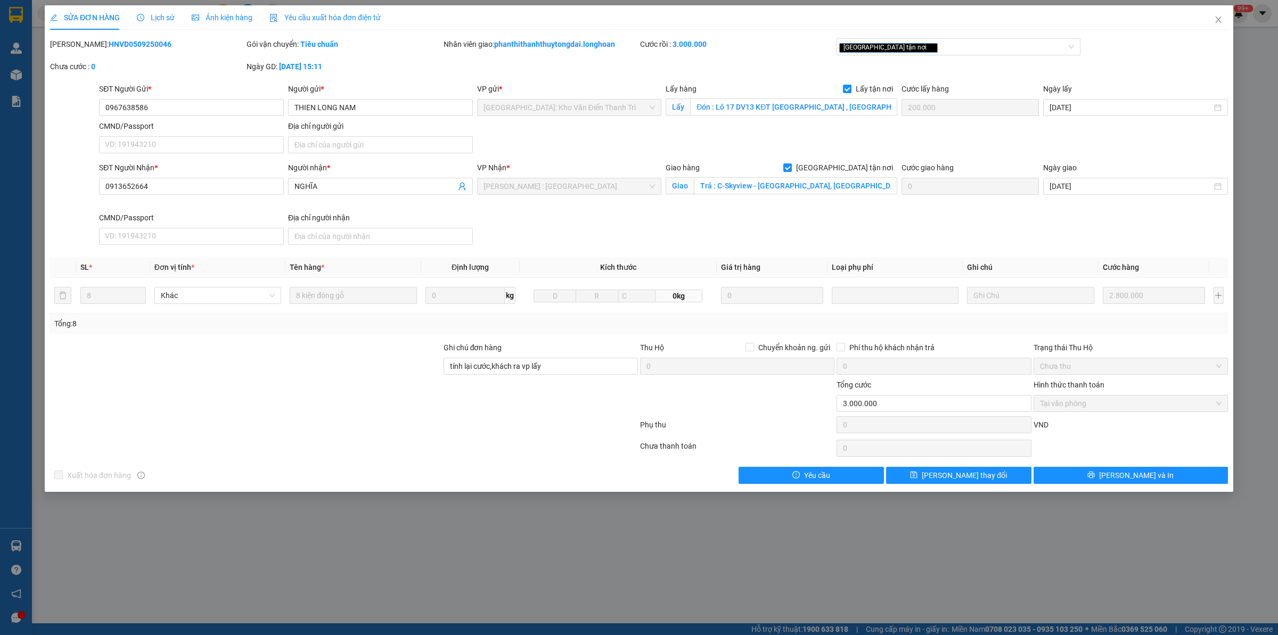
click at [127, 44] on b "HNVD0509250046" at bounding box center [140, 44] width 63 height 9
copy b "HNVD0509250046"
click at [146, 17] on span "Lịch sử" at bounding box center [156, 17] width 38 height 9
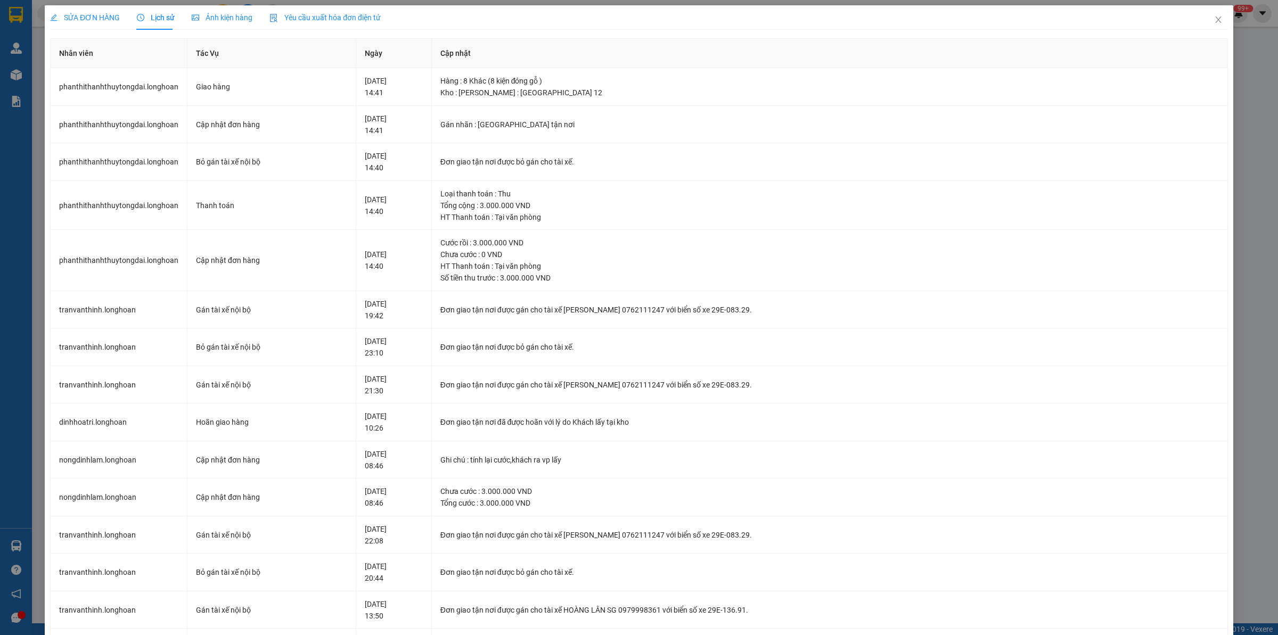
drag, startPoint x: 92, startPoint y: 13, endPoint x: 94, endPoint y: 1, distance: 12.9
click at [92, 14] on span "SỬA ĐƠN HÀNG" at bounding box center [85, 17] width 70 height 9
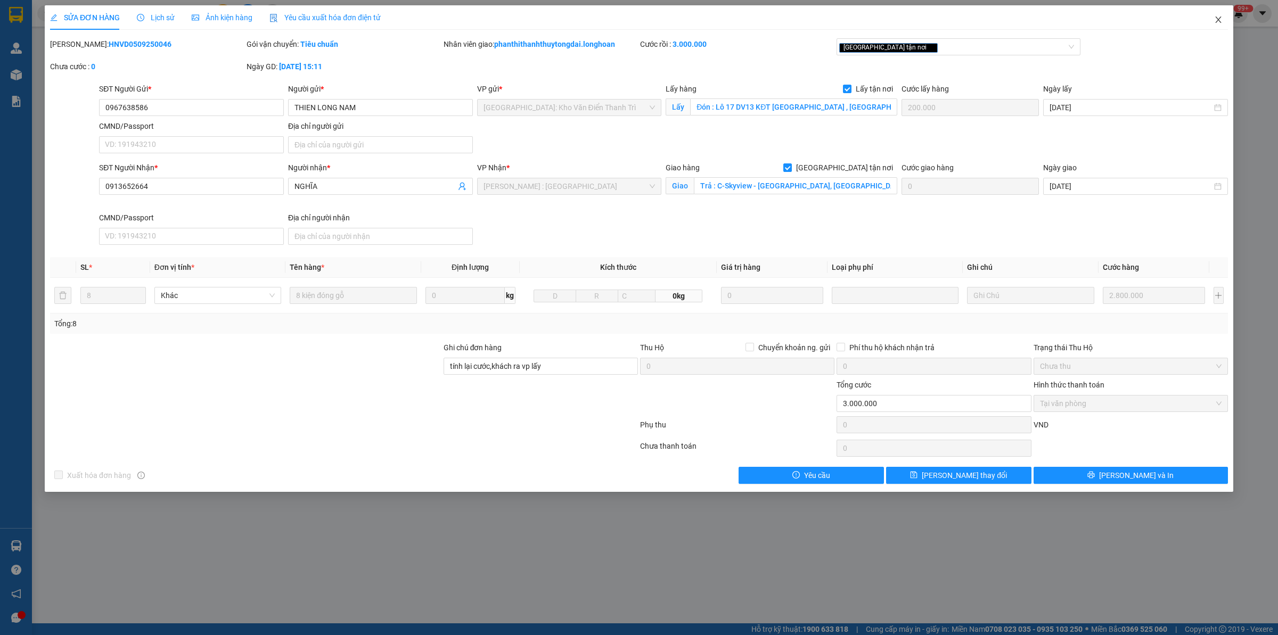
click at [1214, 9] on span "Close" at bounding box center [1218, 20] width 30 height 30
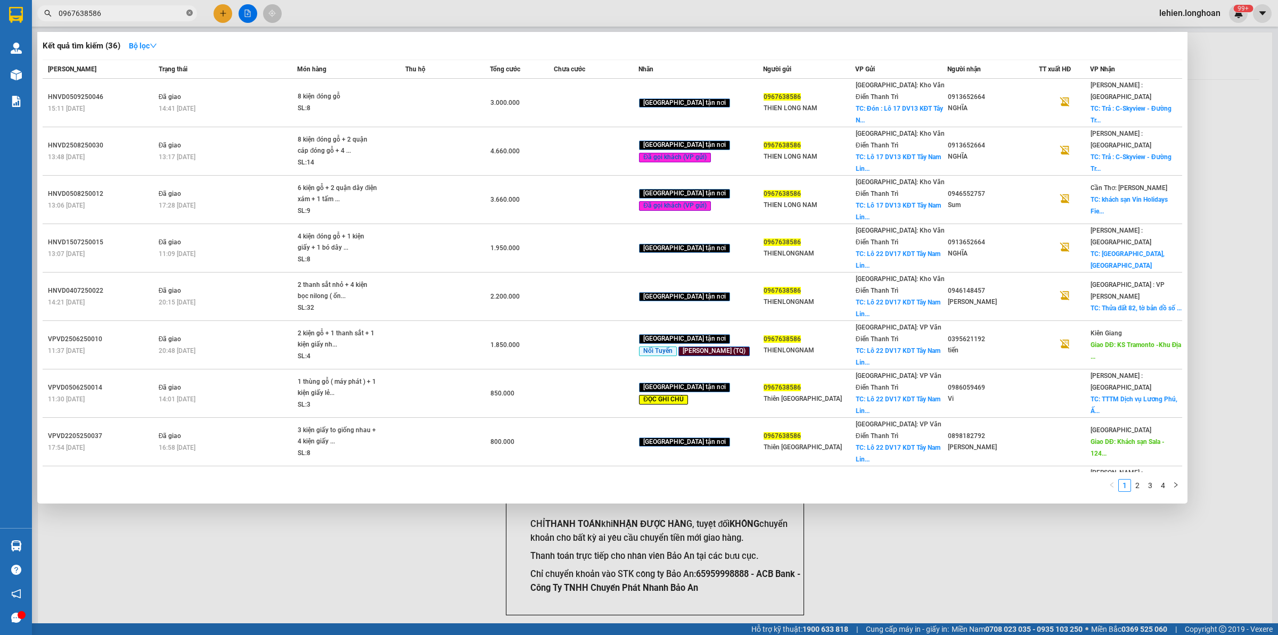
click at [190, 14] on icon "close-circle" at bounding box center [189, 13] width 6 height 6
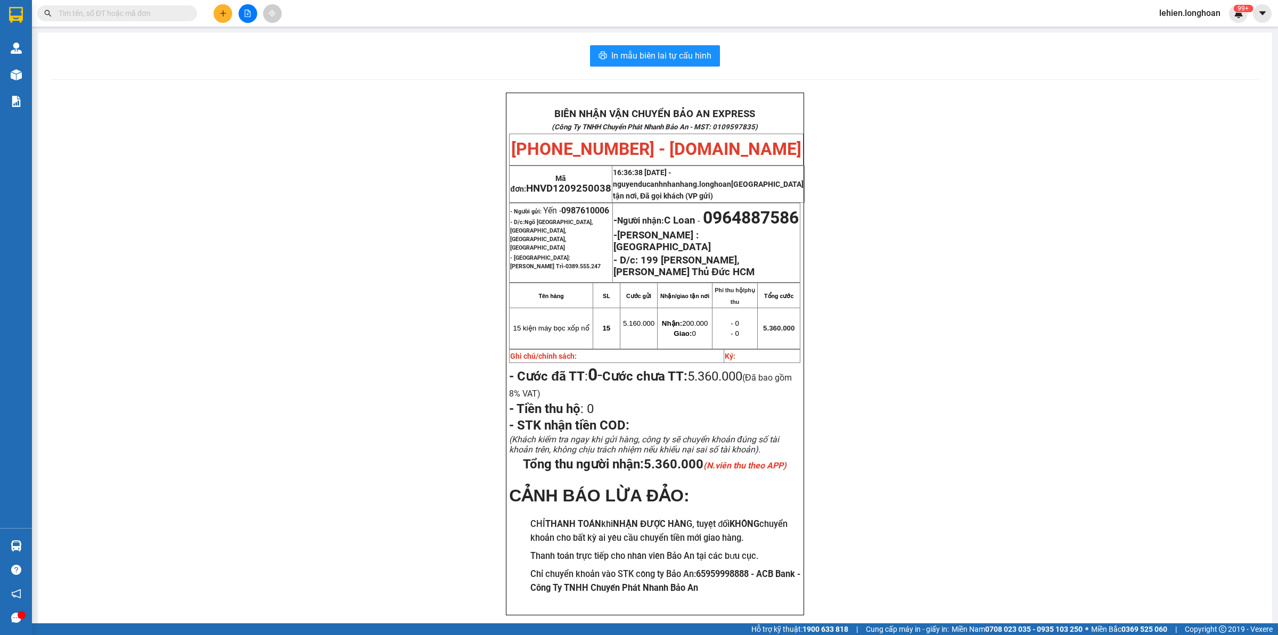
paste input "0985329998"
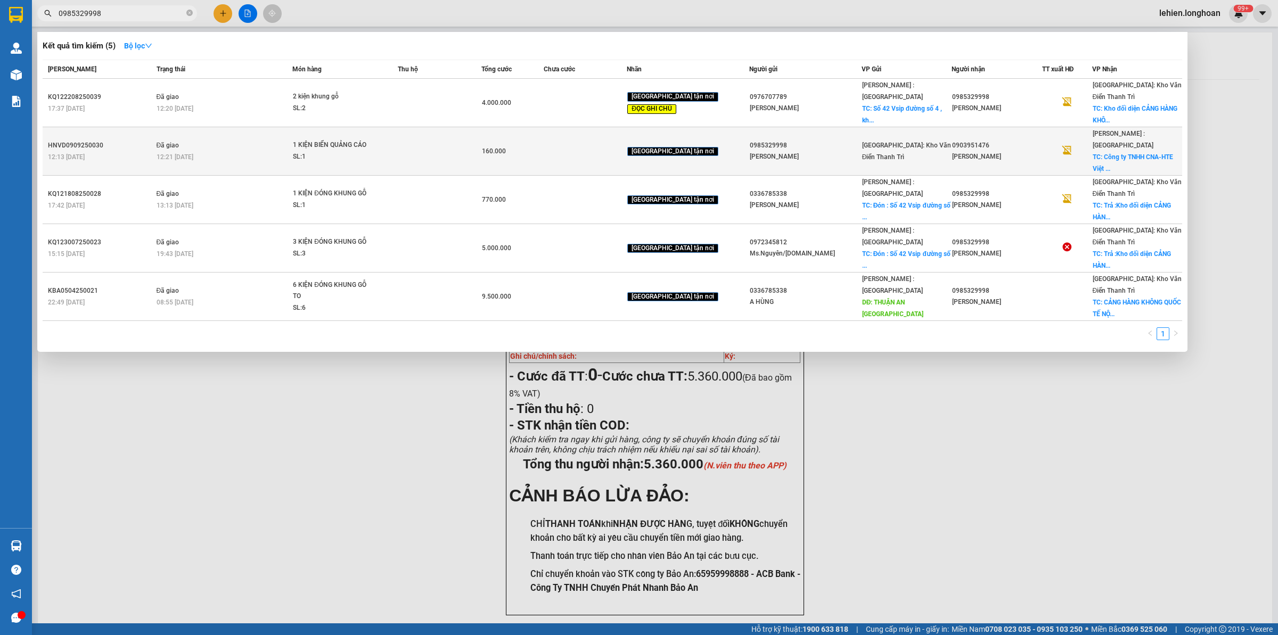
click at [283, 151] on div "12:21 [DATE]" at bounding box center [225, 157] width 136 height 12
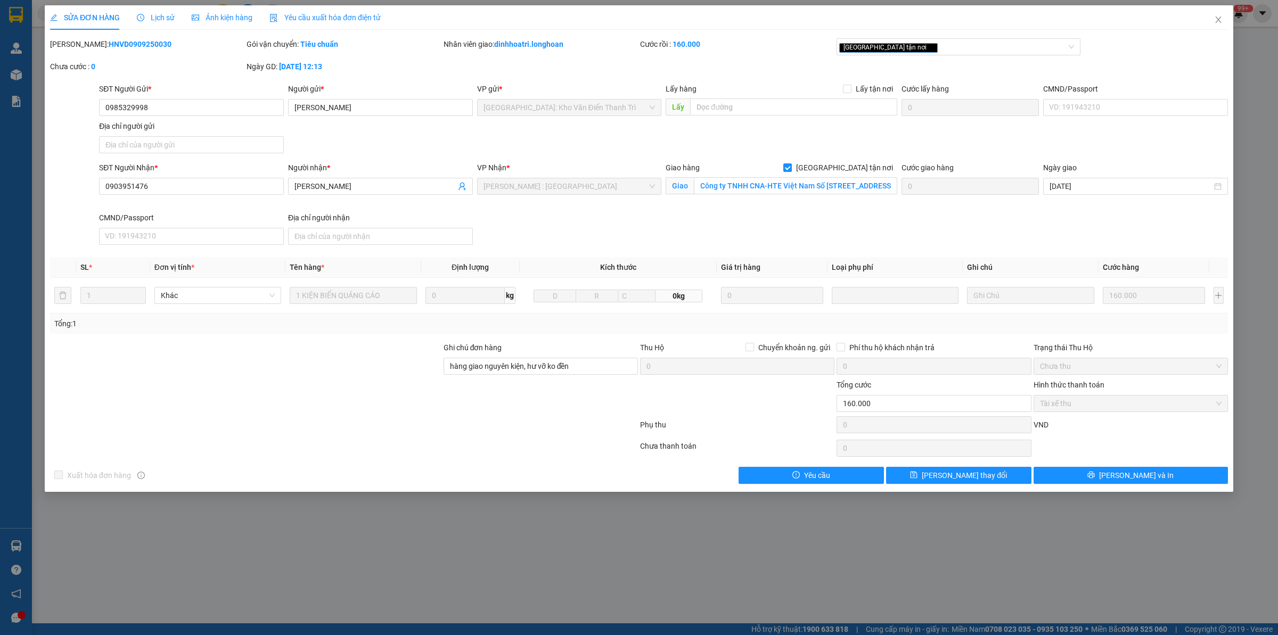
click at [116, 40] on b "HNVD0909250030" at bounding box center [140, 44] width 63 height 9
click at [153, 9] on div "Lịch sử" at bounding box center [156, 17] width 38 height 24
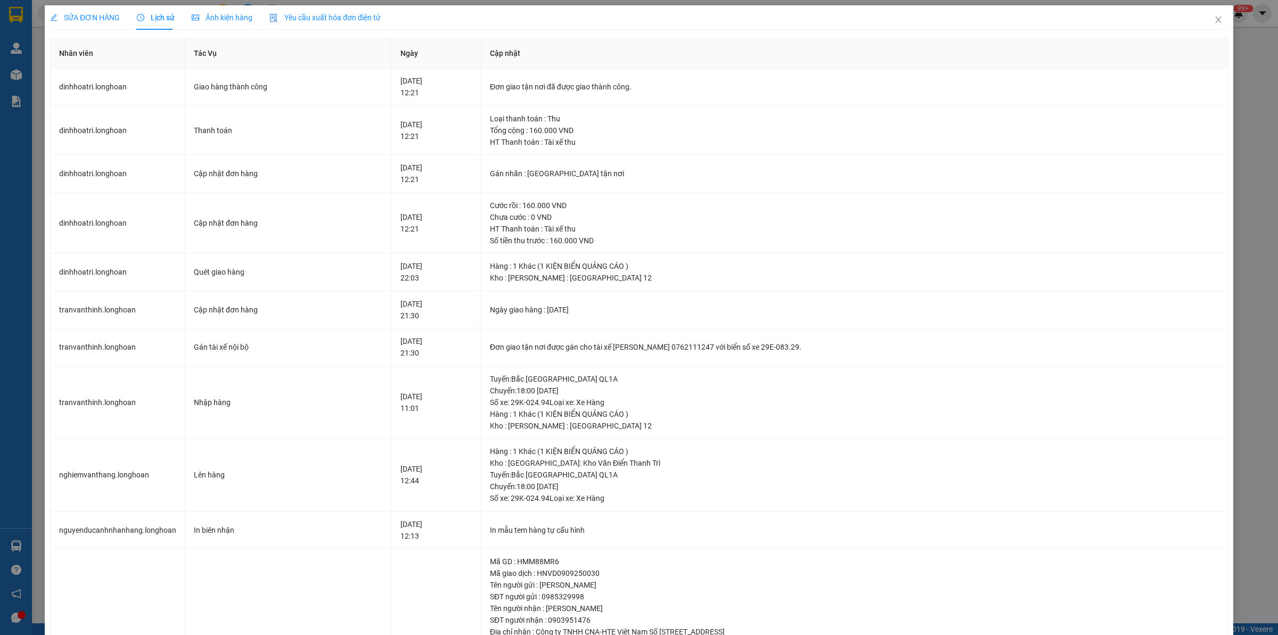
click at [118, 17] on span "SỬA ĐƠN HÀNG" at bounding box center [85, 17] width 70 height 9
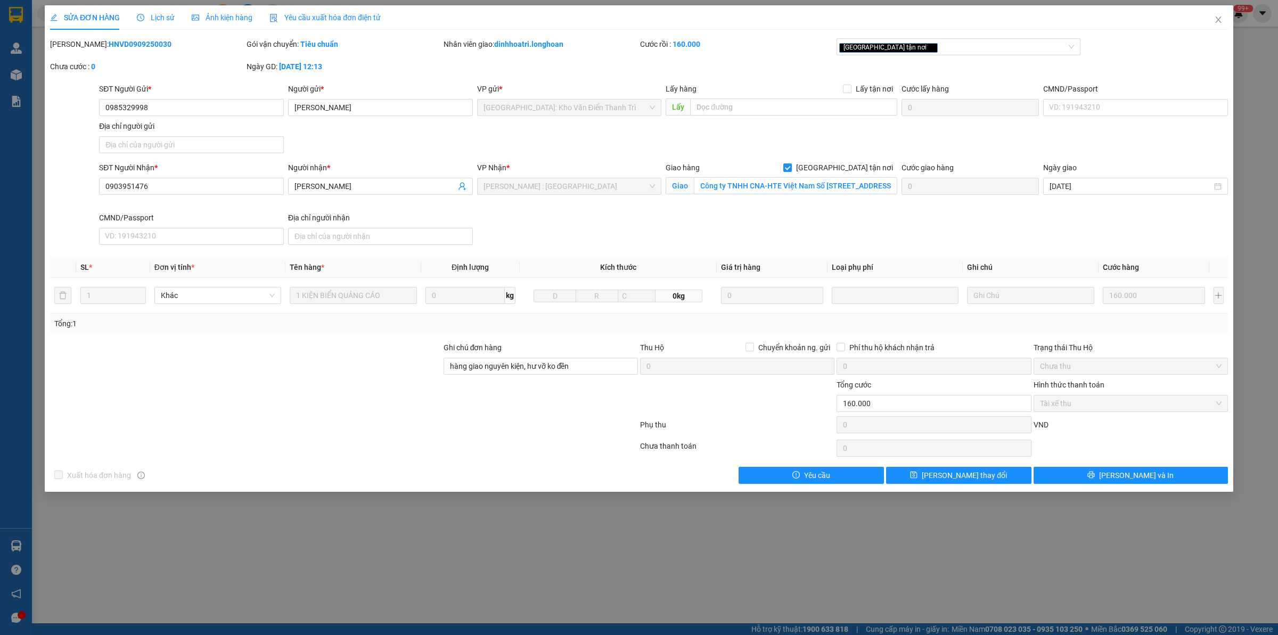
click at [120, 43] on b "HNVD0909250030" at bounding box center [140, 44] width 63 height 9
copy b "HNVD0909250030"
click at [805, 189] on input "Công ty TNHH CNA-HTE Việt Nam Số [STREET_ADDRESS]" at bounding box center [795, 185] width 203 height 17
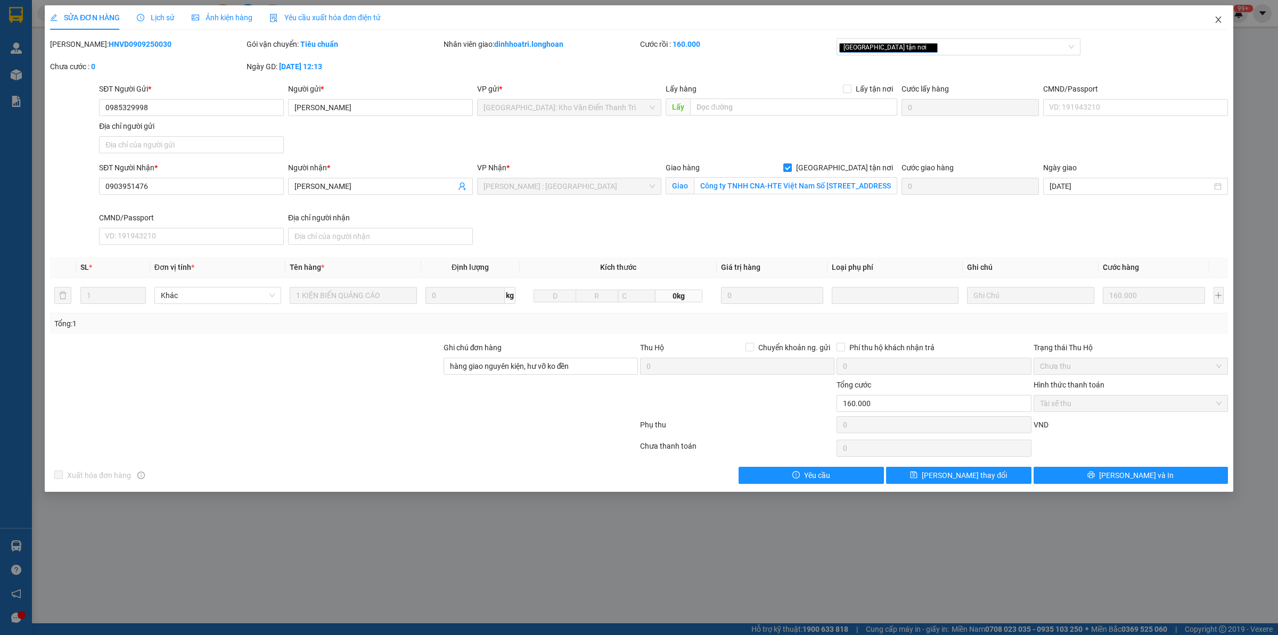
click at [1218, 26] on span "Close" at bounding box center [1218, 20] width 30 height 30
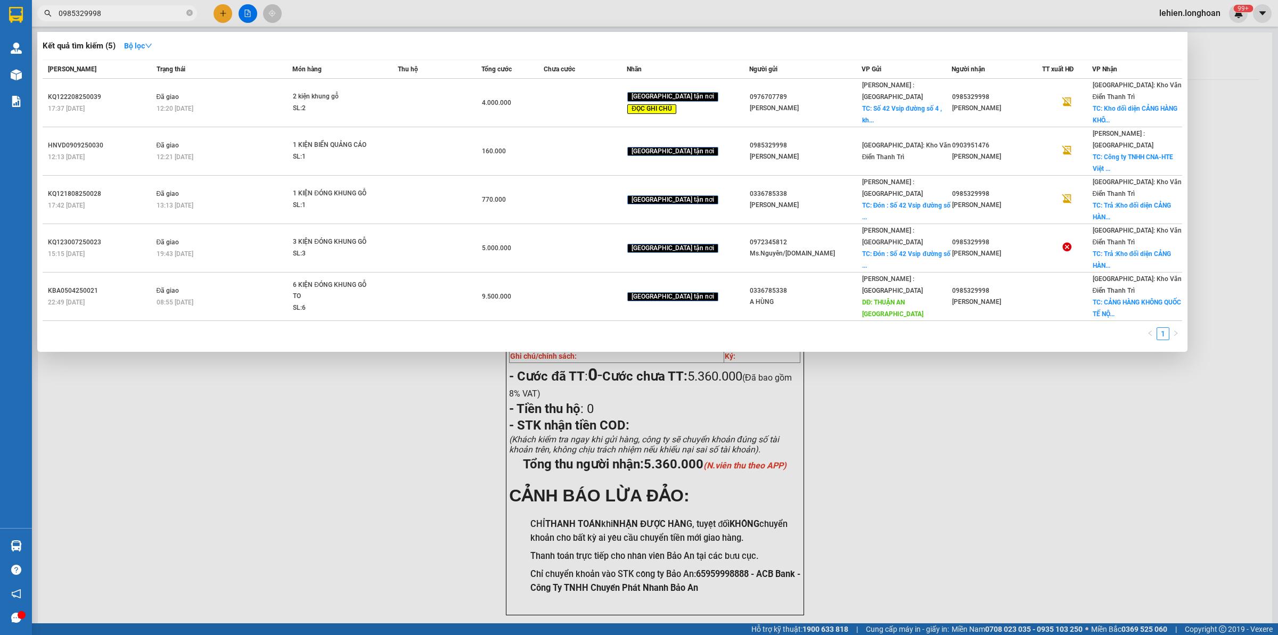
click at [163, 11] on input "0985329998" at bounding box center [122, 13] width 126 height 12
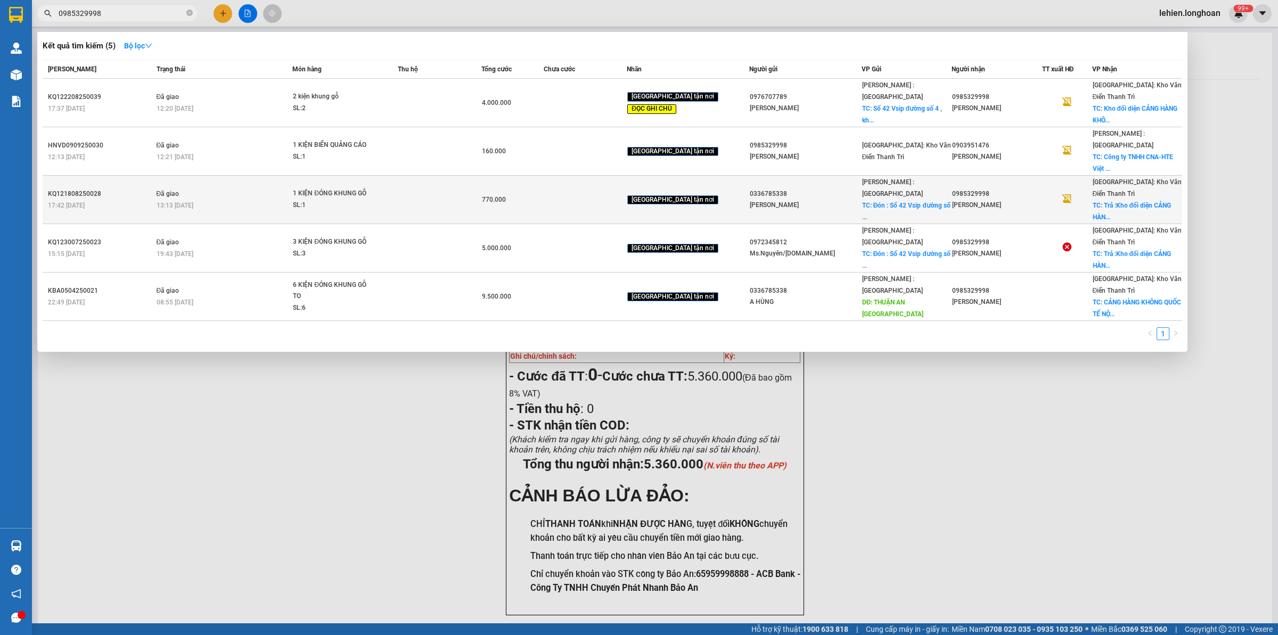
click at [544, 176] on td "770.000" at bounding box center [512, 200] width 62 height 48
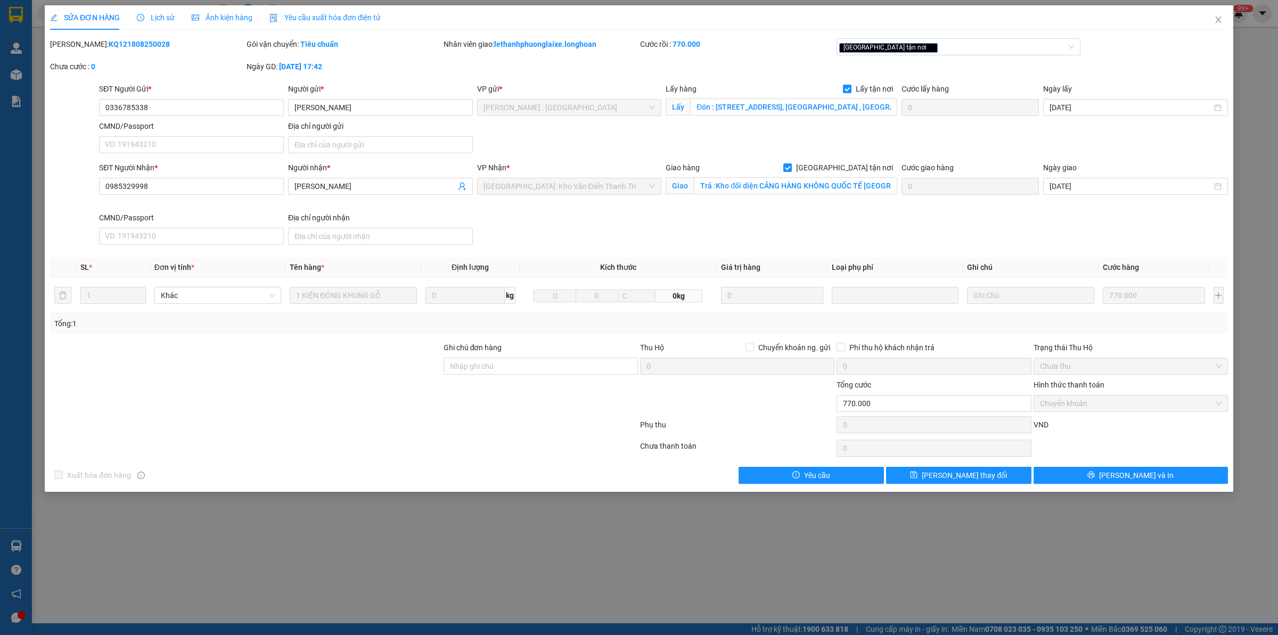
click at [786, 118] on div "Lấy hàng Lấy tận nơi Lấy Đón : Số 42 Vsip đường số 4 , khu côg nghiệp [GEOGRAPH…" at bounding box center [781, 101] width 232 height 37
click at [807, 112] on input "Đón : [STREET_ADDRESS], [GEOGRAPHIC_DATA] , [GEOGRAPHIC_DATA]( [GEOGRAPHIC_DATA…" at bounding box center [793, 106] width 207 height 17
click at [816, 107] on input "Đón : [STREET_ADDRESS], [GEOGRAPHIC_DATA] , [GEOGRAPHIC_DATA]( [GEOGRAPHIC_DATA…" at bounding box center [793, 106] width 207 height 17
drag, startPoint x: 799, startPoint y: 107, endPoint x: 759, endPoint y: 106, distance: 39.4
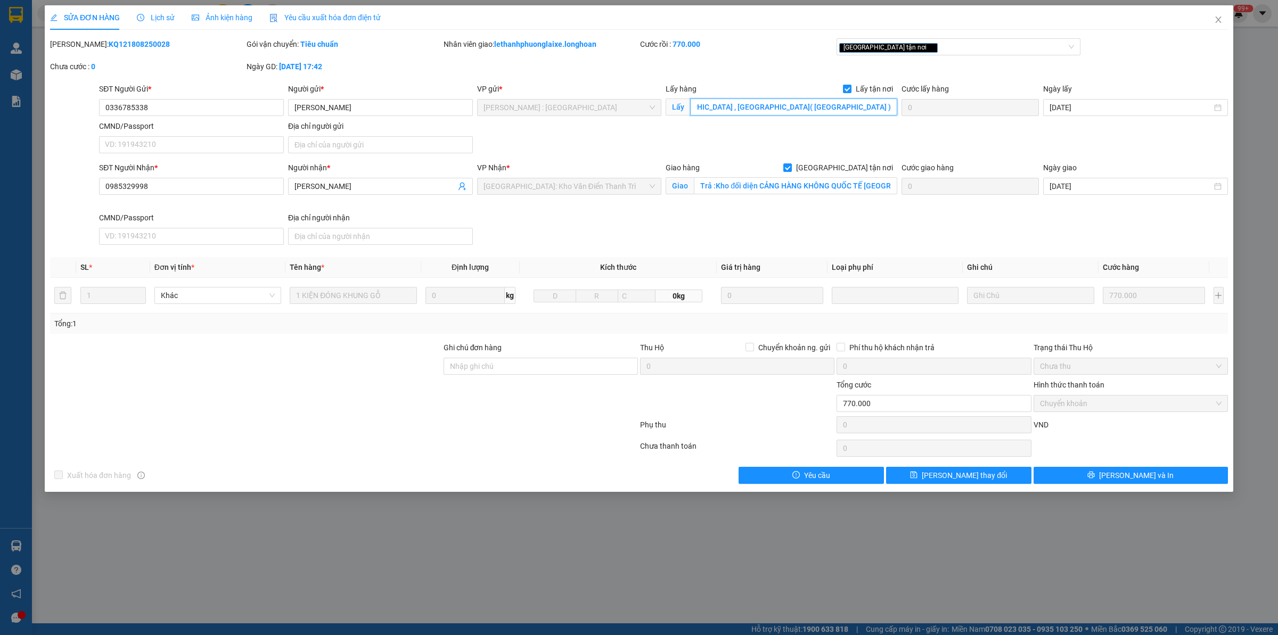
click at [759, 106] on input "Đón : [STREET_ADDRESS], [GEOGRAPHIC_DATA] , [GEOGRAPHIC_DATA]( [GEOGRAPHIC_DATA…" at bounding box center [793, 106] width 207 height 17
click at [754, 186] on input "Trả :Kho đối diện CẢNG HÀNG KHÔNG QUỐC TẾ [GEOGRAPHIC_DATA] , XÃ [GEOGRAPHIC_DA…" at bounding box center [795, 185] width 203 height 17
click at [715, 187] on input "Trả :Kho đối diện CẢNG HÀNG KHÔNG QUỐC TẾ [GEOGRAPHIC_DATA] , XÃ [GEOGRAPHIC_DA…" at bounding box center [795, 185] width 203 height 17
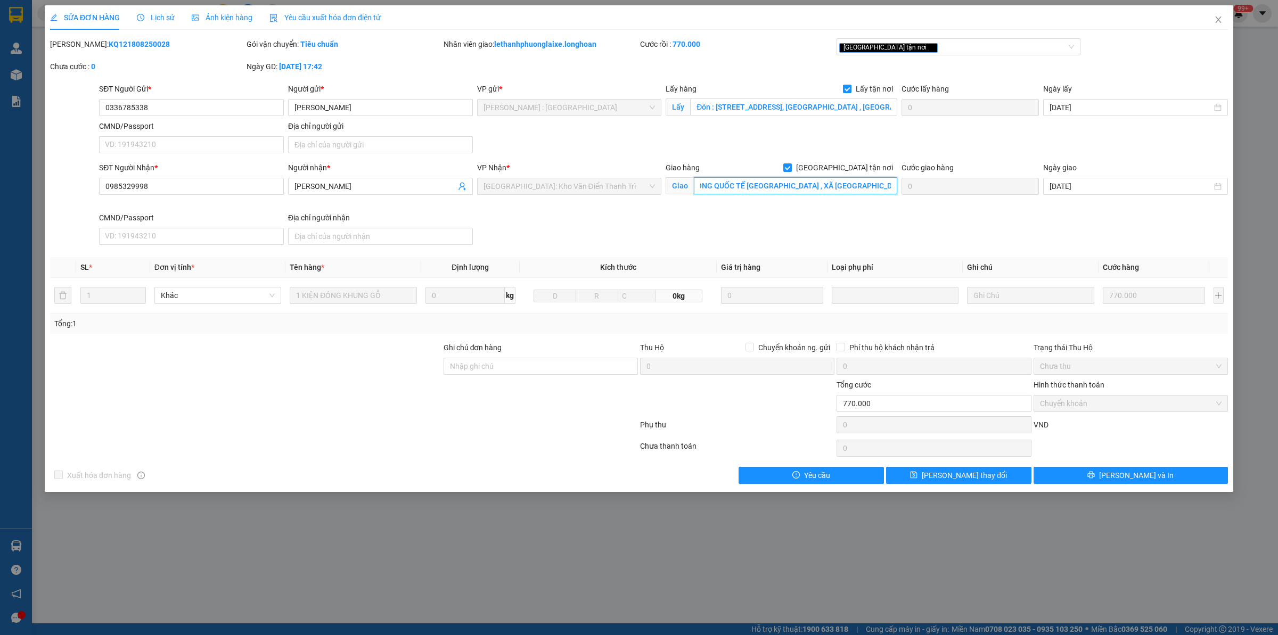
drag, startPoint x: 714, startPoint y: 183, endPoint x: 900, endPoint y: 178, distance: 185.3
click at [900, 178] on div "SĐT Người Nhận * 0985329998 Người nhận * Anh [PERSON_NAME] VP Nhận * [GEOGRAPHI…" at bounding box center [663, 205] width 1133 height 87
click at [1222, 20] on icon "close" at bounding box center [1218, 19] width 9 height 9
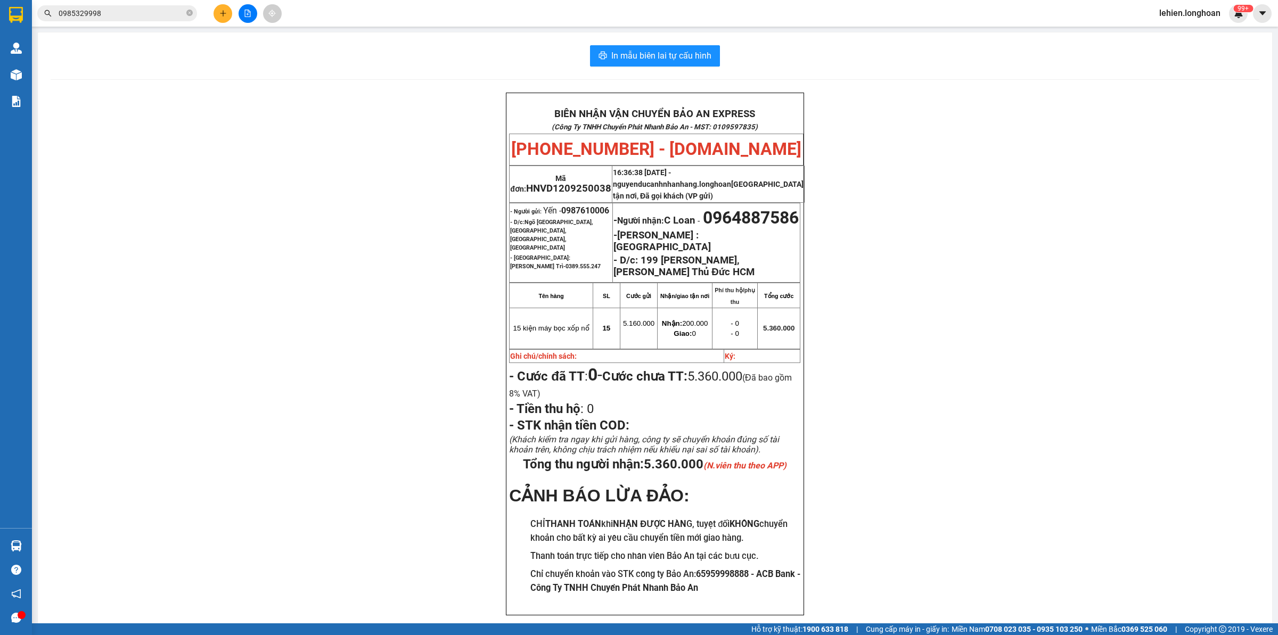
click at [188, 9] on span at bounding box center [189, 14] width 6 height 10
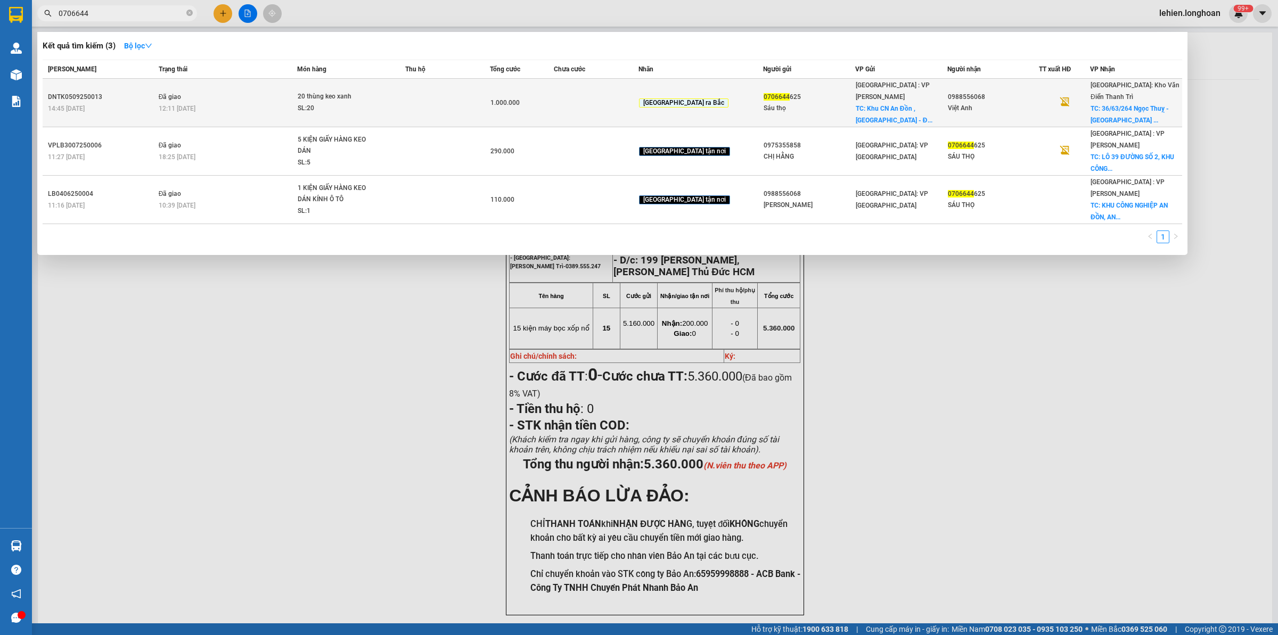
click at [520, 99] on span "1.000.000" at bounding box center [504, 102] width 29 height 7
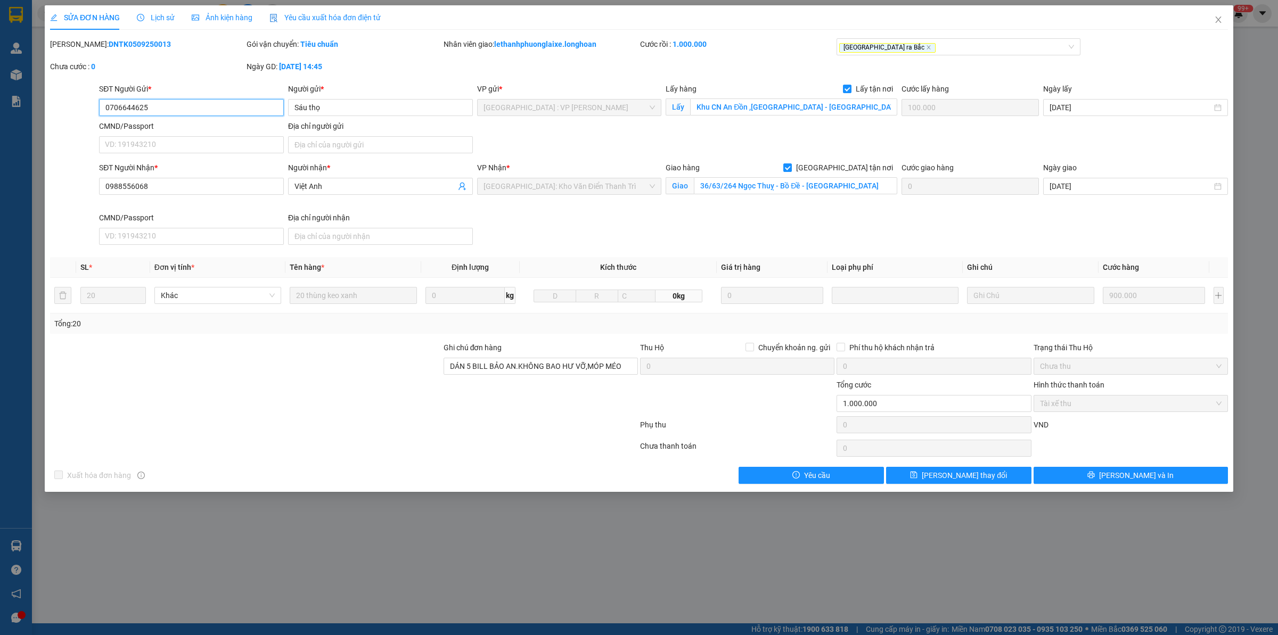
drag, startPoint x: 184, startPoint y: 111, endPoint x: 76, endPoint y: 118, distance: 108.3
click at [76, 118] on div "SĐT Người Gửi * 0706644625 0706644625 Người gửi * Sáu thọ VP gửi * [GEOGRAPHIC_…" at bounding box center [639, 120] width 1180 height 75
click at [1220, 22] on icon "close" at bounding box center [1218, 20] width 6 height 6
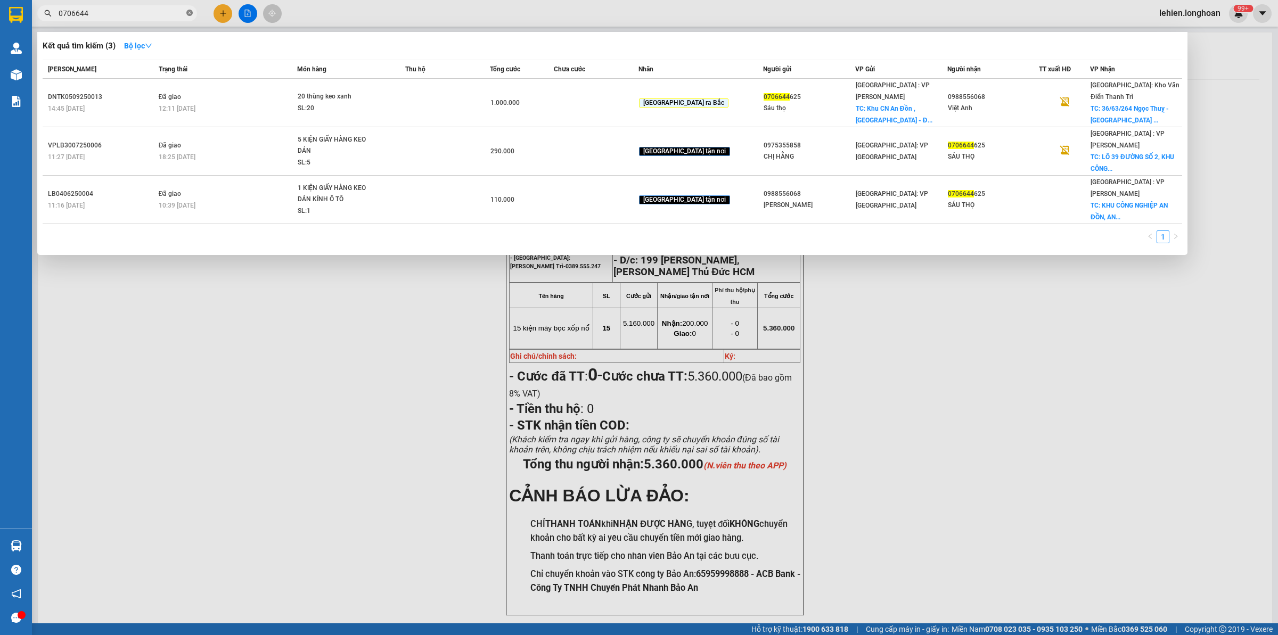
click at [187, 12] on icon "close-circle" at bounding box center [189, 13] width 6 height 6
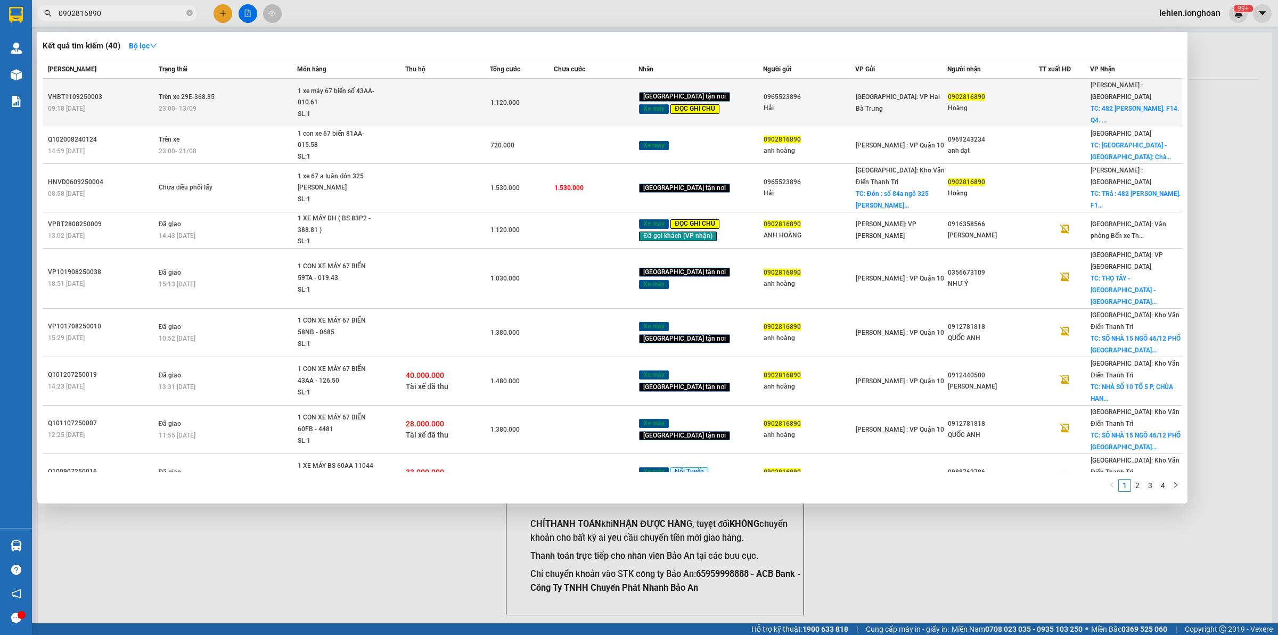
click at [459, 103] on td at bounding box center [447, 103] width 85 height 48
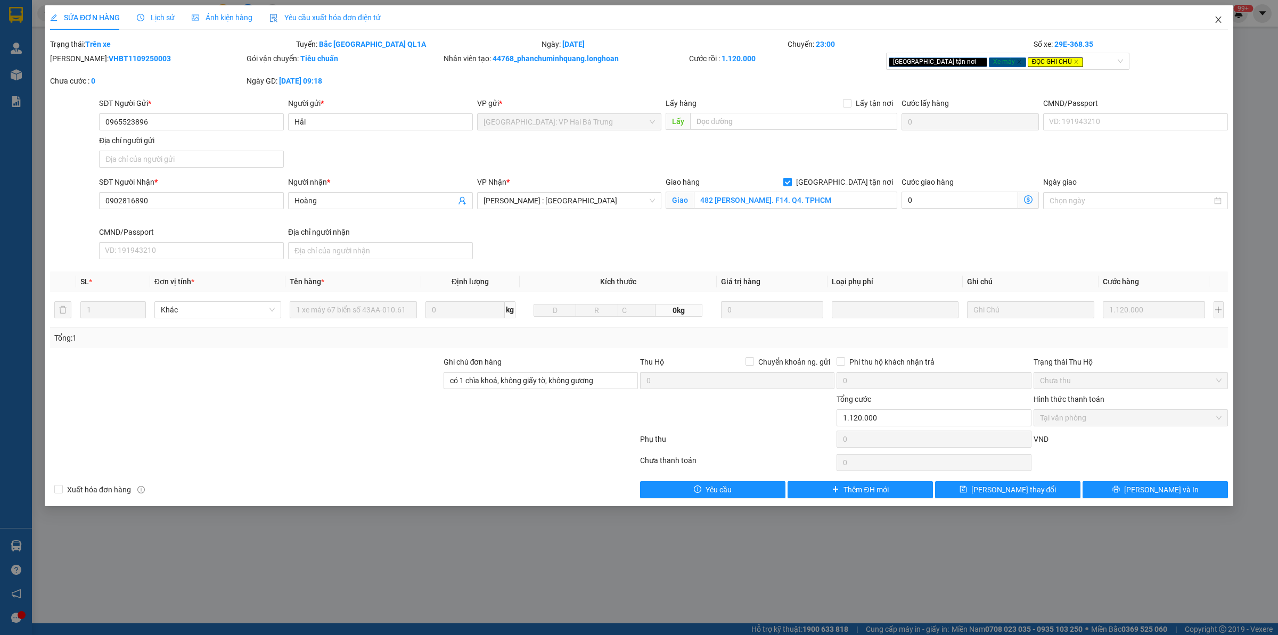
click at [1220, 15] on icon "close" at bounding box center [1218, 19] width 9 height 9
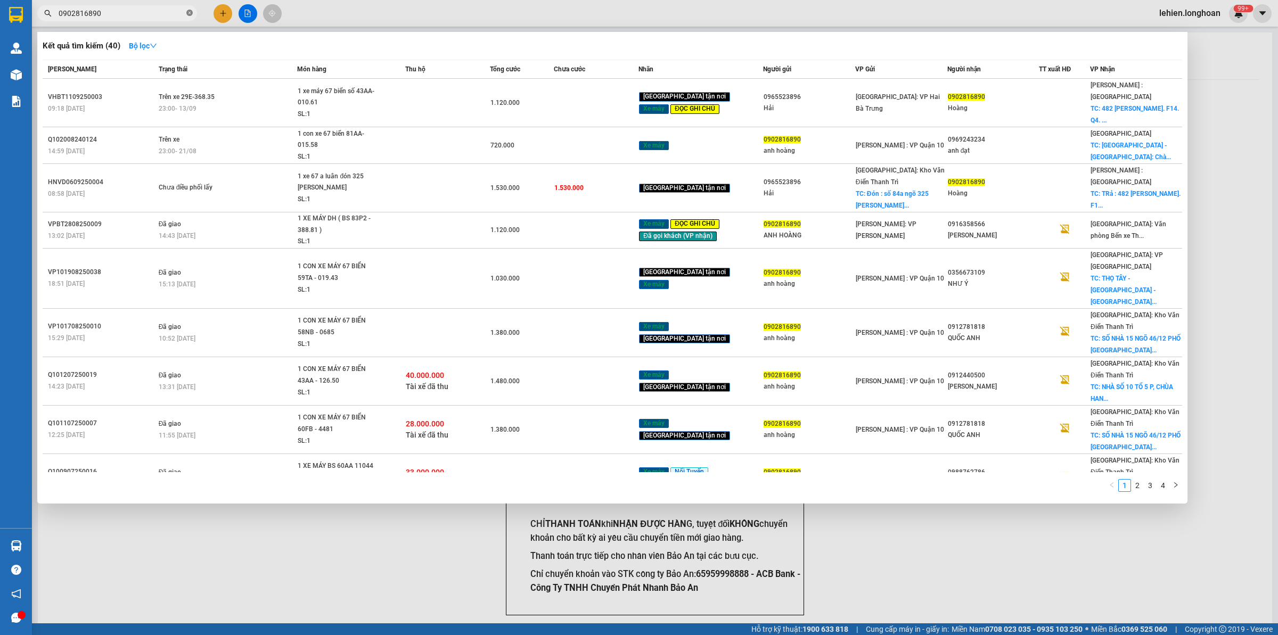
click at [188, 12] on icon "close-circle" at bounding box center [189, 13] width 6 height 6
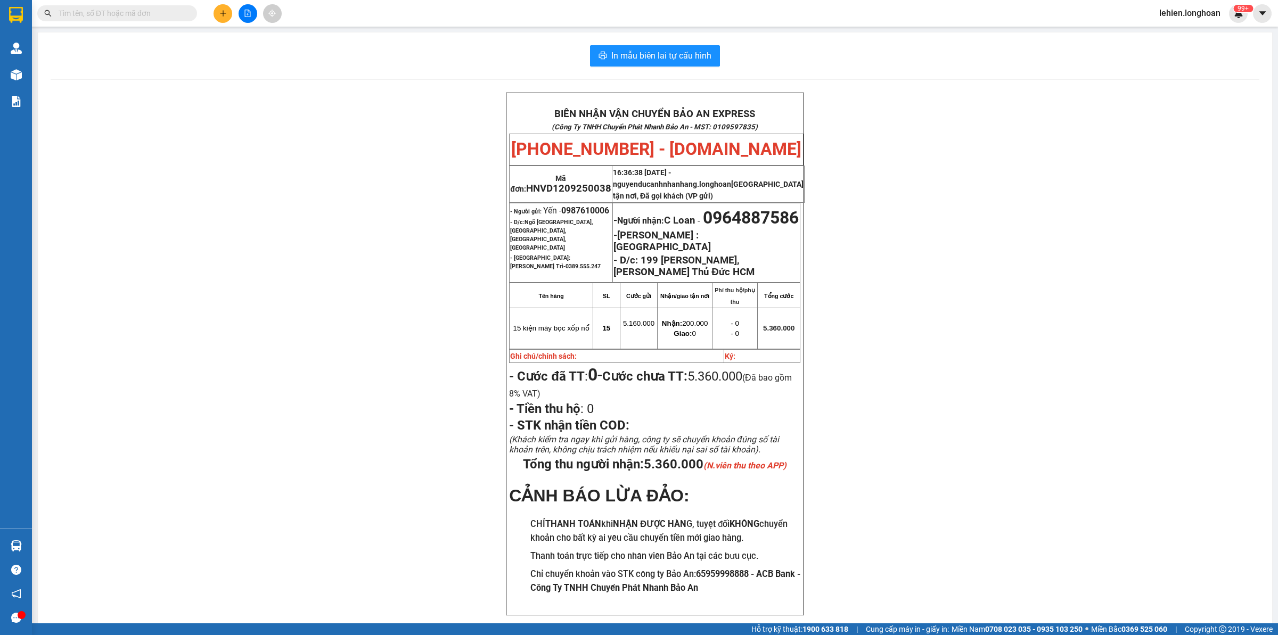
paste input "0976707789"
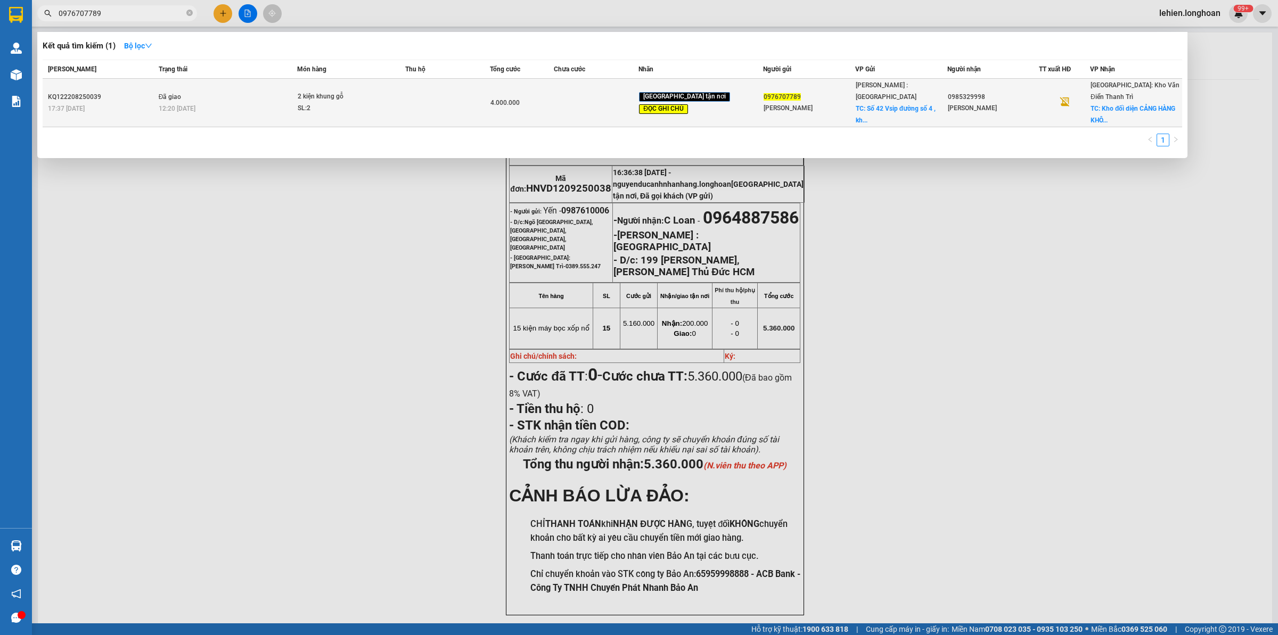
click at [226, 91] on td "Đã giao 12:20 [DATE]" at bounding box center [227, 103] width 142 height 48
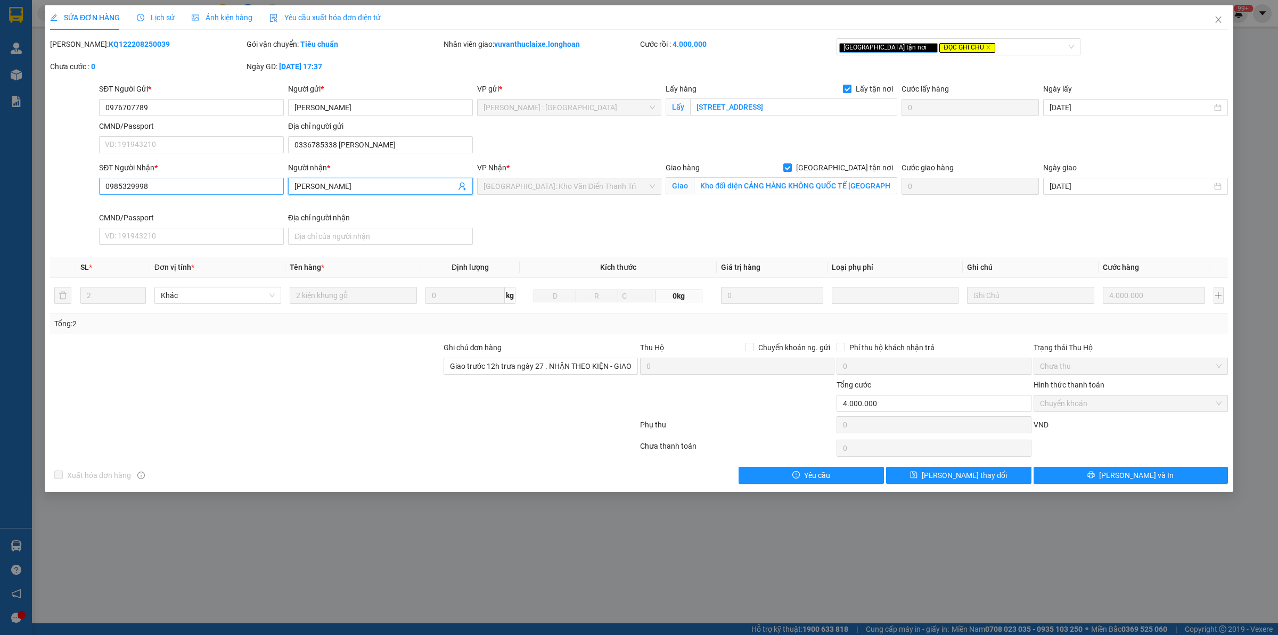
drag, startPoint x: 323, startPoint y: 187, endPoint x: 262, endPoint y: 191, distance: 60.8
click at [262, 191] on div "SĐT Người Nhận * 0985329998 Người nhận * [PERSON_NAME] VP Nhận * [GEOGRAPHIC_DA…" at bounding box center [663, 205] width 1133 height 87
click at [177, 185] on input "0985329998" at bounding box center [191, 186] width 185 height 17
click at [177, 187] on input "0985329998" at bounding box center [191, 186] width 185 height 17
drag, startPoint x: 146, startPoint y: 197, endPoint x: 124, endPoint y: 180, distance: 28.5
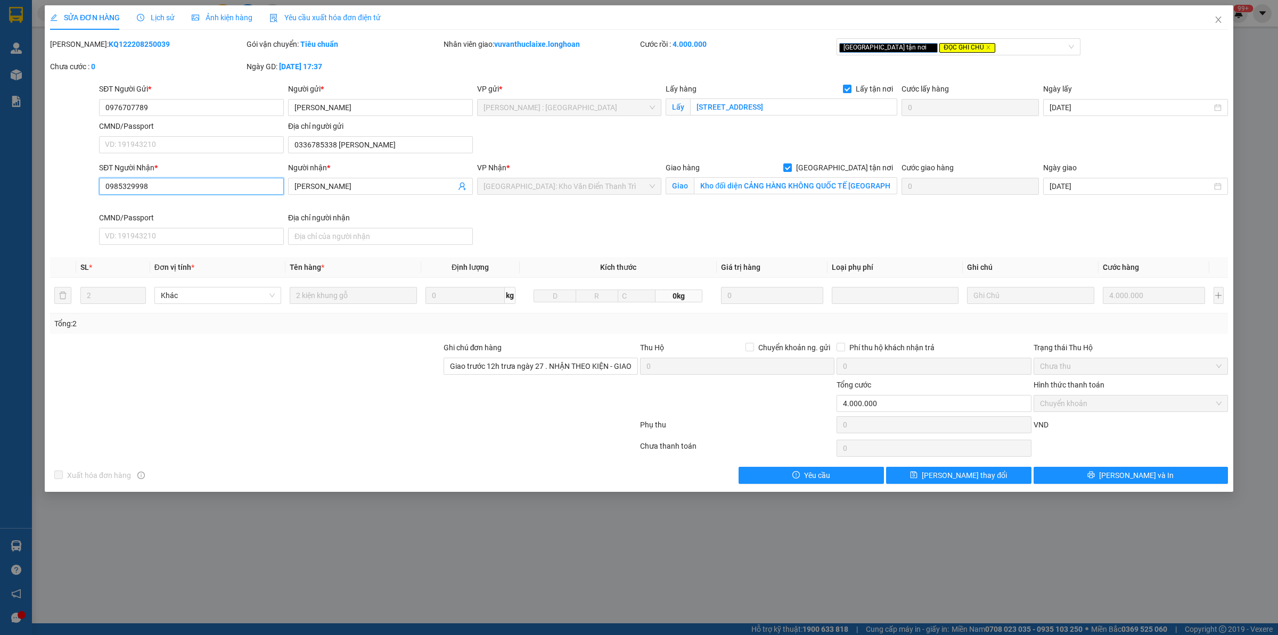
click at [124, 180] on input "0985329998" at bounding box center [191, 186] width 185 height 17
click at [174, 194] on input "0985329998" at bounding box center [191, 186] width 185 height 17
click at [1222, 19] on span "Close" at bounding box center [1218, 20] width 30 height 30
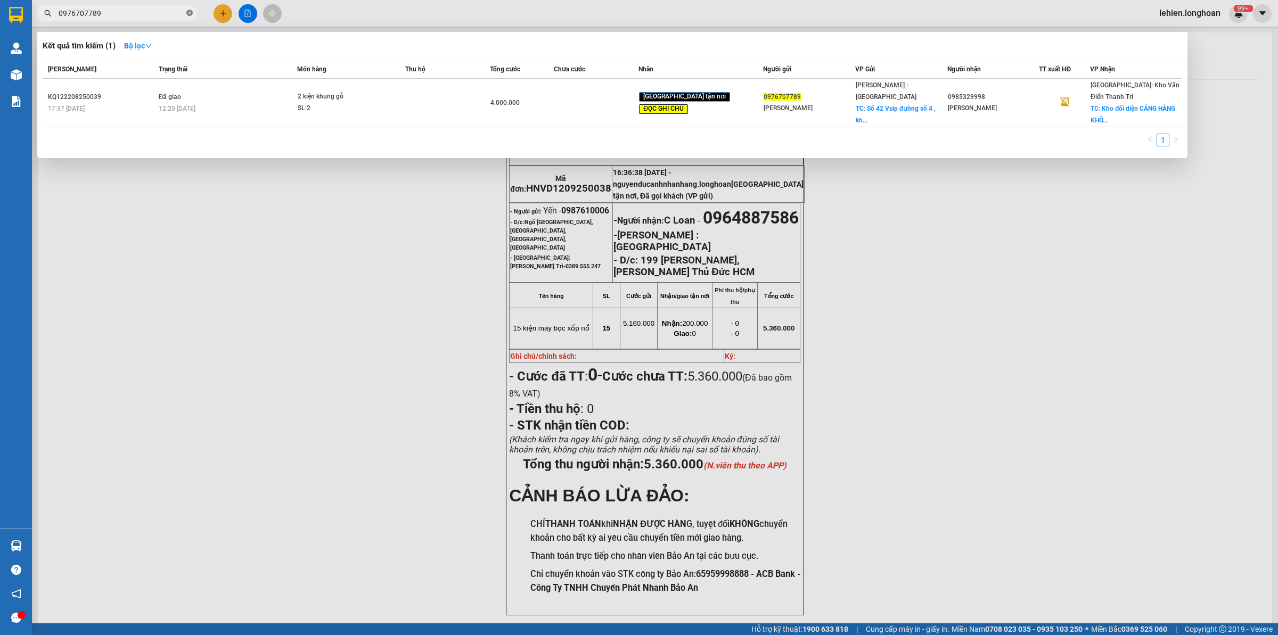
click at [188, 14] on icon "close-circle" at bounding box center [189, 13] width 6 height 6
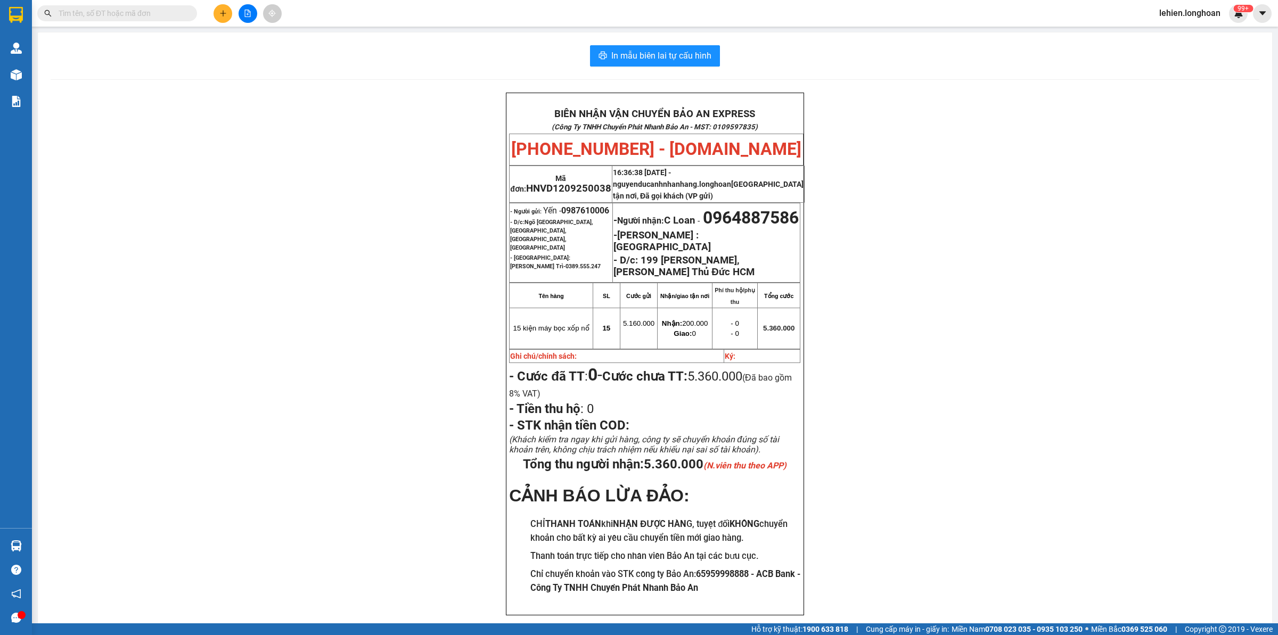
paste input "0936895189"
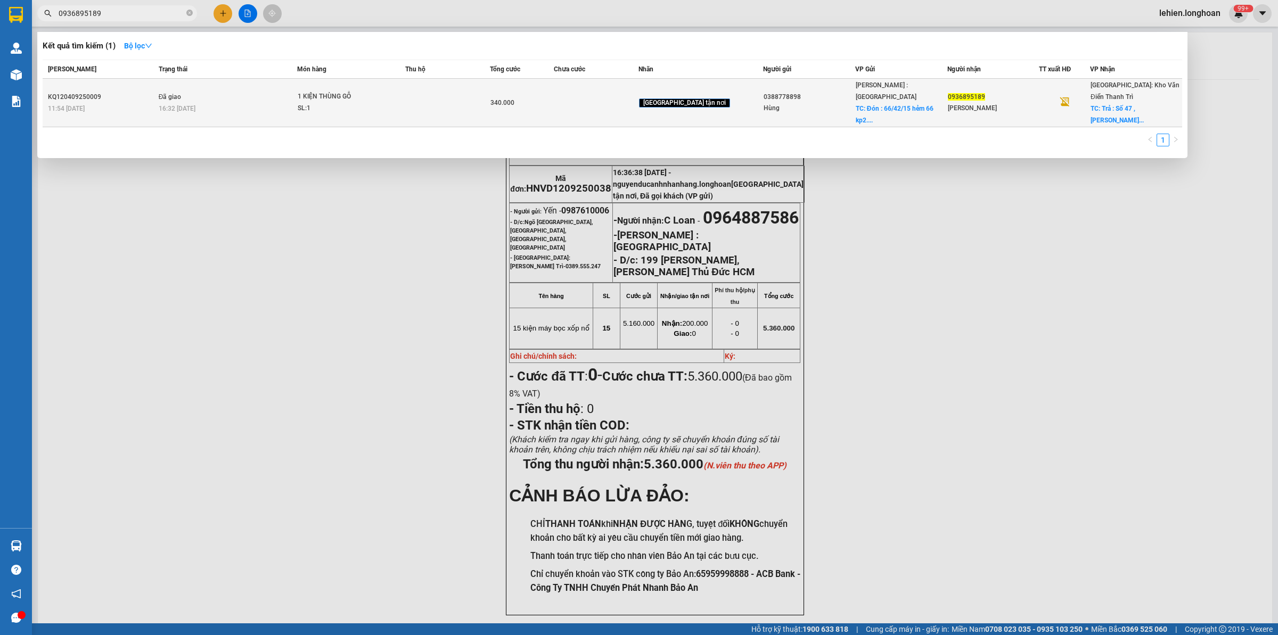
click at [298, 88] on td "Đã giao 16:32 [DATE]" at bounding box center [227, 103] width 142 height 48
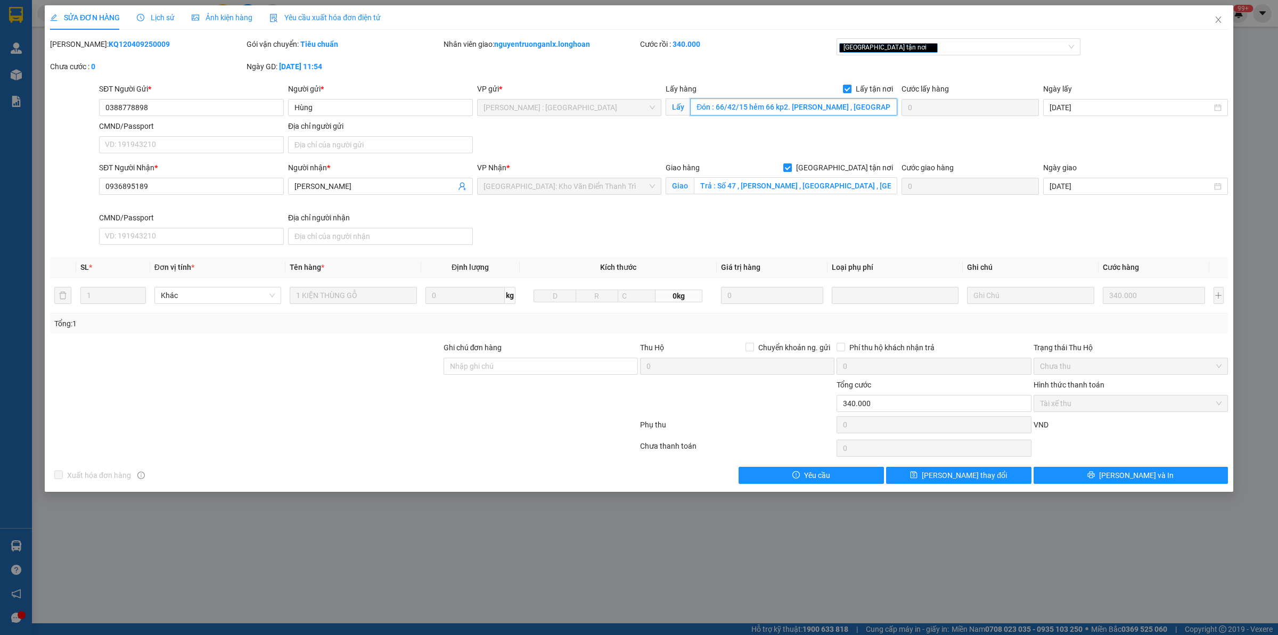
click at [783, 114] on input "Đón : 66/42/15 hẻm 66 kp2. [PERSON_NAME] , [GEOGRAPHIC_DATA], [GEOGRAPHIC_DATA]" at bounding box center [793, 106] width 207 height 17
click at [760, 110] on input "Đón : 66/42/15 hẻm 66 kp2. [PERSON_NAME] , [GEOGRAPHIC_DATA], [GEOGRAPHIC_DATA]" at bounding box center [793, 106] width 207 height 17
click at [733, 178] on input "Trả : Số 47 , [PERSON_NAME] , [GEOGRAPHIC_DATA] , [GEOGRAPHIC_DATA]" at bounding box center [795, 185] width 203 height 17
click at [725, 183] on input "Trả : Số 47 , [PERSON_NAME] , [GEOGRAPHIC_DATA] , [GEOGRAPHIC_DATA]" at bounding box center [795, 185] width 203 height 17
drag, startPoint x: 716, startPoint y: 187, endPoint x: 882, endPoint y: 190, distance: 166.1
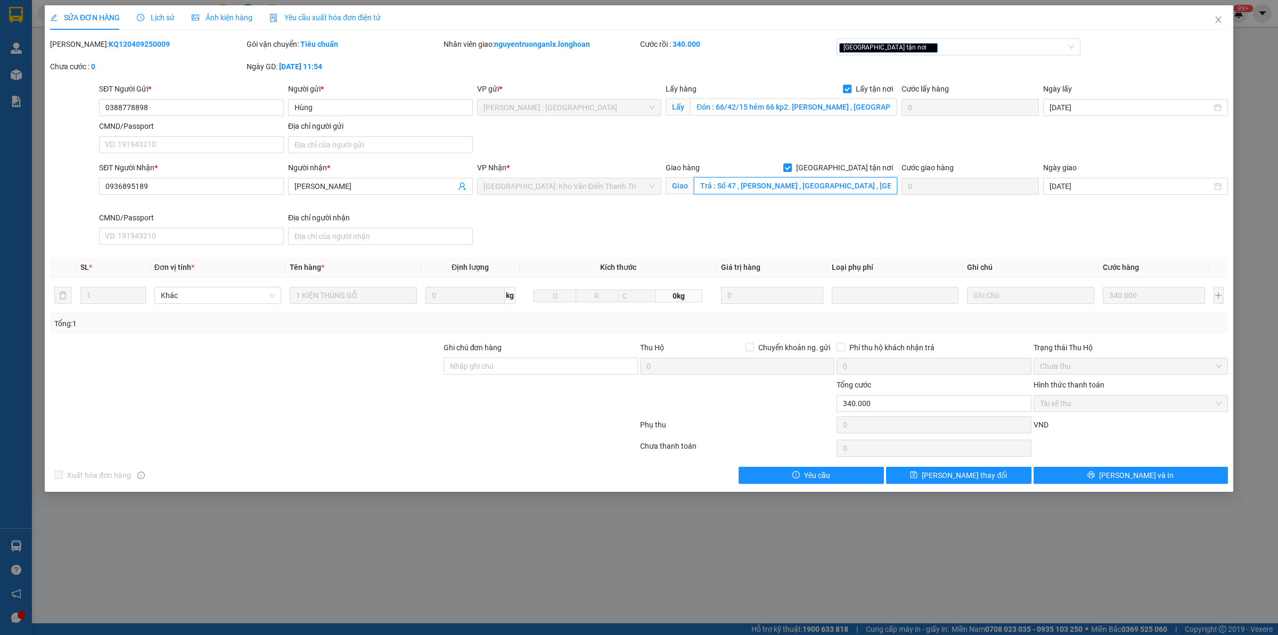
click at [882, 190] on input "Trả : Số 47 , [PERSON_NAME] , [GEOGRAPHIC_DATA] , [GEOGRAPHIC_DATA]" at bounding box center [795, 185] width 203 height 17
click at [841, 181] on input "Trả : Số 47 , [PERSON_NAME] , [GEOGRAPHIC_DATA] , [GEOGRAPHIC_DATA]" at bounding box center [795, 185] width 203 height 17
click at [717, 188] on input "Trả : Số 47 , [PERSON_NAME] , [GEOGRAPHIC_DATA] , [GEOGRAPHIC_DATA]" at bounding box center [795, 185] width 203 height 17
click at [930, 191] on div "SĐT Người Nhận * 0936895189 Người nhận * [PERSON_NAME] VP Nhận * [GEOGRAPHIC_DA…" at bounding box center [663, 205] width 1133 height 87
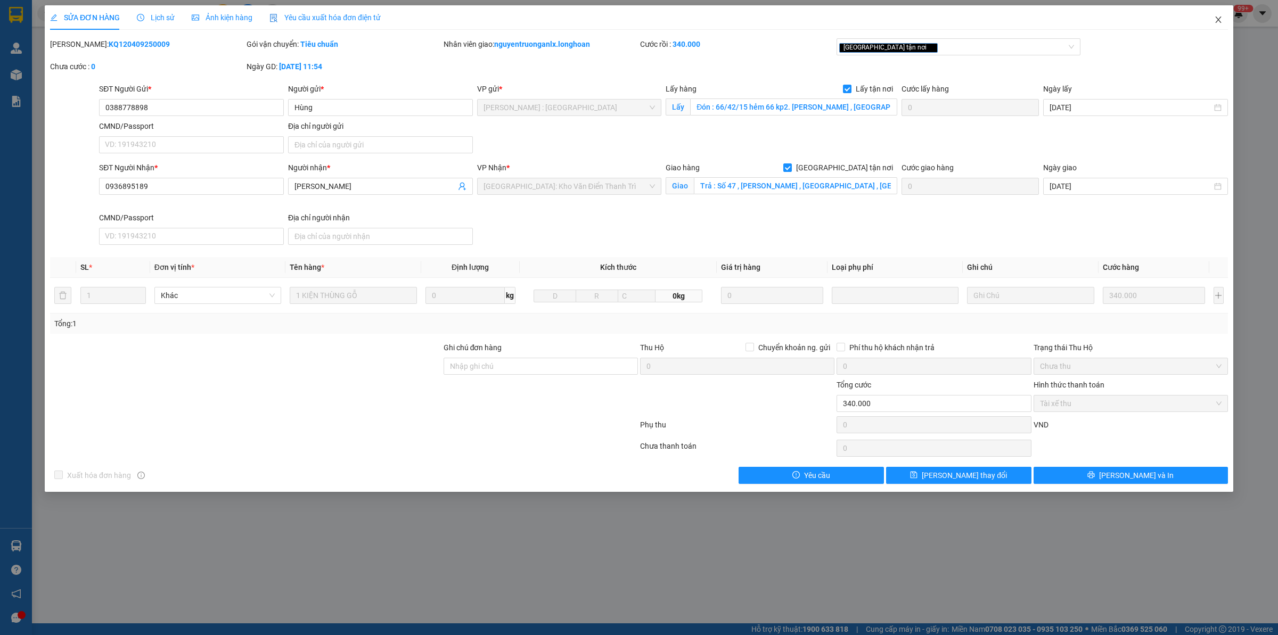
click at [1221, 12] on span "Close" at bounding box center [1218, 20] width 30 height 30
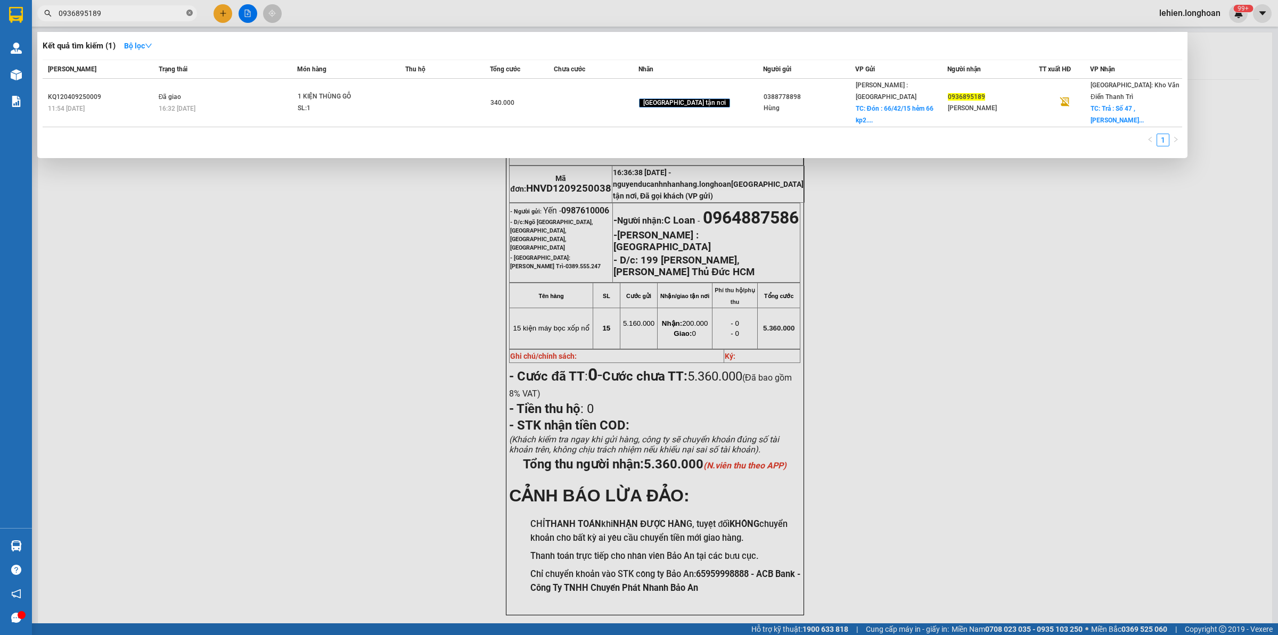
click at [186, 13] on icon "close-circle" at bounding box center [189, 13] width 6 height 6
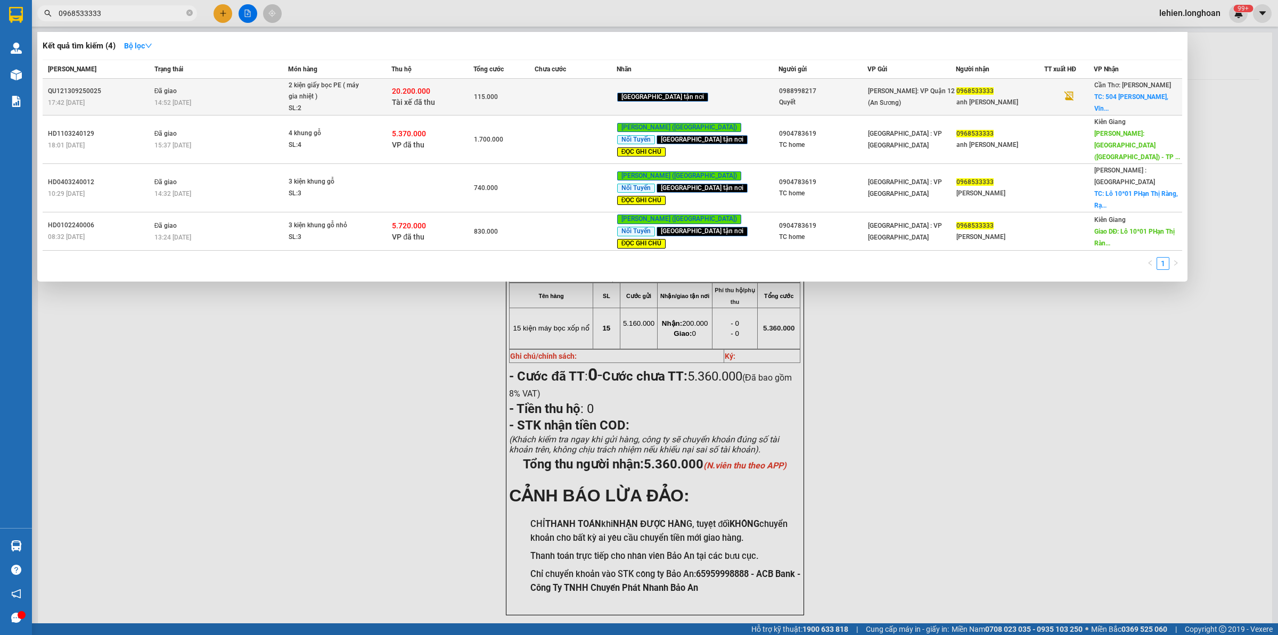
click at [205, 104] on div "14:52 [DATE]" at bounding box center [220, 103] width 133 height 12
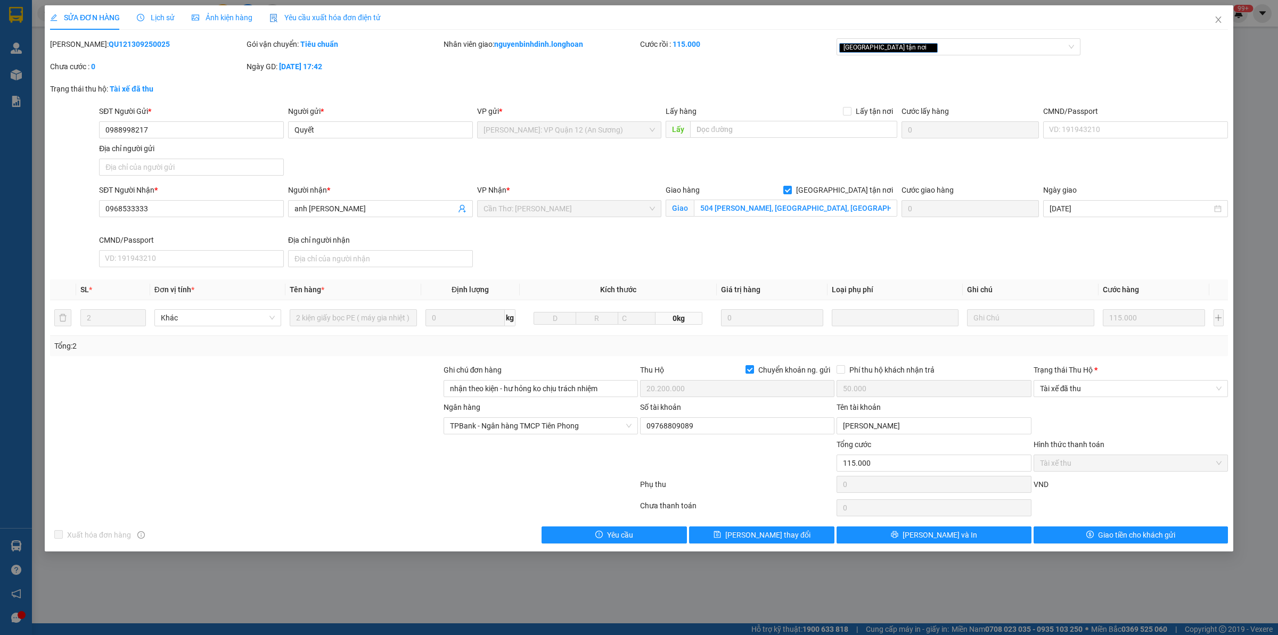
click at [144, 14] on icon "clock-circle" at bounding box center [140, 17] width 7 height 7
click at [144, 13] on span "Lịch sử" at bounding box center [156, 17] width 38 height 9
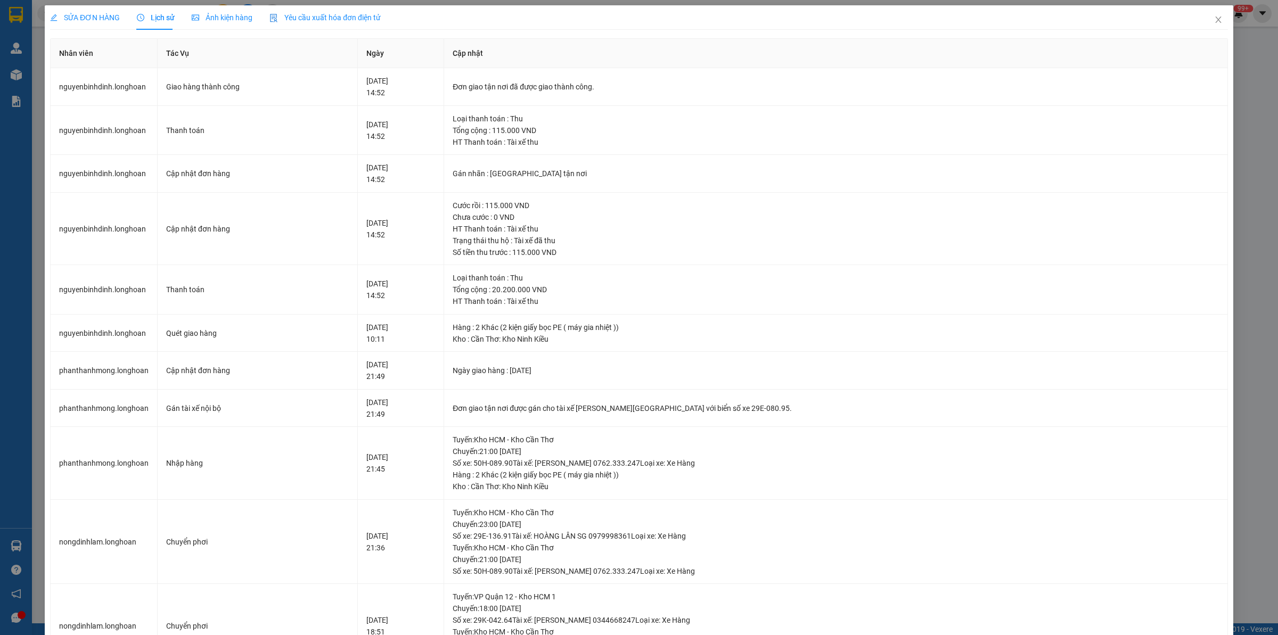
click at [94, 15] on span "SỬA ĐƠN HÀNG" at bounding box center [85, 17] width 70 height 9
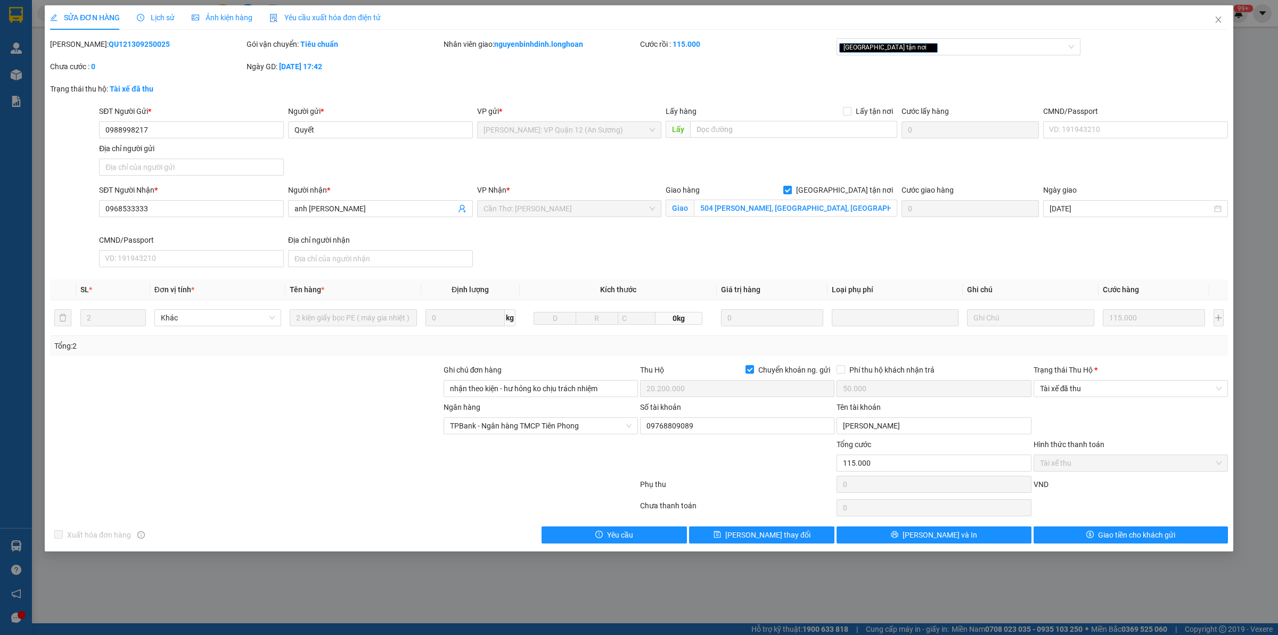
click at [225, 479] on div at bounding box center [344, 486] width 590 height 21
click at [1224, 24] on span "Close" at bounding box center [1218, 20] width 30 height 30
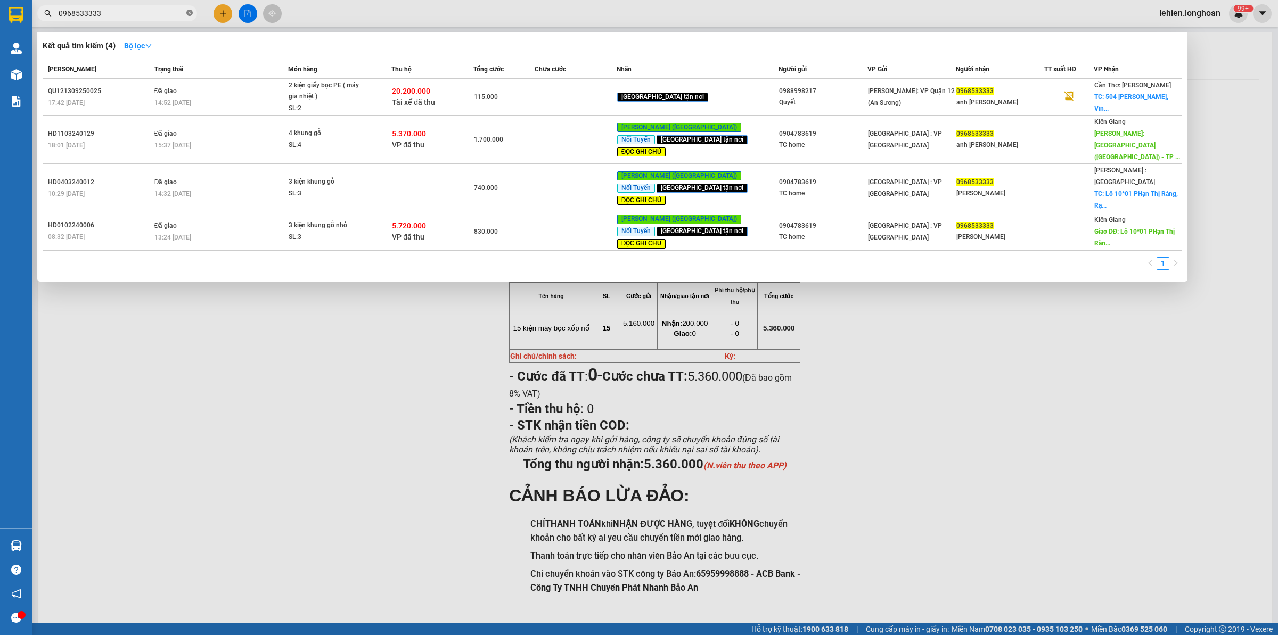
click at [188, 13] on icon "close-circle" at bounding box center [189, 13] width 6 height 6
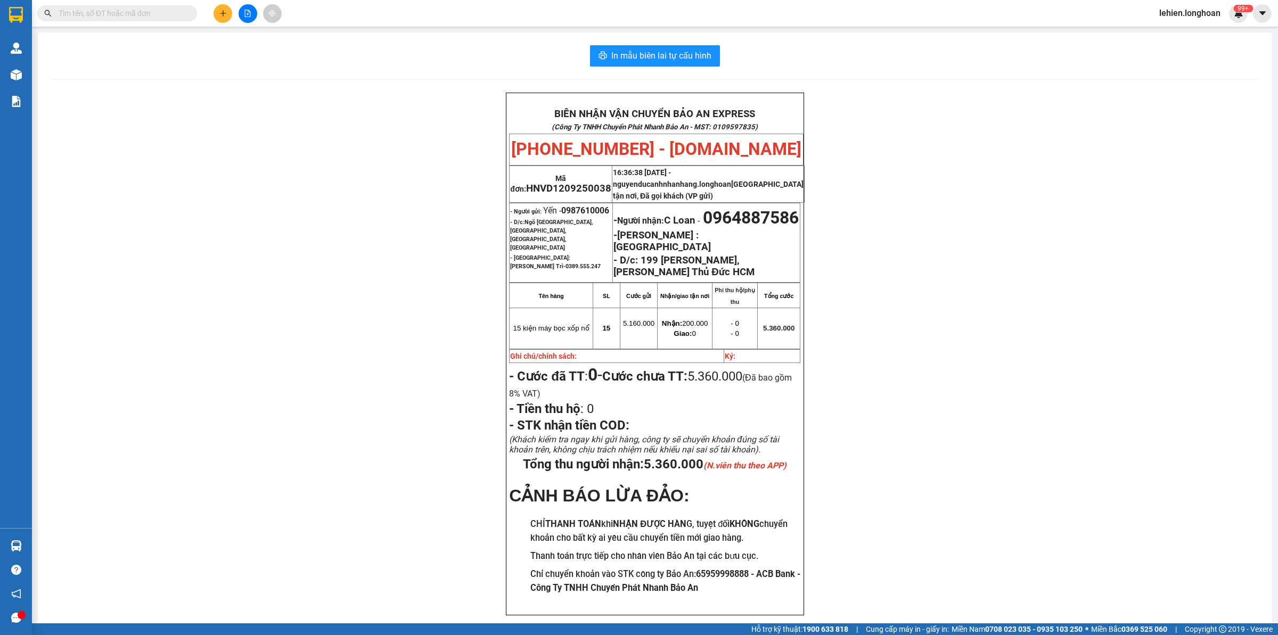
paste input "0943544009"
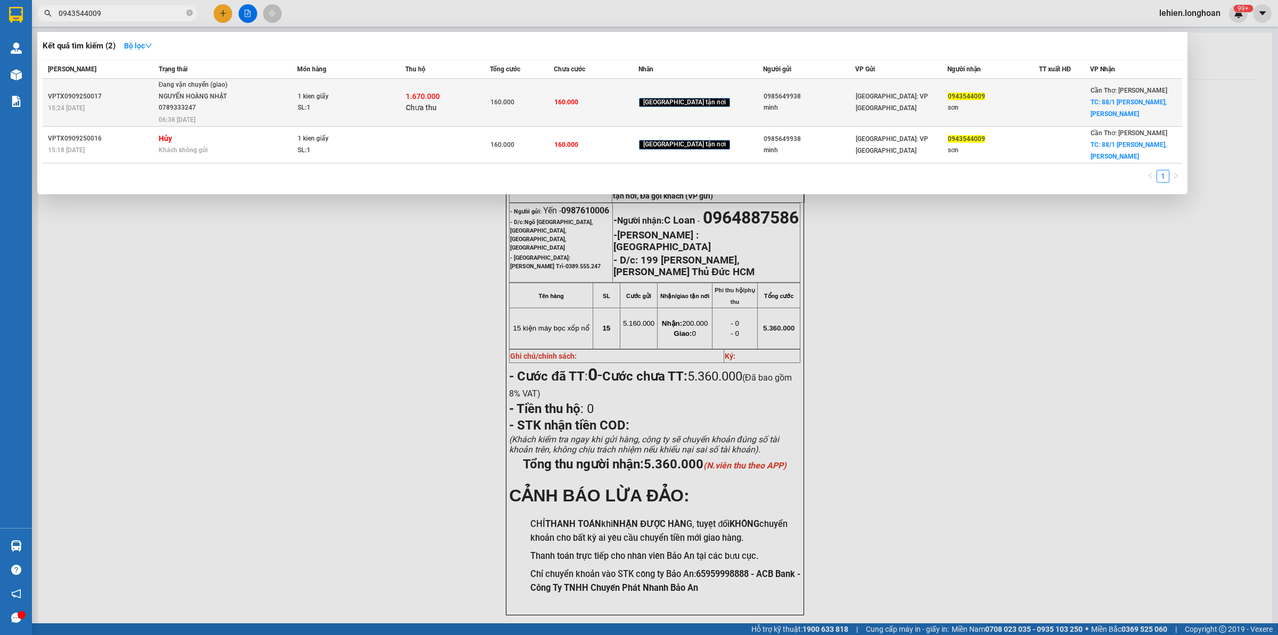
click at [269, 112] on span "Đang vận chuyển (giao) [GEOGRAPHIC_DATA] 0789333247 06:38 [DATE]" at bounding box center [228, 101] width 138 height 44
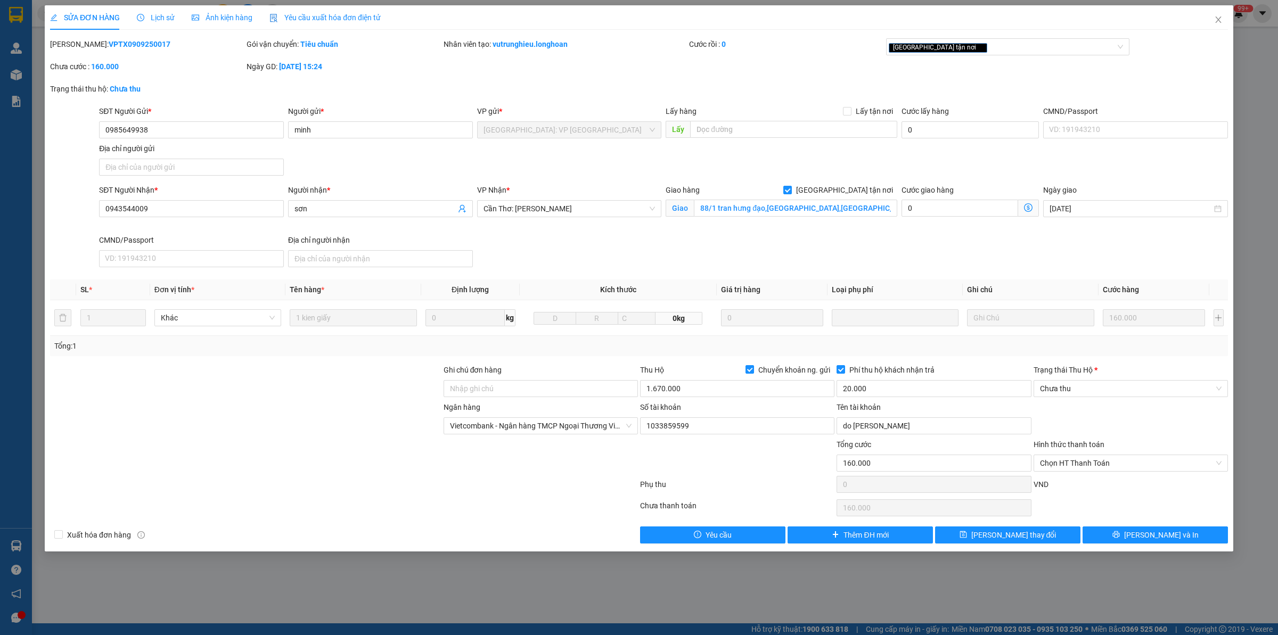
click at [160, 16] on span "Lịch sử" at bounding box center [156, 17] width 38 height 9
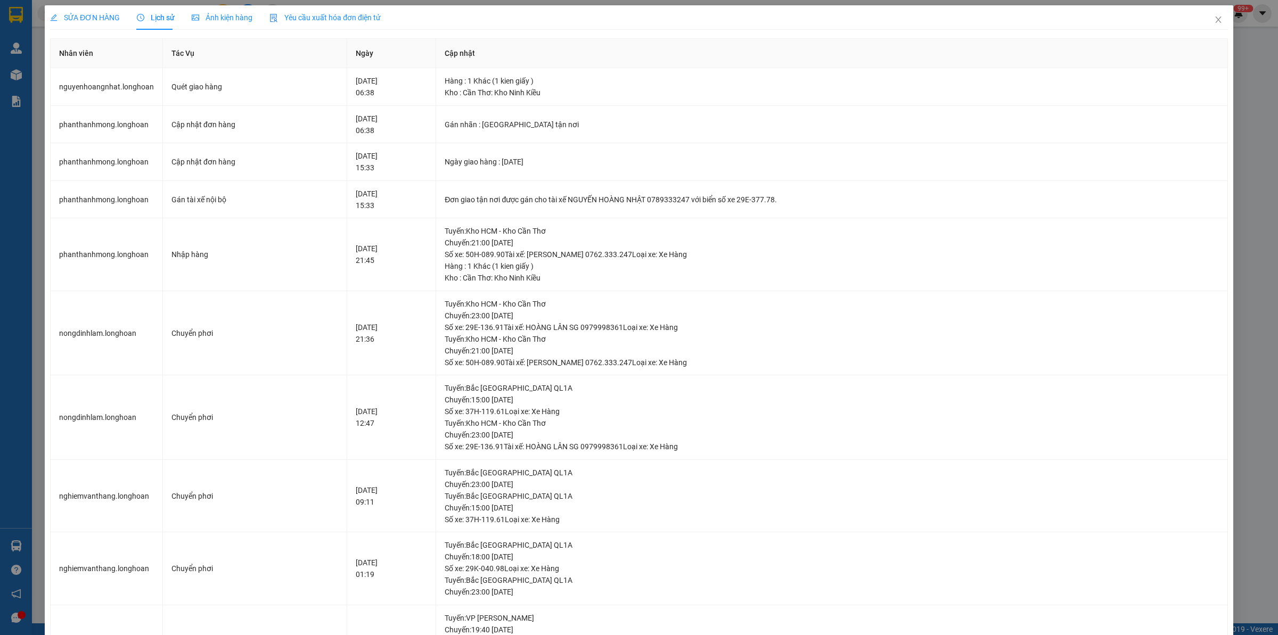
click at [95, 19] on span "SỬA ĐƠN HÀNG" at bounding box center [85, 17] width 70 height 9
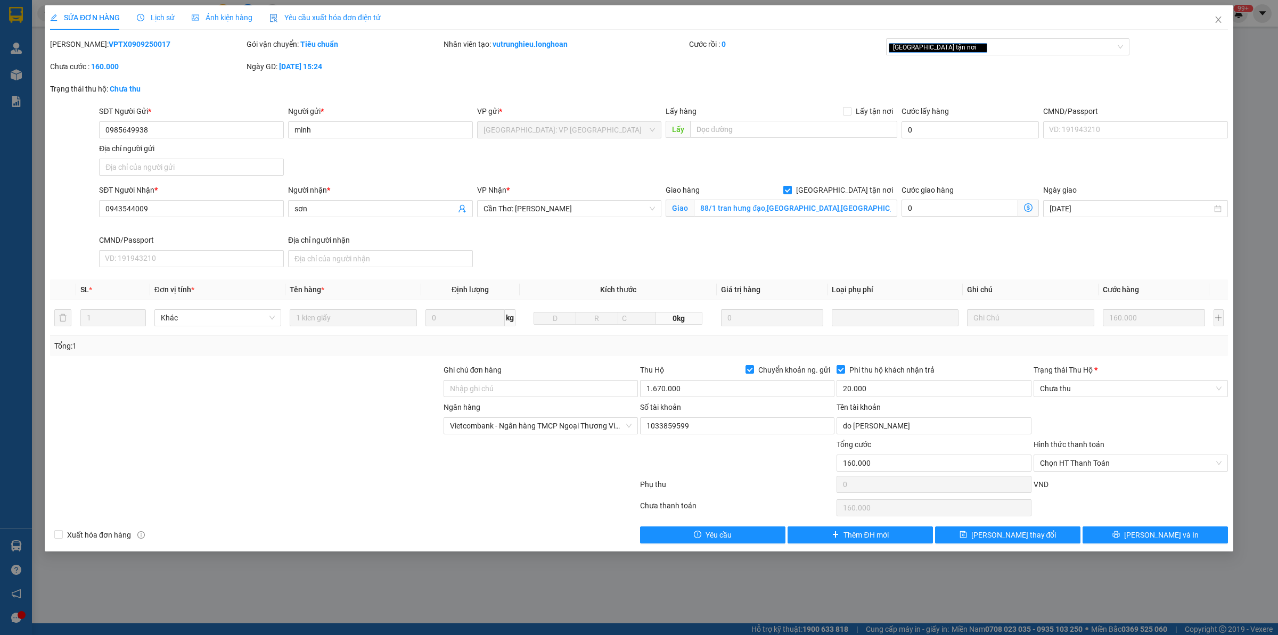
click at [137, 9] on div "Lịch sử" at bounding box center [156, 17] width 38 height 24
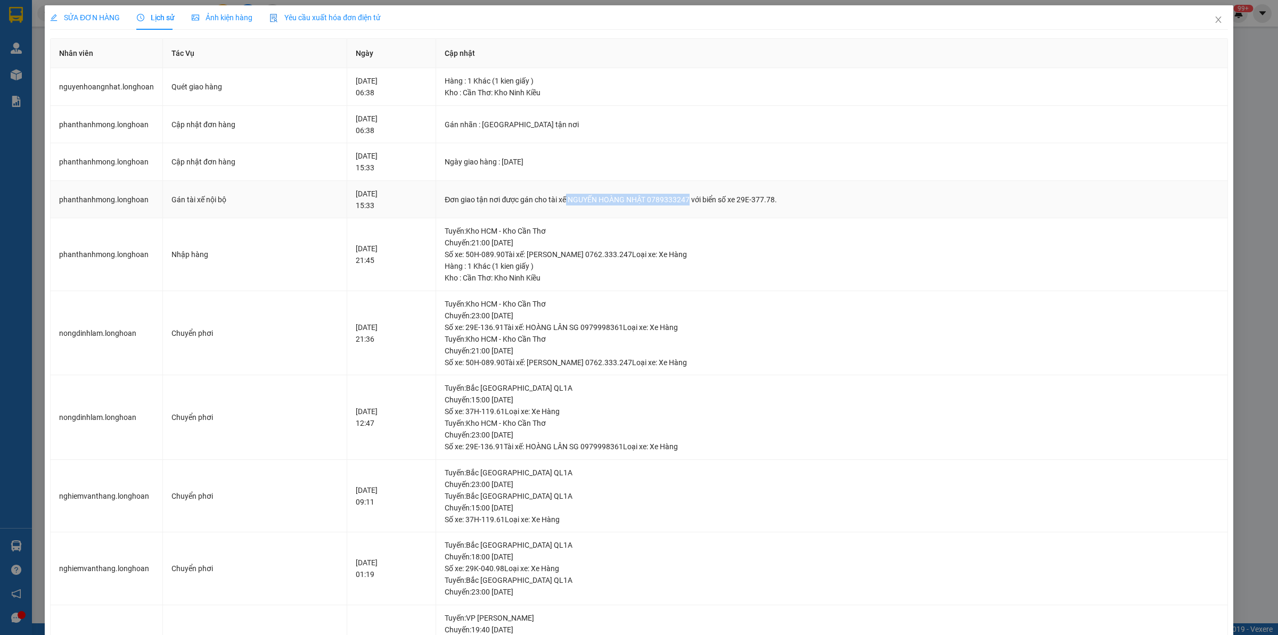
drag, startPoint x: 587, startPoint y: 198, endPoint x: 711, endPoint y: 198, distance: 124.0
click at [711, 198] on div "Đơn giao tận nơi được gán cho tài xế NGUYẾN HOÀNG NHẬT 0789333247 với biển số x…" at bounding box center [832, 200] width 774 height 12
copy div "NGUYẾN HOÀNG NHẬT 0789333247"
click at [1214, 21] on icon "close" at bounding box center [1218, 19] width 9 height 9
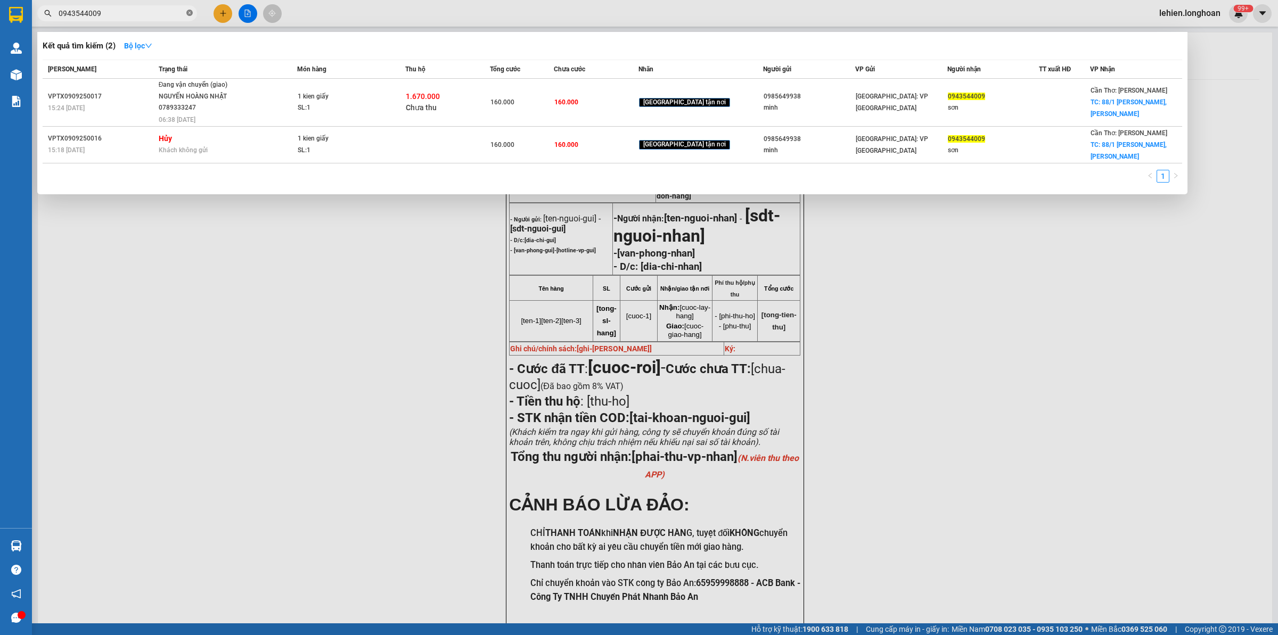
click at [191, 12] on icon "close-circle" at bounding box center [189, 13] width 6 height 6
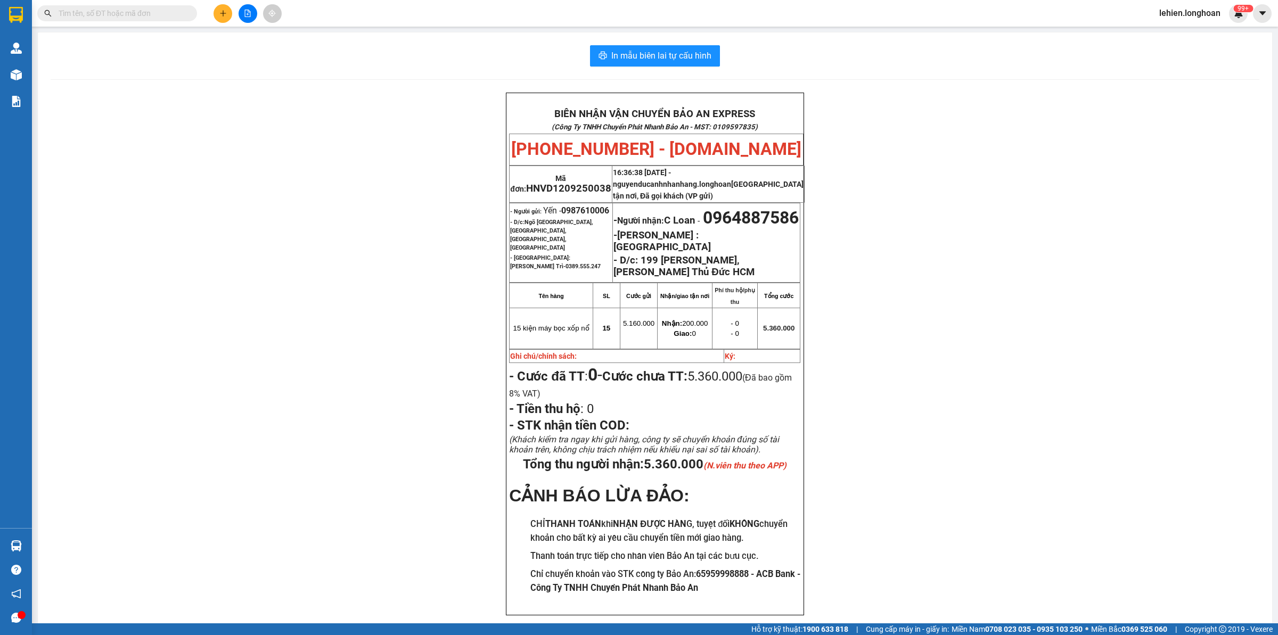
paste input "0339030969"
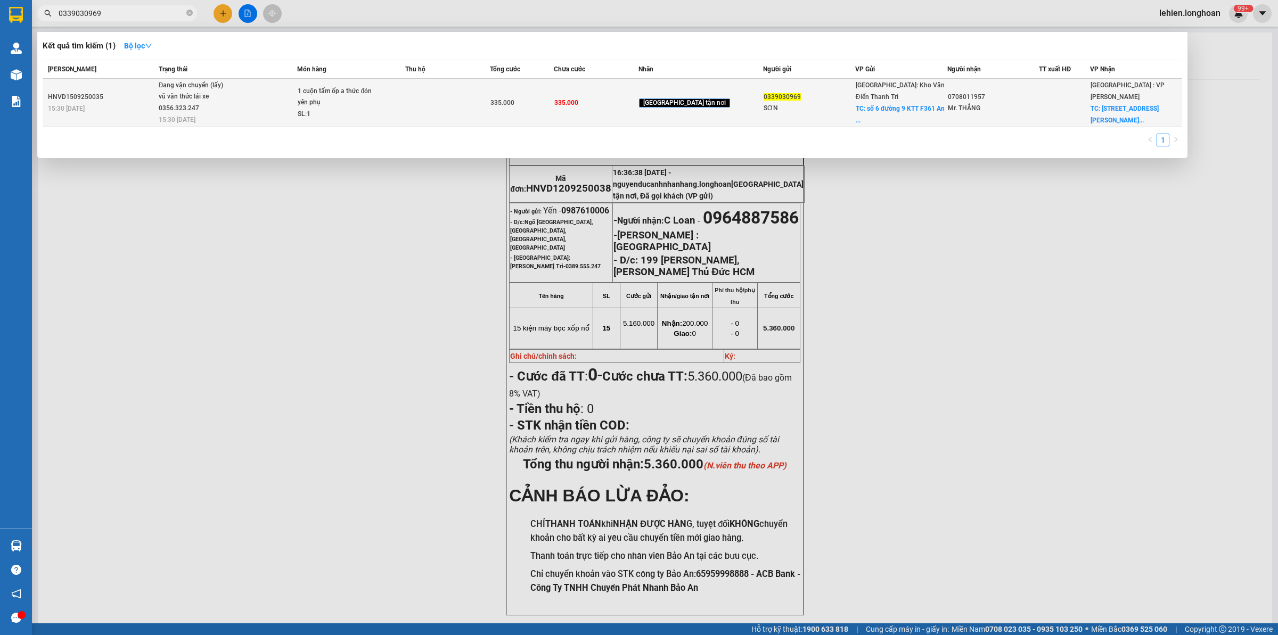
click at [274, 94] on span "Đang vận chuyển (lấy) vũ văn thức lái xe 0356.323.247 15:30 [DATE]" at bounding box center [228, 102] width 138 height 44
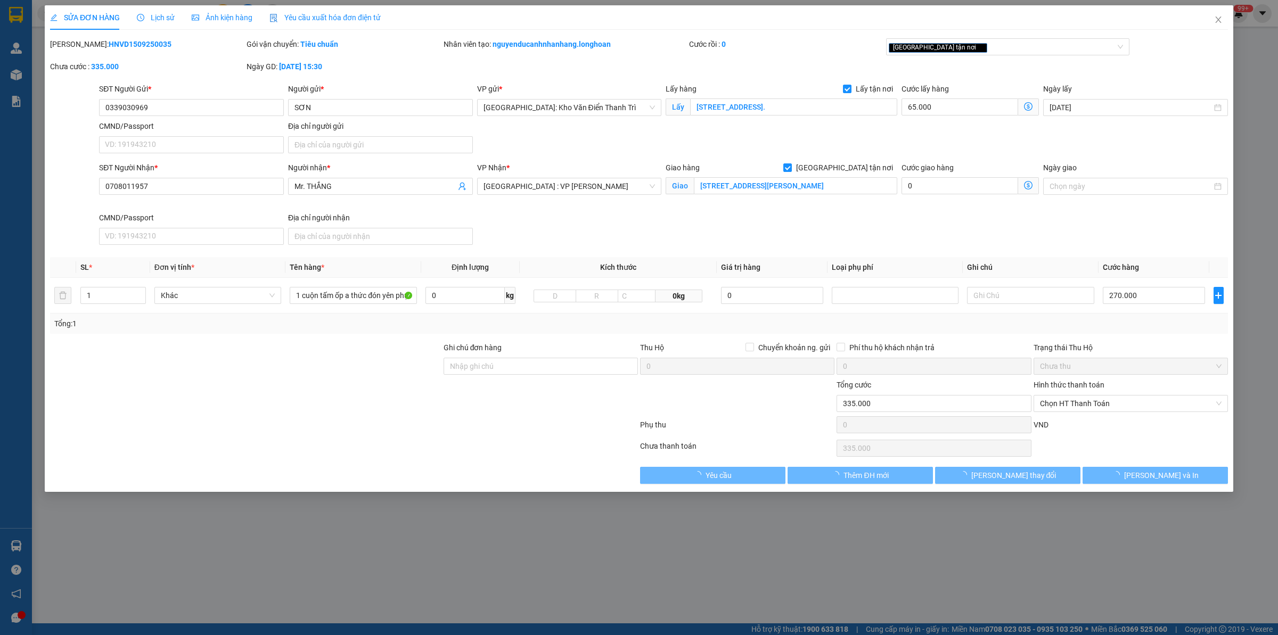
click at [151, 18] on span "Lịch sử" at bounding box center [156, 17] width 38 height 9
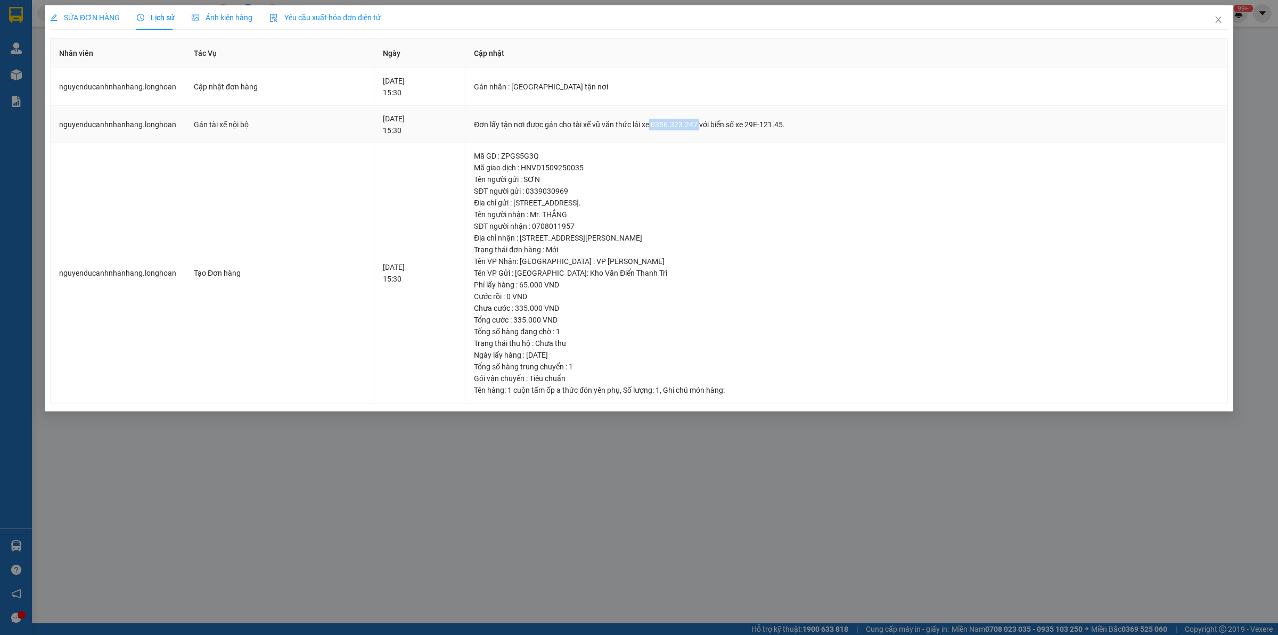
drag, startPoint x: 676, startPoint y: 120, endPoint x: 725, endPoint y: 127, distance: 48.9
click at [725, 127] on div "Đơn lấy tận nơi được gán cho tài xế vũ văn thức lái xe 0356.323.247 với biển số…" at bounding box center [846, 125] width 745 height 12
copy div "0356.323.247"
click at [1216, 28] on span "Close" at bounding box center [1218, 20] width 30 height 30
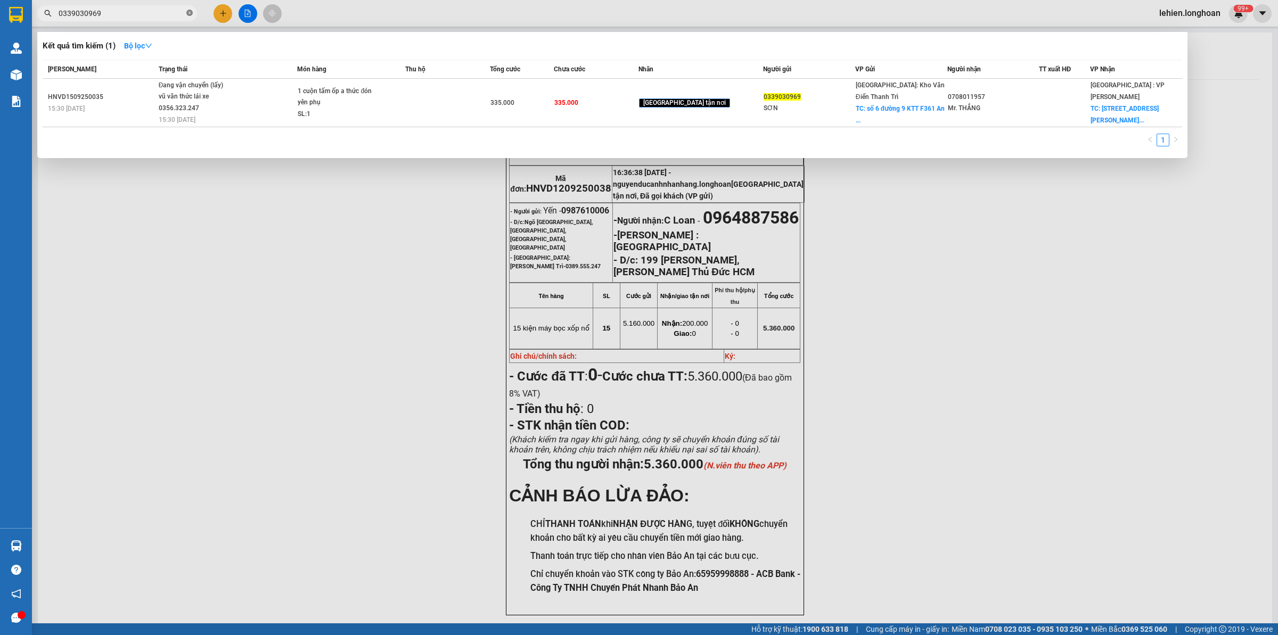
click at [191, 17] on span at bounding box center [189, 14] width 6 height 10
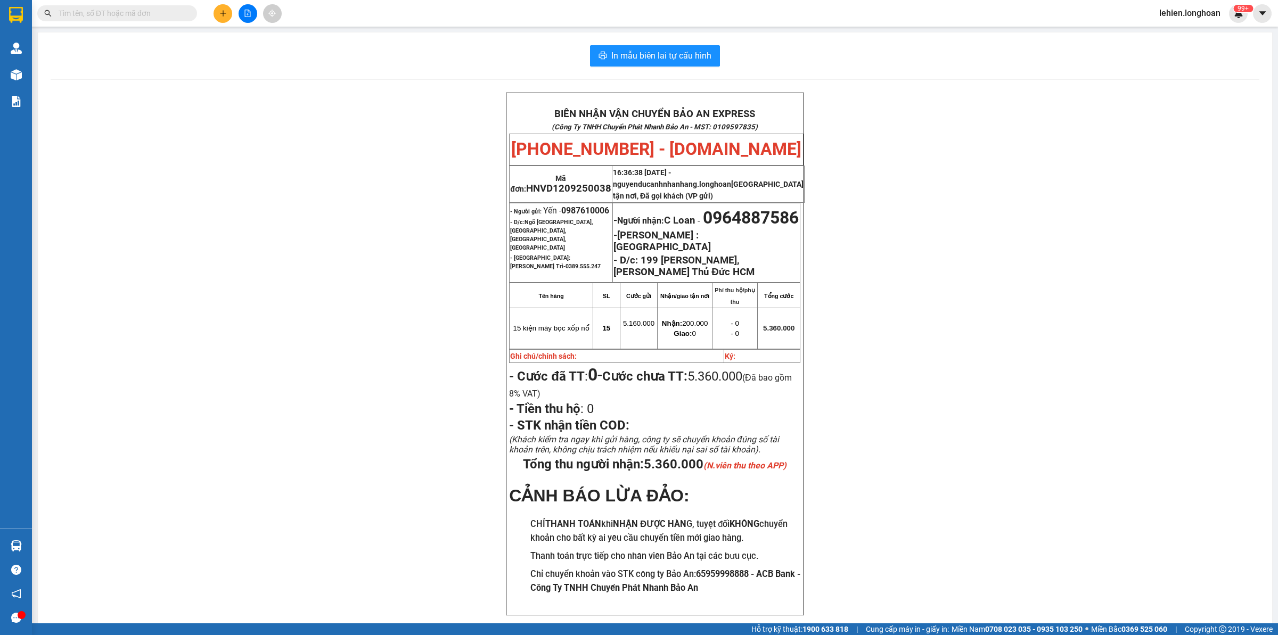
paste input "0969799423"
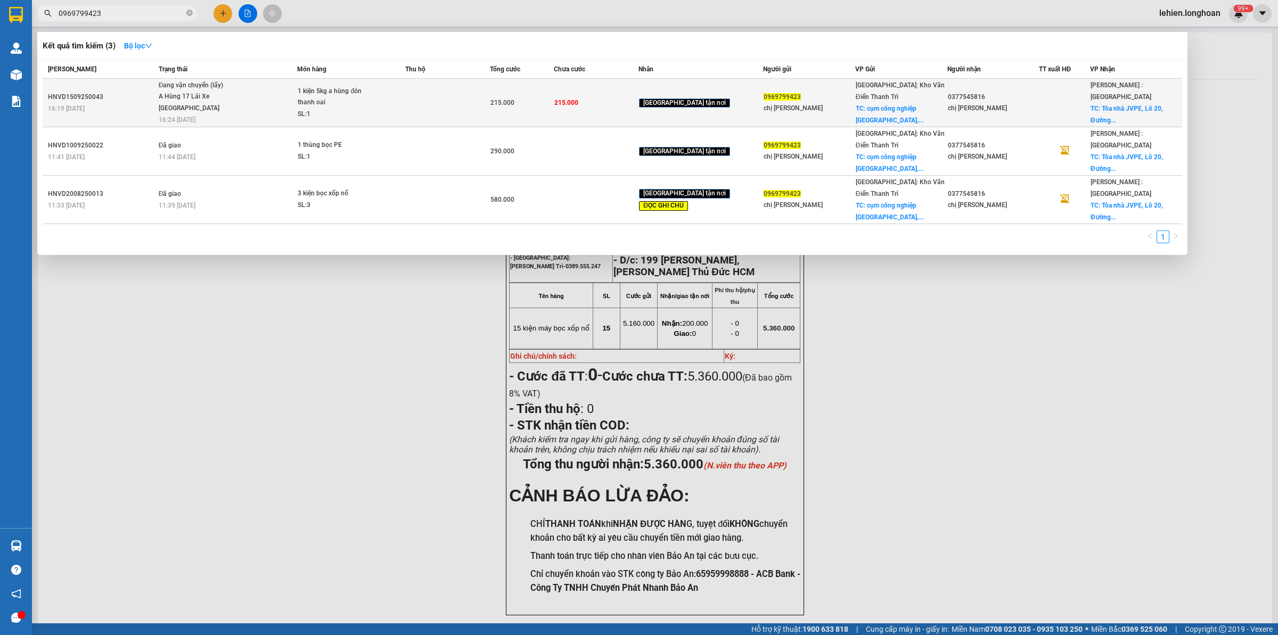
click at [294, 87] on span "Đang vận chuyển (lấy) A Hùng 17 [GEOGRAPHIC_DATA] 0325666247 16:24 [DATE]" at bounding box center [228, 102] width 138 height 44
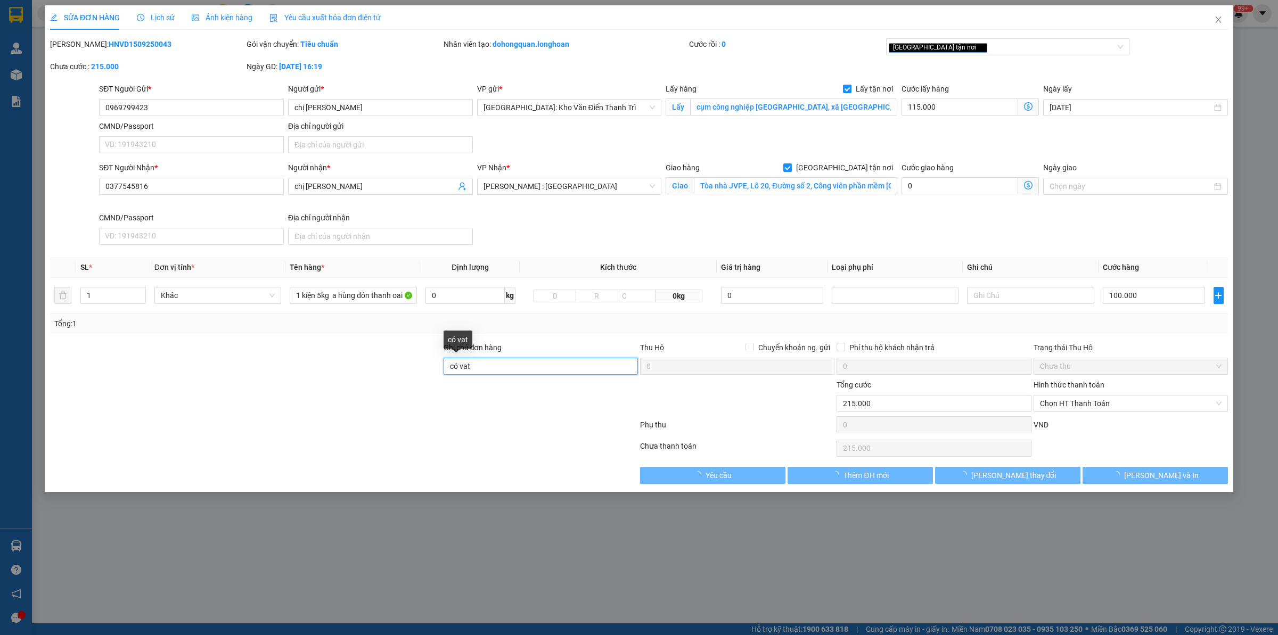
click at [507, 370] on input "có vat" at bounding box center [540, 366] width 194 height 17
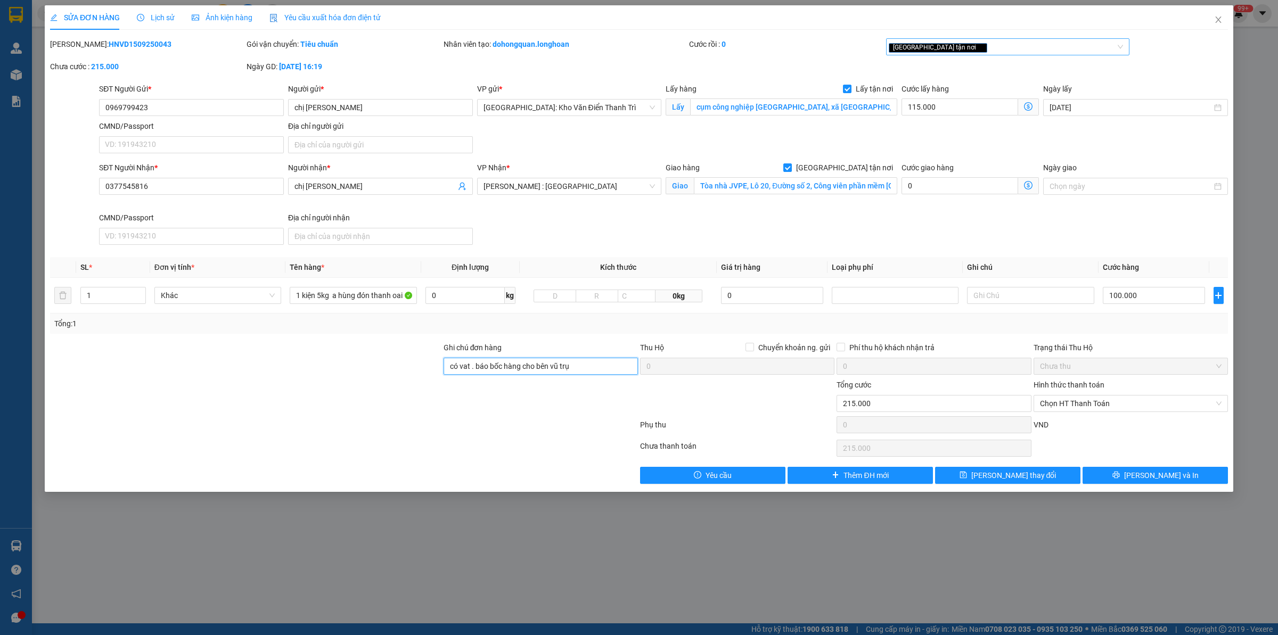
click at [1023, 48] on div "[GEOGRAPHIC_DATA] tận nơi" at bounding box center [1003, 46] width 228 height 13
click at [1005, 65] on div "ĐỌC GHI CHÚ" at bounding box center [1007, 68] width 231 height 12
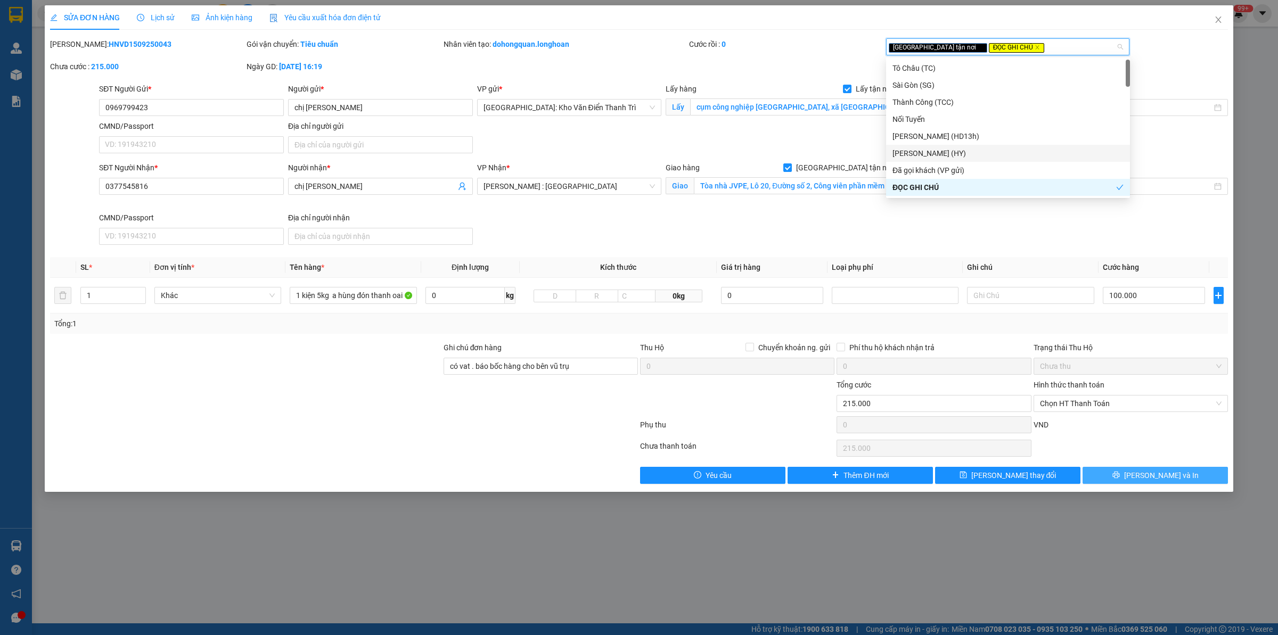
click at [1153, 470] on span "[PERSON_NAME] và In" at bounding box center [1161, 476] width 75 height 12
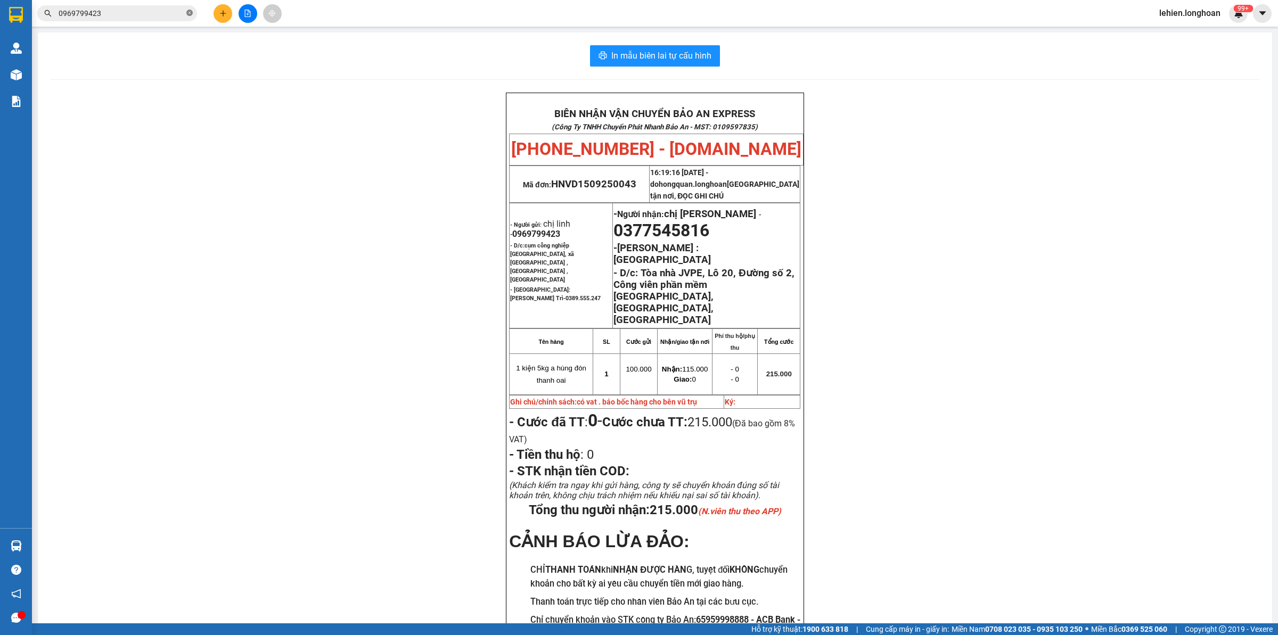
click at [188, 11] on icon "close-circle" at bounding box center [189, 13] width 6 height 6
paste input "0906688834"
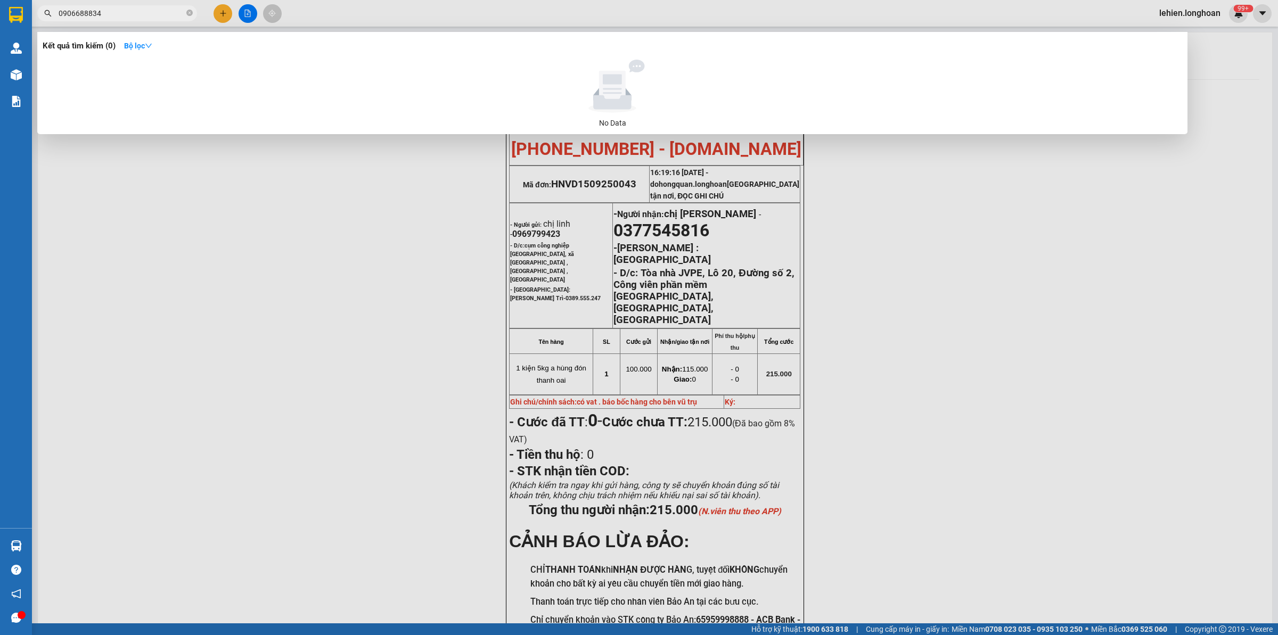
click at [185, 9] on span "0906688834" at bounding box center [117, 13] width 160 height 16
click at [190, 17] on span at bounding box center [189, 14] width 6 height 10
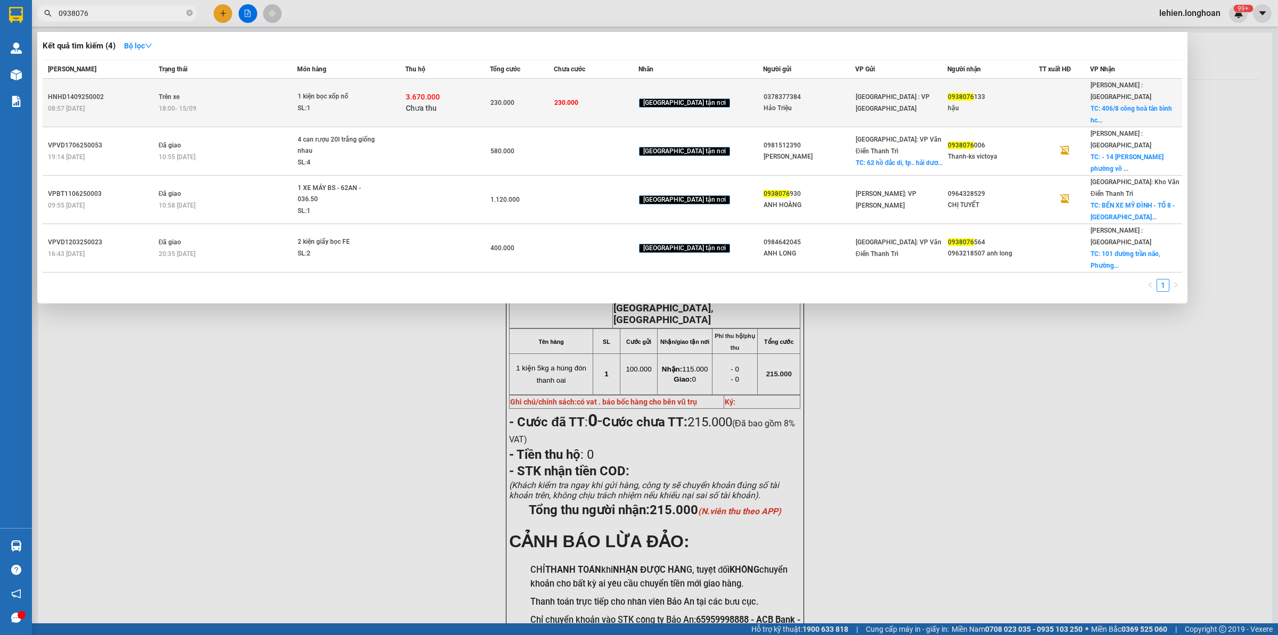
click at [291, 103] on div "18:00 [DATE]" at bounding box center [228, 109] width 138 height 12
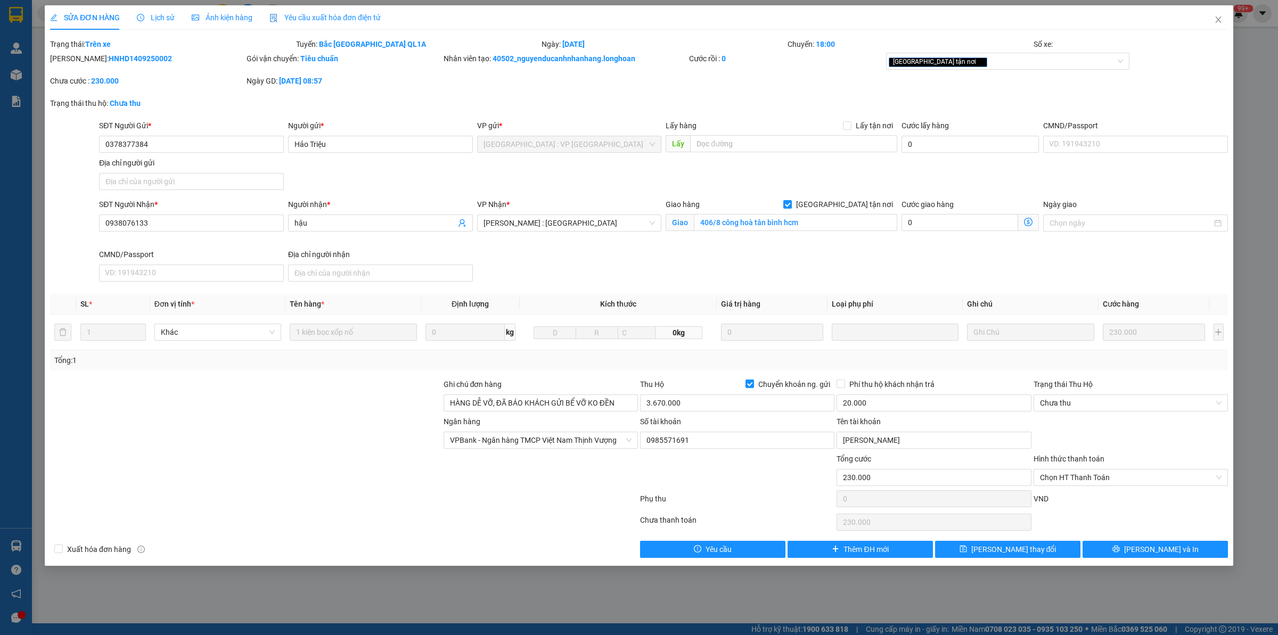
click at [125, 59] on b "HNHD1409250002" at bounding box center [140, 58] width 63 height 9
copy b "HNHD1409250002"
click at [277, 414] on div at bounding box center [245, 397] width 393 height 37
click at [125, 55] on b "HNHD1409250002" at bounding box center [140, 58] width 63 height 9
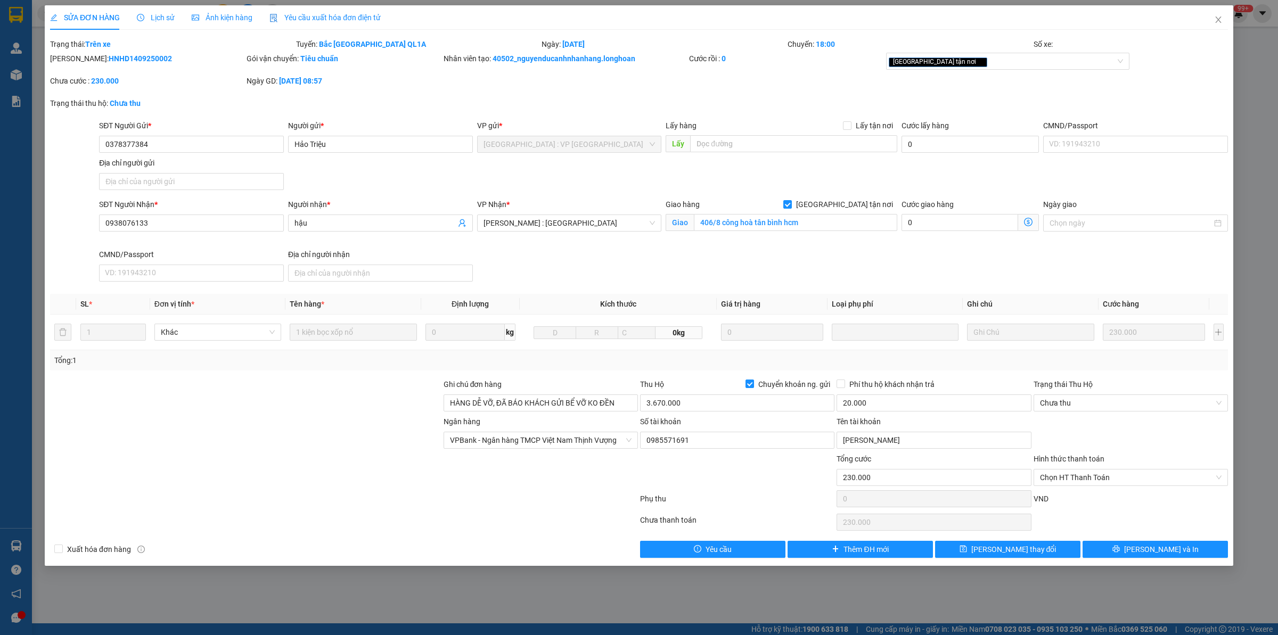
click at [125, 55] on b "HNHD1409250002" at bounding box center [140, 58] width 63 height 9
copy b "HNHD1409250002"
drag, startPoint x: 1129, startPoint y: 547, endPoint x: 374, endPoint y: 94, distance: 880.0
click at [419, 147] on div "Total Paid Fee 0 Total UnPaid Fee 230.000 Cash Collection Total Fee Trạng thái:…" at bounding box center [639, 298] width 1178 height 520
click at [169, 19] on span "Lịch sử" at bounding box center [156, 17] width 38 height 9
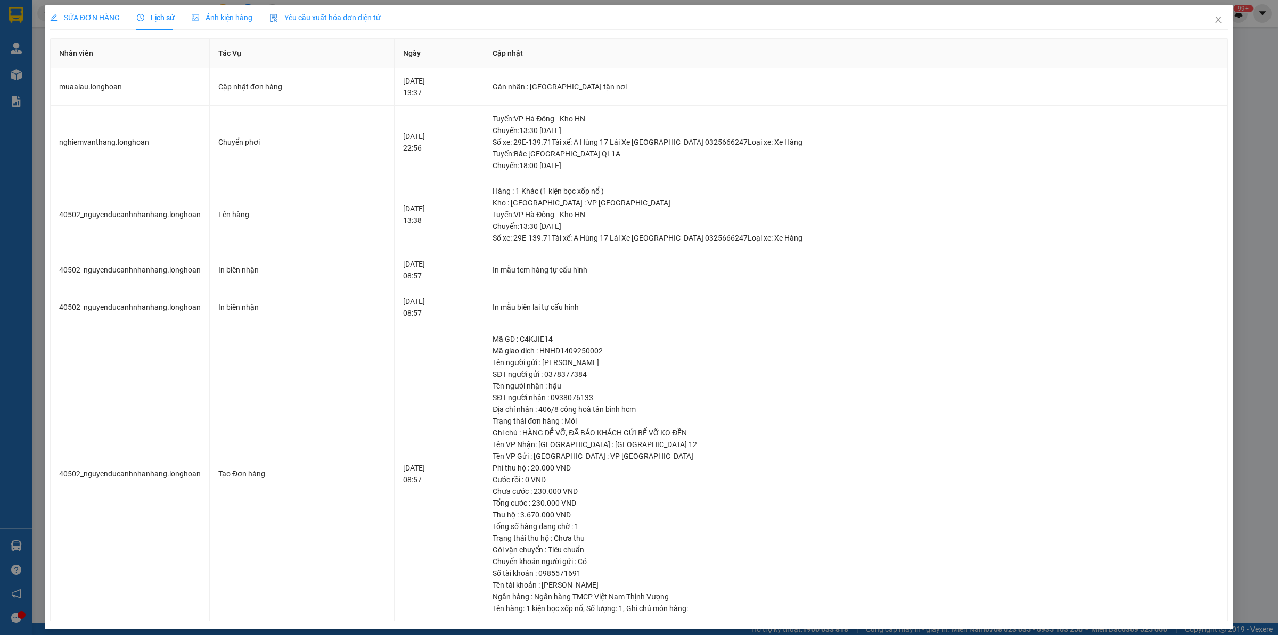
click at [92, 21] on span "SỬA ĐƠN HÀNG" at bounding box center [85, 17] width 70 height 9
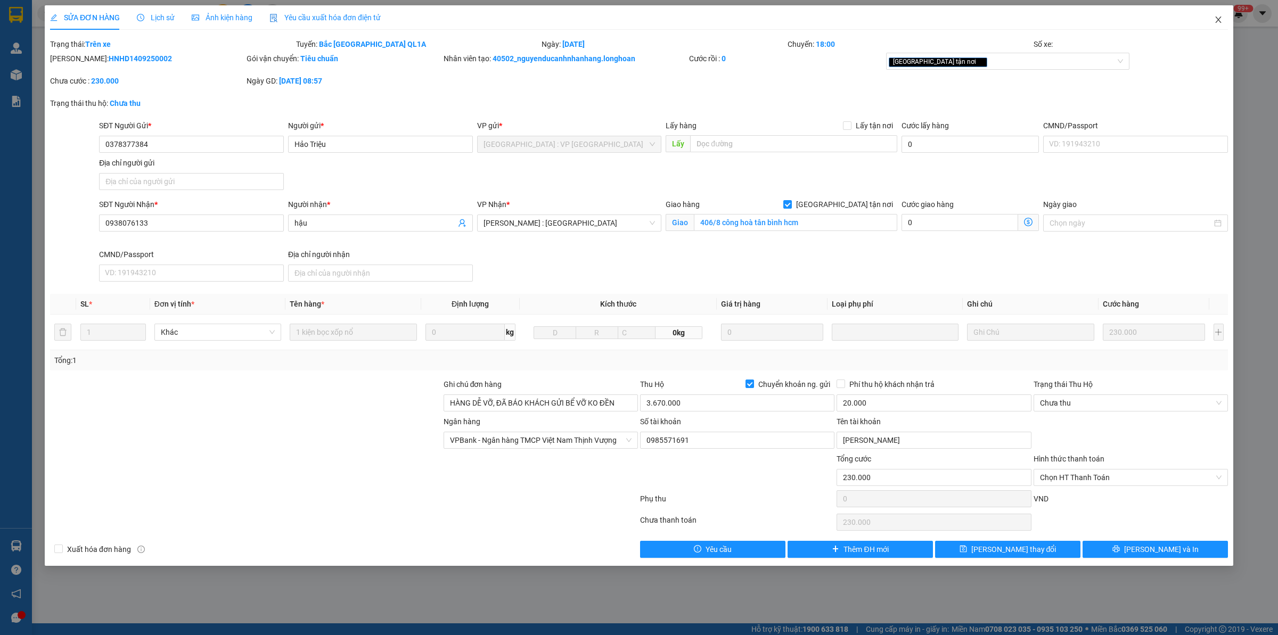
click at [1215, 21] on icon "close" at bounding box center [1218, 19] width 9 height 9
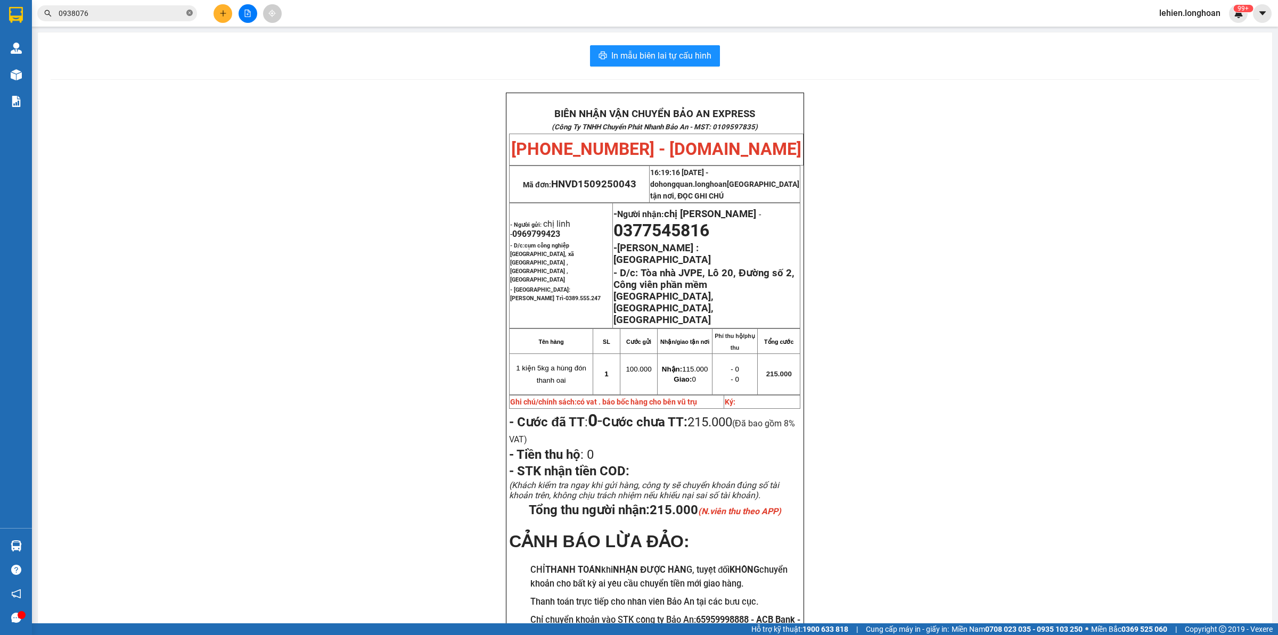
click at [190, 12] on icon "close-circle" at bounding box center [189, 13] width 6 height 6
click at [171, 11] on input "text" at bounding box center [122, 13] width 126 height 12
click at [158, 18] on input "text" at bounding box center [122, 13] width 126 height 12
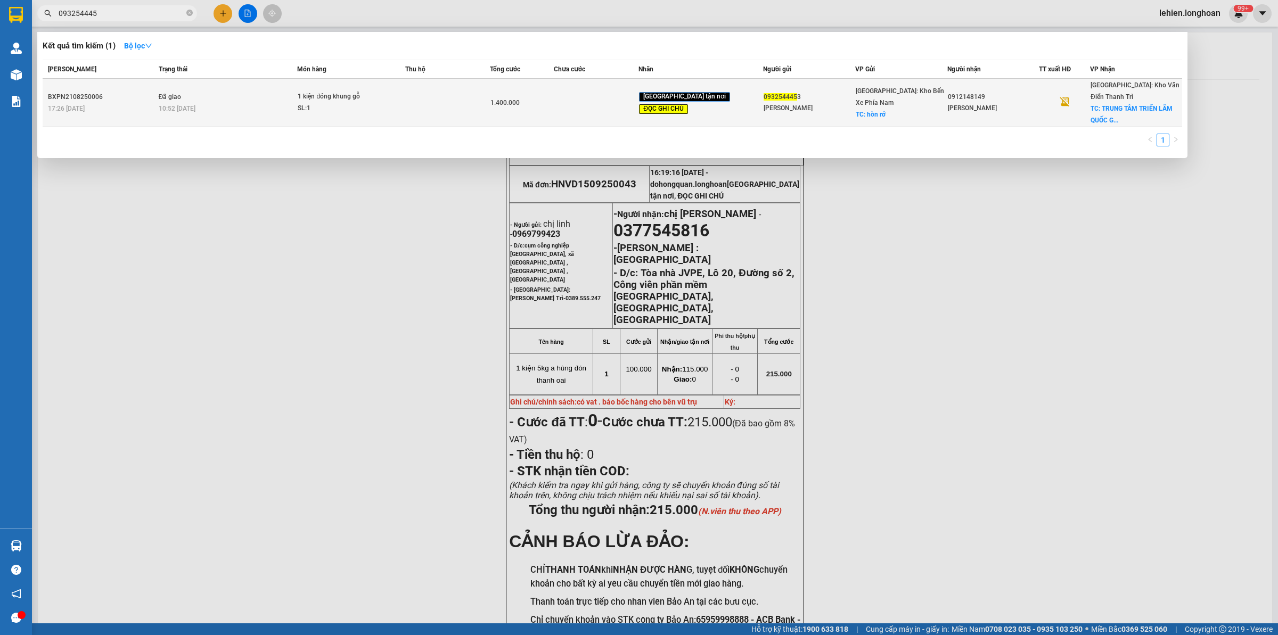
click at [390, 107] on span "1 kiện đóng khung gỗ SL: 1" at bounding box center [351, 102] width 106 height 23
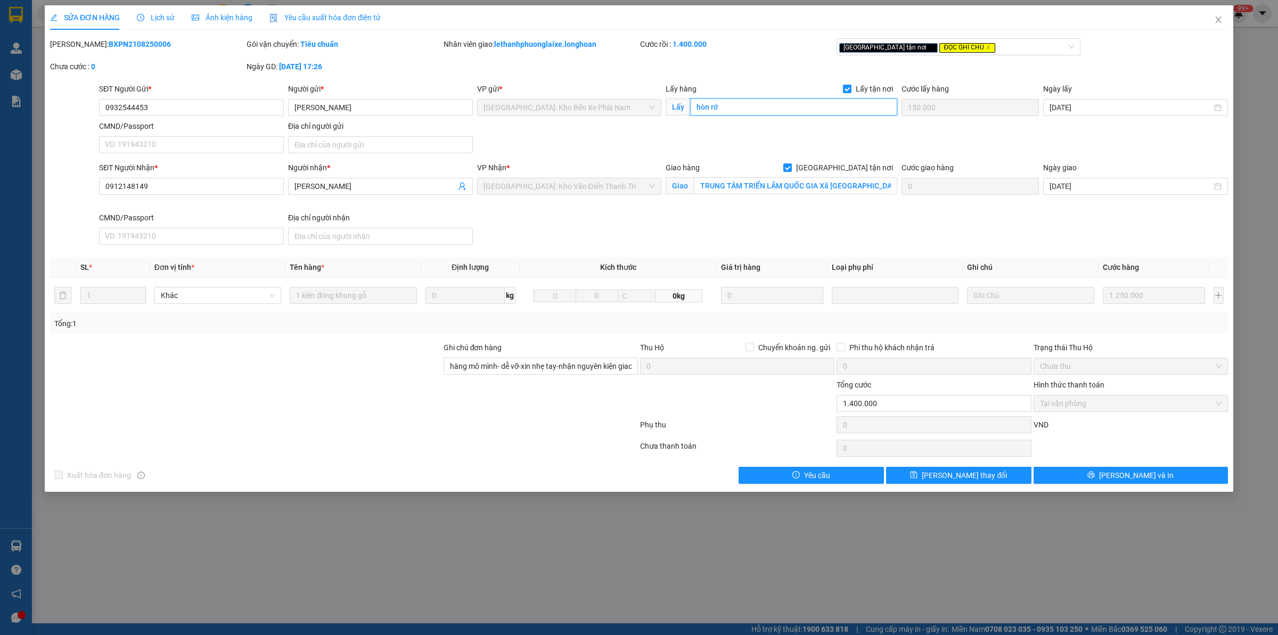
click at [712, 108] on input "hòn rớ" at bounding box center [793, 106] width 207 height 17
click at [762, 104] on input "hòn rớ" at bounding box center [793, 106] width 207 height 17
click at [281, 392] on div at bounding box center [245, 397] width 393 height 37
drag, startPoint x: 176, startPoint y: 187, endPoint x: 100, endPoint y: 183, distance: 76.8
click at [100, 183] on input "0912148149" at bounding box center [191, 186] width 185 height 17
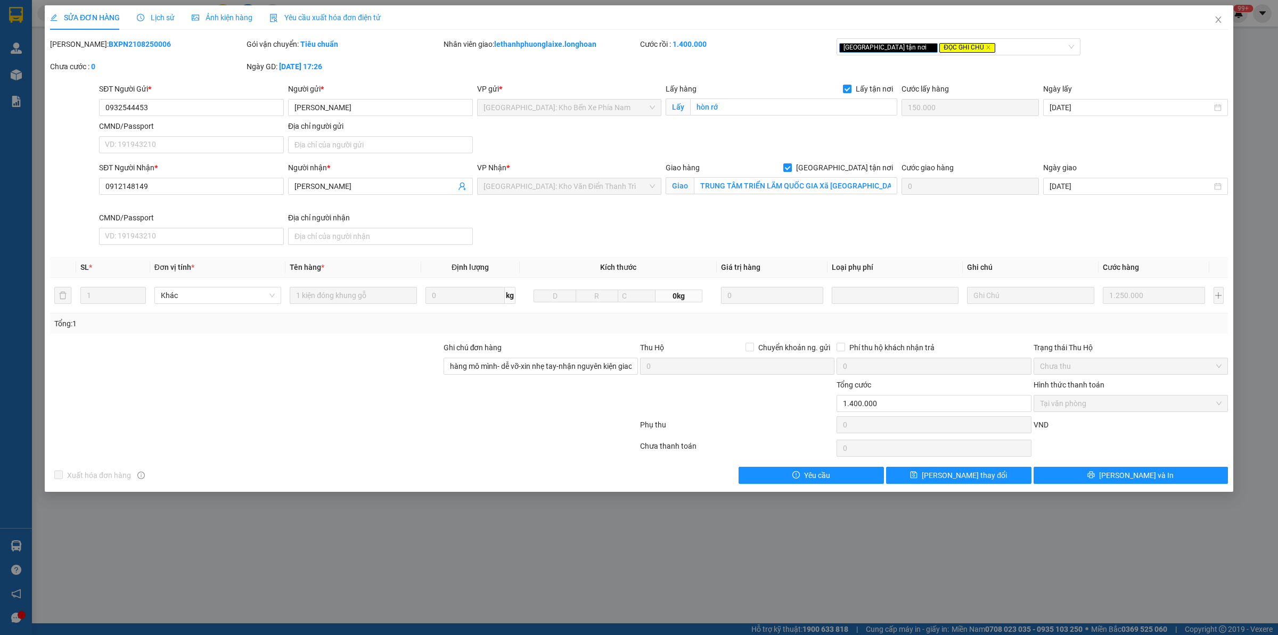
click at [366, 411] on div at bounding box center [245, 397] width 393 height 37
click at [196, 187] on input "0912148149" at bounding box center [191, 186] width 185 height 17
click at [198, 110] on input "0932544453" at bounding box center [191, 107] width 185 height 17
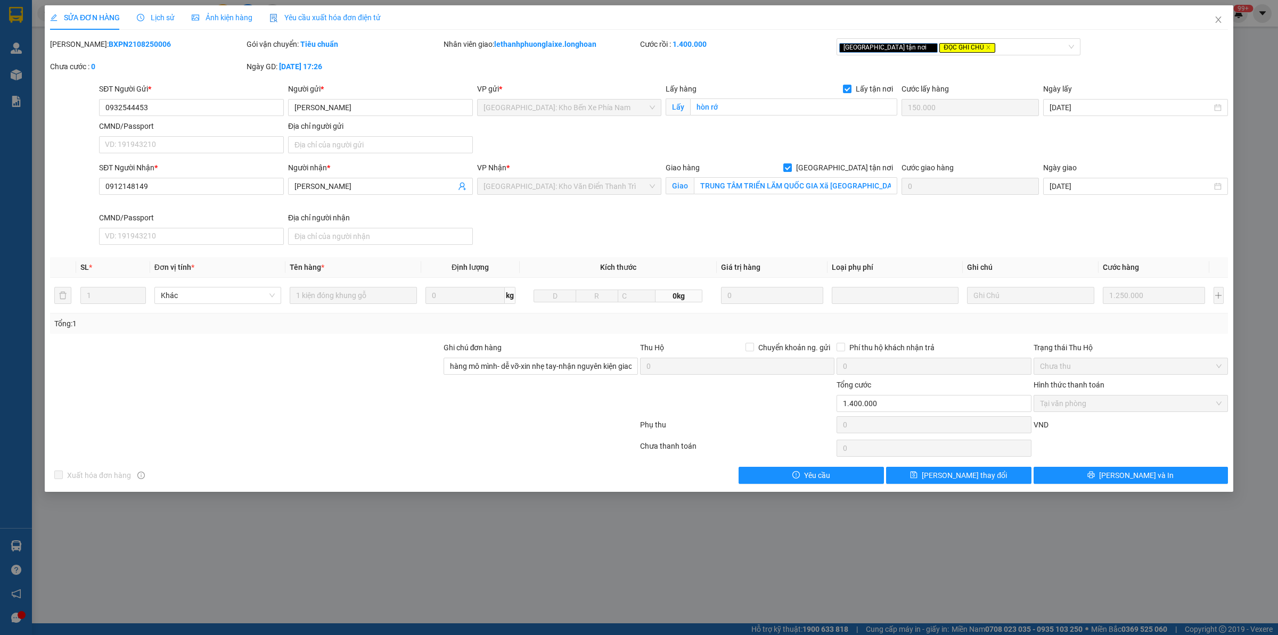
click at [286, 400] on div at bounding box center [245, 397] width 393 height 37
click at [780, 186] on input "TRUNG TÂM TRIỂN LÃM QUỐC GIA Xã [GEOGRAPHIC_DATA], thành phố [GEOGRAPHIC_DATA]." at bounding box center [795, 185] width 203 height 17
click at [850, 175] on div "Giao hàng [GEOGRAPHIC_DATA] tận nơi" at bounding box center [781, 170] width 232 height 16
click at [851, 187] on input "TRUNG TÂM TRIỂN LÃM QUỐC GIA Xã [GEOGRAPHIC_DATA], thành phố [GEOGRAPHIC_DATA]." at bounding box center [795, 185] width 203 height 17
click at [878, 184] on input "TRUNG TÂM TRIỂN LÃM QUỐC GIA Xã [GEOGRAPHIC_DATA], thành phố [GEOGRAPHIC_DATA]." at bounding box center [795, 185] width 203 height 17
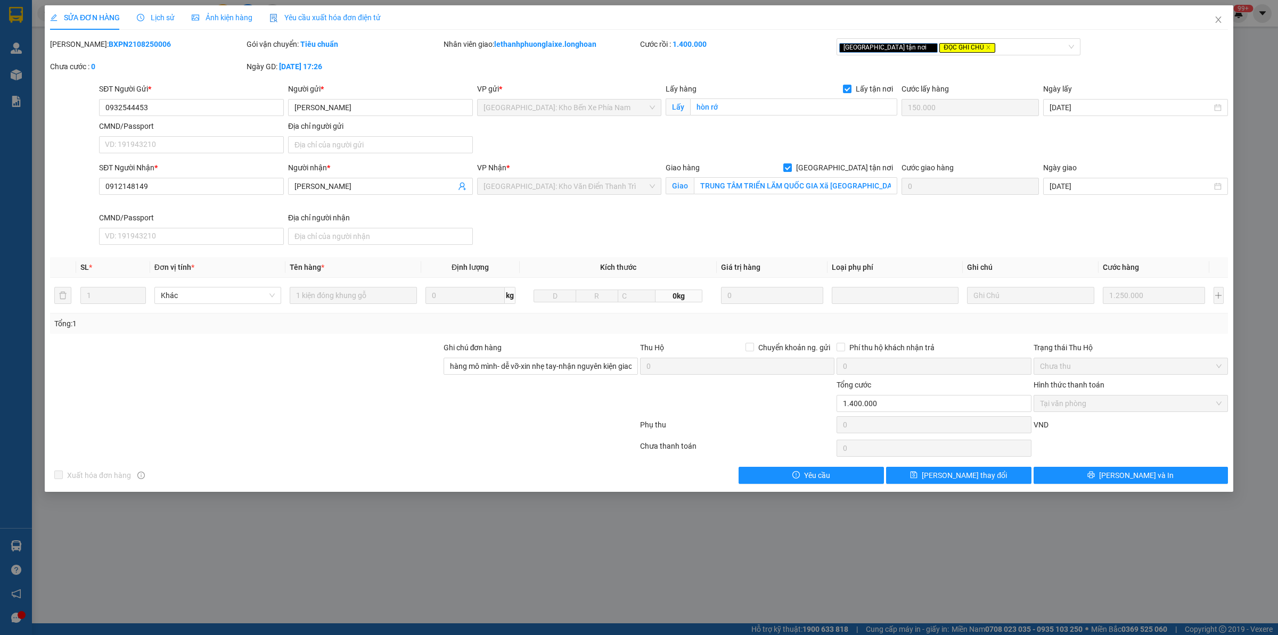
click at [146, 12] on div "Lịch sử" at bounding box center [156, 18] width 38 height 12
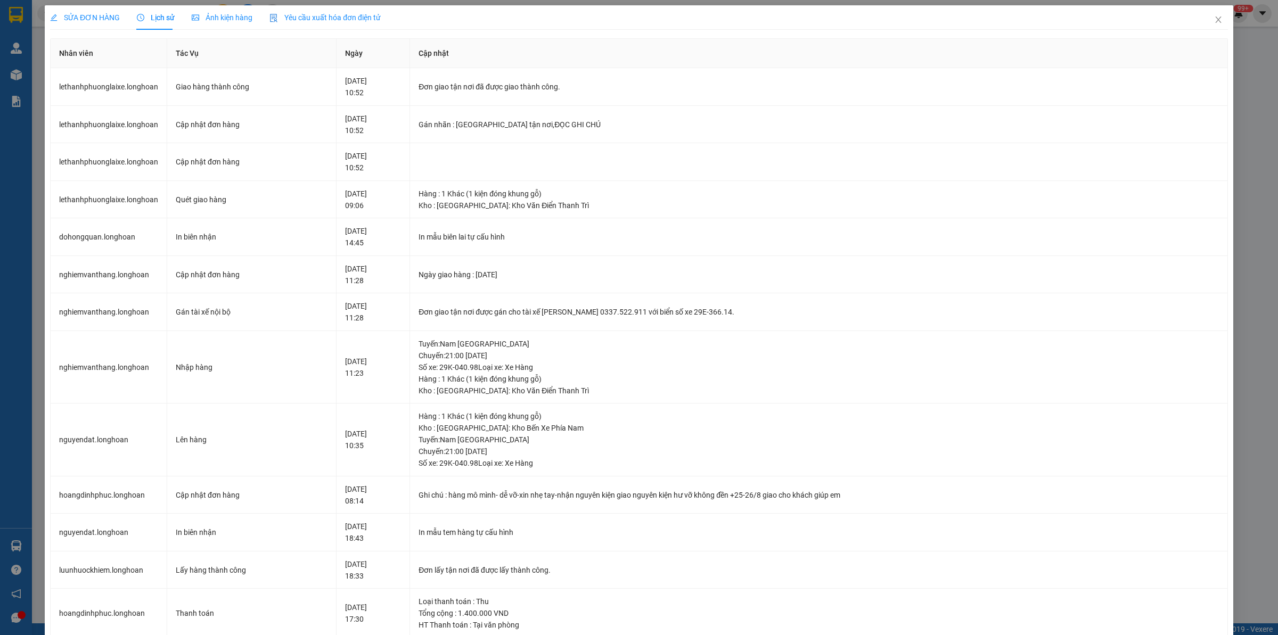
click at [96, 6] on div "SỬA ĐƠN HÀNG" at bounding box center [85, 17] width 70 height 24
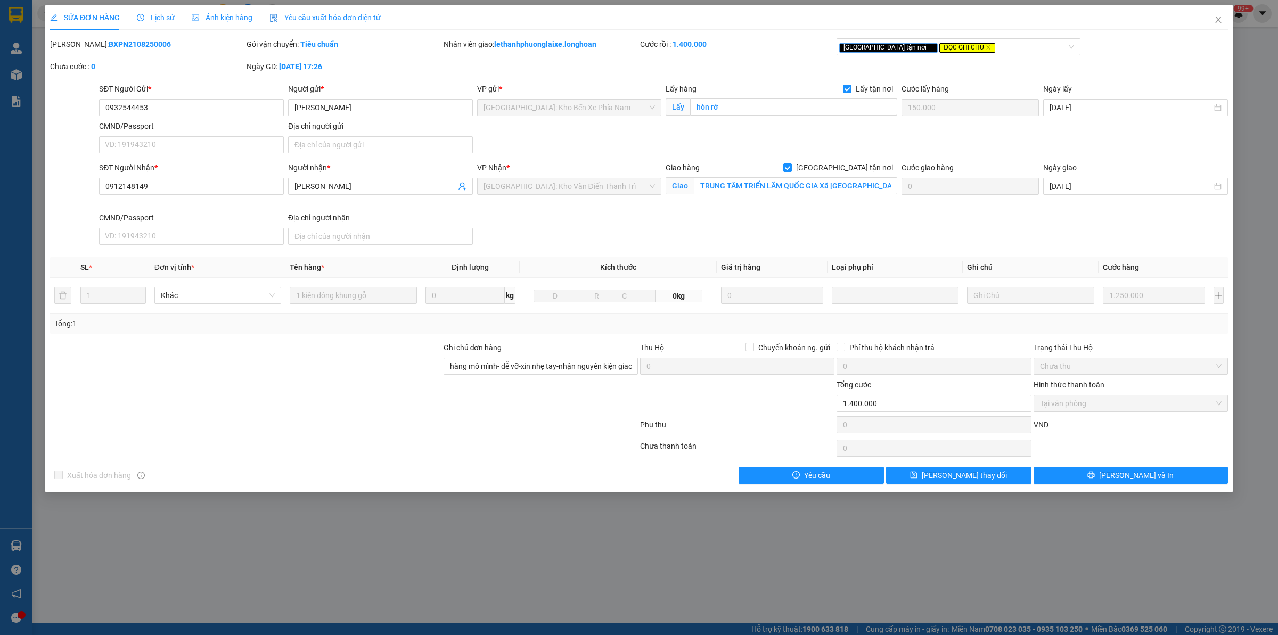
click at [158, 13] on span "Lịch sử" at bounding box center [156, 17] width 38 height 9
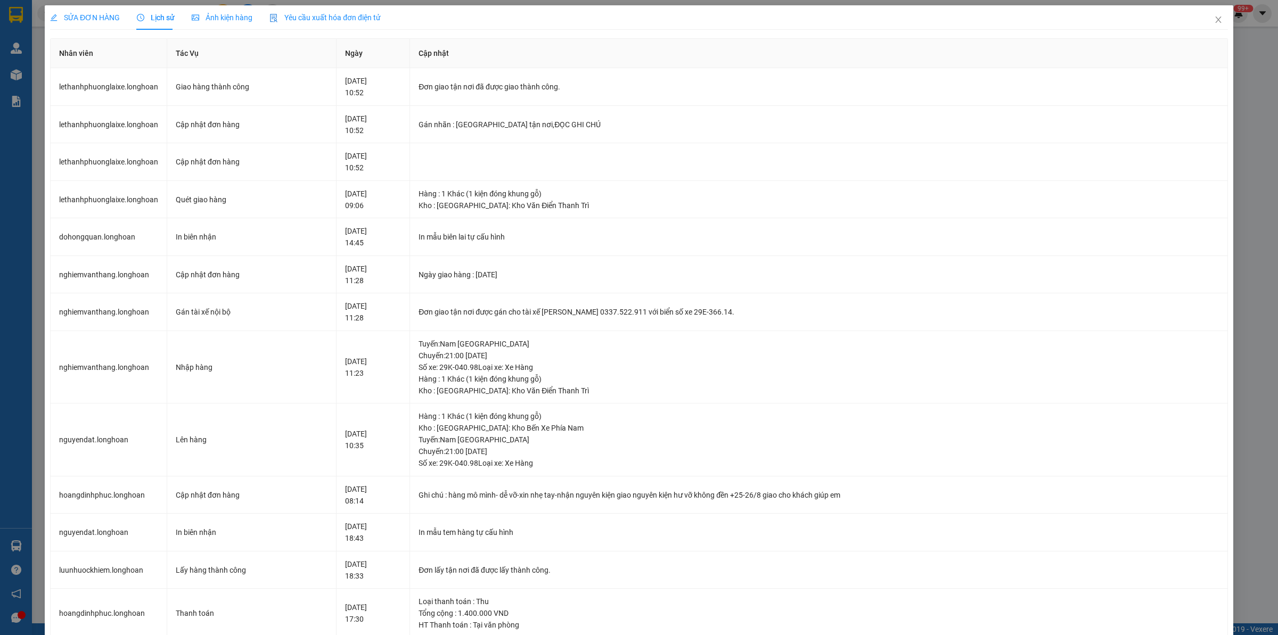
click at [105, 17] on span "SỬA ĐƠN HÀNG" at bounding box center [85, 17] width 70 height 9
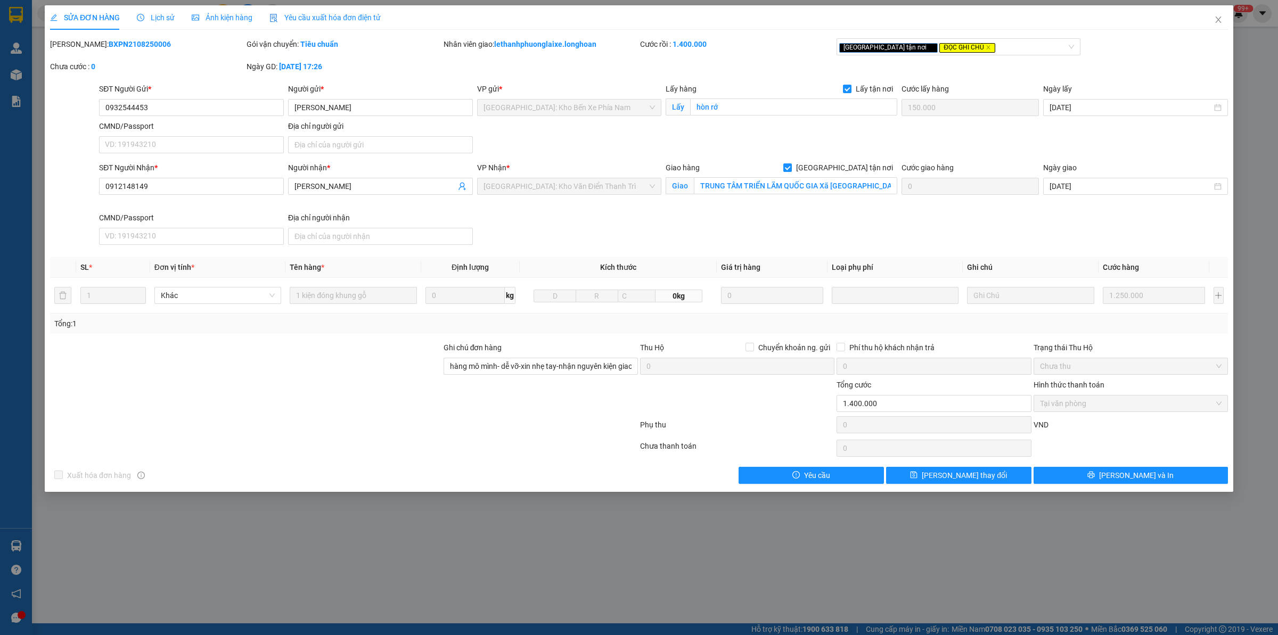
click at [259, 408] on div at bounding box center [245, 397] width 393 height 37
click at [306, 368] on div at bounding box center [245, 360] width 393 height 37
click at [206, 187] on input "0912148149" at bounding box center [191, 186] width 185 height 17
click at [363, 191] on input "[PERSON_NAME]" at bounding box center [374, 186] width 161 height 12
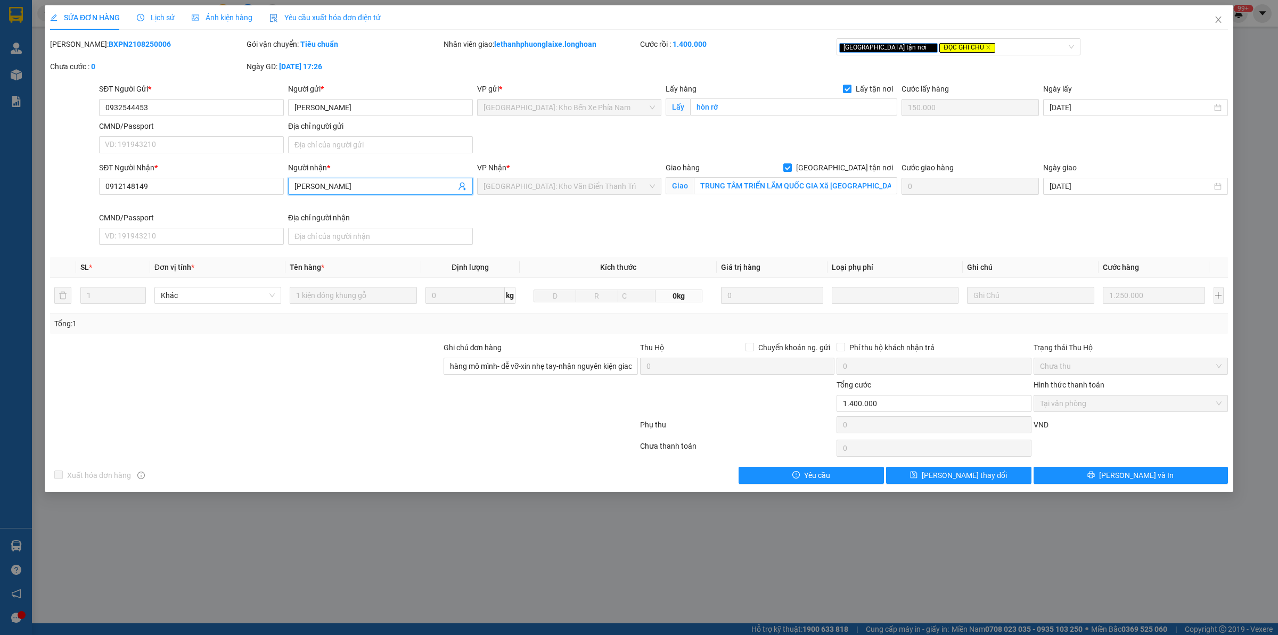
click at [365, 190] on input "[PERSON_NAME]" at bounding box center [374, 186] width 161 height 12
click at [727, 187] on input "TRUNG TÂM TRIỂN LÃM QUỐC GIA Xã [GEOGRAPHIC_DATA], thành phố [GEOGRAPHIC_DATA]." at bounding box center [795, 185] width 203 height 17
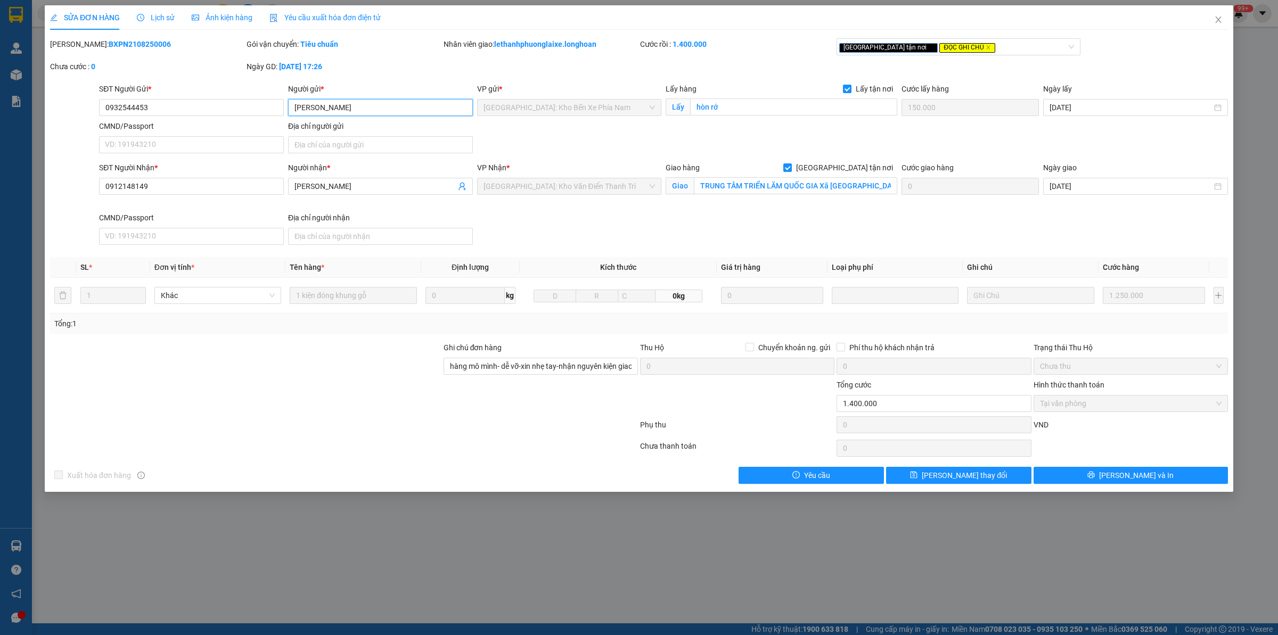
click at [365, 107] on input "[PERSON_NAME]" at bounding box center [380, 107] width 185 height 17
click at [185, 115] on input "0932544453" at bounding box center [191, 107] width 185 height 17
click at [185, 109] on input "0932544453" at bounding box center [191, 107] width 185 height 17
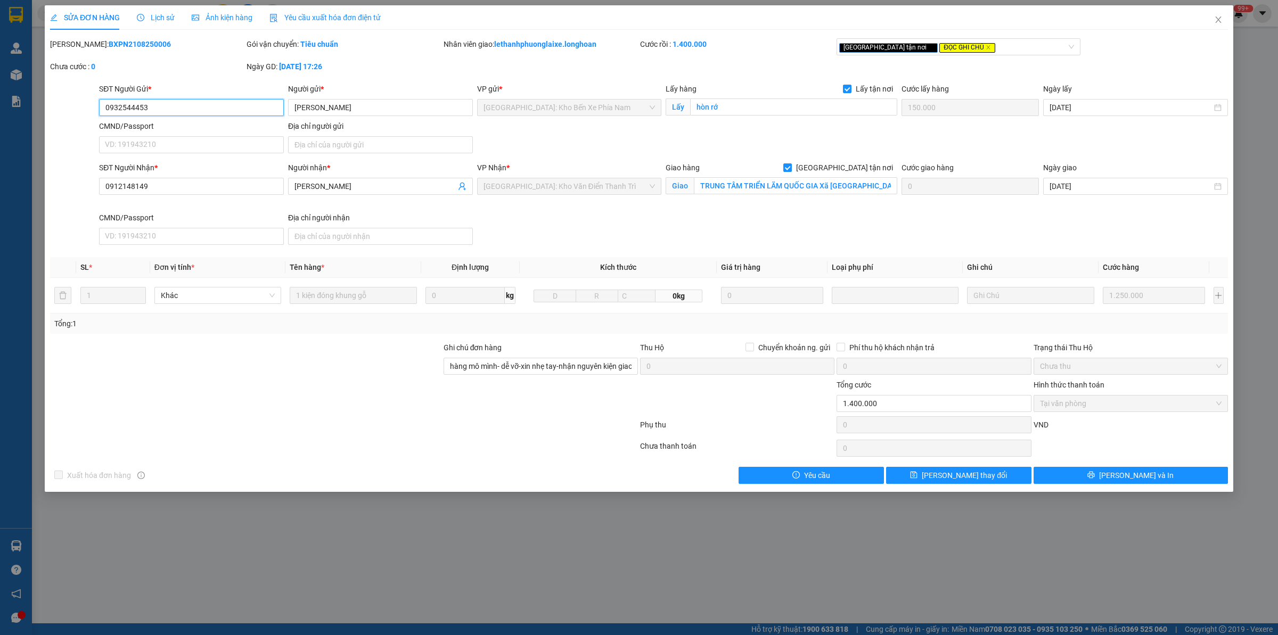
click at [185, 109] on input "0932544453" at bounding box center [191, 107] width 185 height 17
click at [231, 374] on div at bounding box center [245, 360] width 393 height 37
click at [1215, 21] on icon "close" at bounding box center [1218, 19] width 9 height 9
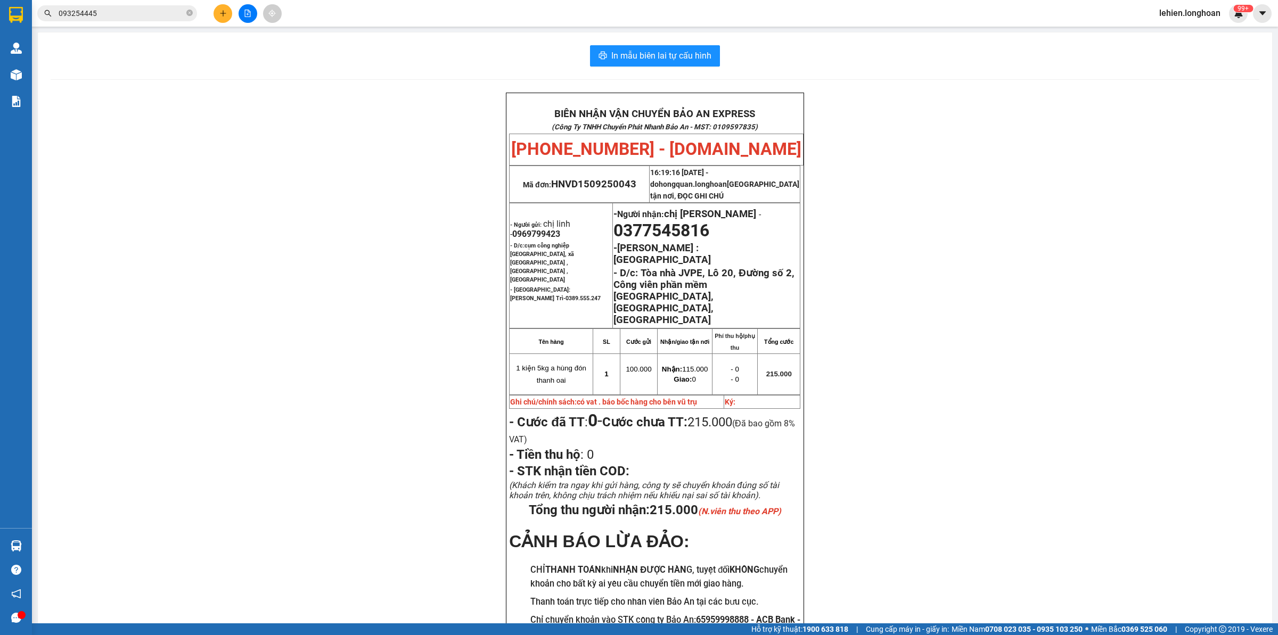
click at [190, 12] on icon "close-circle" at bounding box center [189, 13] width 6 height 6
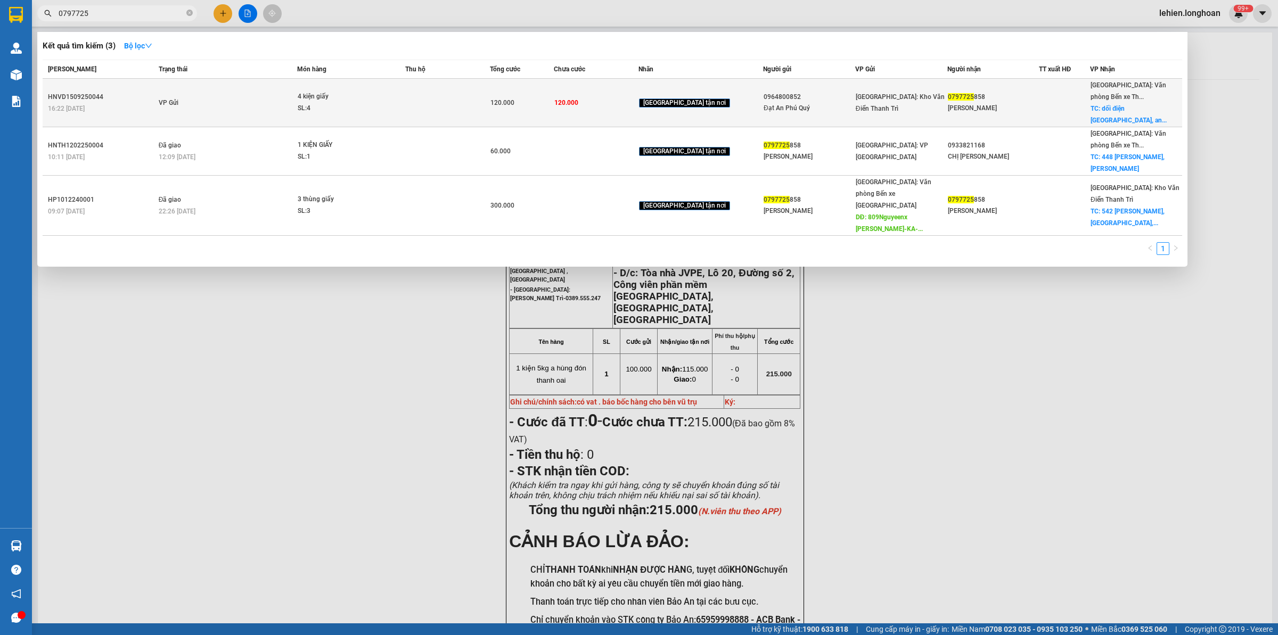
click at [347, 103] on div "SL: 4" at bounding box center [338, 109] width 80 height 12
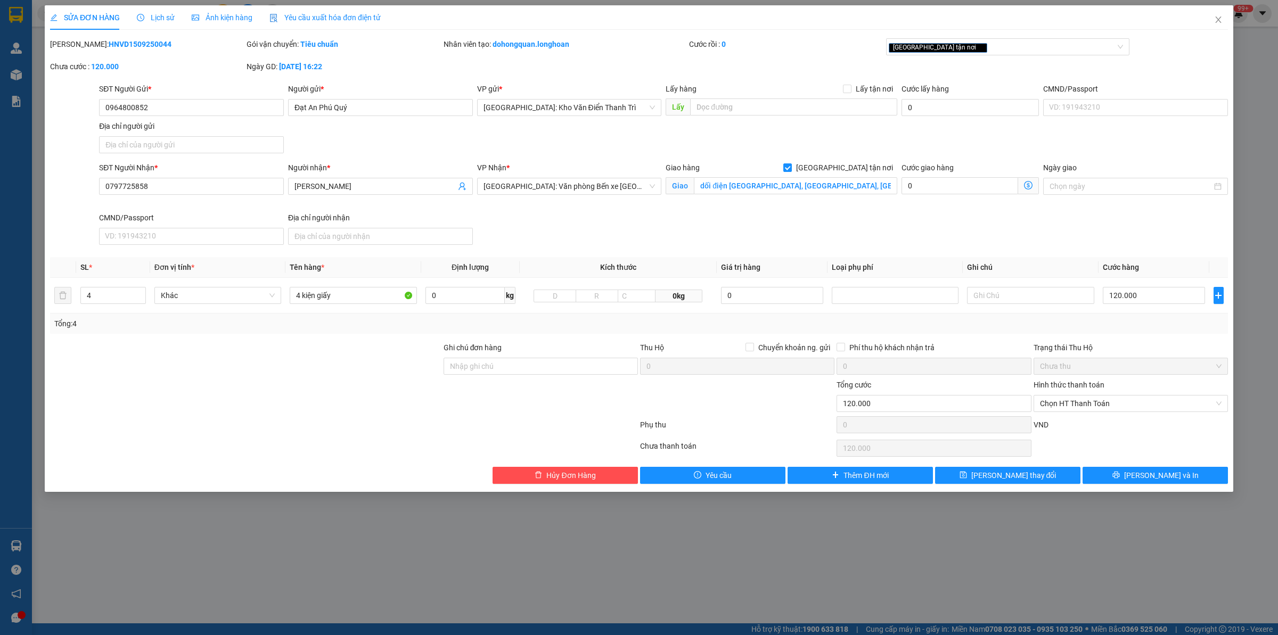
click at [116, 39] on div "[PERSON_NAME]: HNVD1509250044" at bounding box center [147, 44] width 194 height 12
click at [116, 40] on b "HNVD1509250044" at bounding box center [140, 44] width 63 height 9
click at [1217, 22] on icon "close" at bounding box center [1218, 19] width 9 height 9
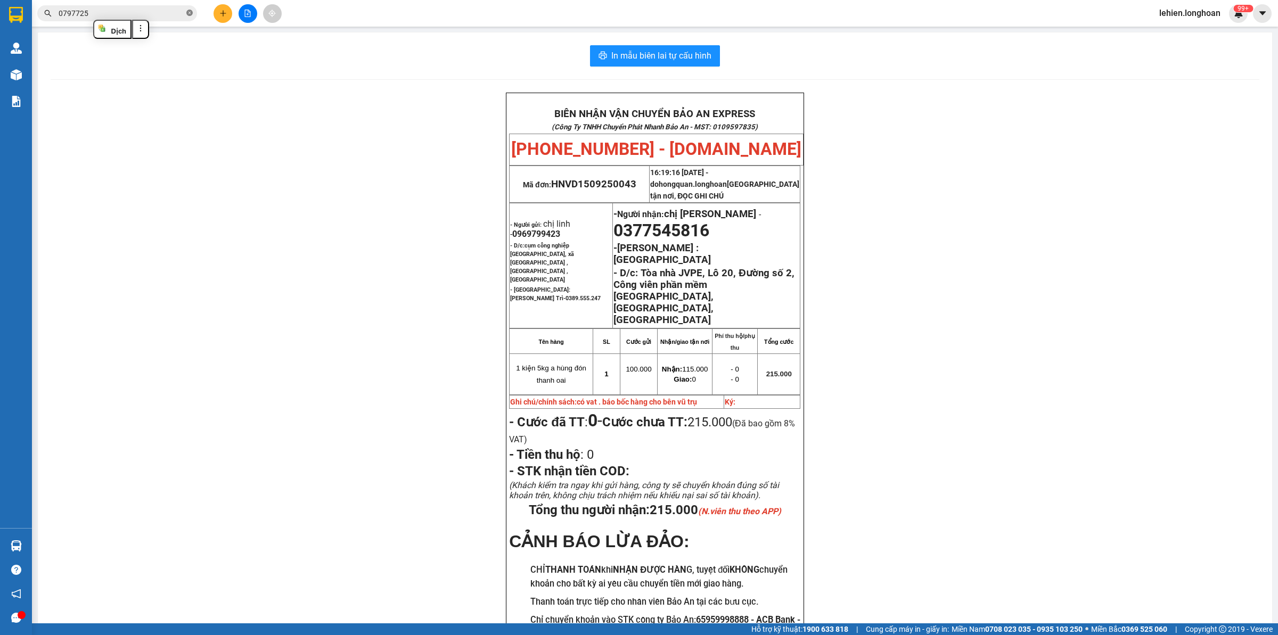
click at [189, 13] on icon "close-circle" at bounding box center [189, 13] width 6 height 6
paste input "QU121209250033"
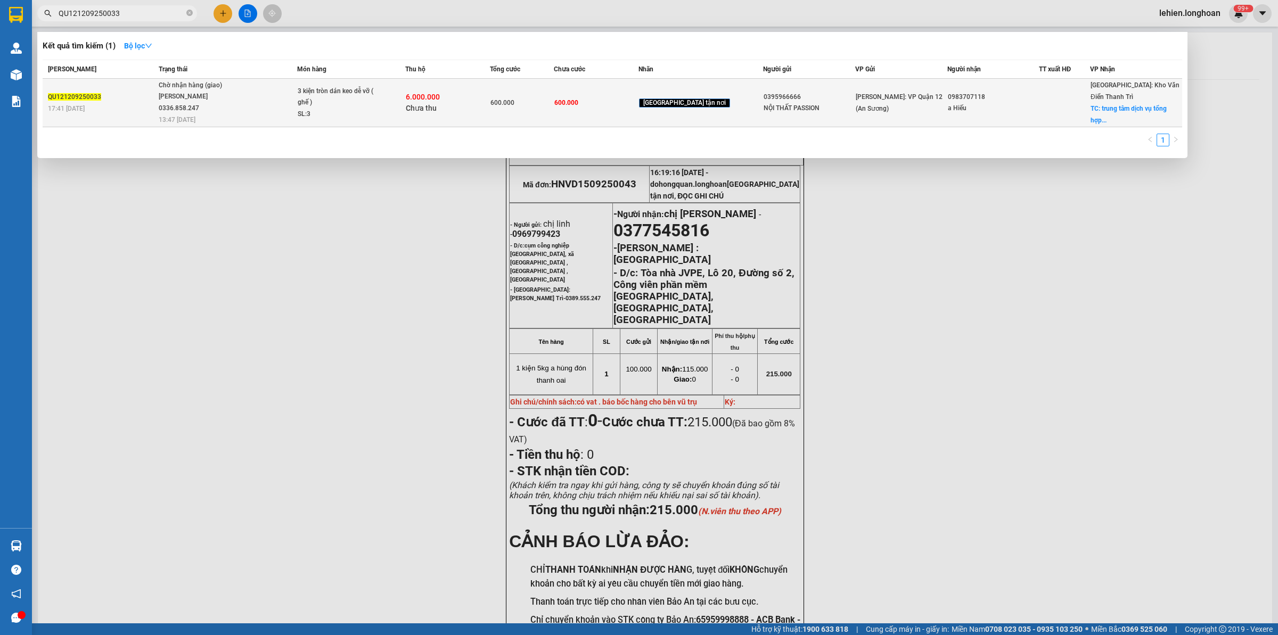
click at [224, 105] on div "[PERSON_NAME] 0336.858.247" at bounding box center [199, 102] width 80 height 23
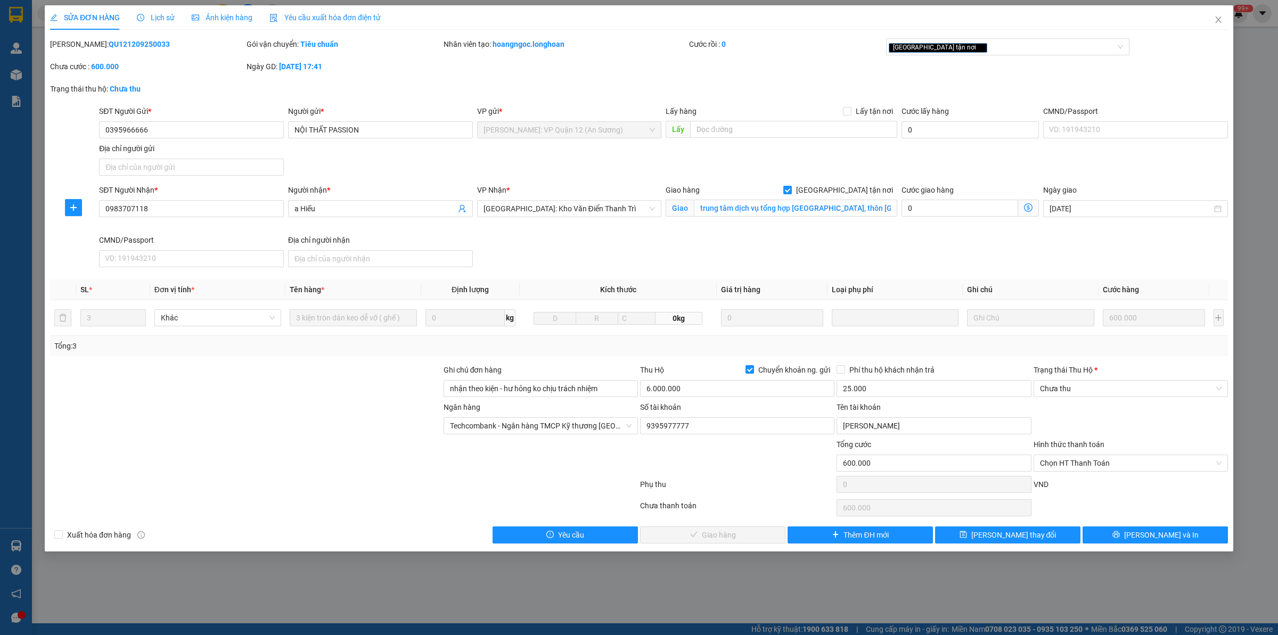
click at [144, 23] on div "Lịch sử" at bounding box center [156, 18] width 38 height 12
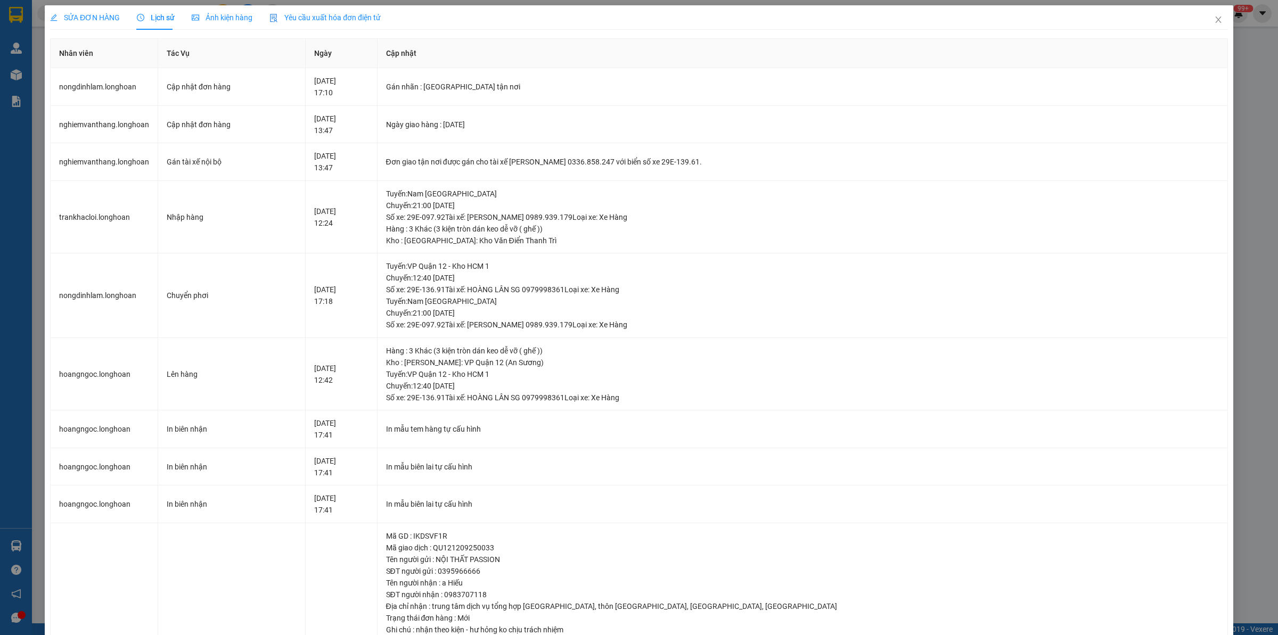
click at [102, 24] on div "SỬA ĐƠN HÀNG" at bounding box center [85, 17] width 70 height 24
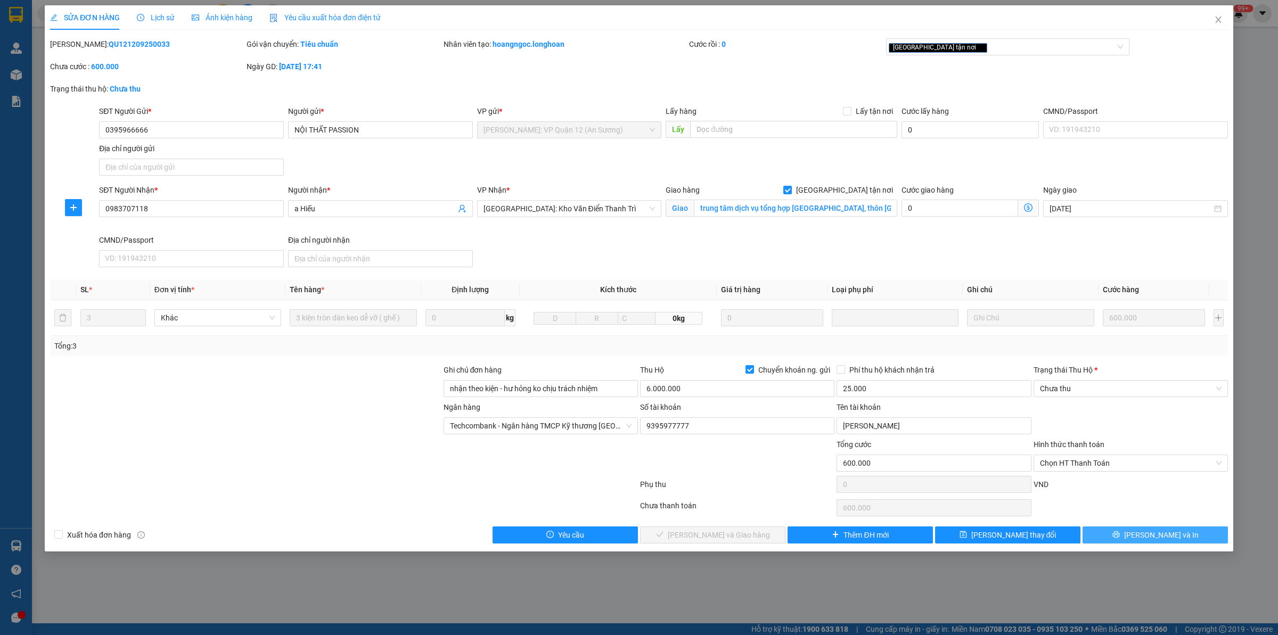
click at [1188, 538] on button "[PERSON_NAME] và In" at bounding box center [1154, 535] width 145 height 17
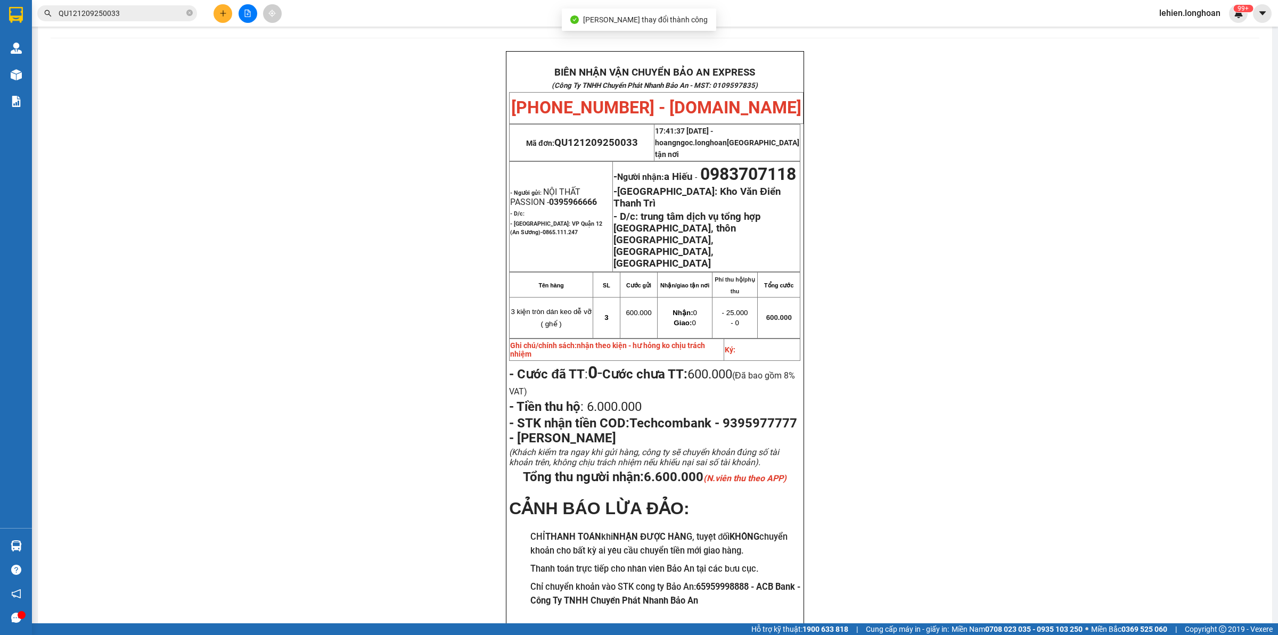
scroll to position [44, 0]
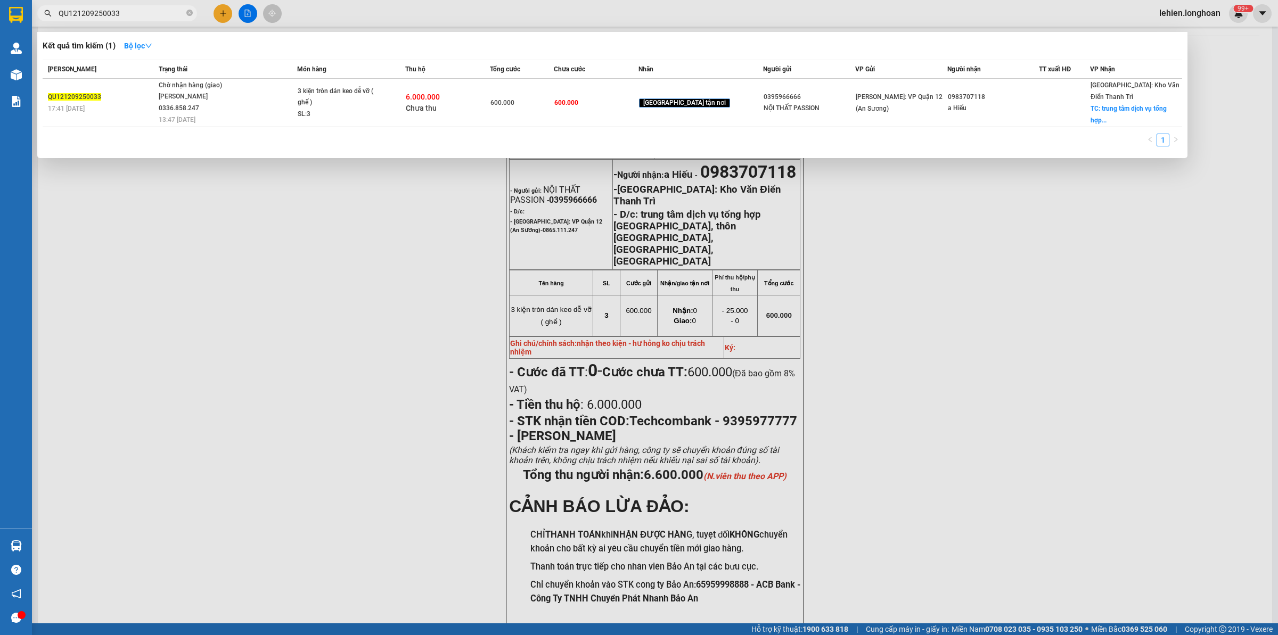
click at [193, 14] on span "QU121209250033" at bounding box center [117, 13] width 160 height 16
click at [191, 14] on icon "close-circle" at bounding box center [189, 13] width 6 height 6
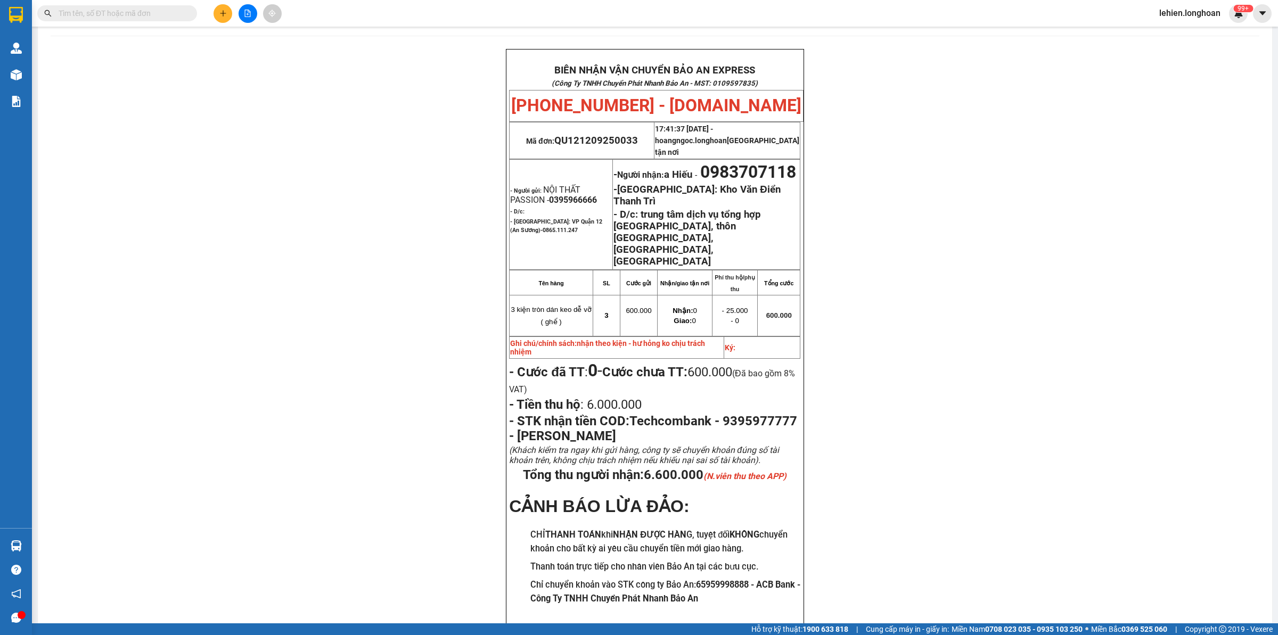
paste input "0977914263"
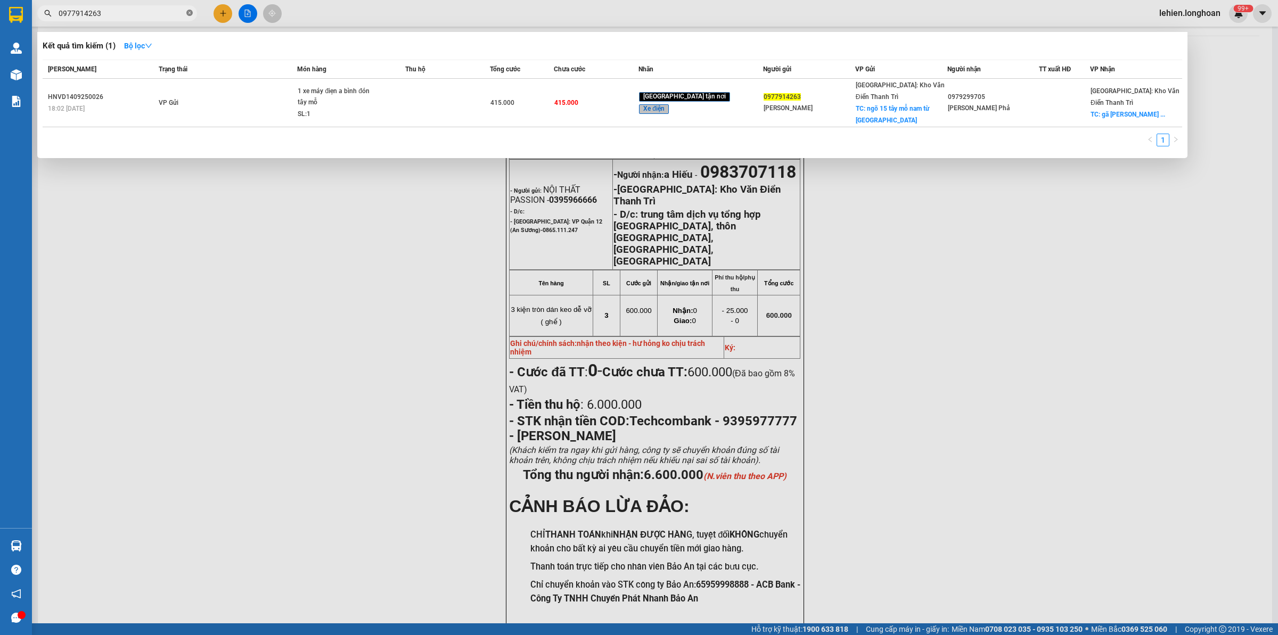
click at [192, 13] on icon "close-circle" at bounding box center [189, 13] width 6 height 6
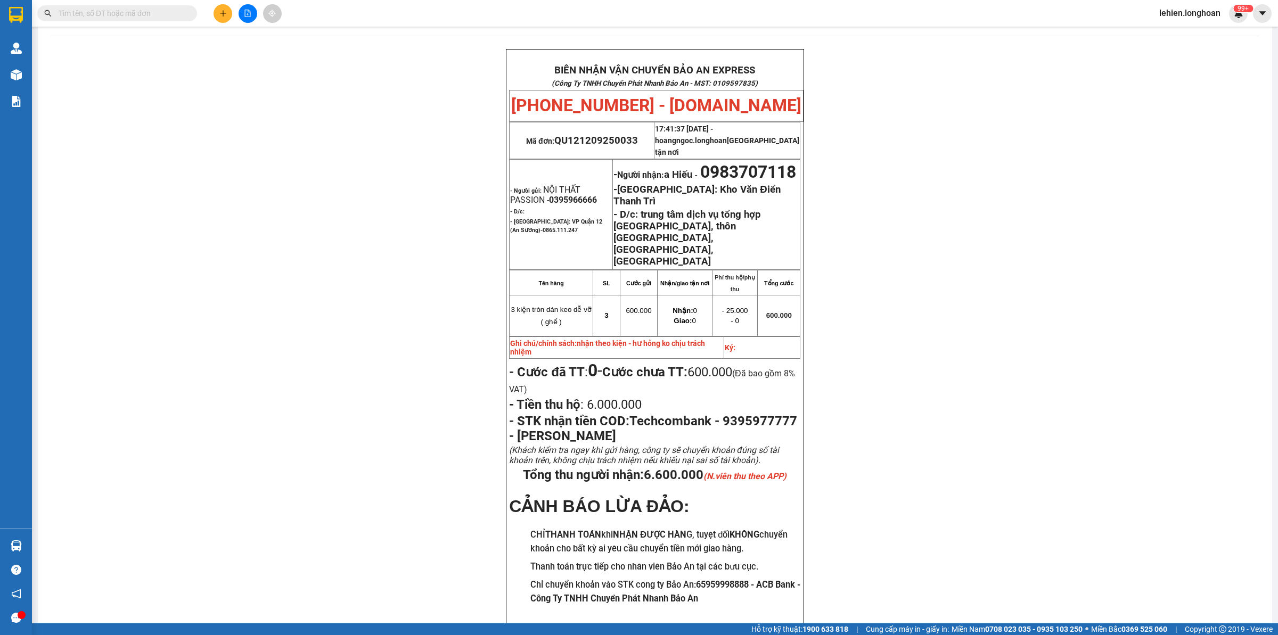
paste input "0363286060"
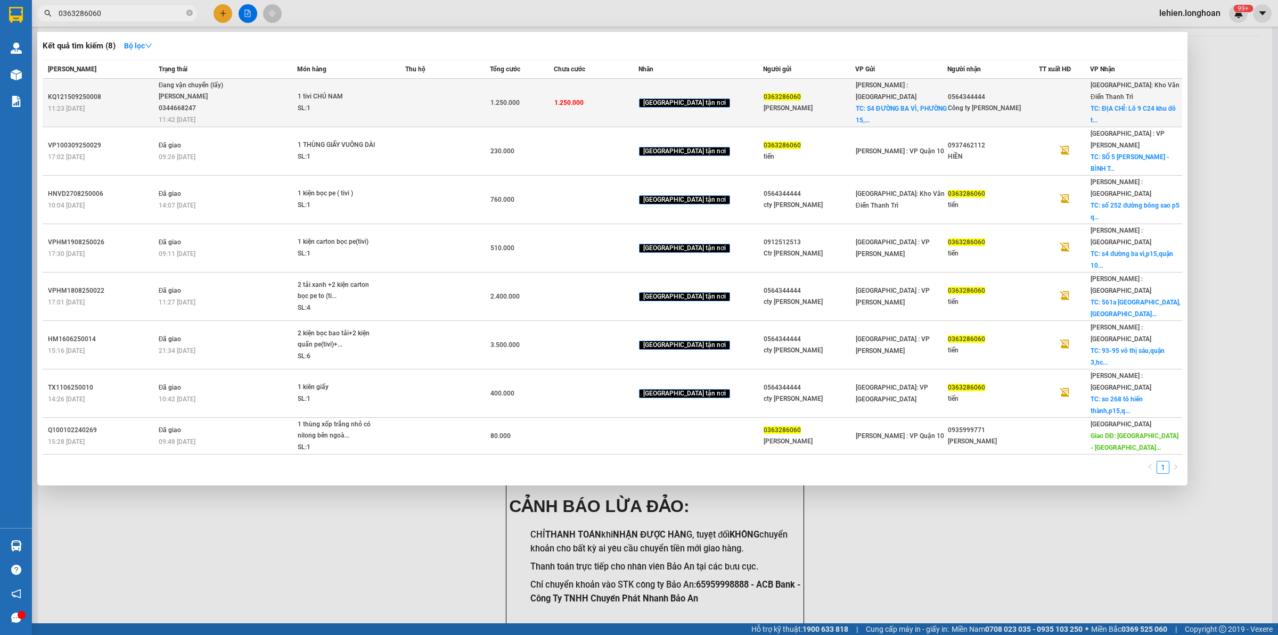
click at [326, 96] on div "1 tivi CHÚ NAM" at bounding box center [338, 97] width 80 height 12
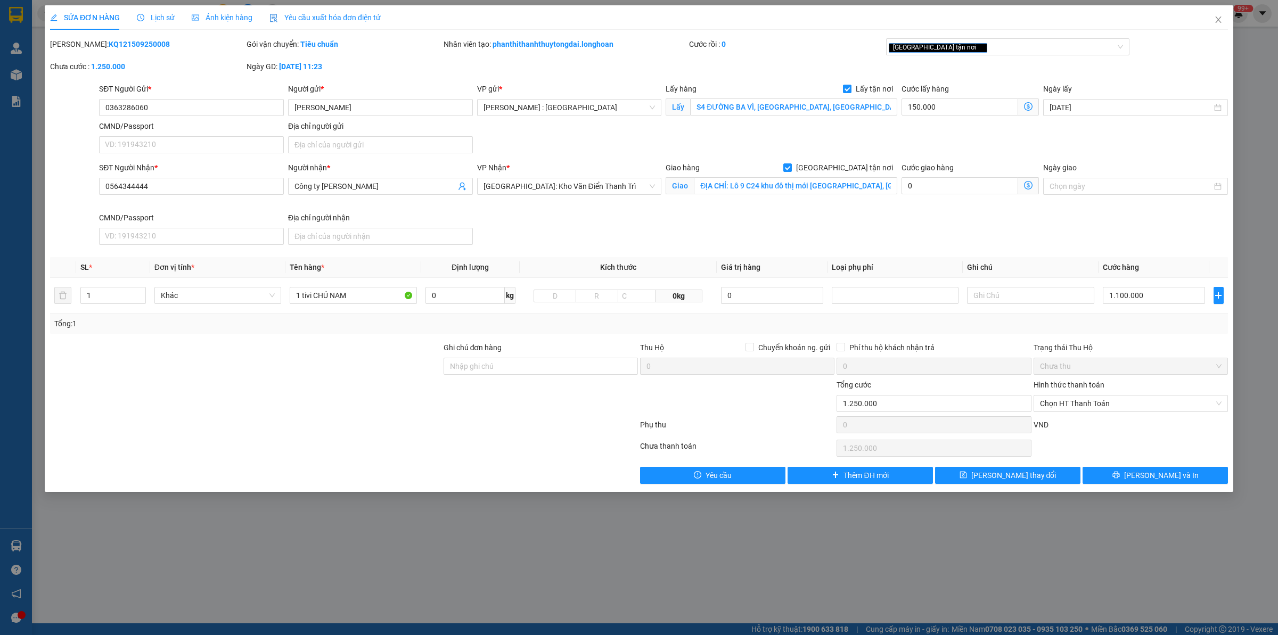
click at [161, 12] on div "Lịch sử" at bounding box center [156, 18] width 38 height 12
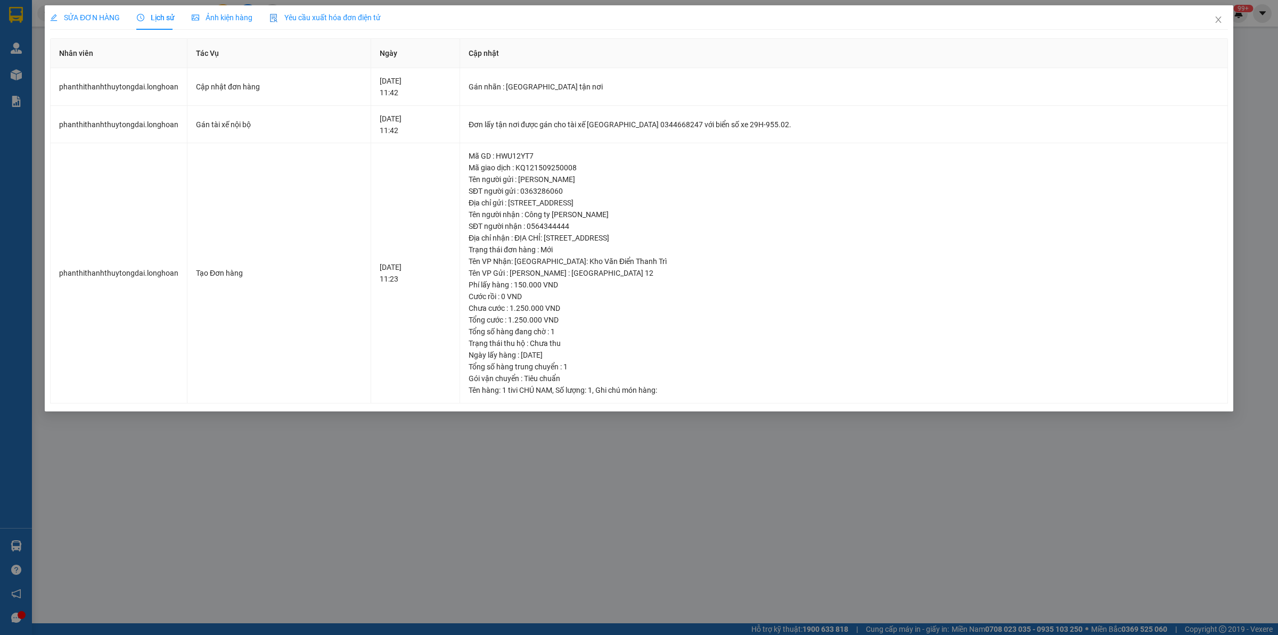
click at [81, 15] on span "SỬA ĐƠN HÀNG" at bounding box center [85, 17] width 70 height 9
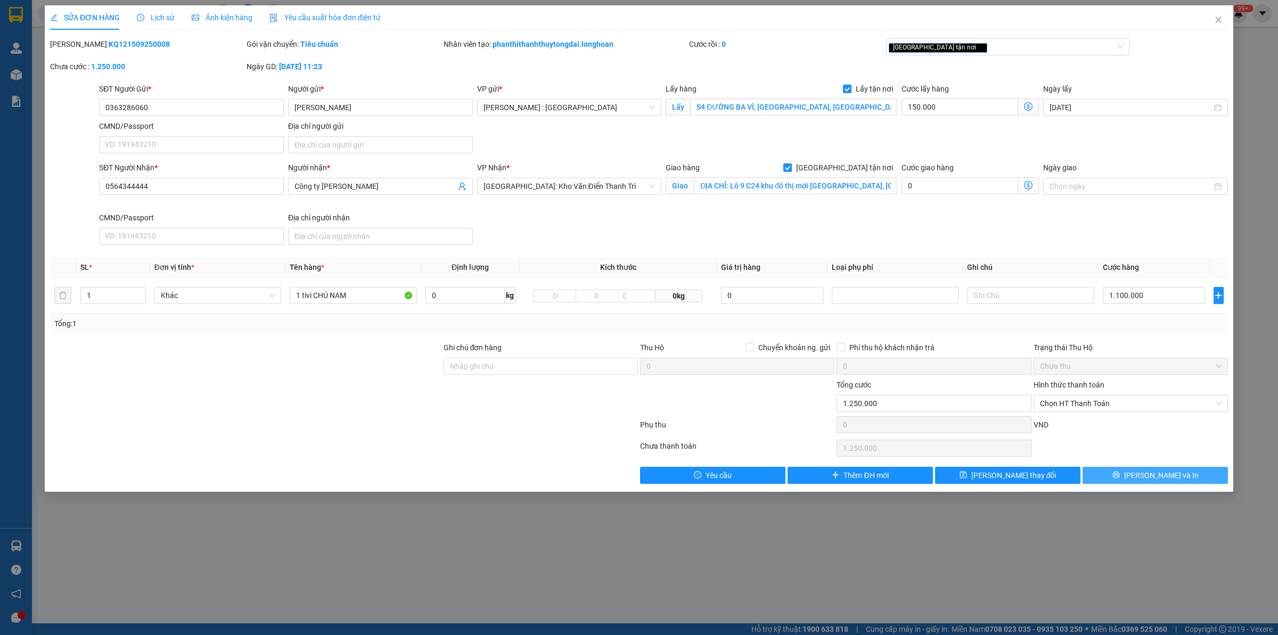
click at [1189, 474] on button "[PERSON_NAME] và In" at bounding box center [1154, 475] width 145 height 17
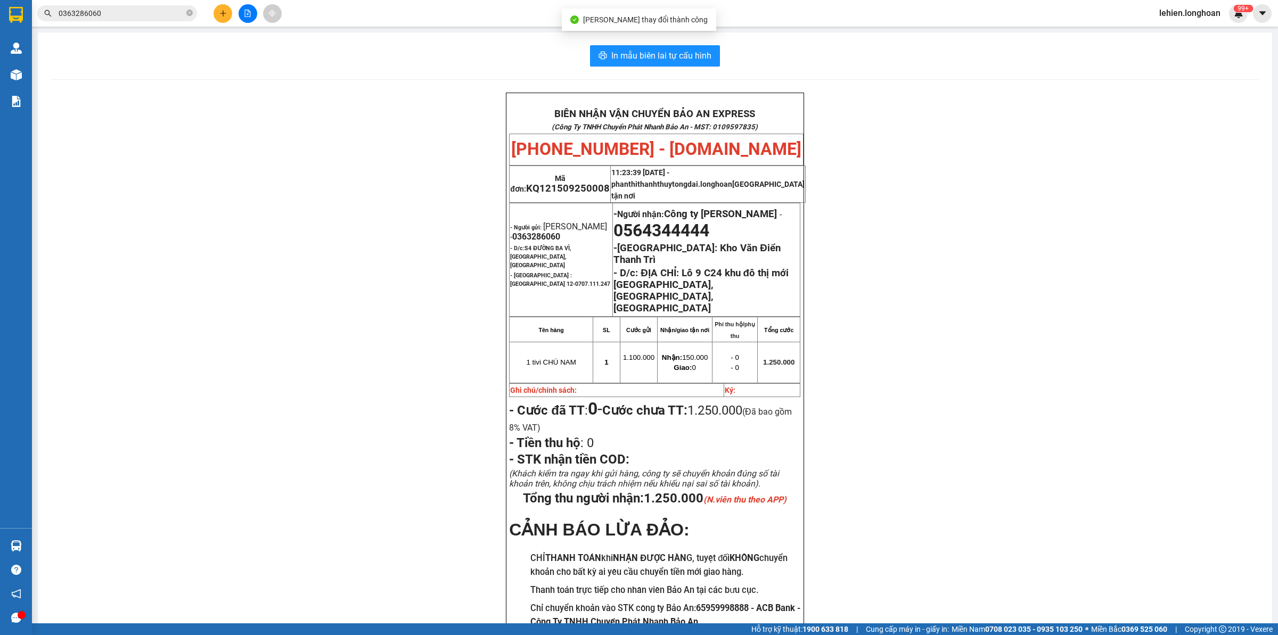
scroll to position [36, 0]
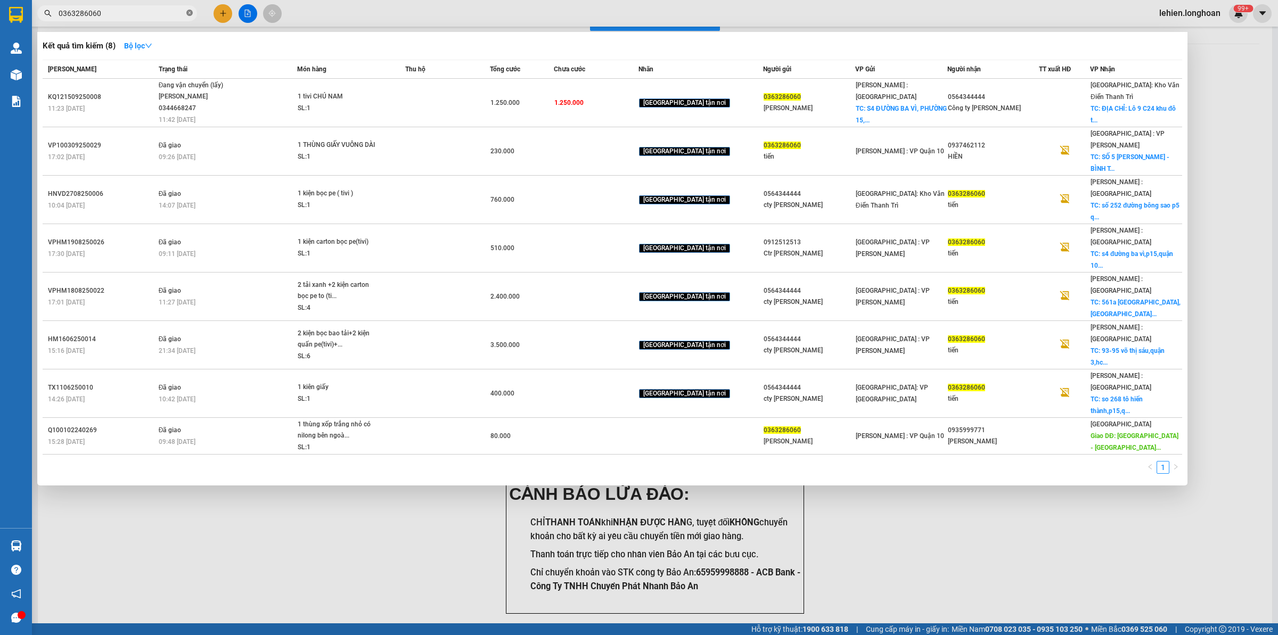
click at [190, 15] on icon "close-circle" at bounding box center [189, 13] width 6 height 6
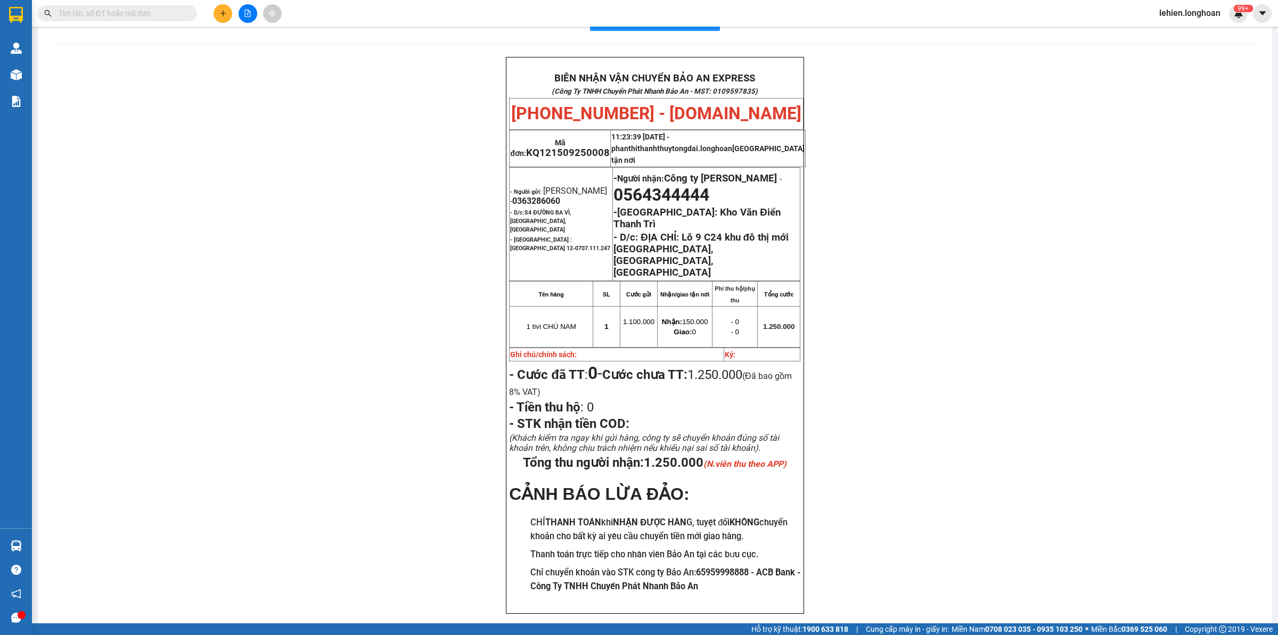
paste input "0707206067"
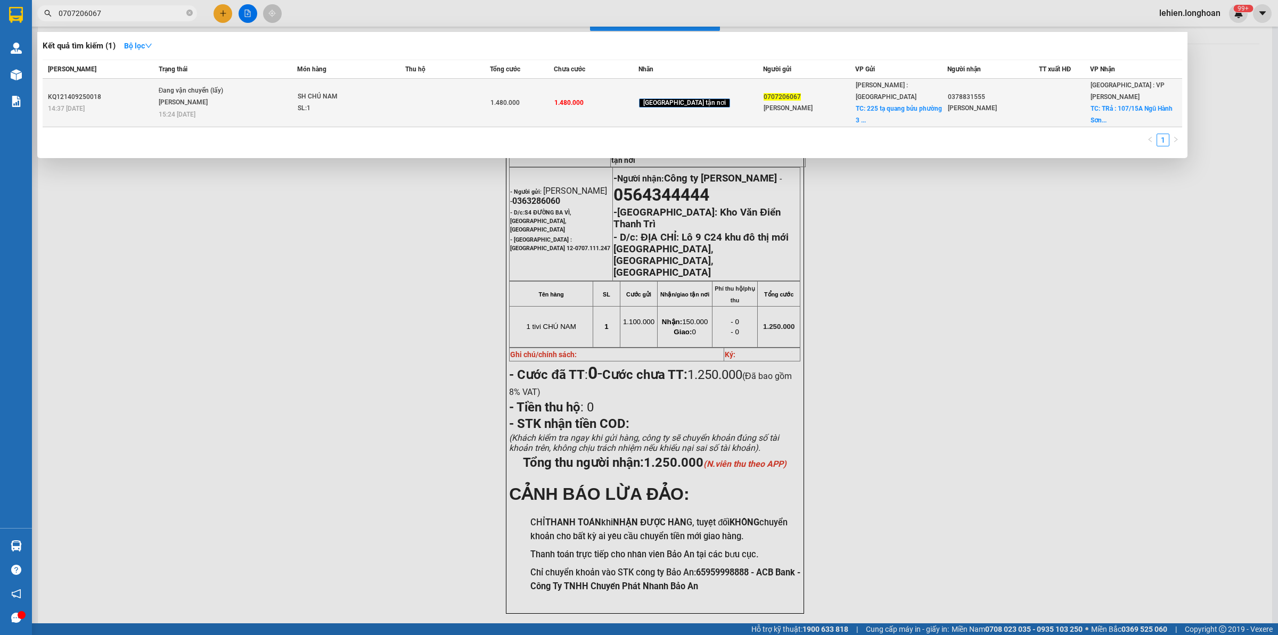
click at [241, 104] on td "Đang vận chuyển (lấy) [PERSON_NAME] 15:24 [DATE]" at bounding box center [227, 103] width 142 height 48
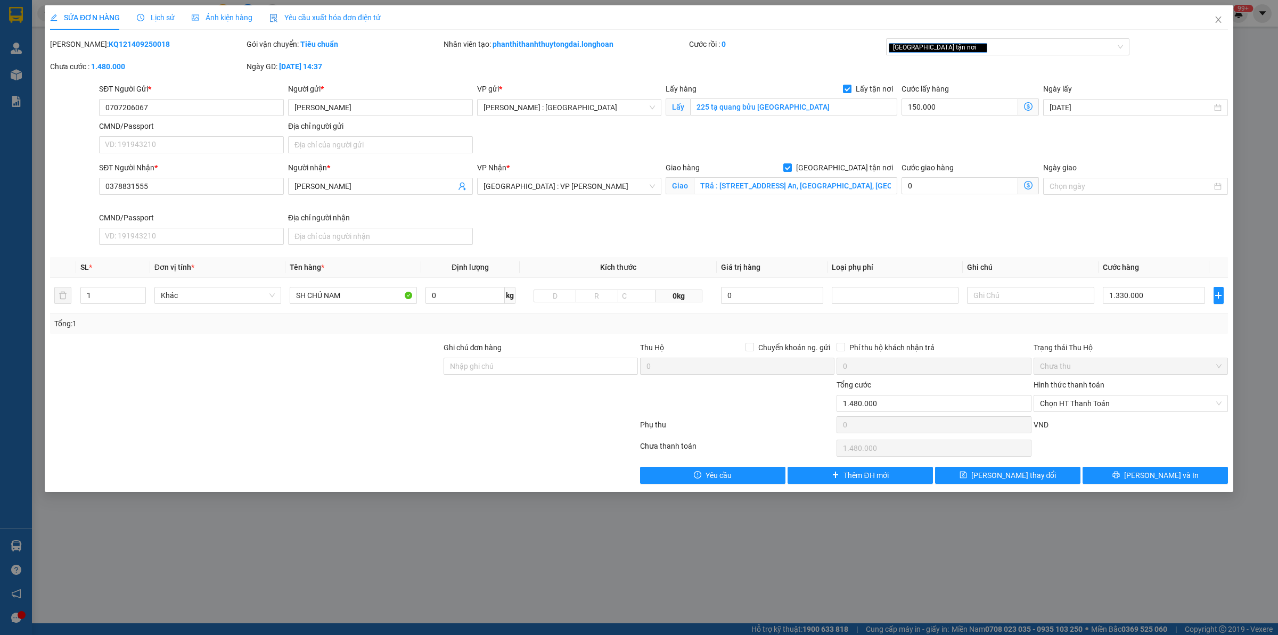
click at [152, 14] on span "Lịch sử" at bounding box center [156, 17] width 38 height 9
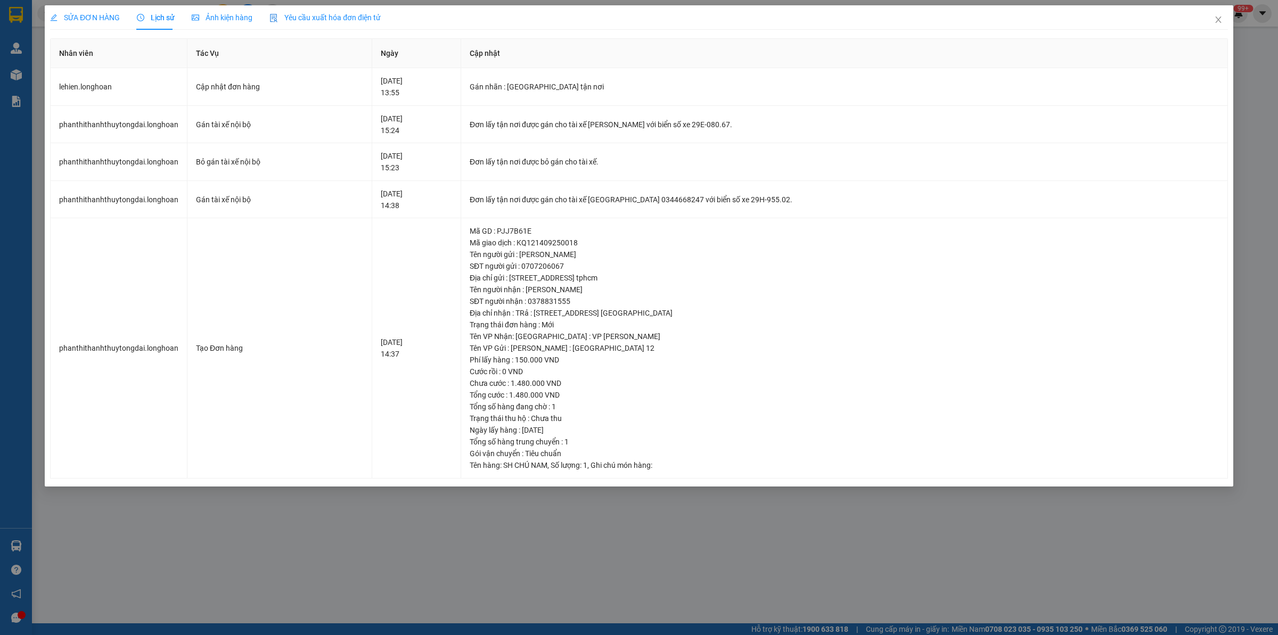
click at [91, 24] on div "SỬA ĐƠN HÀNG" at bounding box center [85, 17] width 70 height 24
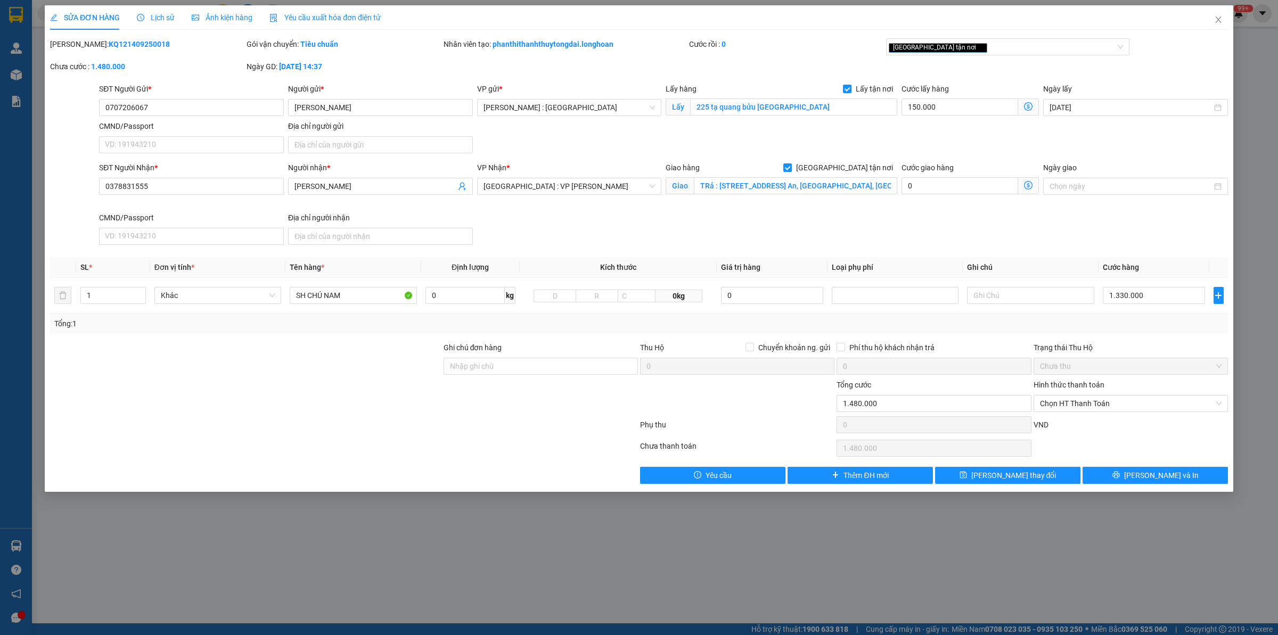
click at [405, 394] on div at bounding box center [245, 397] width 393 height 37
click at [1132, 478] on button "[PERSON_NAME] và In" at bounding box center [1154, 475] width 145 height 17
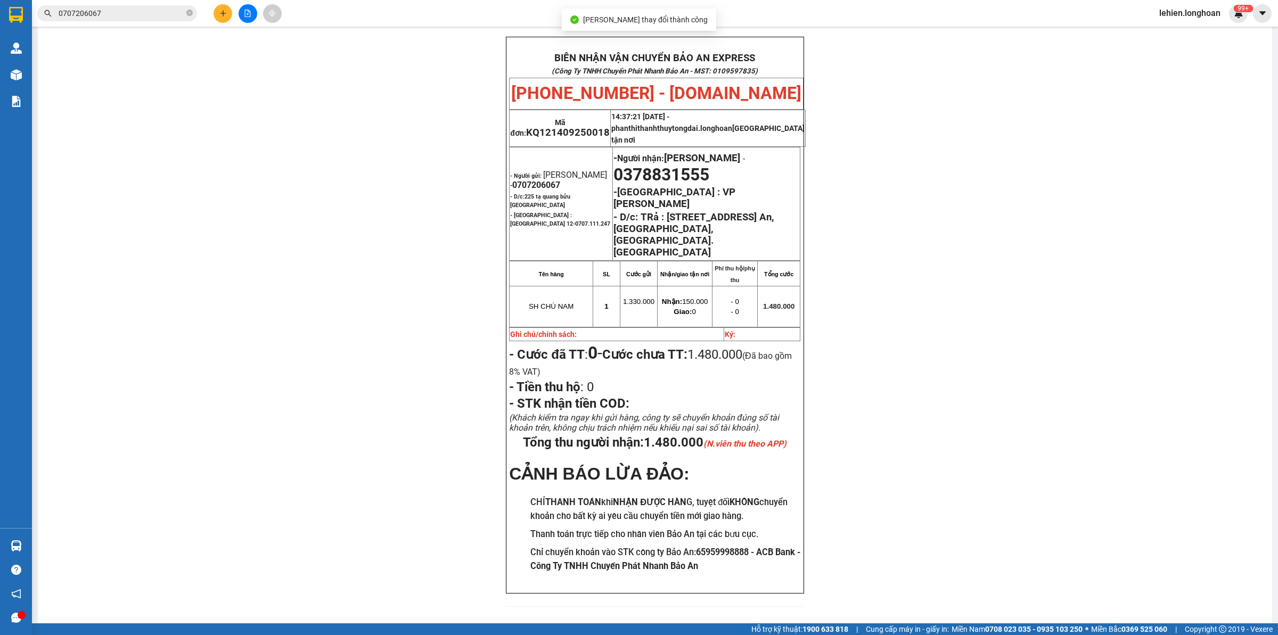
scroll to position [54, 0]
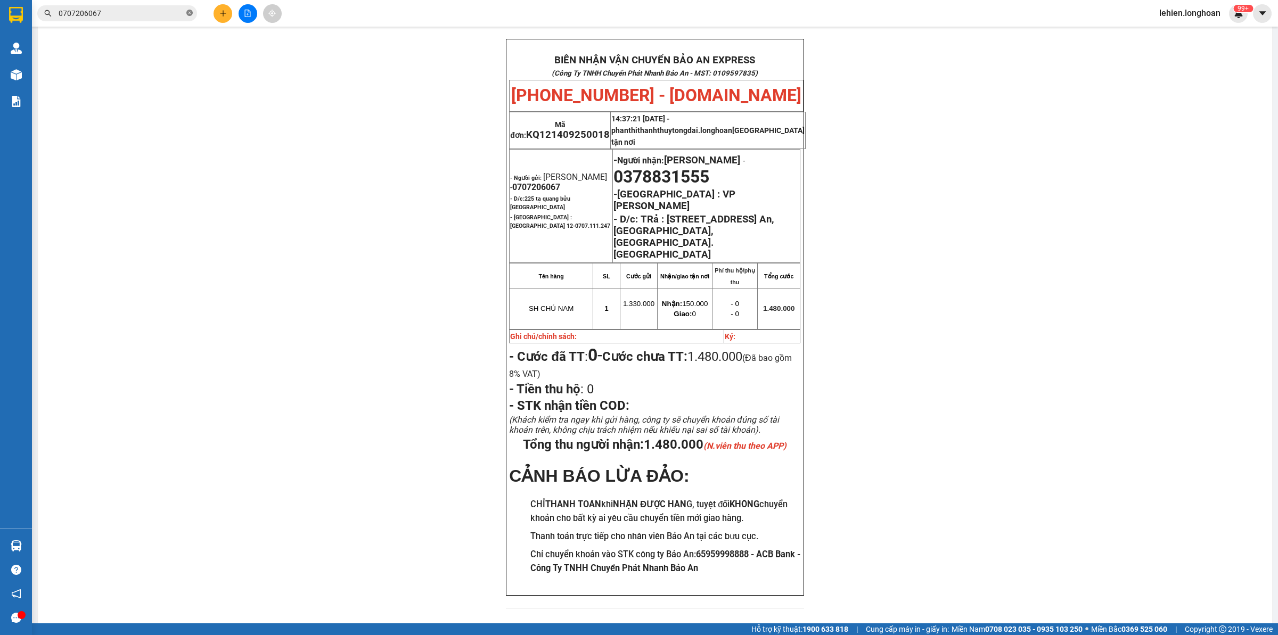
click at [187, 13] on icon "close-circle" at bounding box center [189, 13] width 6 height 6
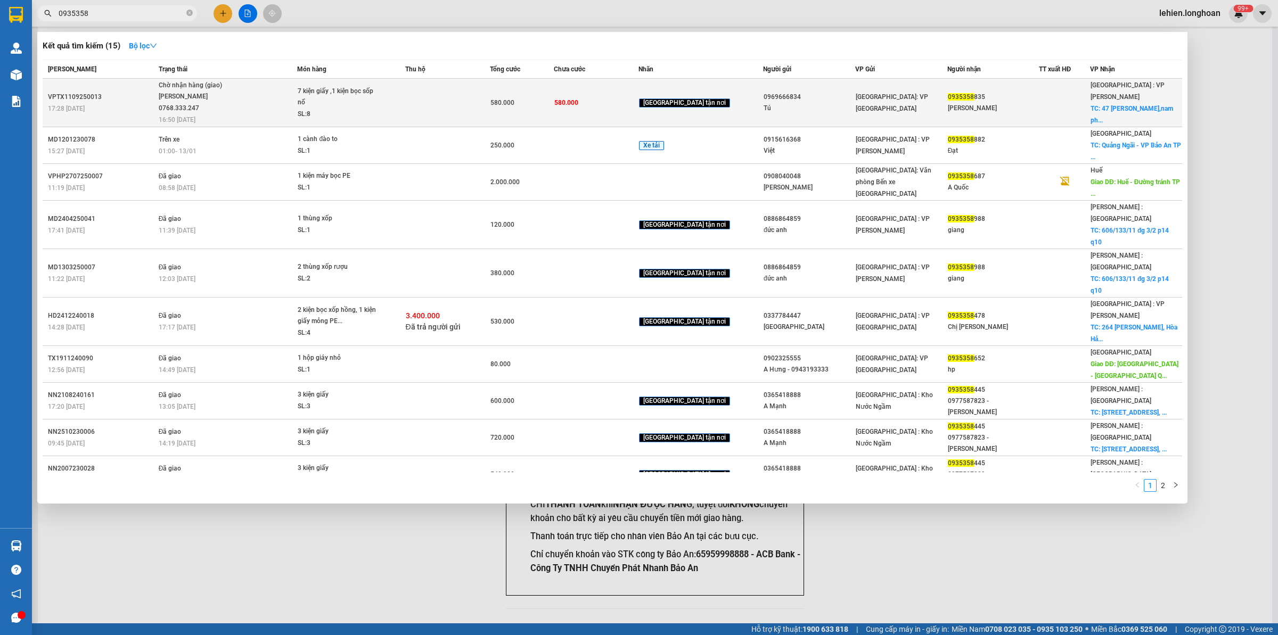
click at [239, 94] on div "[PERSON_NAME] 0768.333.247" at bounding box center [199, 102] width 80 height 23
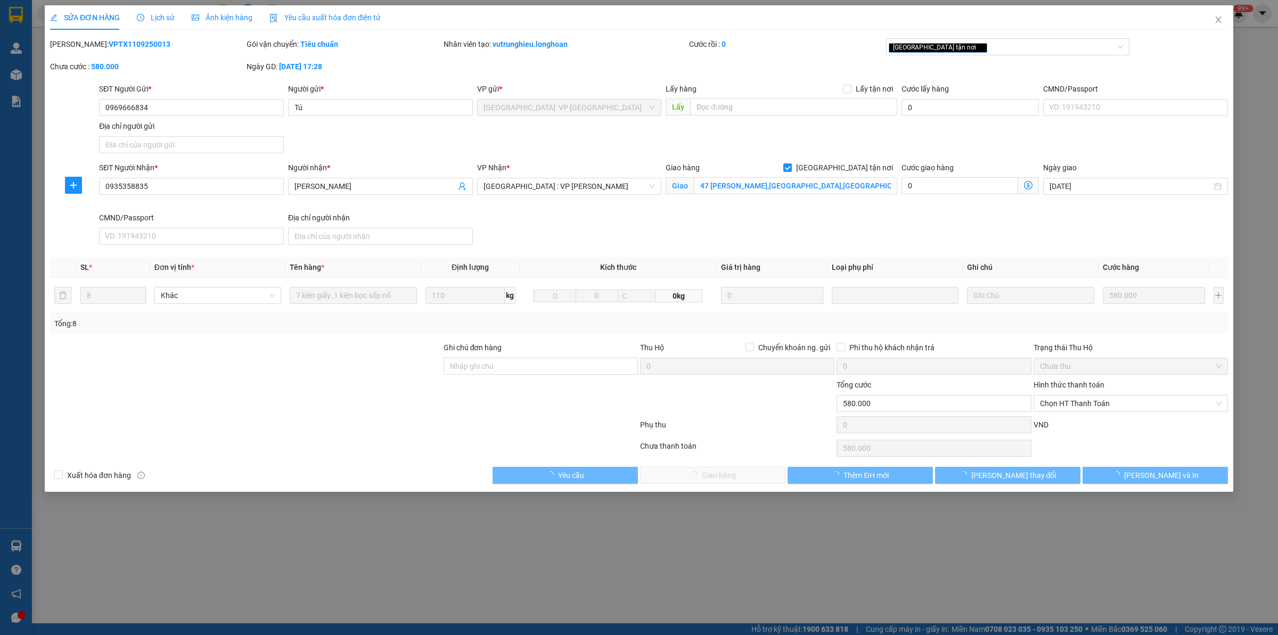
click at [150, 23] on div "Lịch sử" at bounding box center [156, 18] width 38 height 12
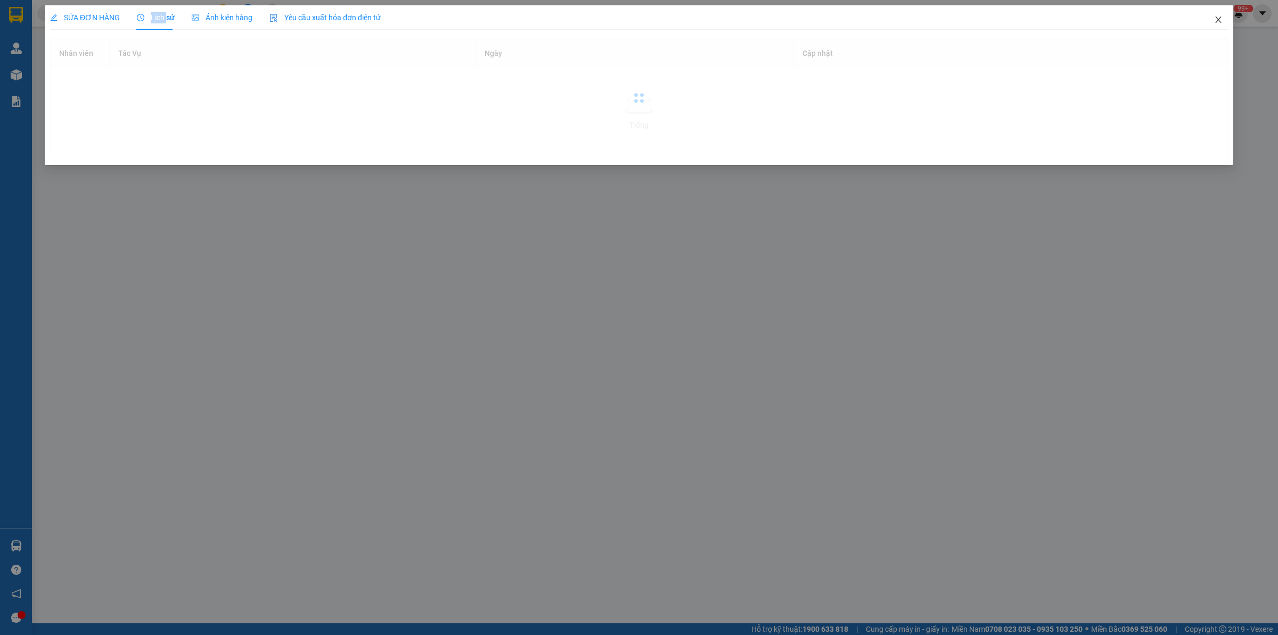
click at [1218, 22] on span "Close" at bounding box center [1218, 20] width 30 height 30
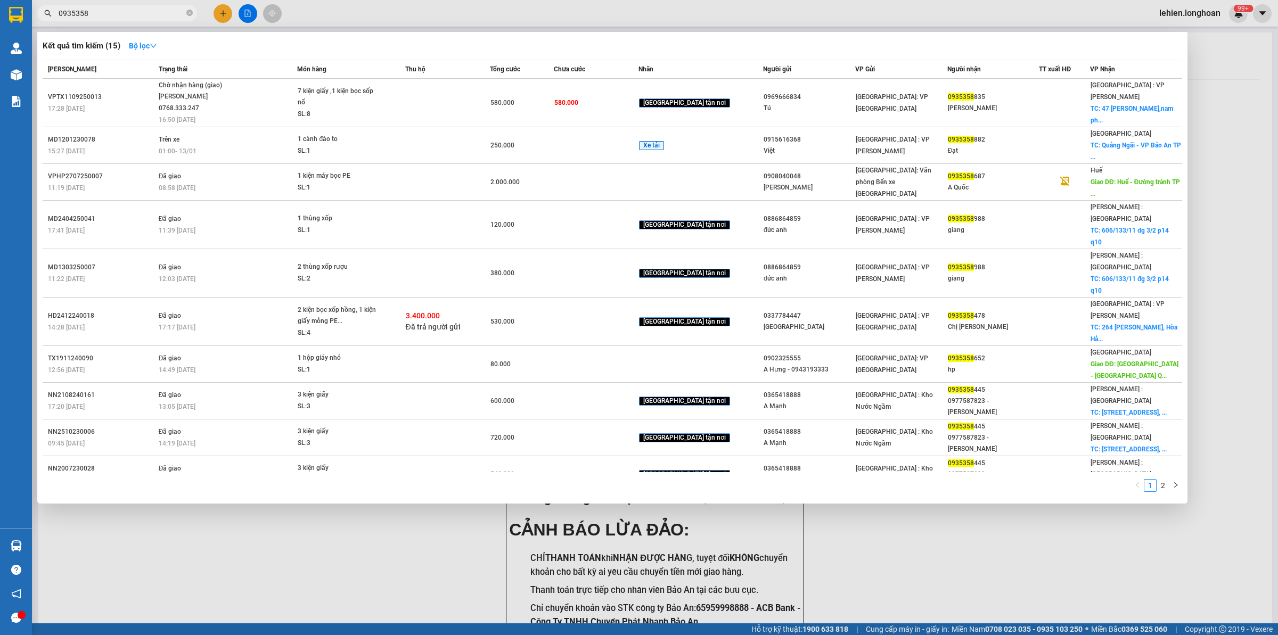
click at [106, 16] on input "0935358" at bounding box center [122, 13] width 126 height 12
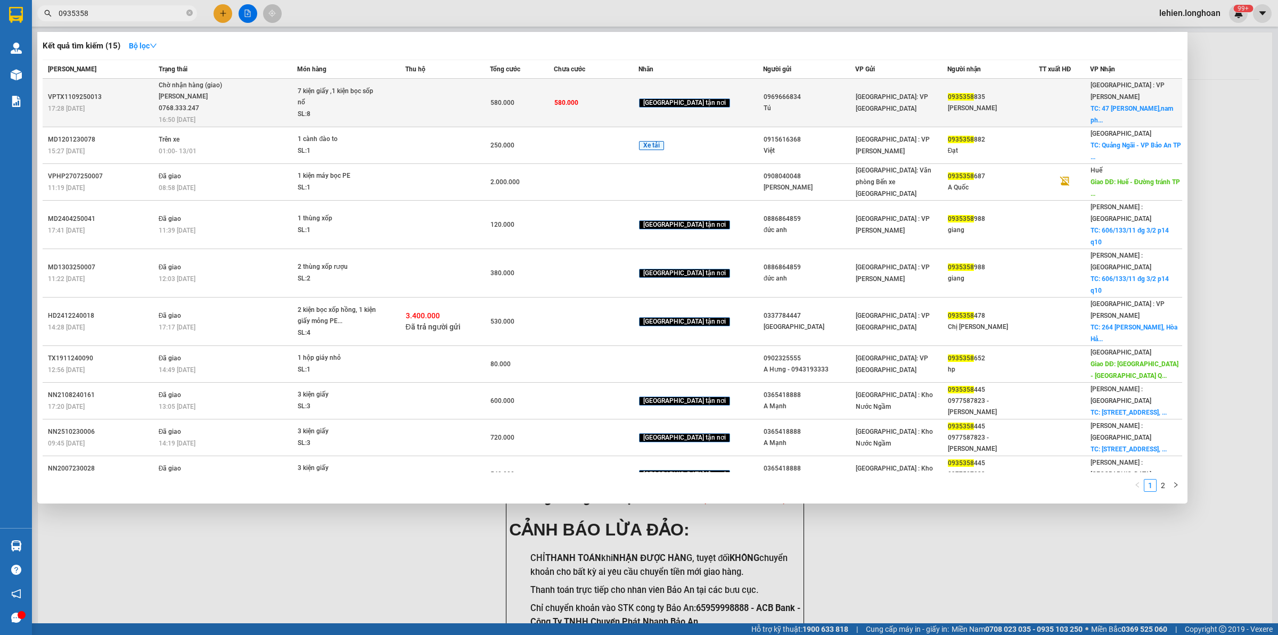
click at [195, 94] on div "[PERSON_NAME] 0768.333.247" at bounding box center [199, 102] width 80 height 23
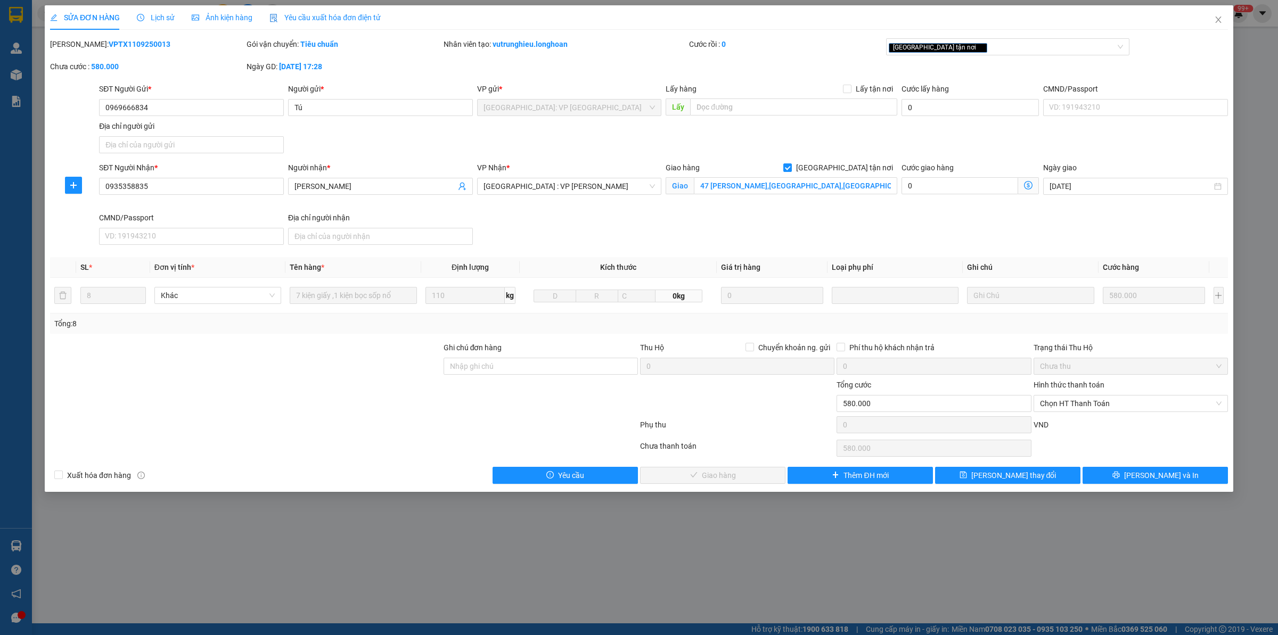
click at [157, 19] on span "Lịch sử" at bounding box center [156, 17] width 38 height 9
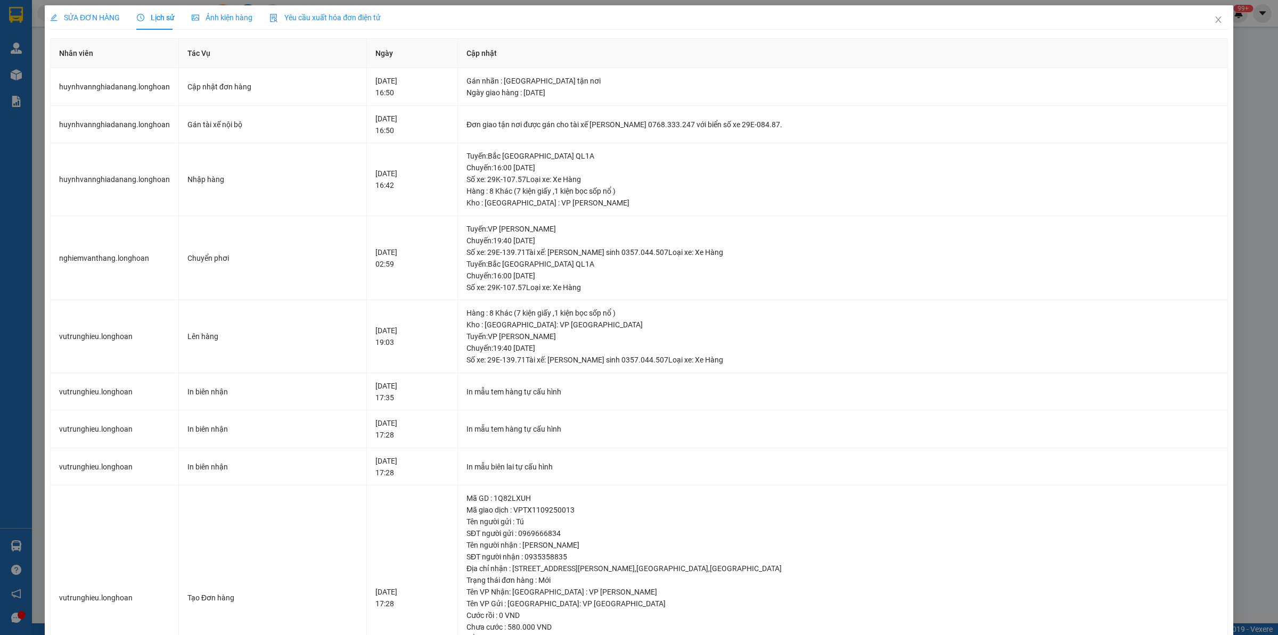
click at [103, 13] on span "SỬA ĐƠN HÀNG" at bounding box center [85, 17] width 70 height 9
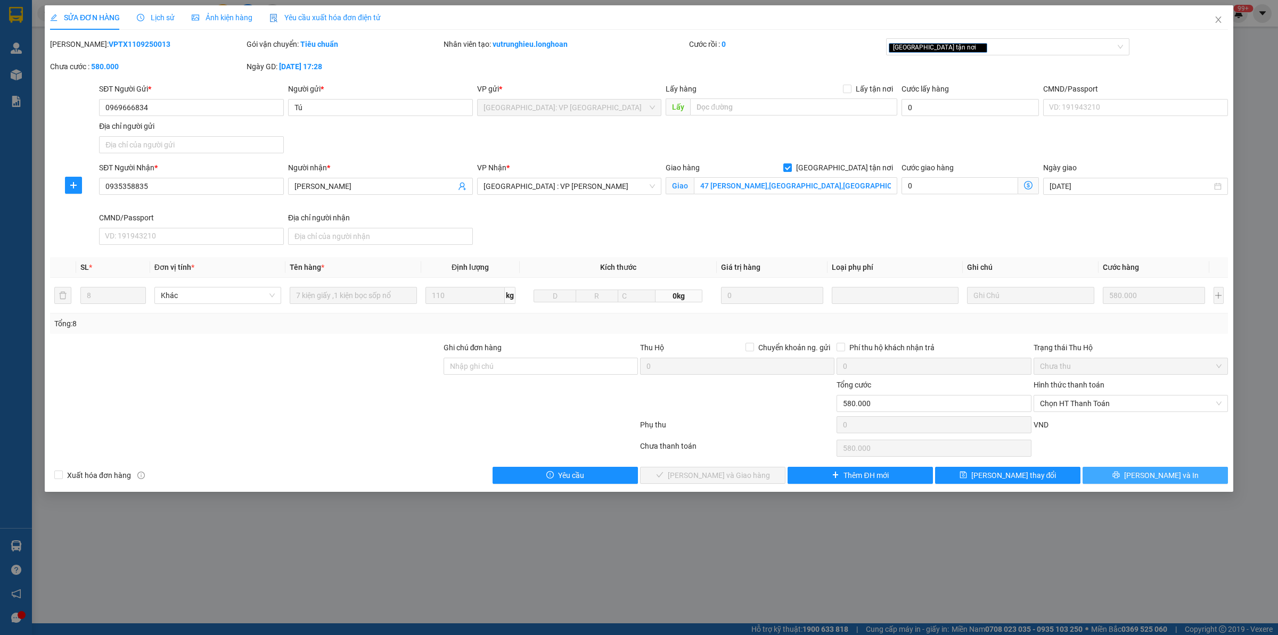
click at [1199, 482] on button "[PERSON_NAME] và In" at bounding box center [1154, 475] width 145 height 17
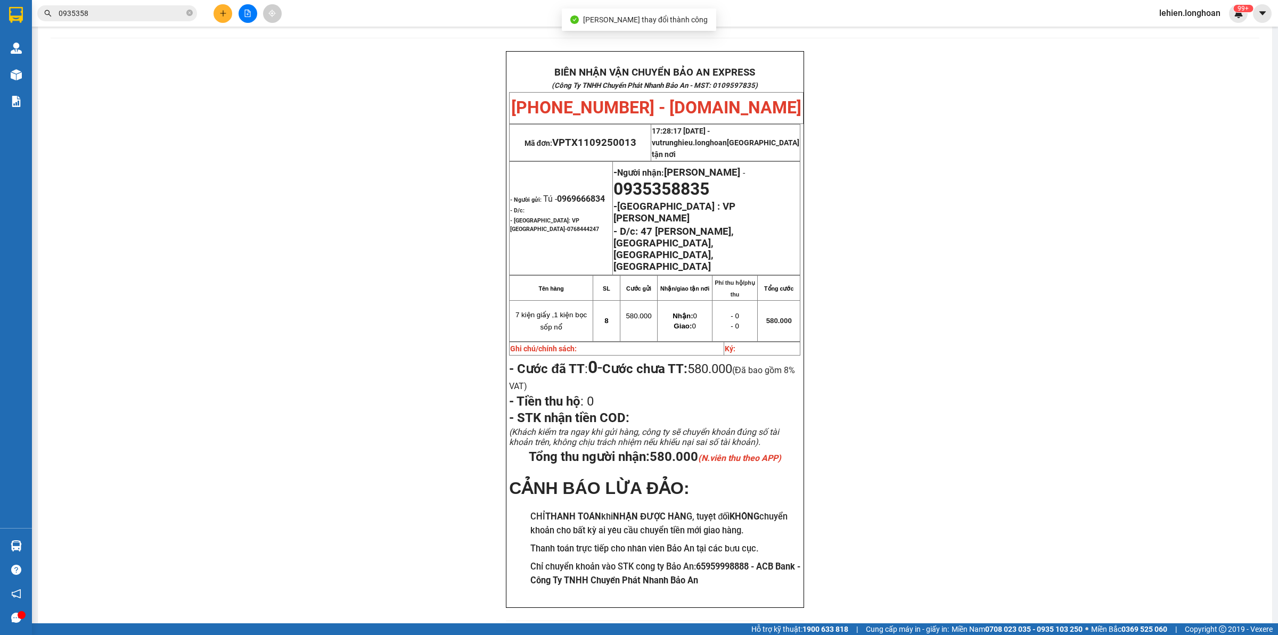
scroll to position [46, 0]
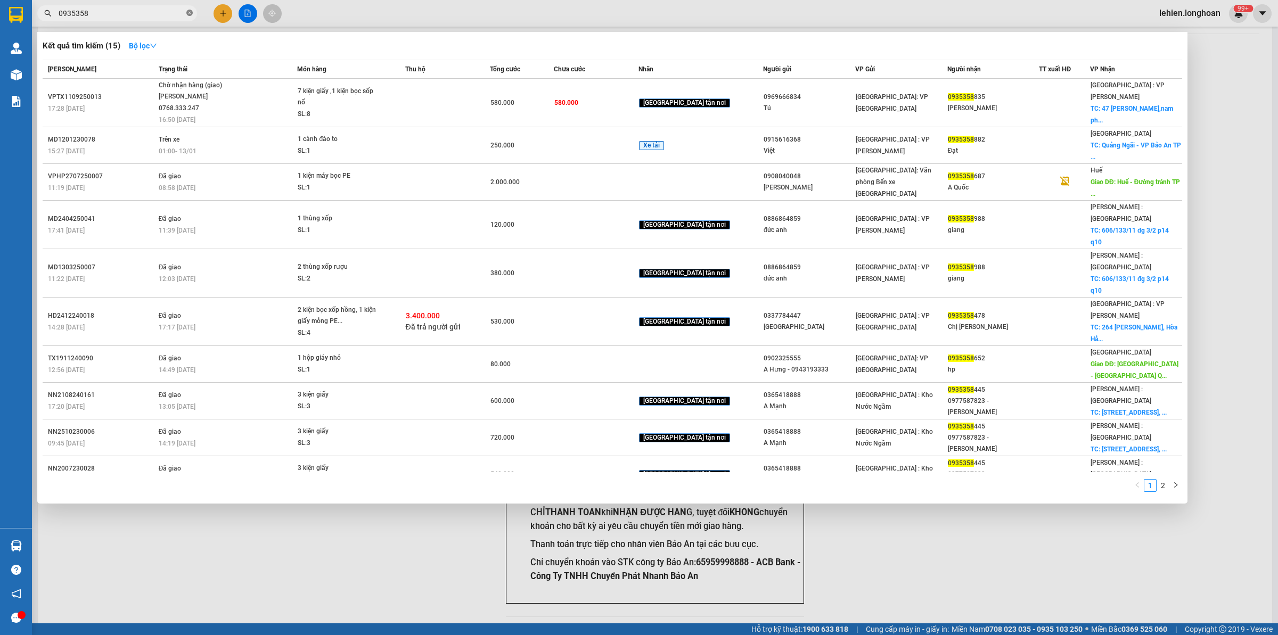
click at [188, 12] on icon "close-circle" at bounding box center [189, 13] width 6 height 6
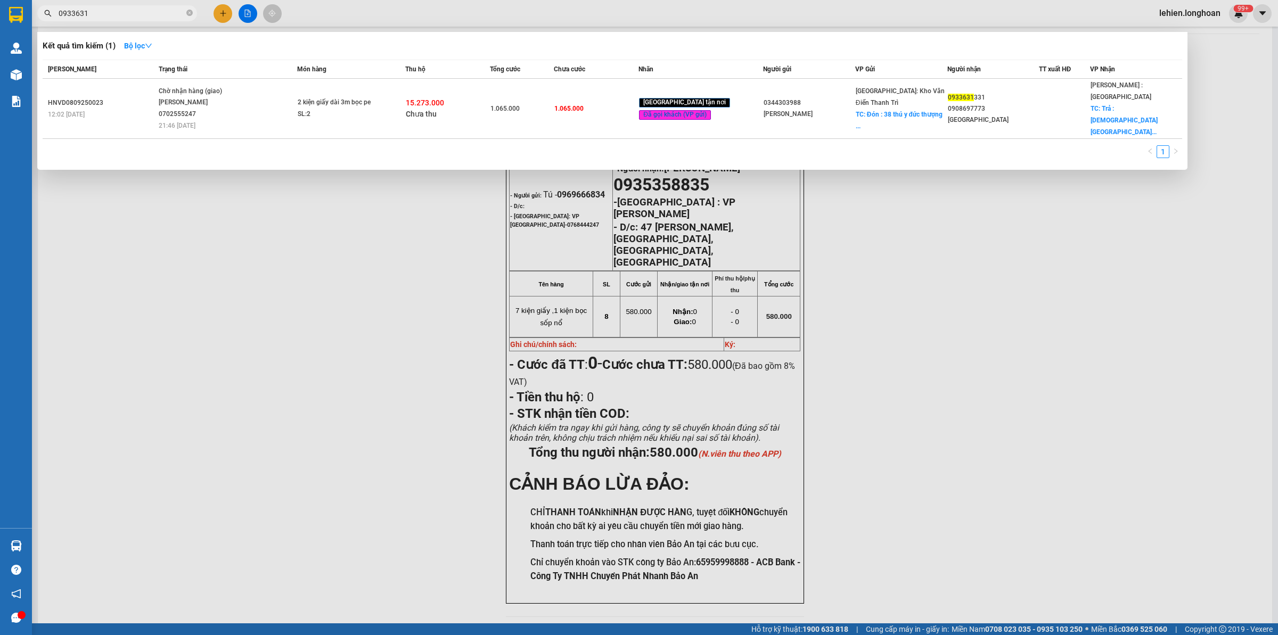
click at [328, 112] on div "SL: 2" at bounding box center [338, 115] width 80 height 12
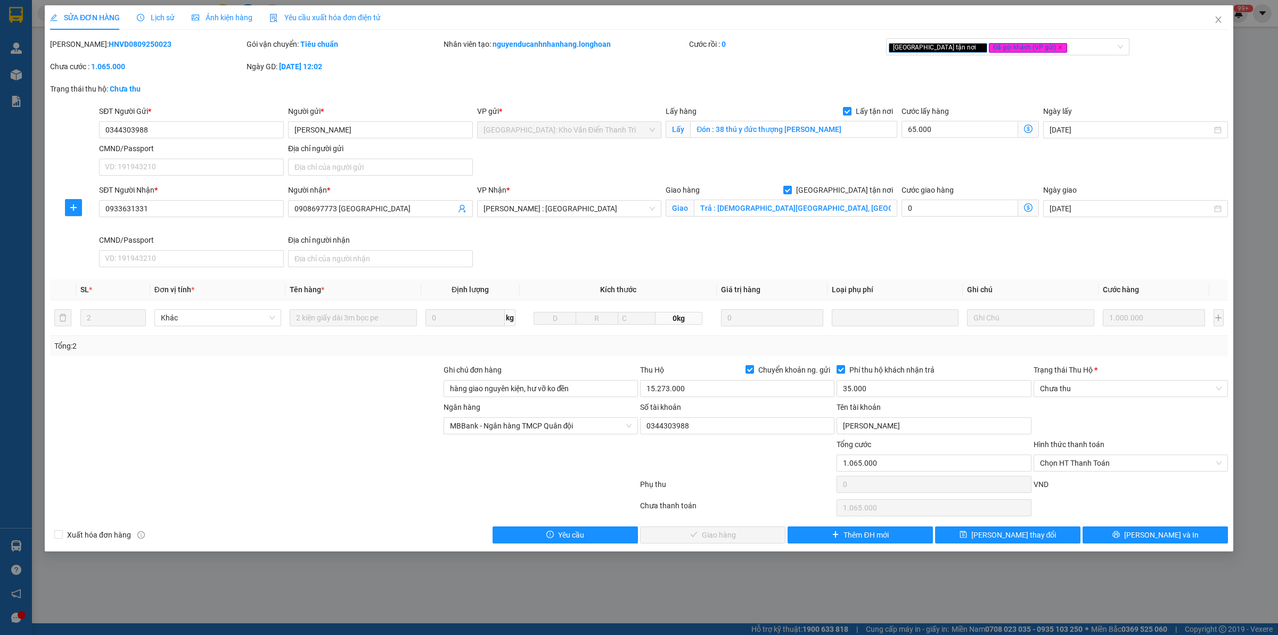
click at [152, 14] on span "Lịch sử" at bounding box center [156, 17] width 38 height 9
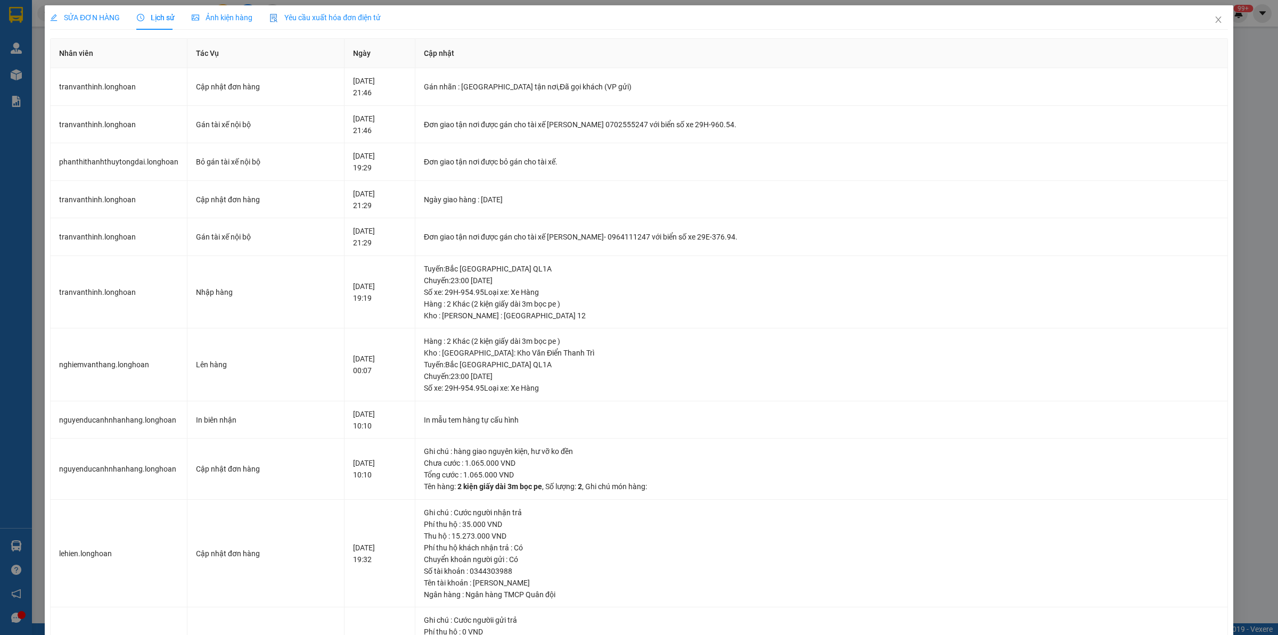
click at [70, 17] on span "SỬA ĐƠN HÀNG" at bounding box center [85, 17] width 70 height 9
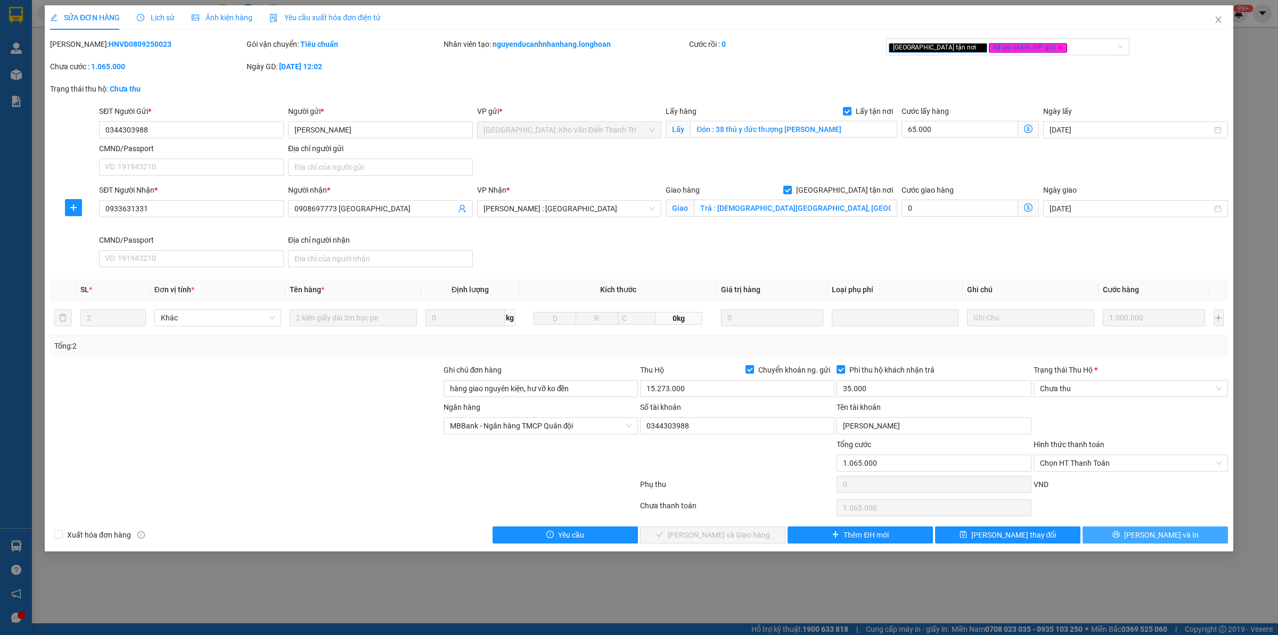
click at [1112, 536] on button "[PERSON_NAME] và In" at bounding box center [1154, 535] width 145 height 17
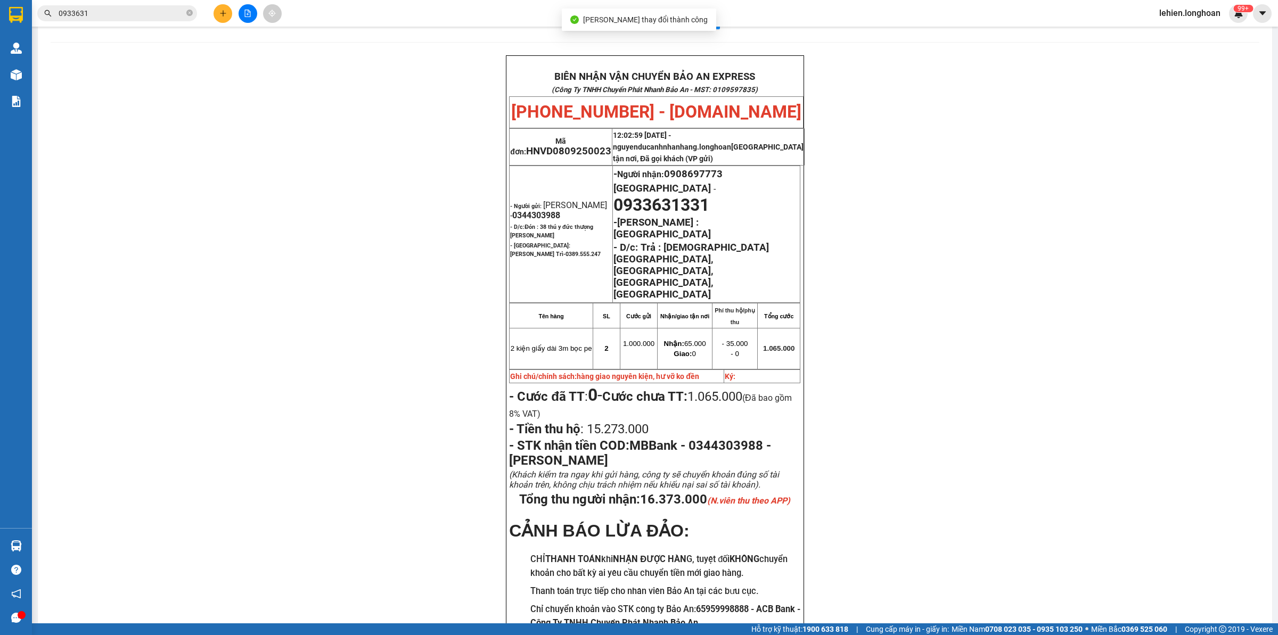
scroll to position [48, 0]
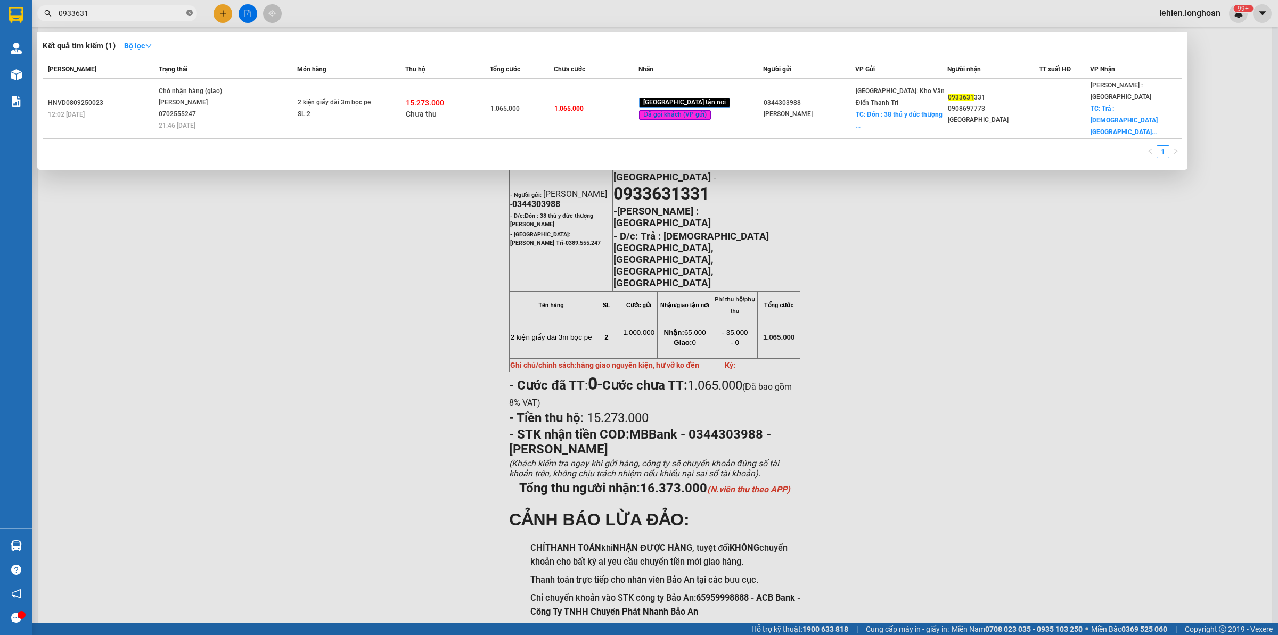
click at [186, 14] on icon "close-circle" at bounding box center [189, 13] width 6 height 6
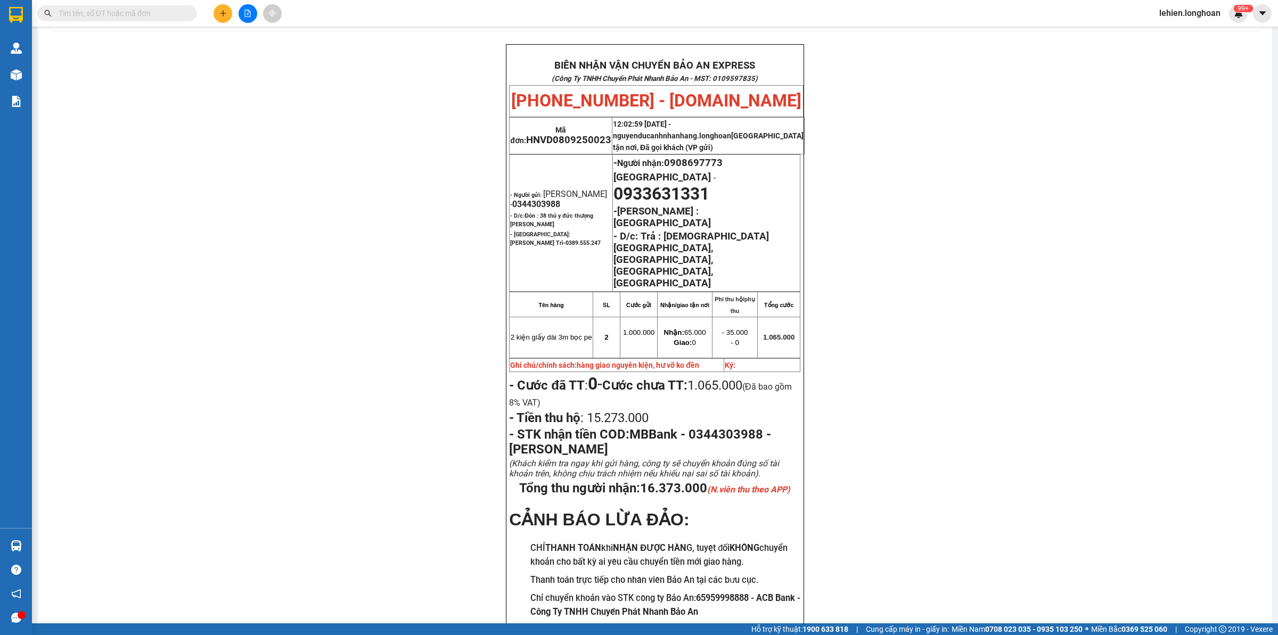
paste input "0787490688"
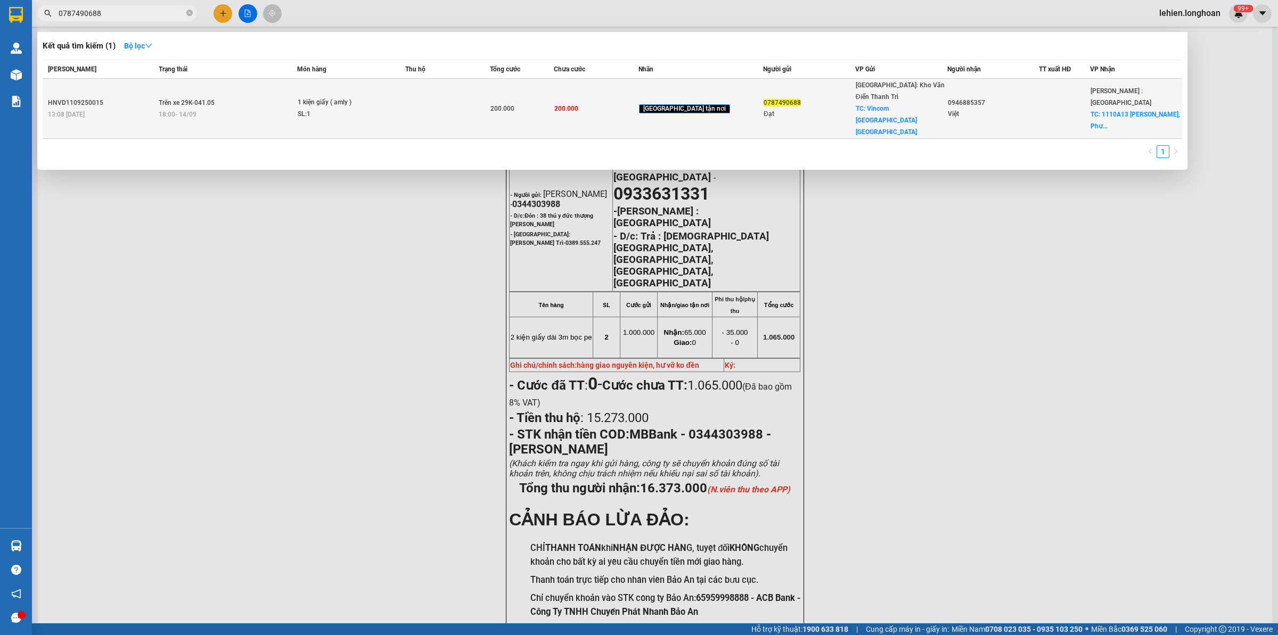
click at [209, 99] on span "Trên xe 29K-041.05" at bounding box center [187, 102] width 56 height 7
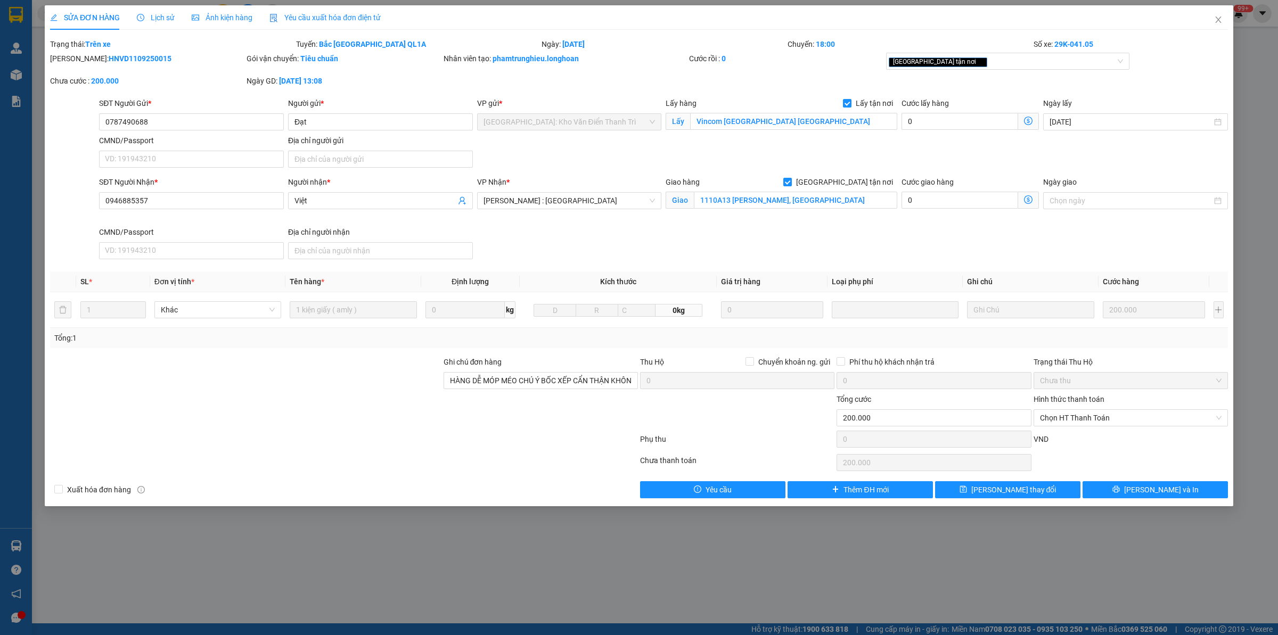
click at [410, 374] on div at bounding box center [245, 374] width 393 height 37
click at [1212, 492] on button "[PERSON_NAME] và In" at bounding box center [1154, 489] width 145 height 17
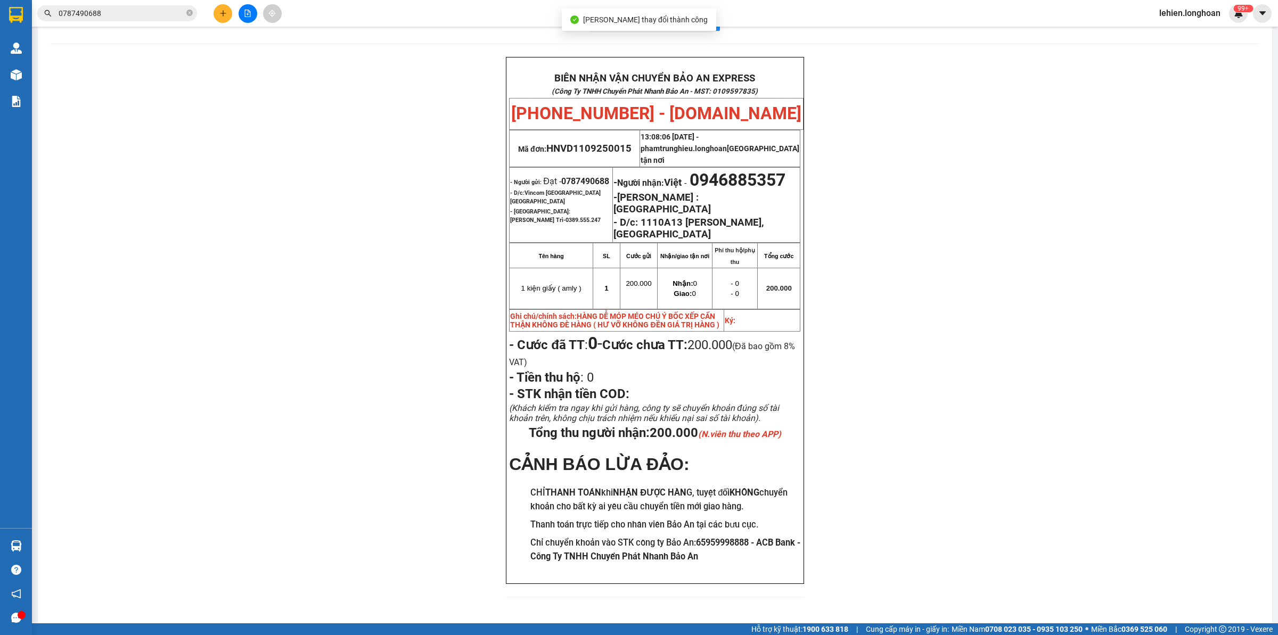
scroll to position [38, 0]
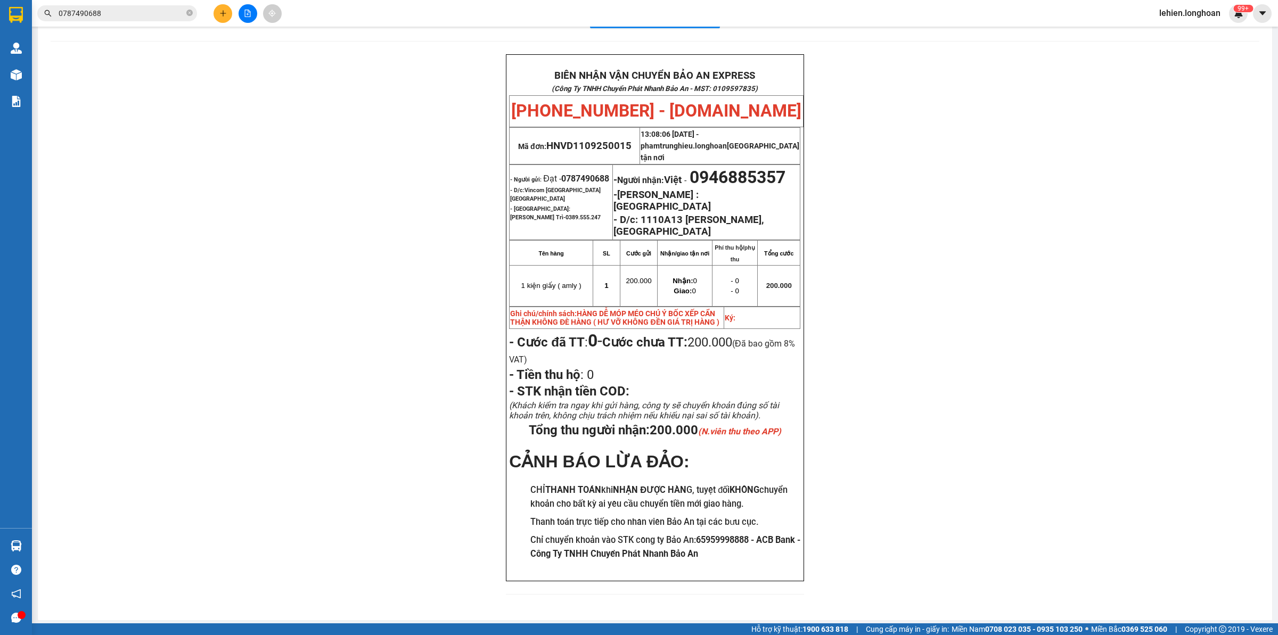
click at [140, 12] on input "0787490688" at bounding box center [122, 13] width 126 height 12
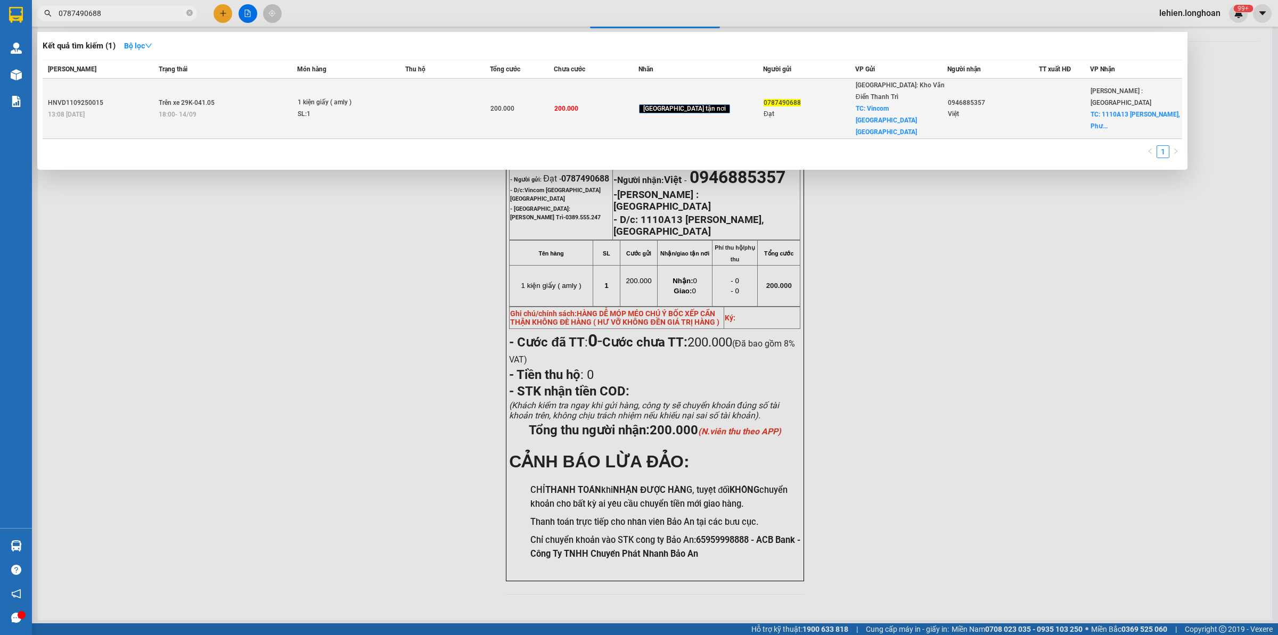
click at [171, 80] on td "Trên xe 29K-041.05 18:00 [DATE]" at bounding box center [227, 109] width 142 height 60
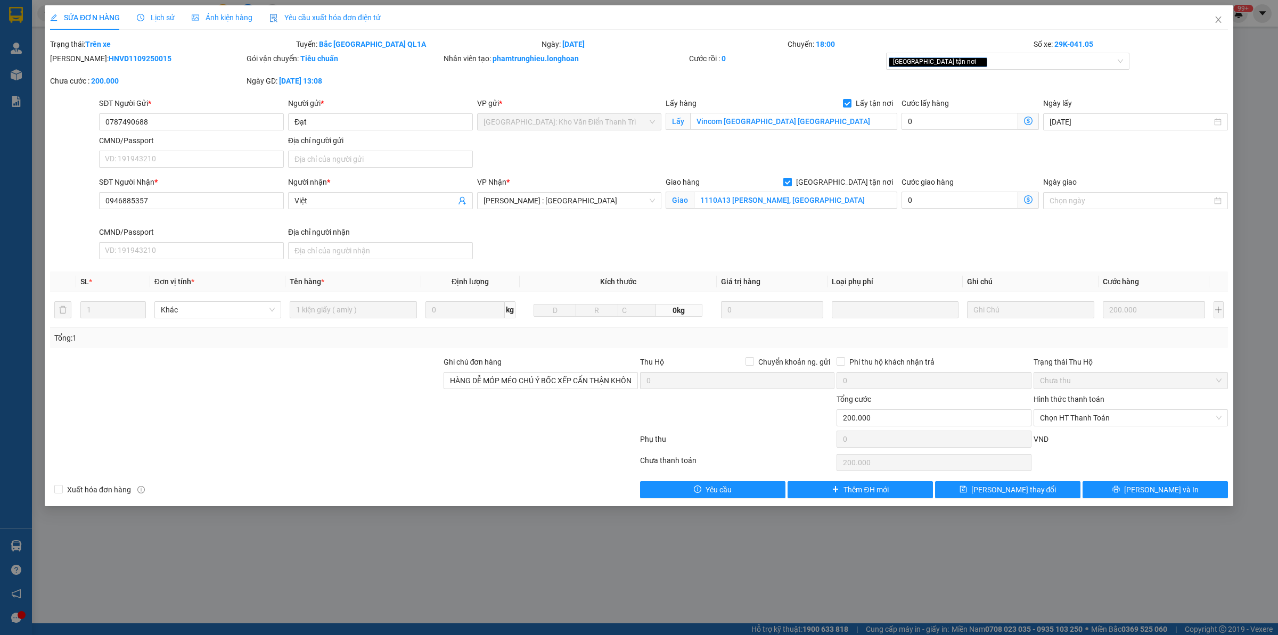
click at [131, 59] on b "HNVD1109250015" at bounding box center [140, 58] width 63 height 9
click at [275, 411] on div at bounding box center [245, 411] width 393 height 37
click at [1222, 19] on icon "close" at bounding box center [1218, 19] width 9 height 9
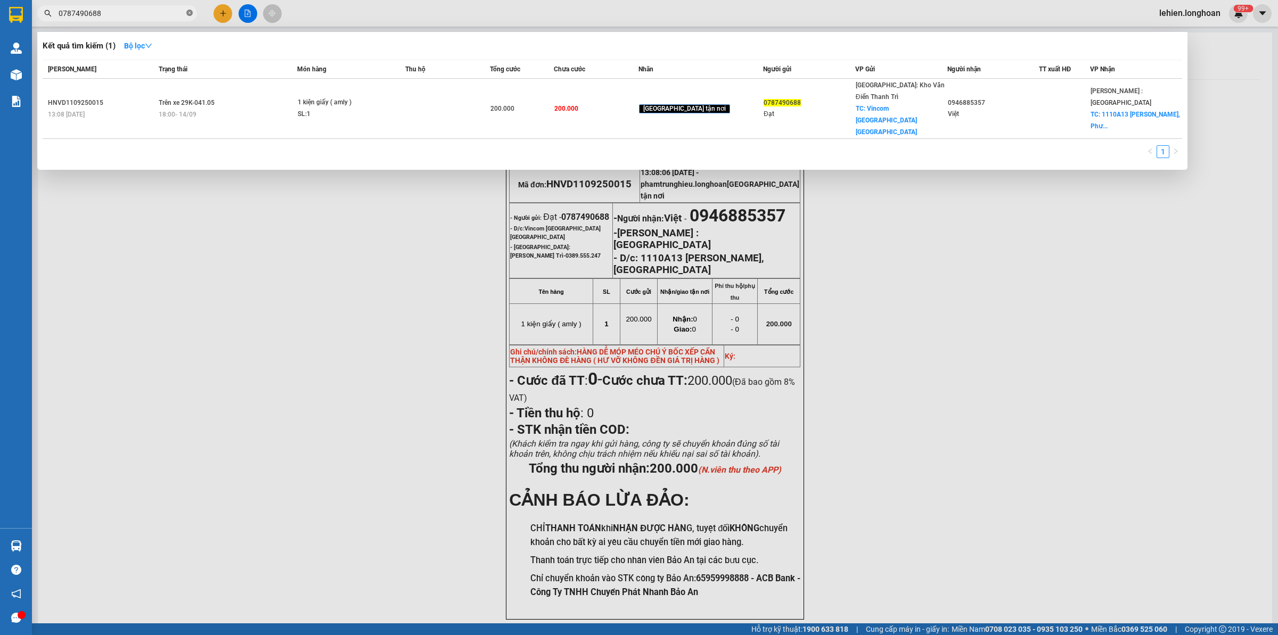
click at [192, 15] on icon "close-circle" at bounding box center [189, 13] width 6 height 6
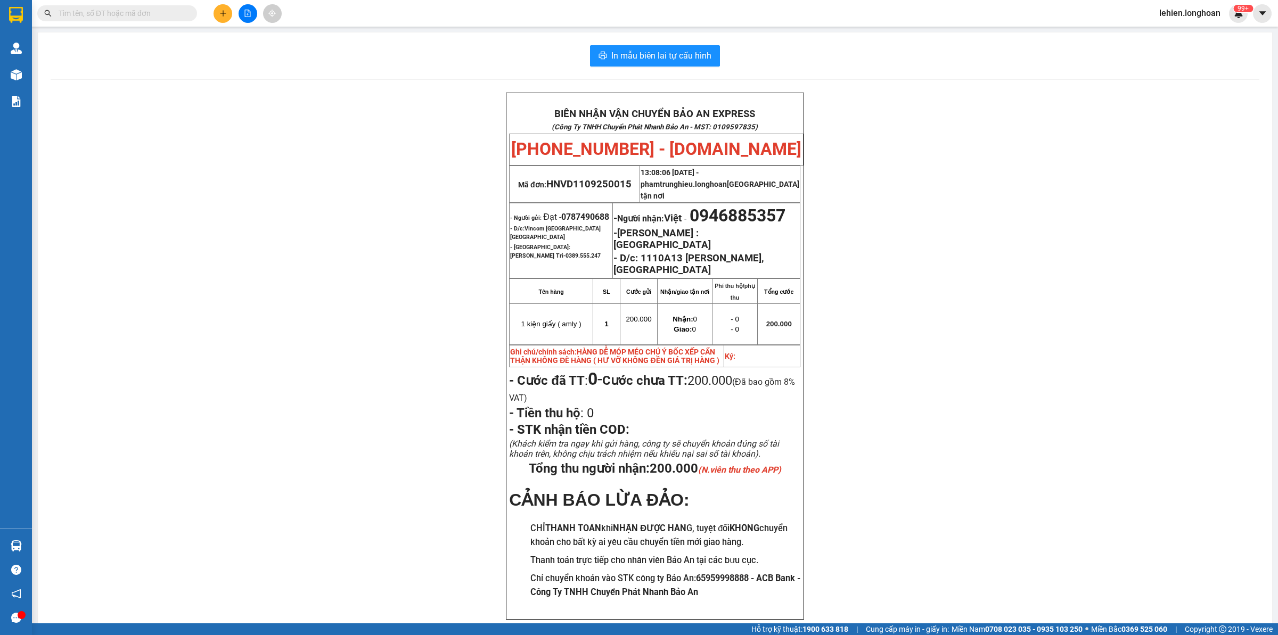
drag, startPoint x: 87, startPoint y: 6, endPoint x: 75, endPoint y: 16, distance: 15.5
click at [76, 16] on input "text" at bounding box center [122, 13] width 126 height 12
paste input "0902296777"
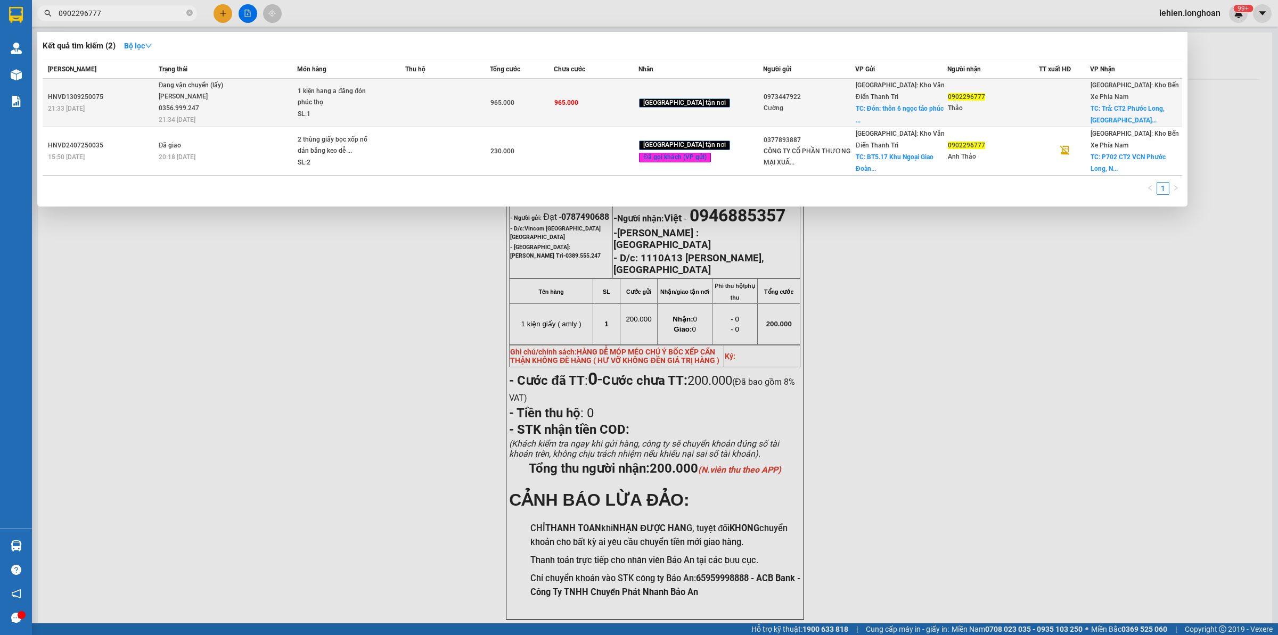
click at [224, 100] on div "[PERSON_NAME] 0356.999.247" at bounding box center [199, 102] width 80 height 23
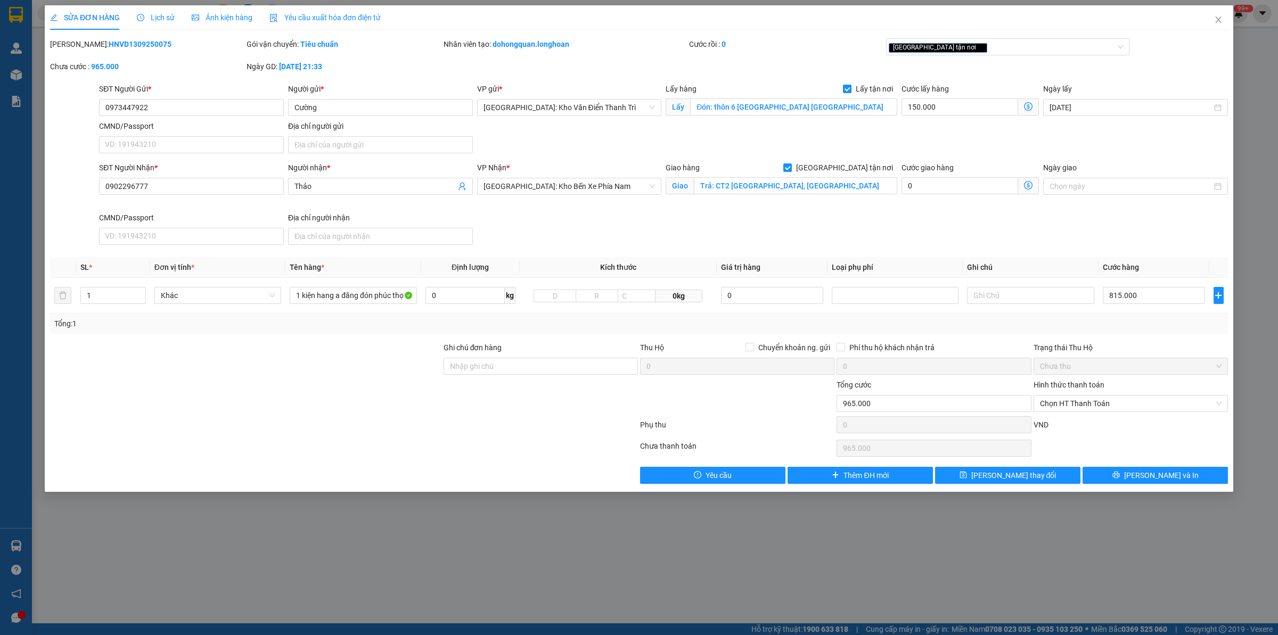
click at [132, 14] on div "SỬA ĐƠN HÀNG Lịch sử Ảnh kiện hàng Yêu cầu xuất hóa đơn điện tử" at bounding box center [215, 17] width 331 height 24
click at [156, 12] on div "Lịch sử" at bounding box center [156, 18] width 38 height 12
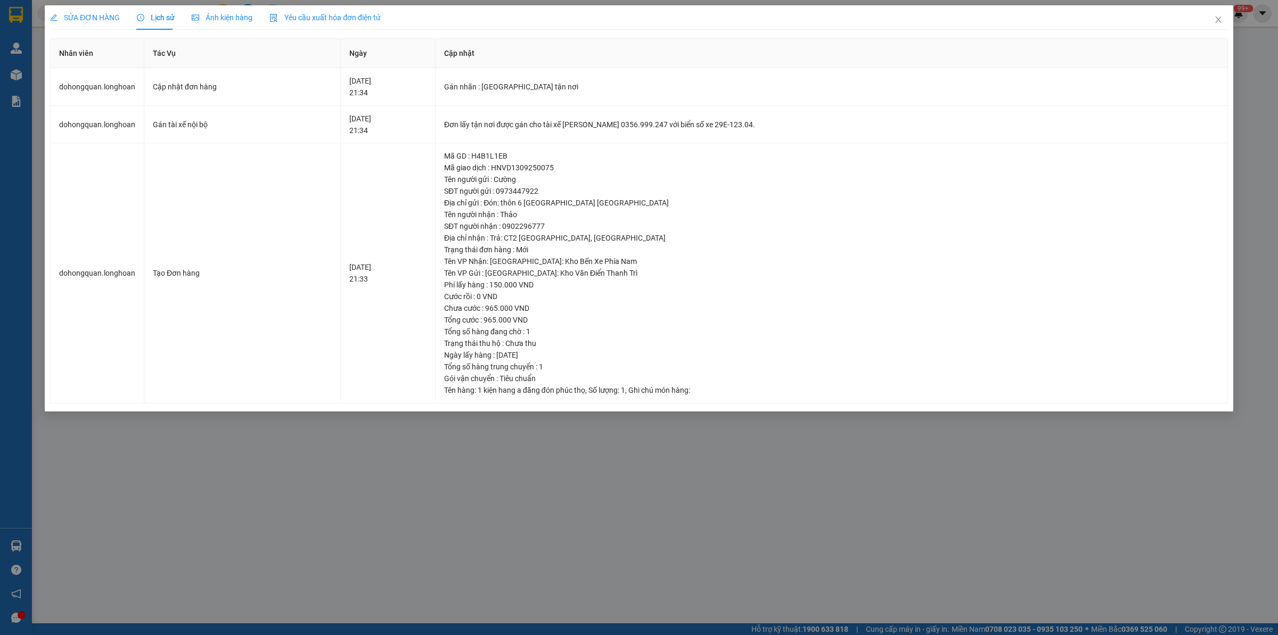
click at [105, 22] on span "SỬA ĐƠN HÀNG" at bounding box center [85, 17] width 70 height 9
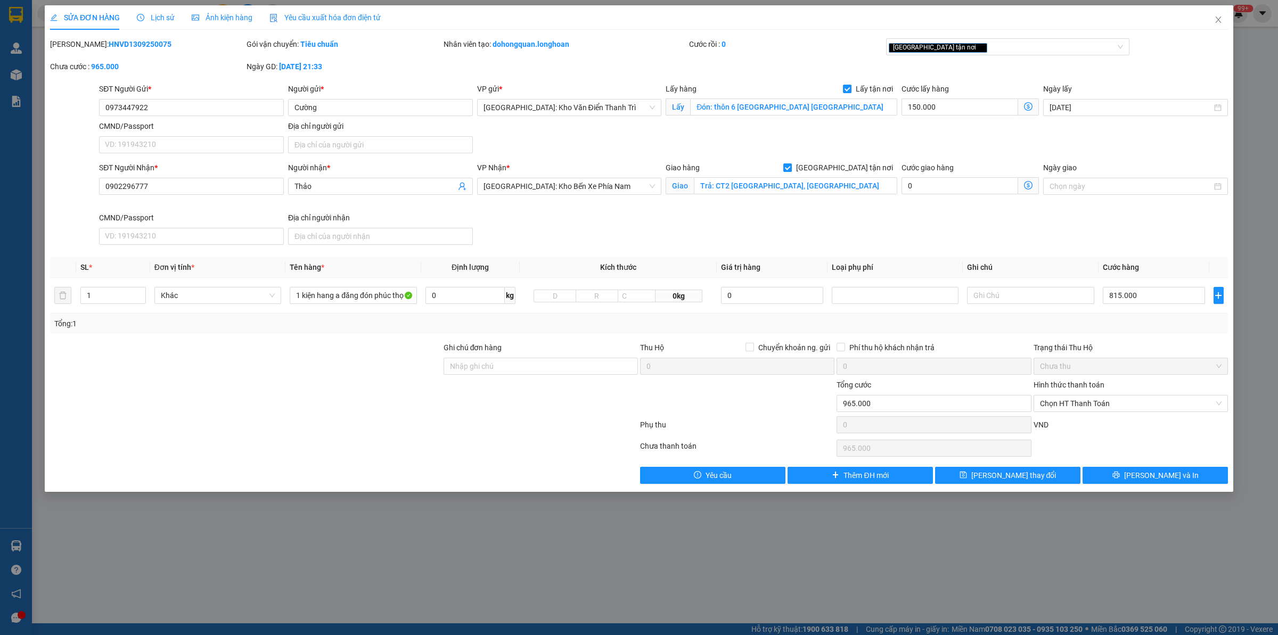
click at [249, 432] on div at bounding box center [344, 426] width 590 height 21
click at [1212, 18] on span "Close" at bounding box center [1218, 20] width 30 height 30
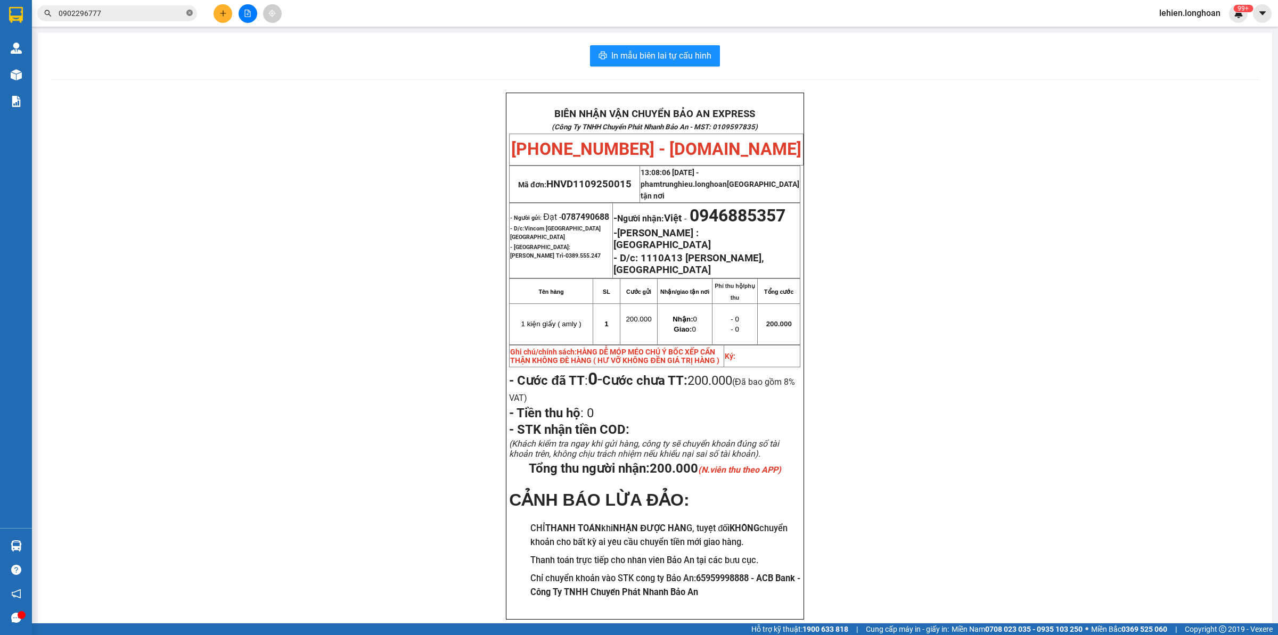
click at [188, 14] on icon "close-circle" at bounding box center [189, 13] width 6 height 6
paste input "0989592016"
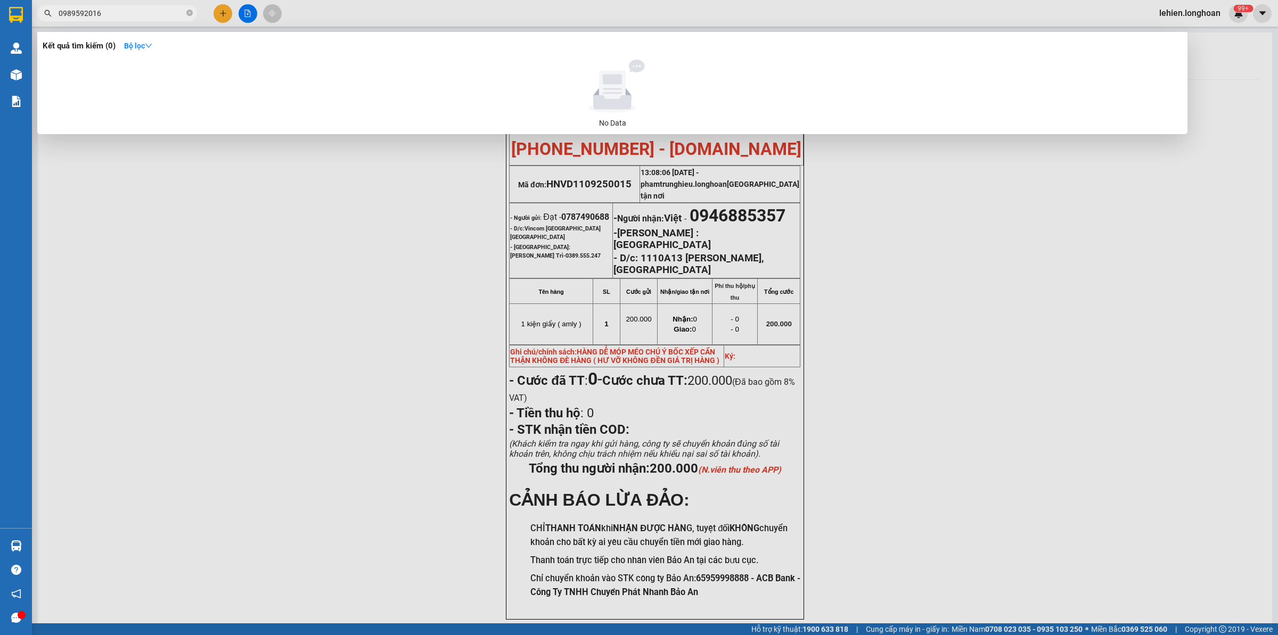
click at [192, 6] on span "0989592016" at bounding box center [117, 13] width 160 height 16
click at [188, 14] on icon "close-circle" at bounding box center [189, 13] width 6 height 6
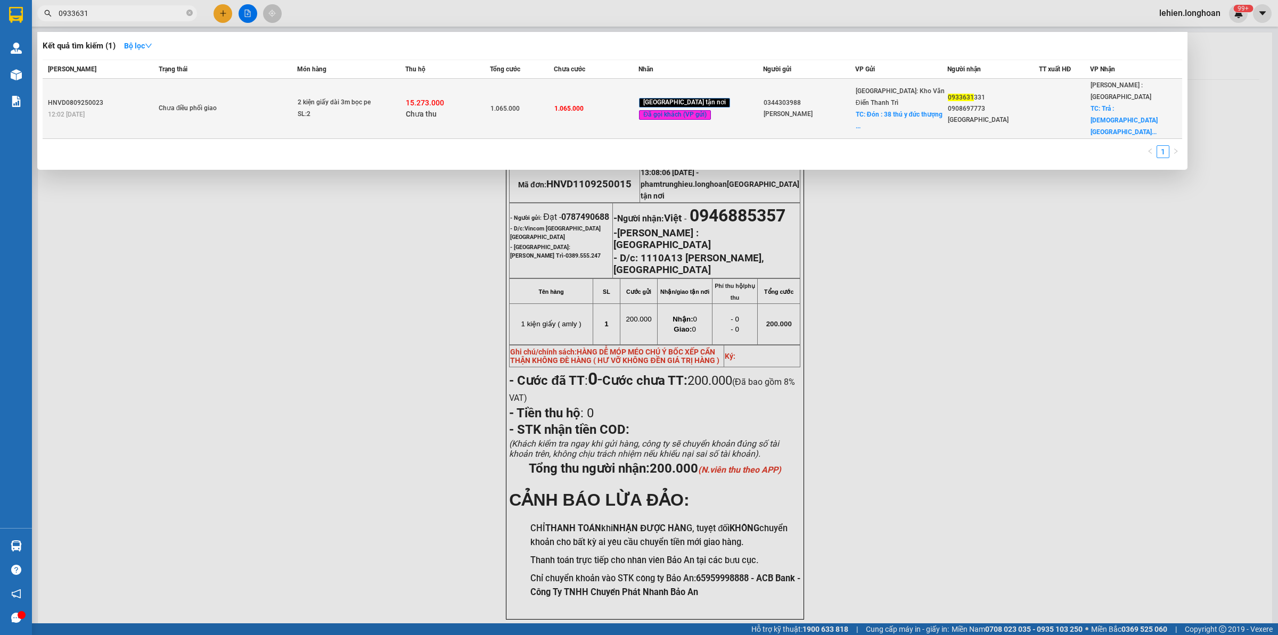
click at [280, 103] on span "Chưa điều phối giao" at bounding box center [228, 109] width 138 height 12
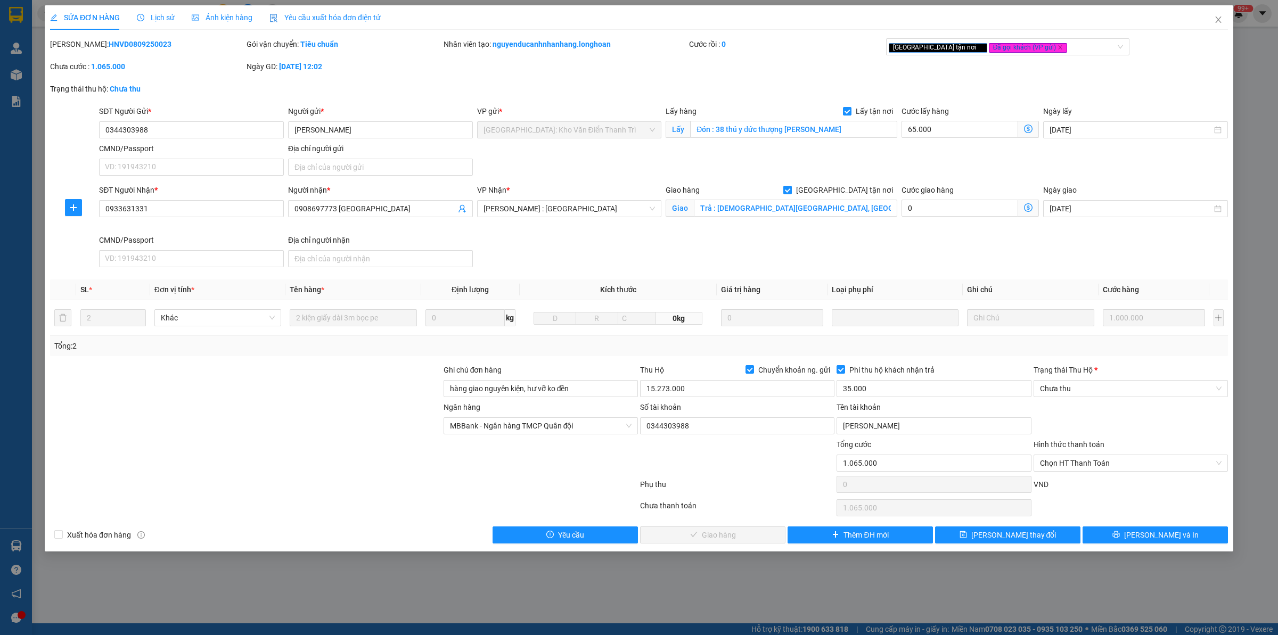
click at [153, 18] on span "Lịch sử" at bounding box center [156, 17] width 38 height 9
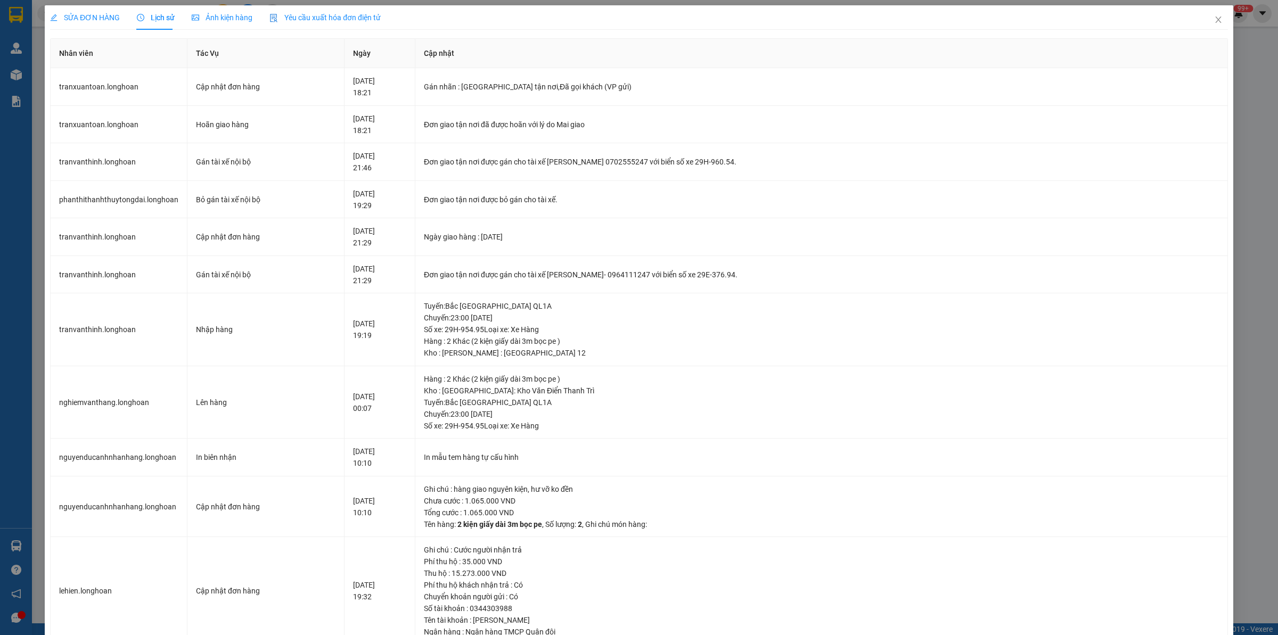
click at [118, 17] on span "SỬA ĐƠN HÀNG" at bounding box center [85, 17] width 70 height 9
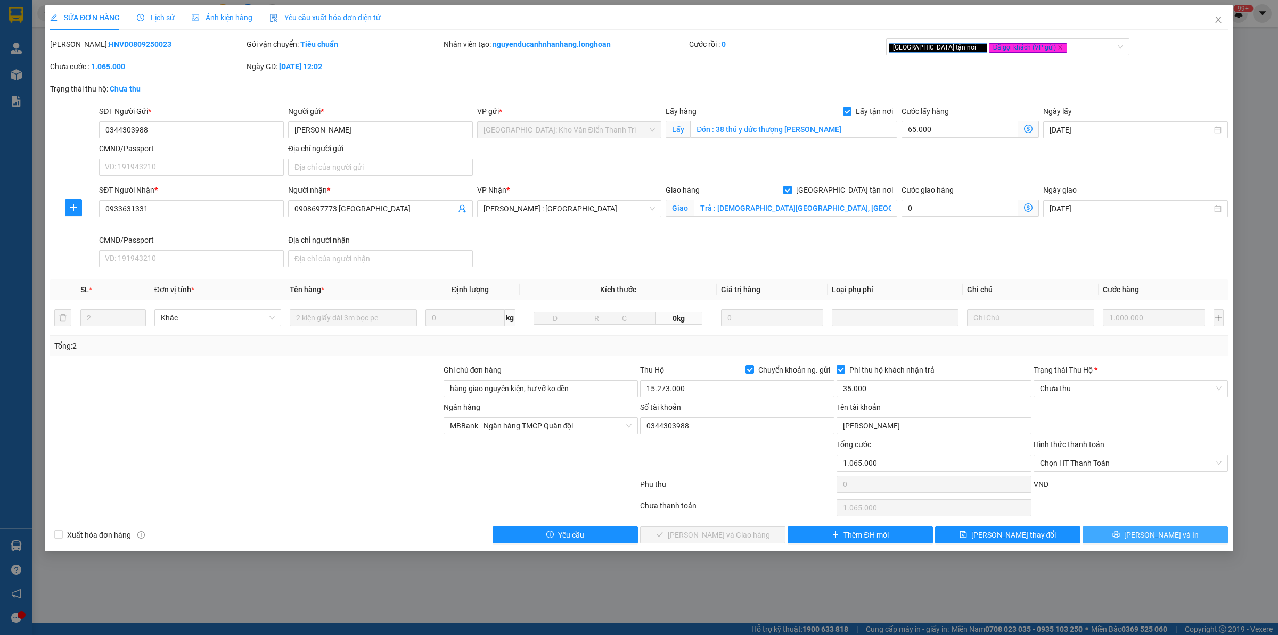
click at [1161, 539] on span "[PERSON_NAME] và In" at bounding box center [1161, 535] width 75 height 12
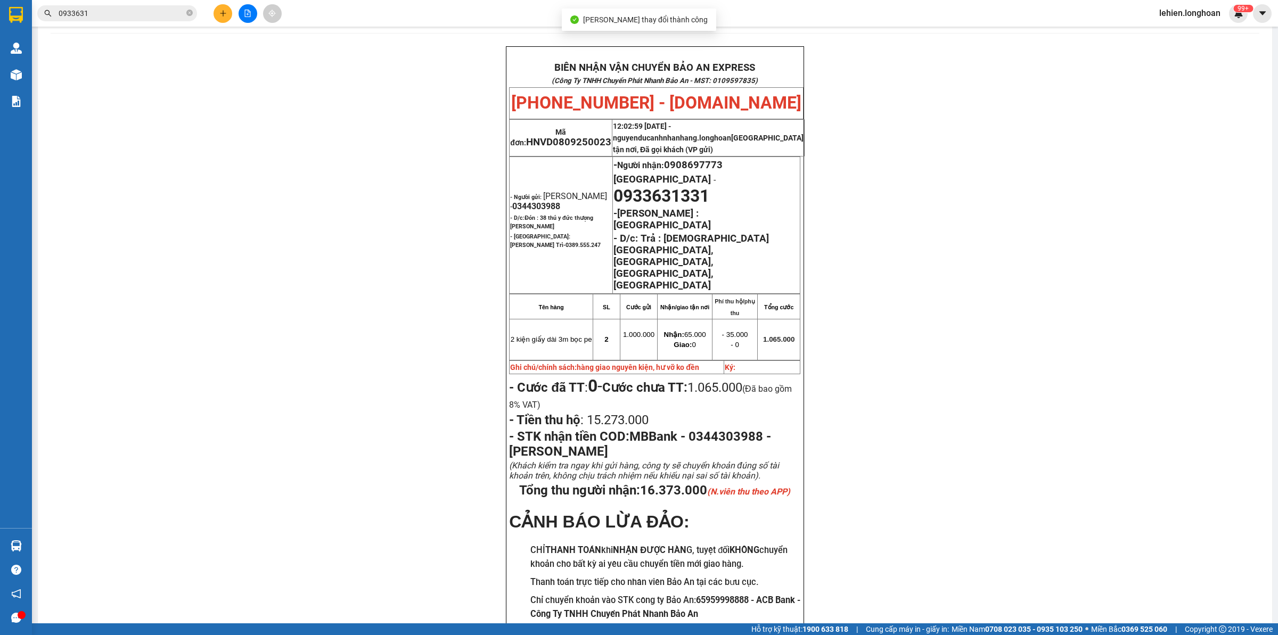
scroll to position [48, 0]
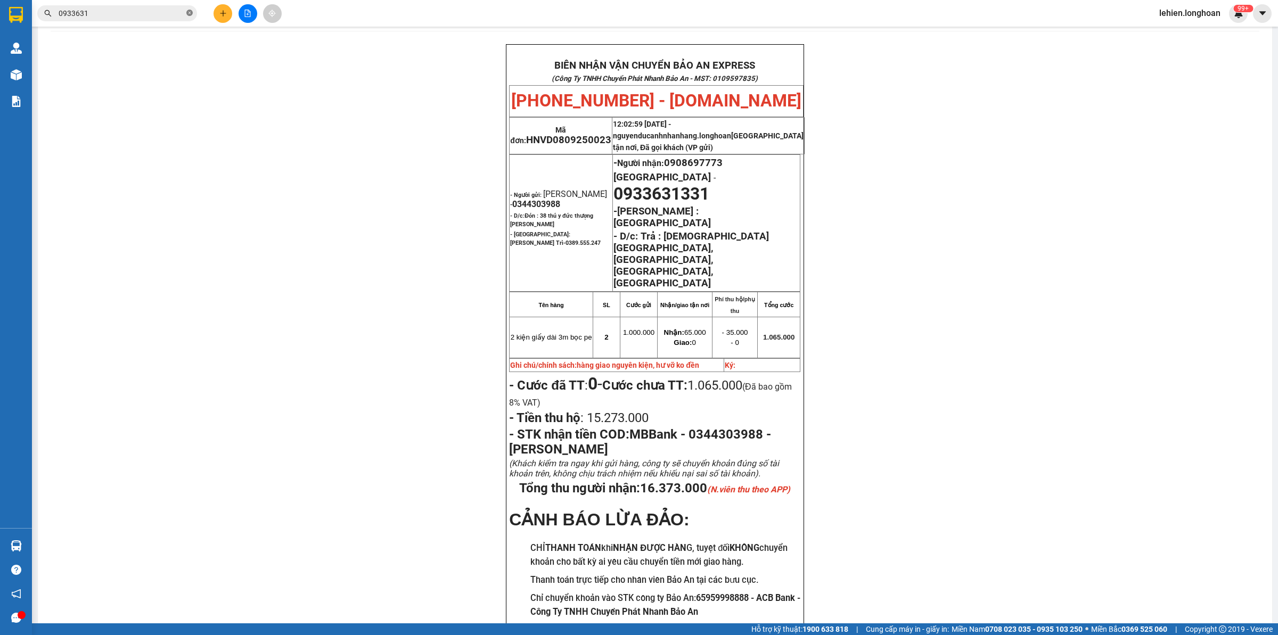
click at [187, 12] on icon "close-circle" at bounding box center [189, 13] width 6 height 6
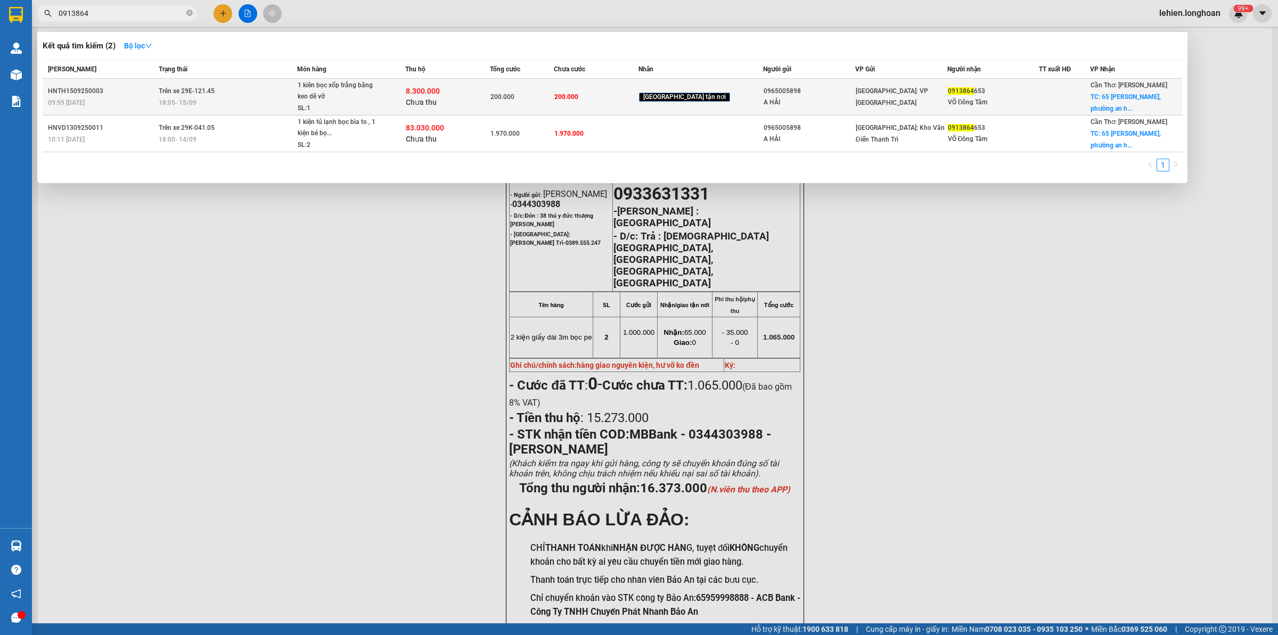
click at [342, 103] on div "SL: 1" at bounding box center [338, 109] width 80 height 12
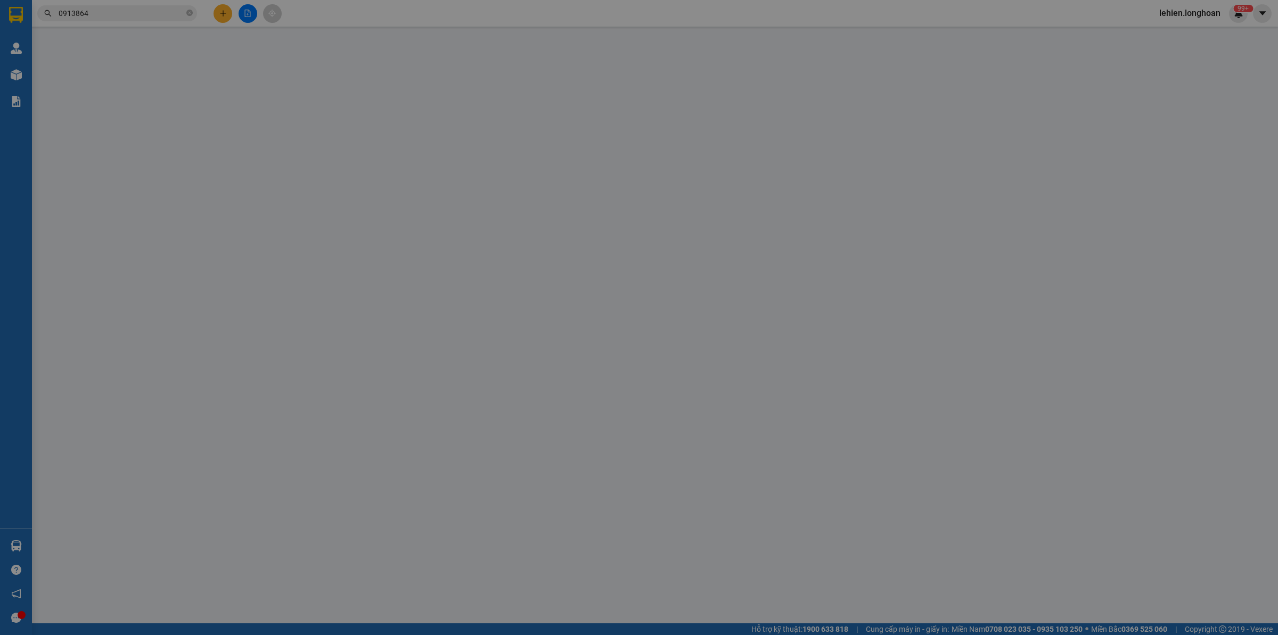
click at [342, 102] on input "Người gửi *" at bounding box center [380, 107] width 185 height 17
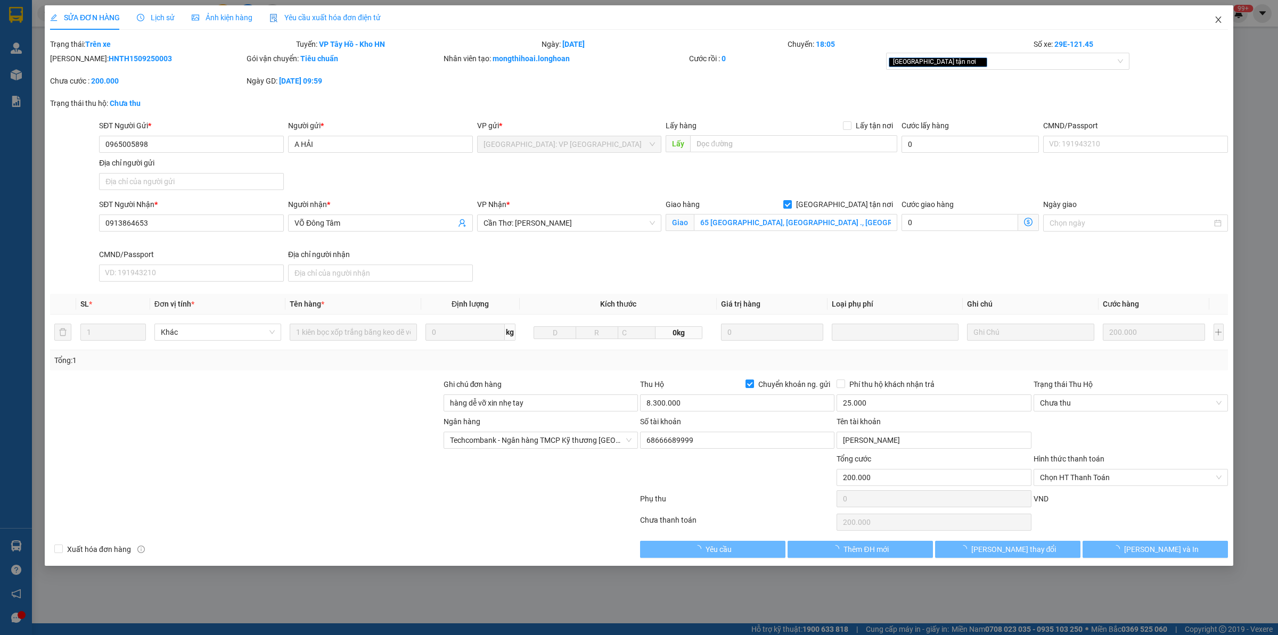
click at [1225, 17] on span "Close" at bounding box center [1218, 20] width 30 height 30
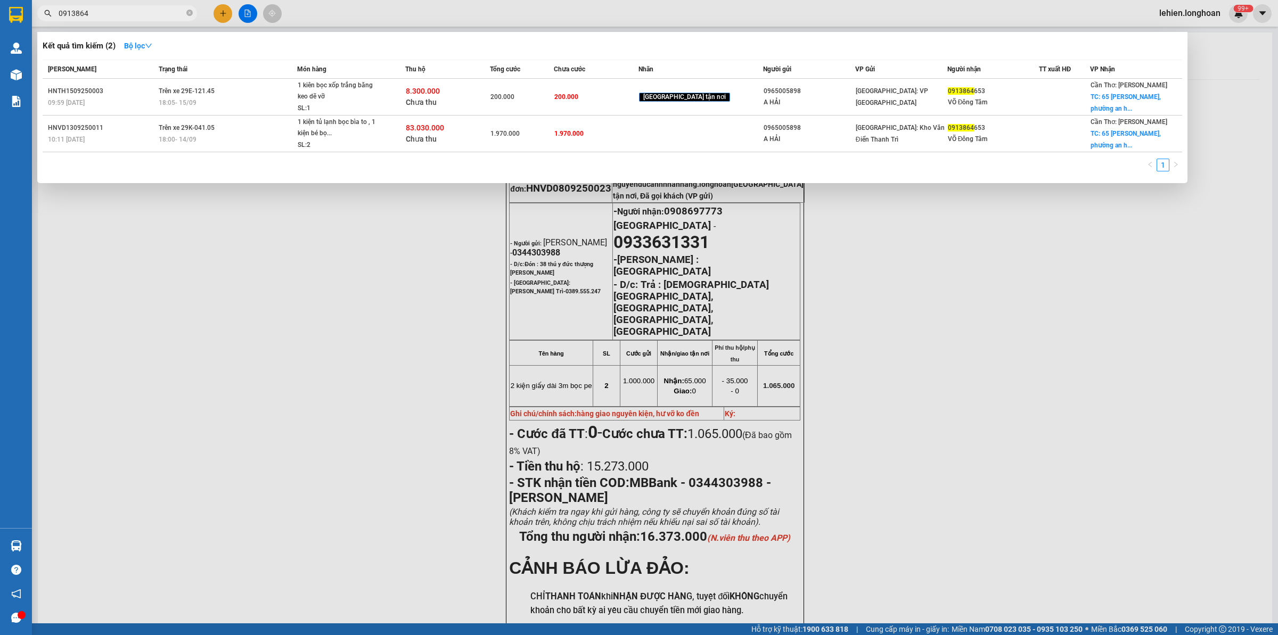
click at [146, 14] on input "0913864" at bounding box center [122, 13] width 126 height 12
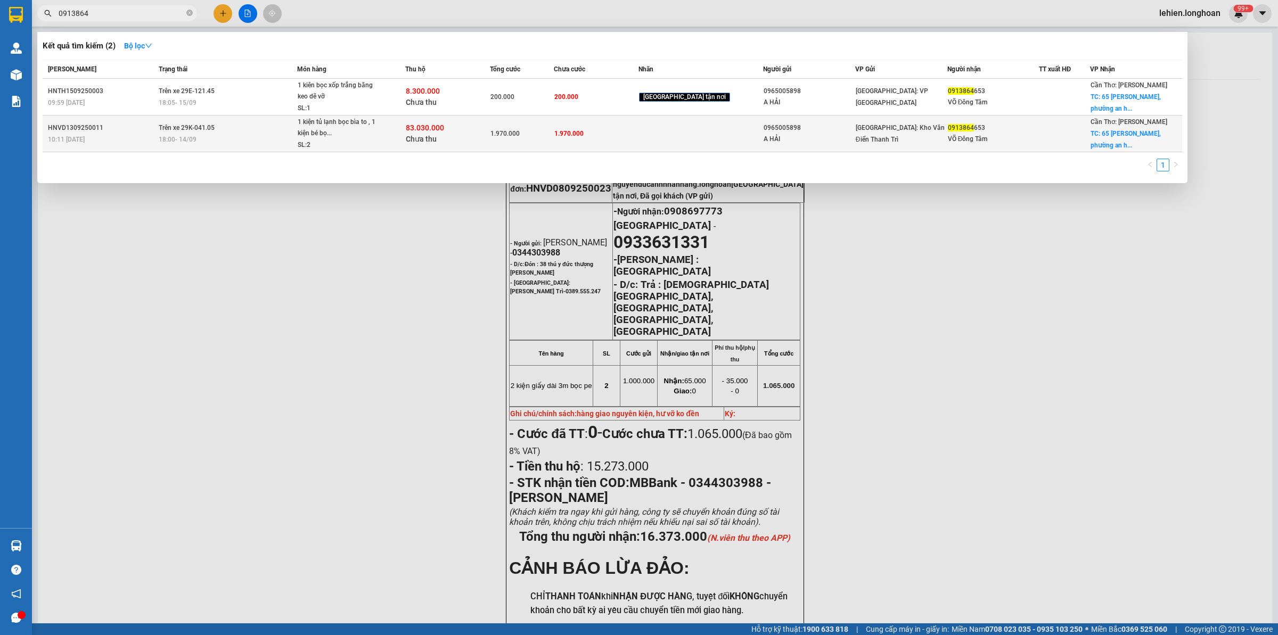
click at [284, 140] on div "18:00 [DATE]" at bounding box center [228, 140] width 138 height 12
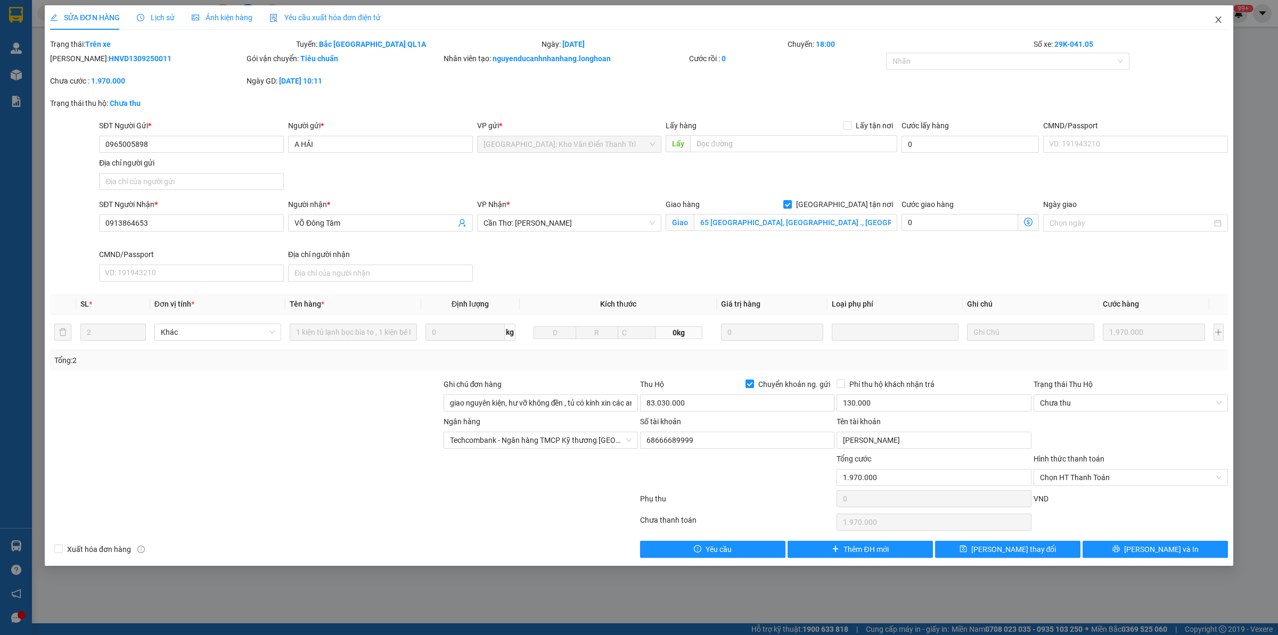
click at [1228, 13] on span "Close" at bounding box center [1218, 20] width 30 height 30
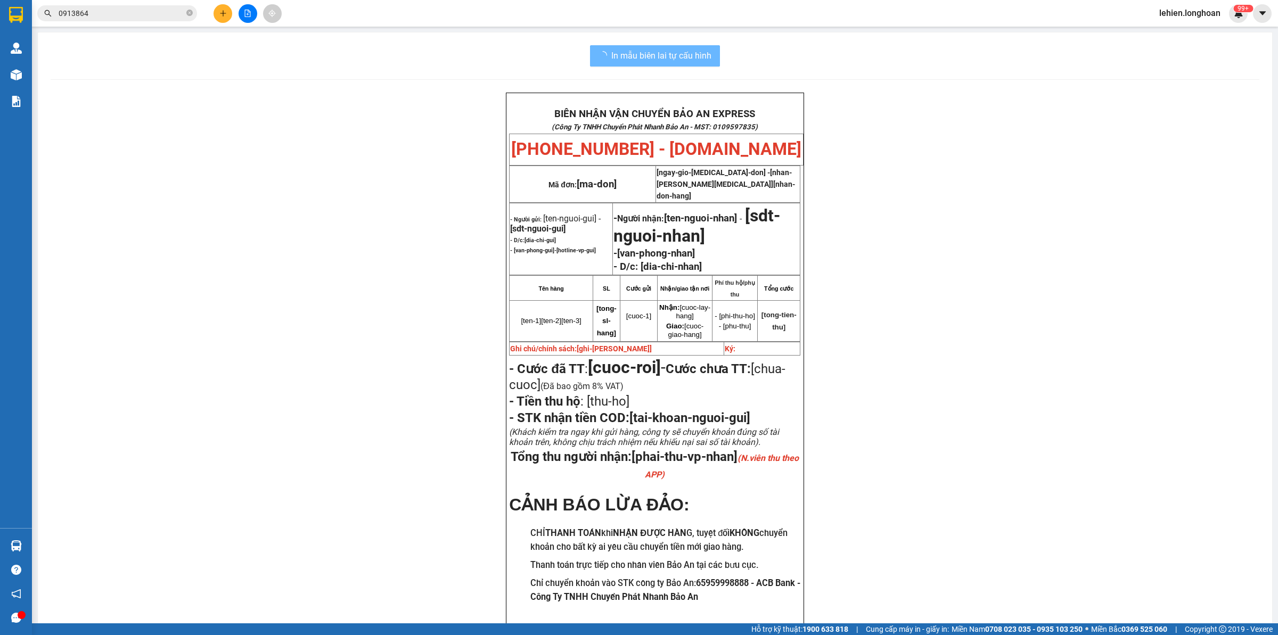
click at [145, 17] on input "0913864" at bounding box center [122, 13] width 126 height 12
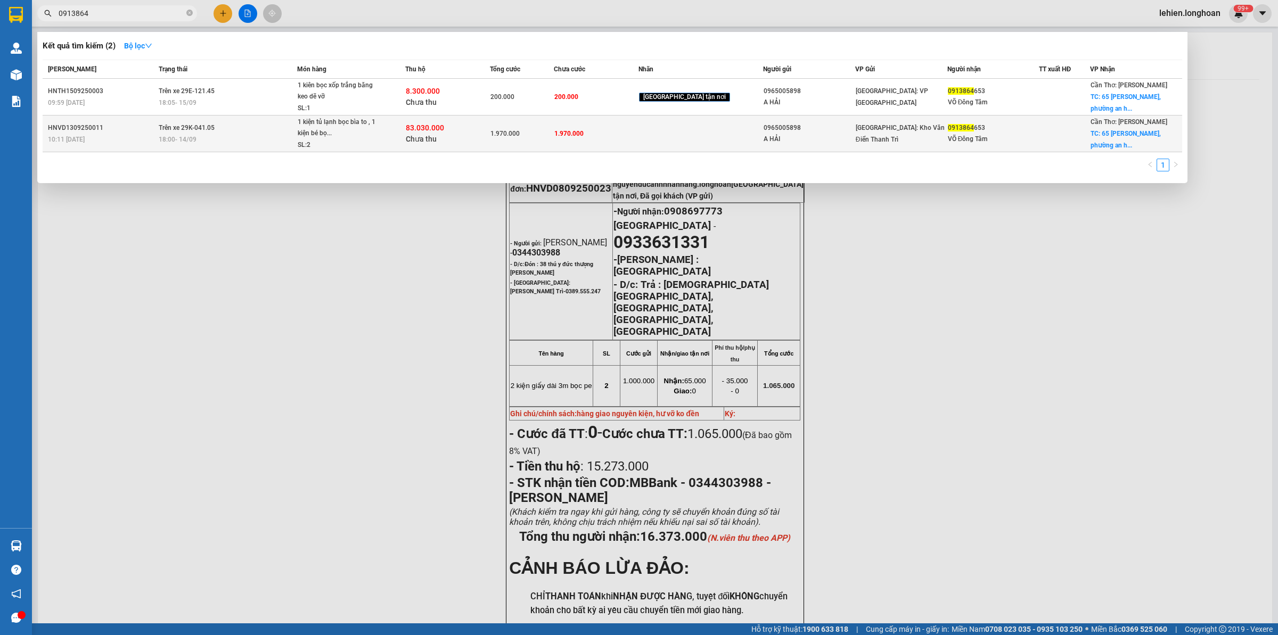
click at [241, 138] on div "18:00 [DATE]" at bounding box center [228, 140] width 138 height 12
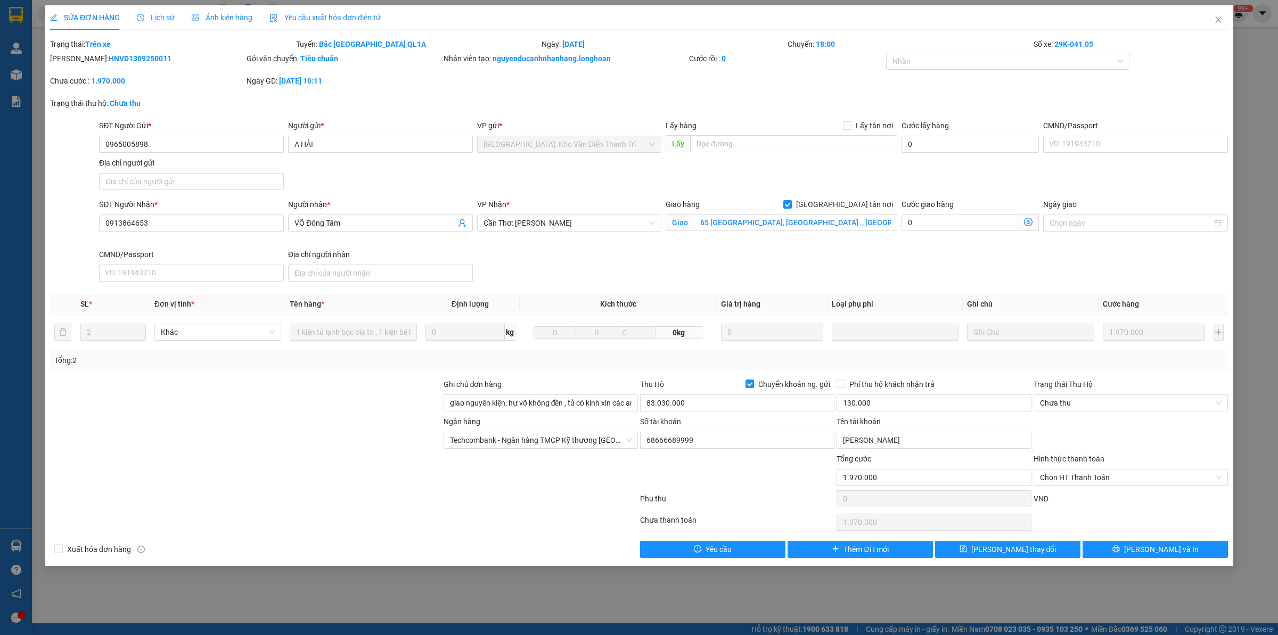
click at [205, 427] on div at bounding box center [245, 434] width 393 height 37
click at [326, 408] on div at bounding box center [245, 397] width 393 height 37
click at [238, 445] on div at bounding box center [245, 434] width 393 height 37
click at [1207, 18] on span "Close" at bounding box center [1218, 20] width 30 height 30
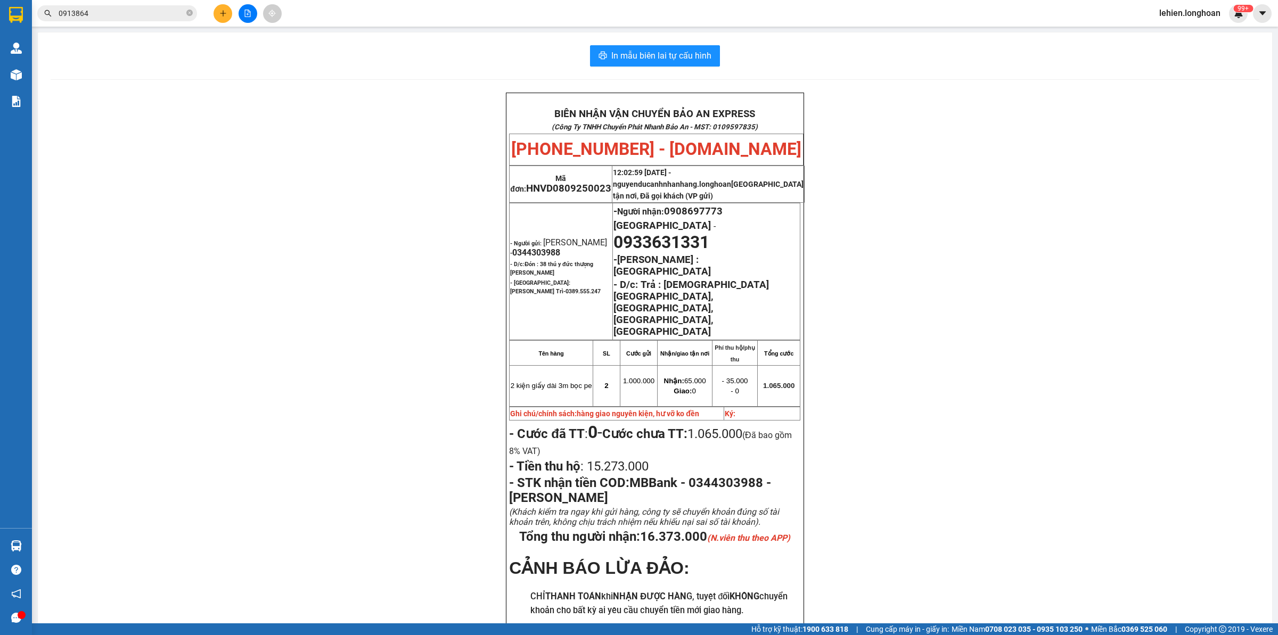
click at [190, 12] on icon "close-circle" at bounding box center [189, 13] width 6 height 6
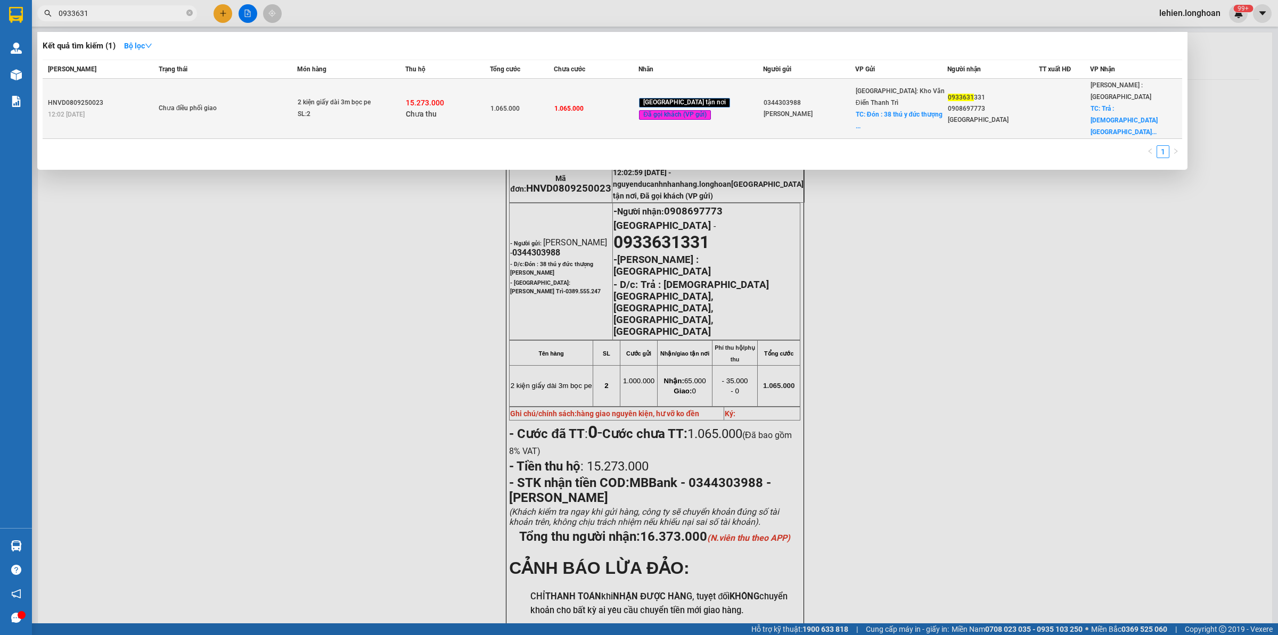
click at [535, 102] on td "1.065.000" at bounding box center [522, 109] width 64 height 60
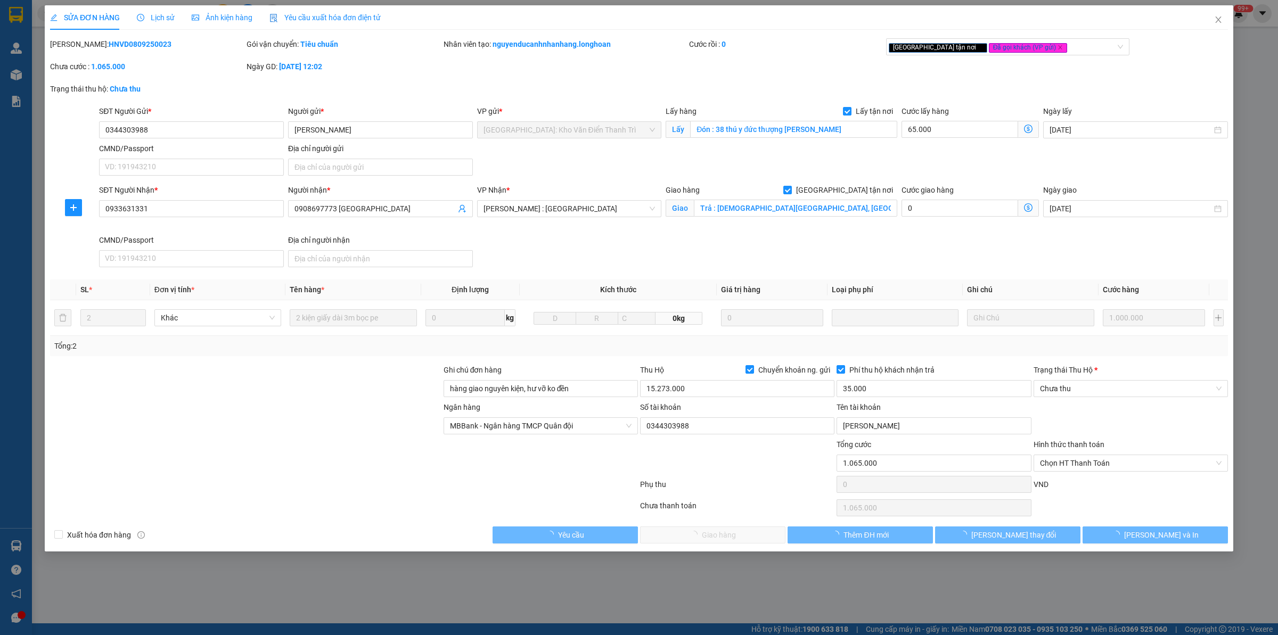
click at [142, 9] on div "Lịch sử" at bounding box center [156, 17] width 38 height 24
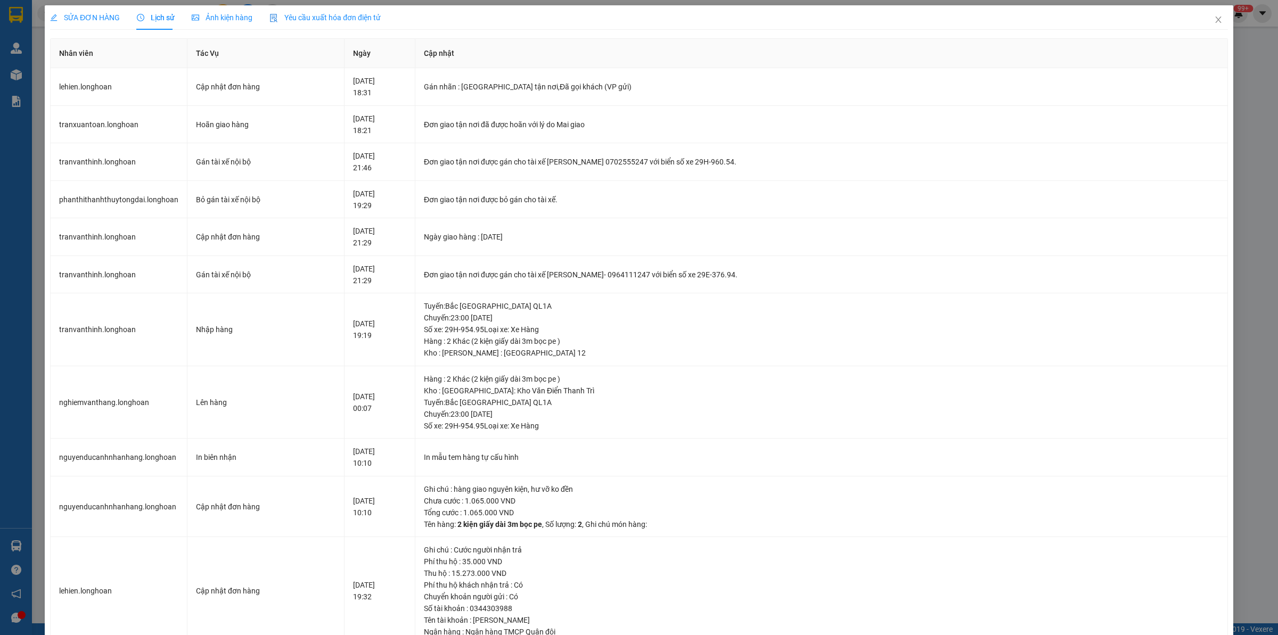
click at [91, 17] on span "SỬA ĐƠN HÀNG" at bounding box center [85, 17] width 70 height 9
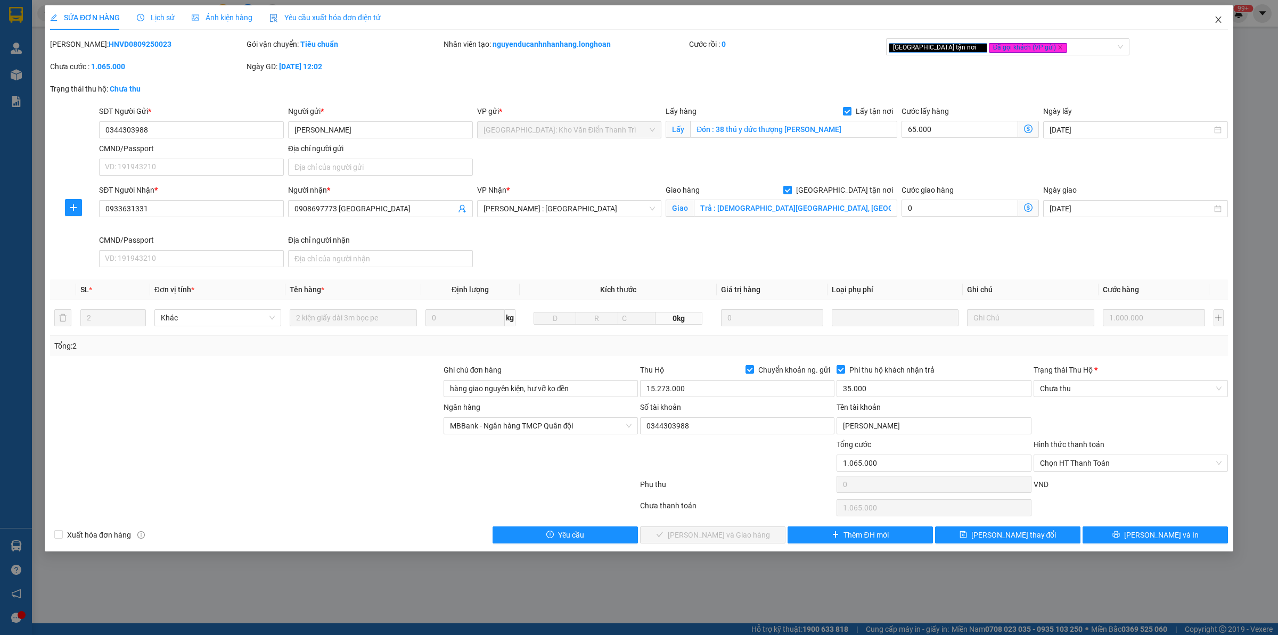
click at [1218, 17] on icon "close" at bounding box center [1218, 19] width 9 height 9
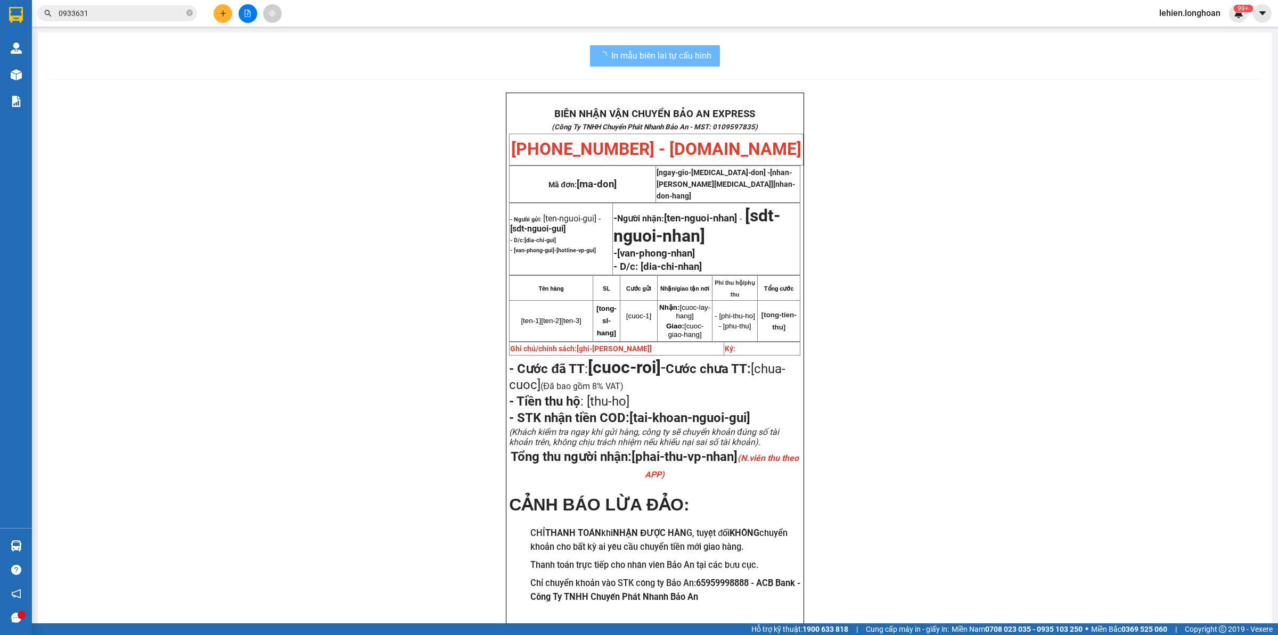
click at [142, 17] on input "0933631" at bounding box center [122, 13] width 126 height 12
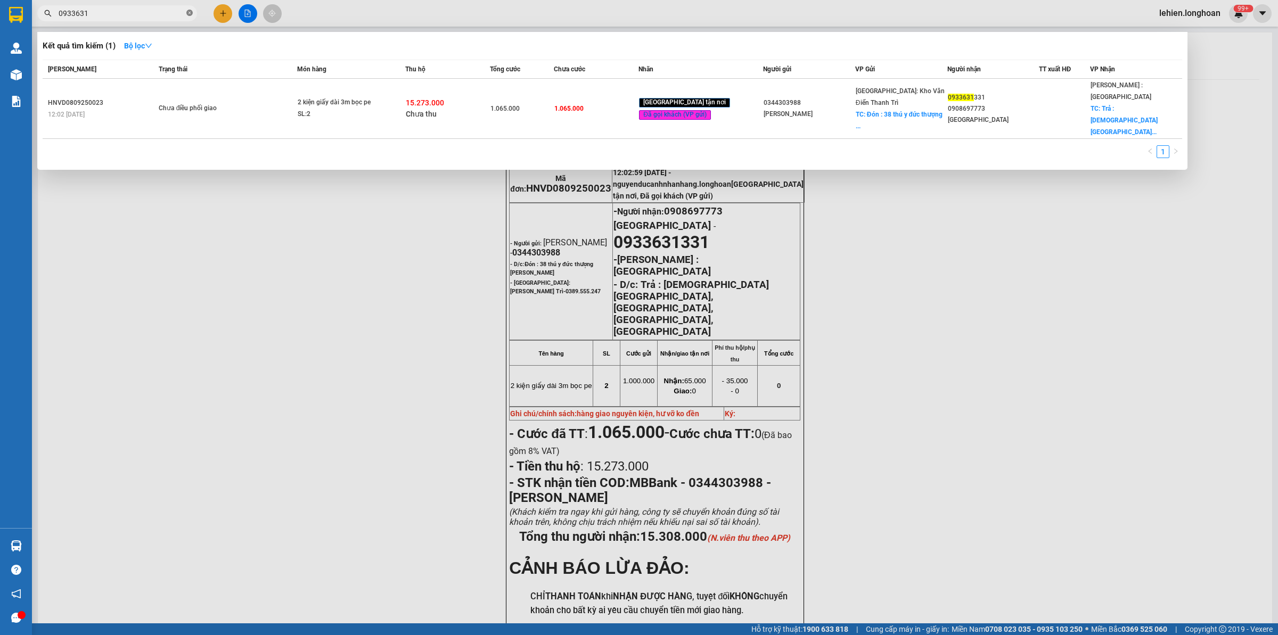
click at [190, 11] on icon "close-circle" at bounding box center [189, 13] width 6 height 6
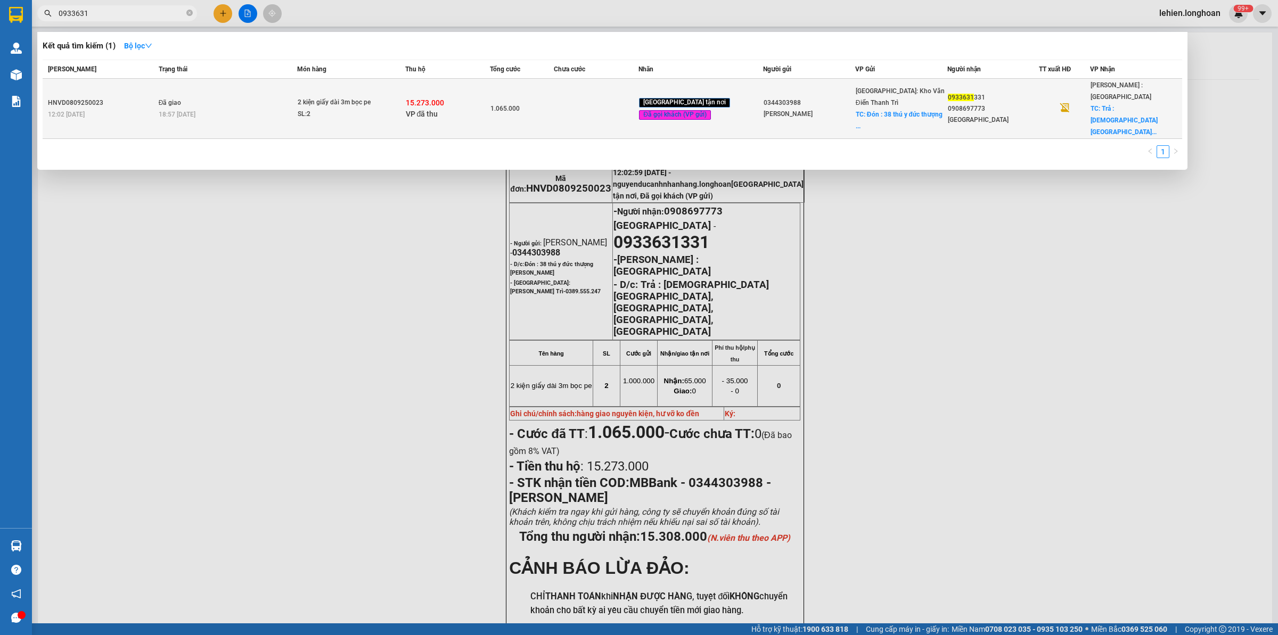
click at [344, 109] on div "SL: 2" at bounding box center [338, 115] width 80 height 12
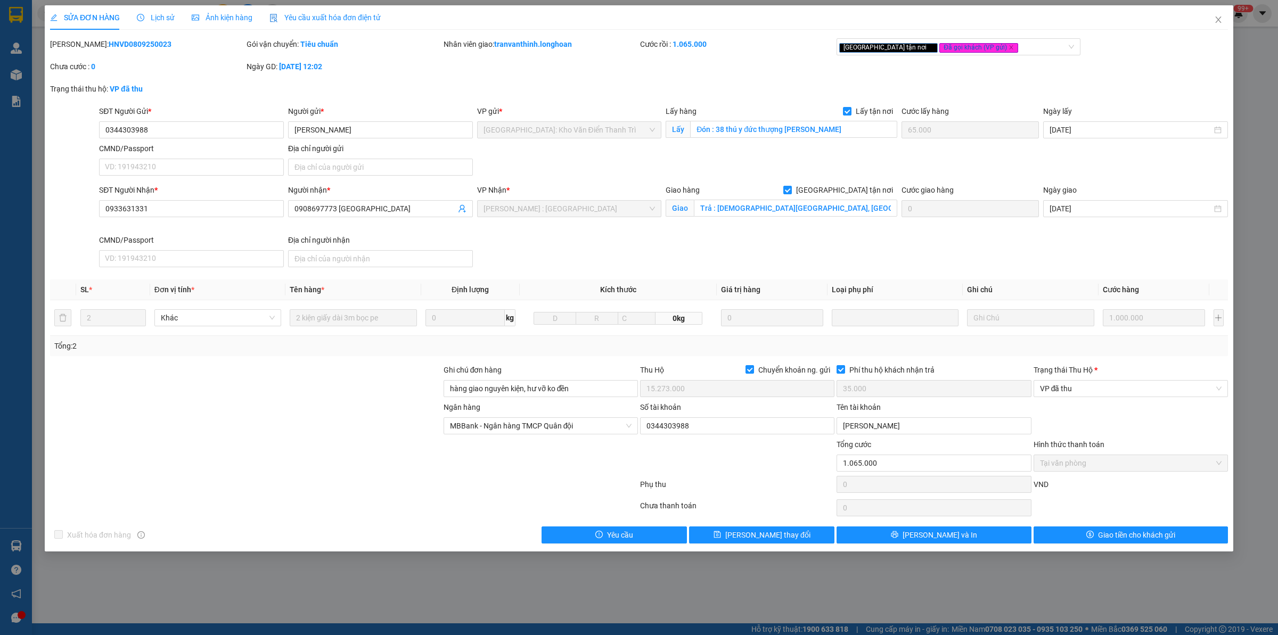
click at [116, 46] on b "HNVD0809250023" at bounding box center [140, 44] width 63 height 9
